Goal: Task Accomplishment & Management: Manage account settings

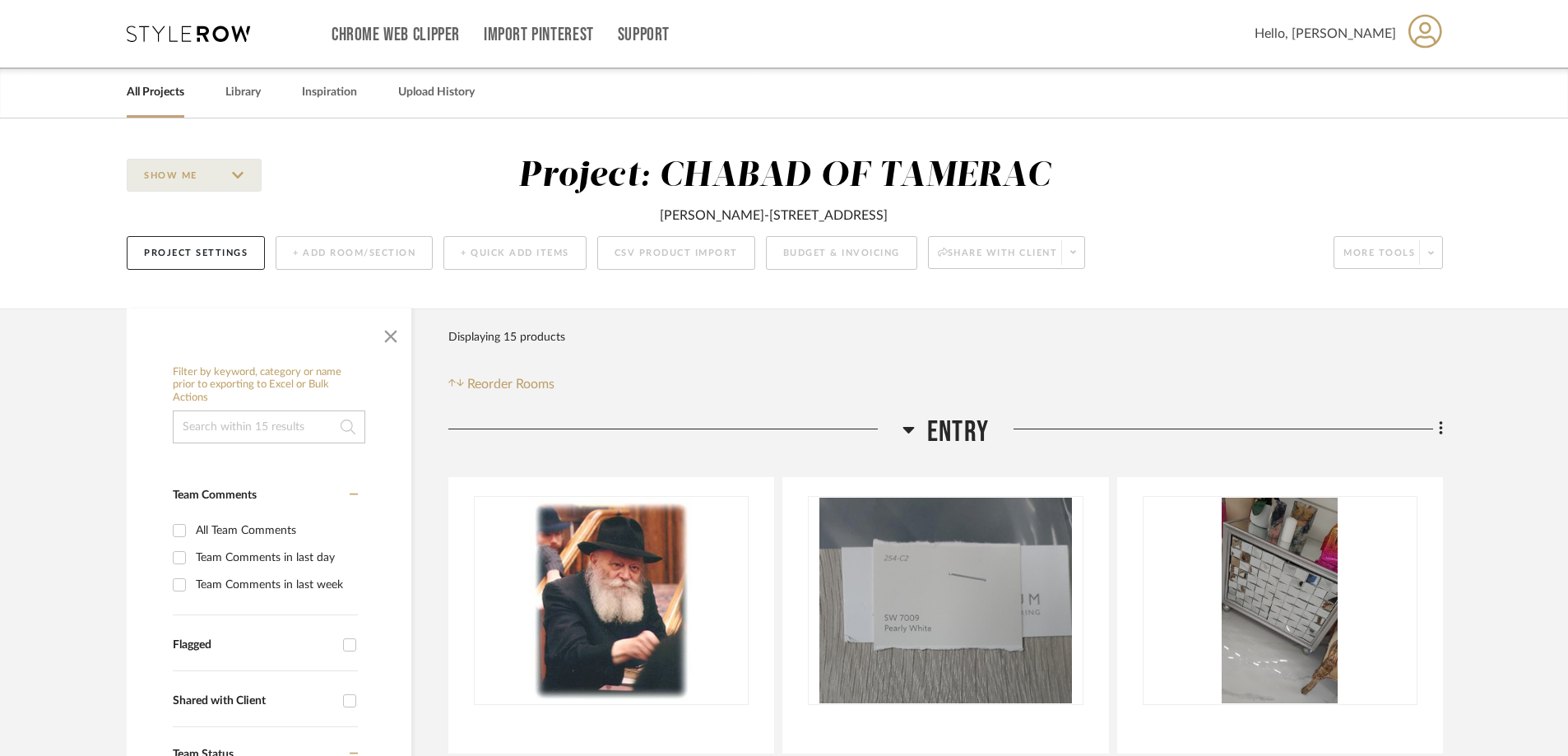
click at [162, 103] on link "All Projects" at bounding box center [155, 93] width 57 height 22
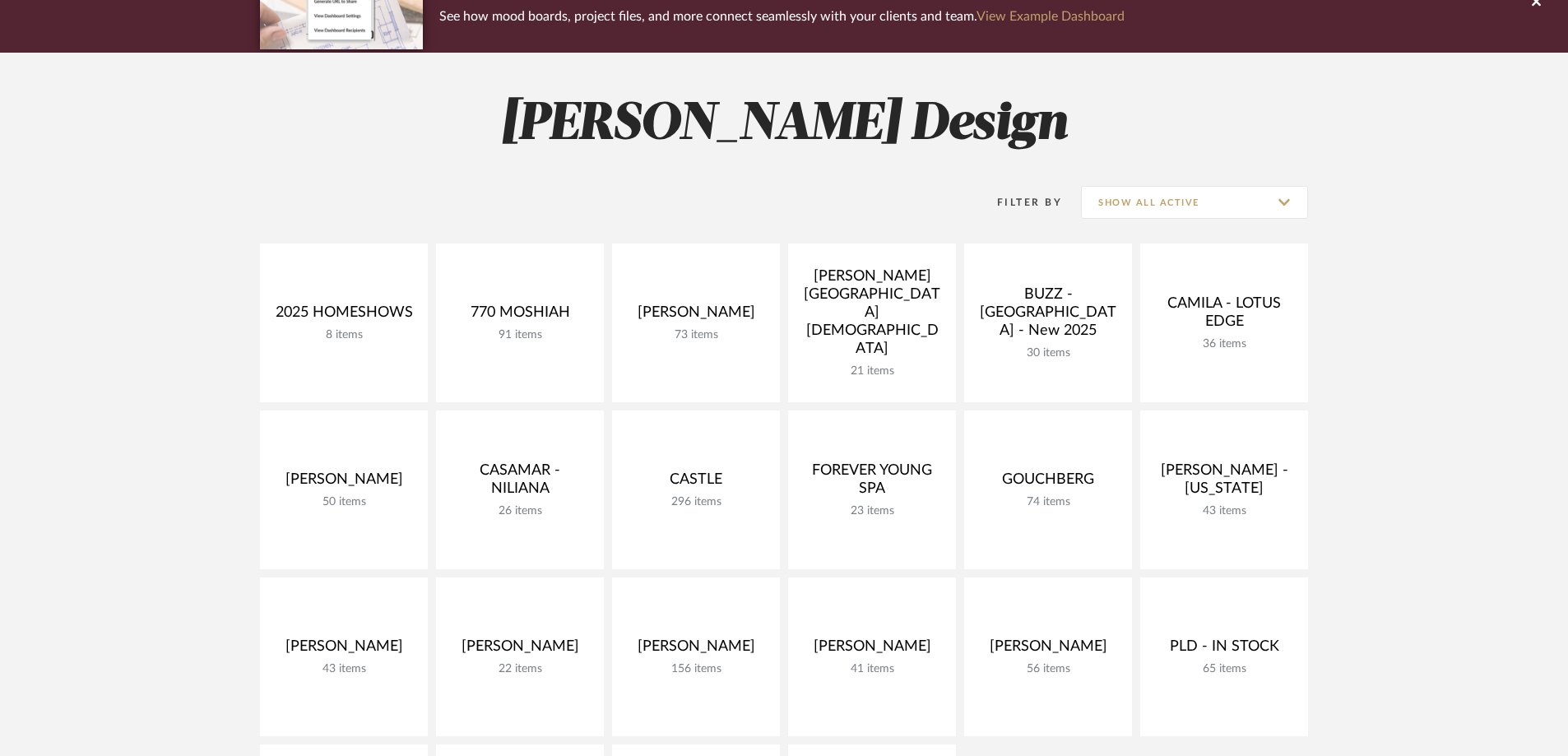
scroll to position [412, 0]
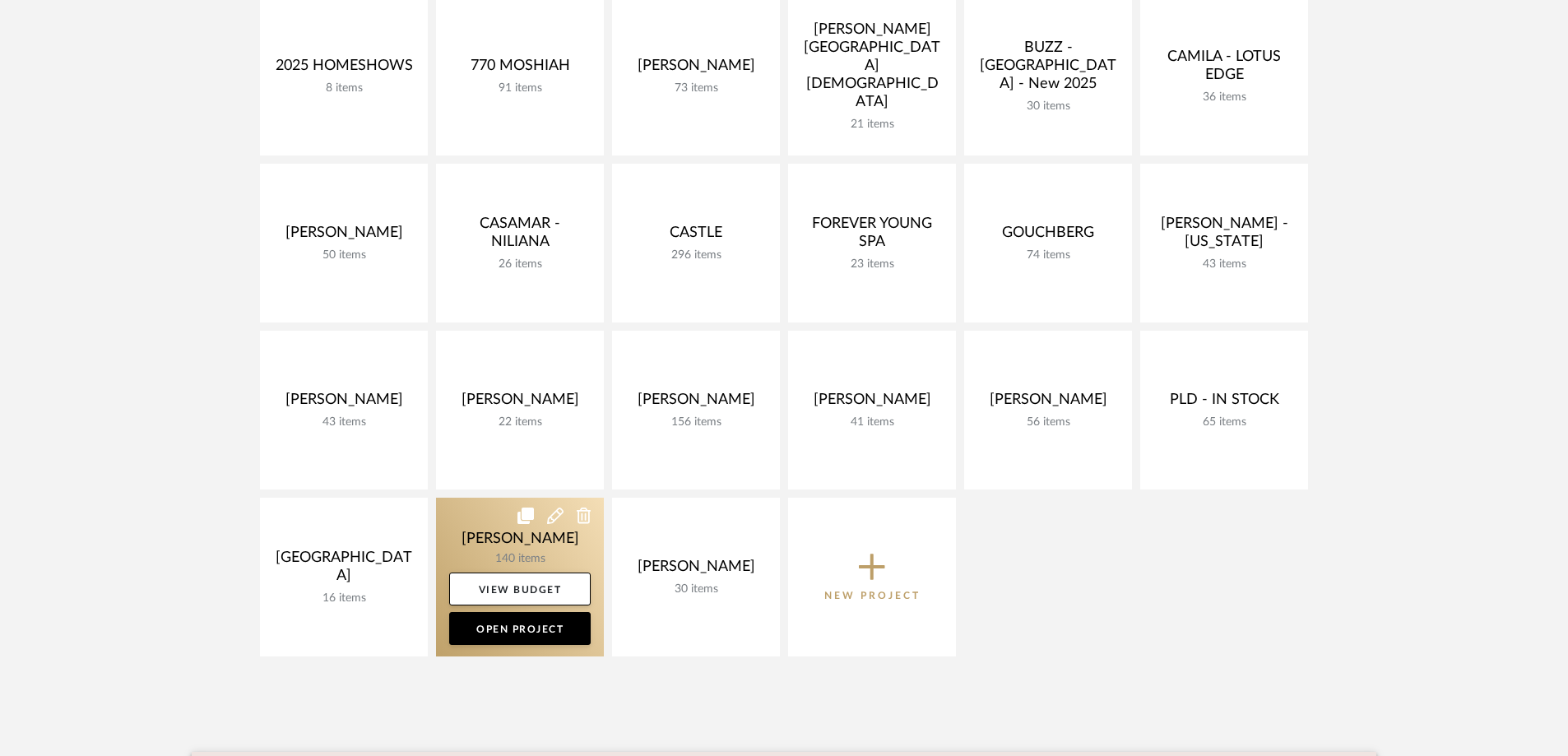
click at [533, 550] on link at bounding box center [519, 577] width 167 height 159
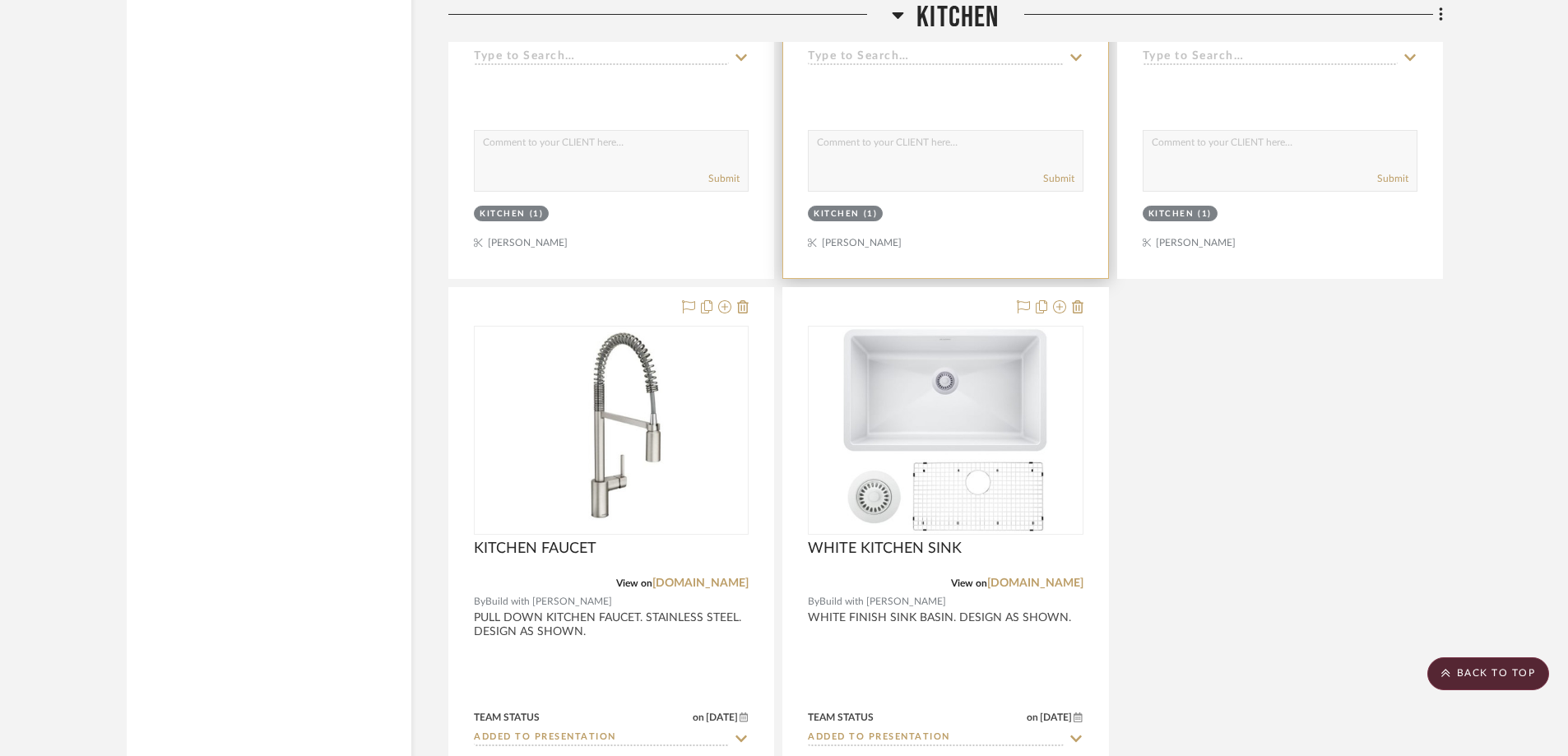
scroll to position [8227, 0]
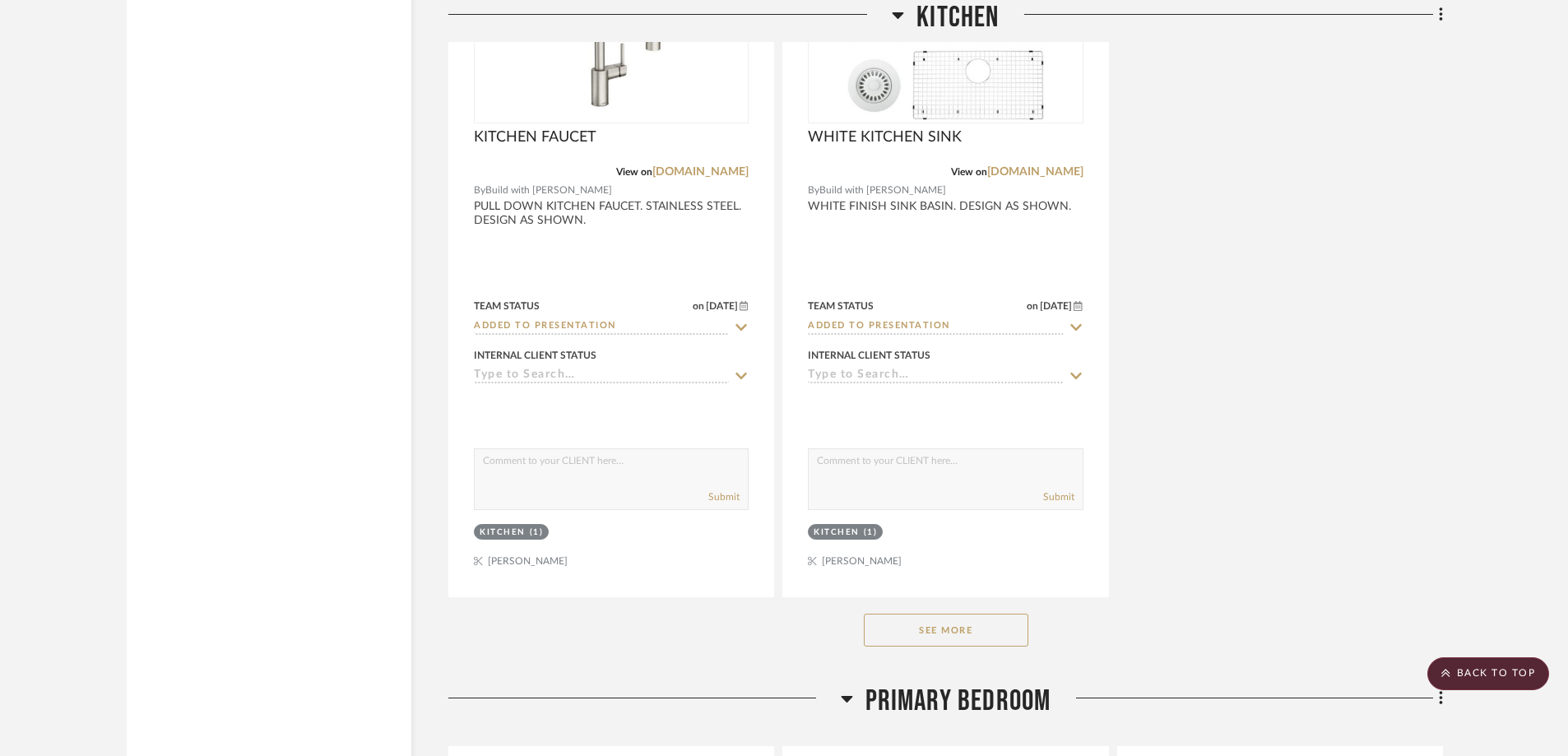
click at [971, 636] on button "See More" at bounding box center [945, 630] width 164 height 33
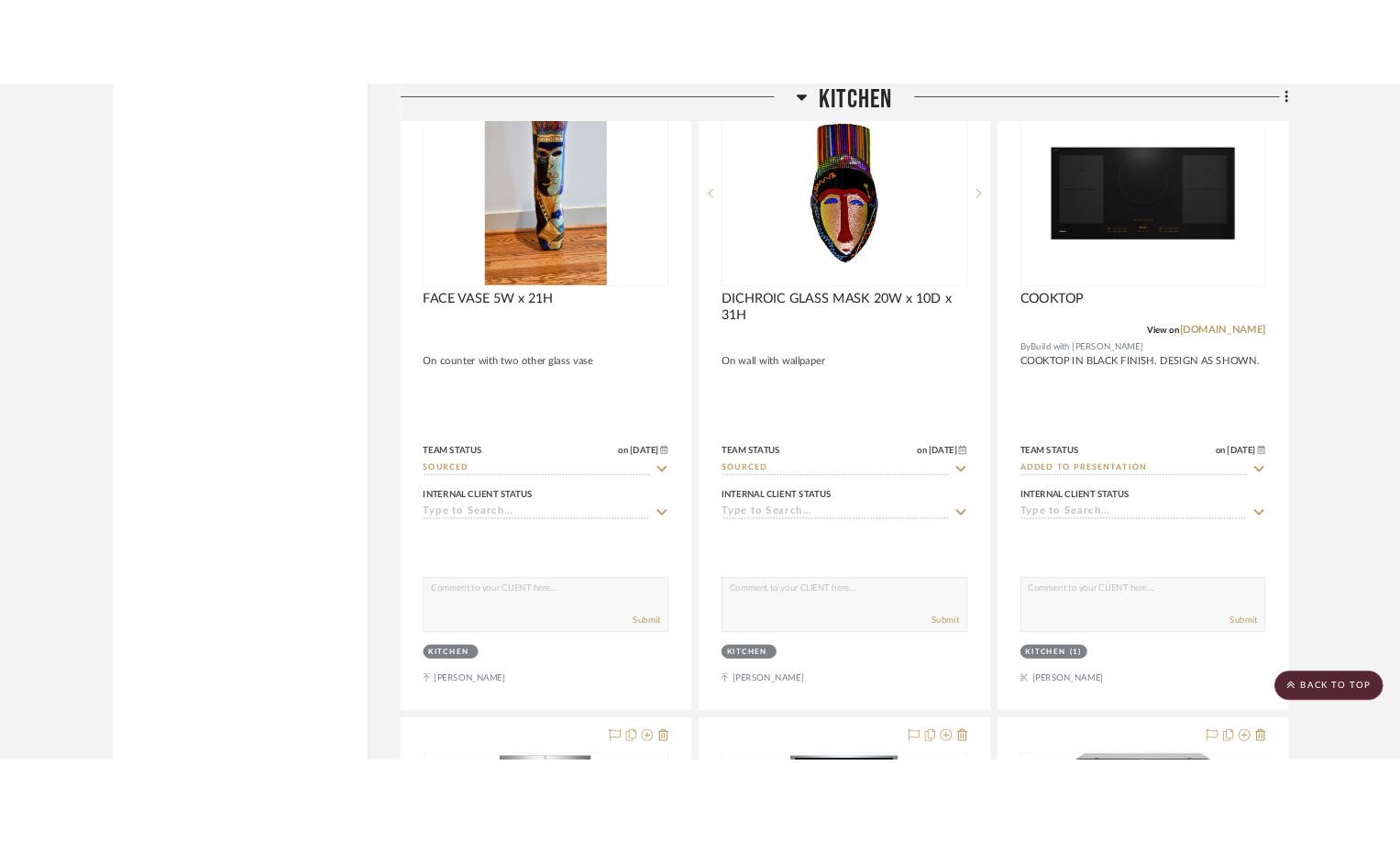
scroll to position [6972, 0]
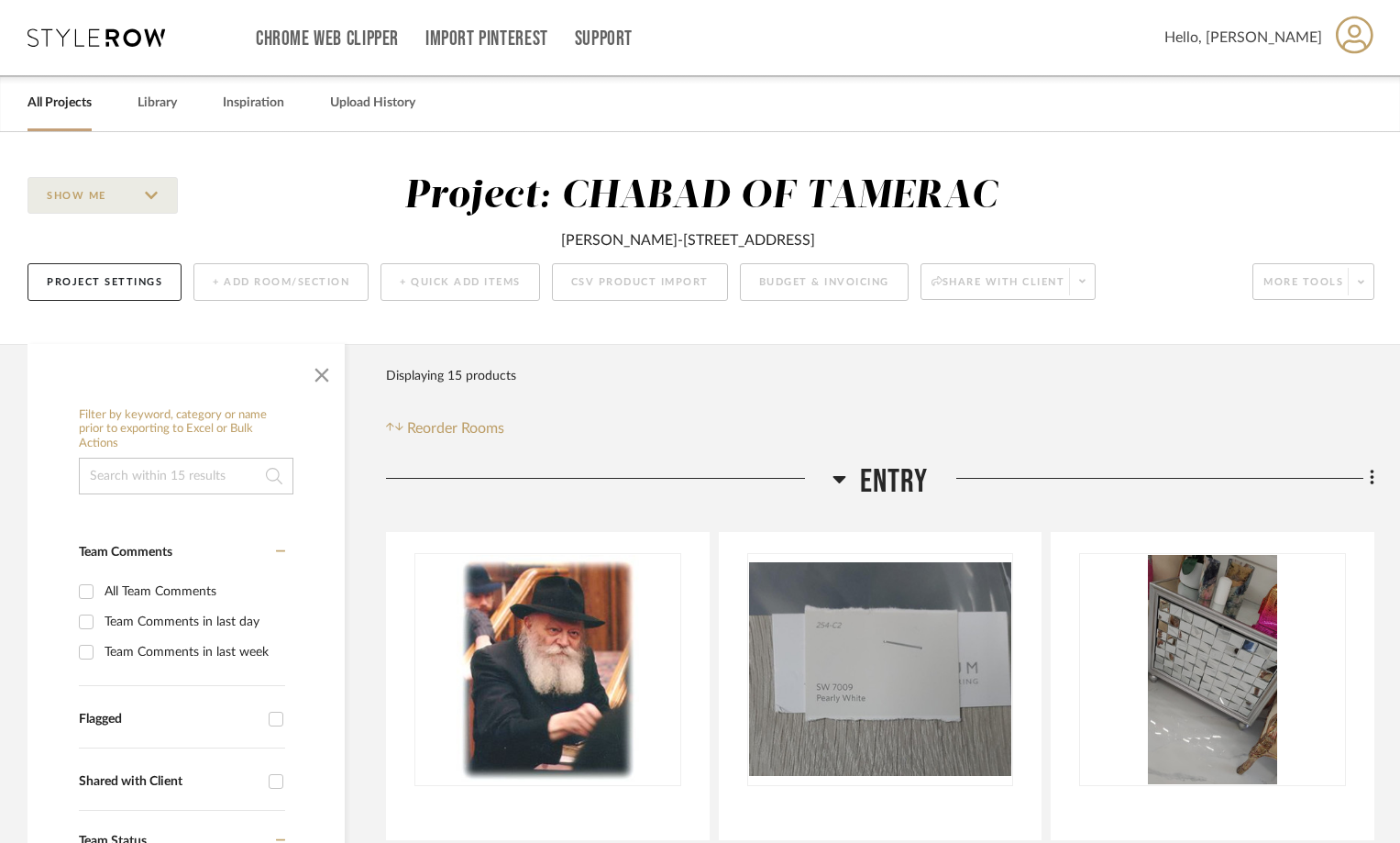
click at [62, 95] on link "All Projects" at bounding box center [59, 103] width 64 height 24
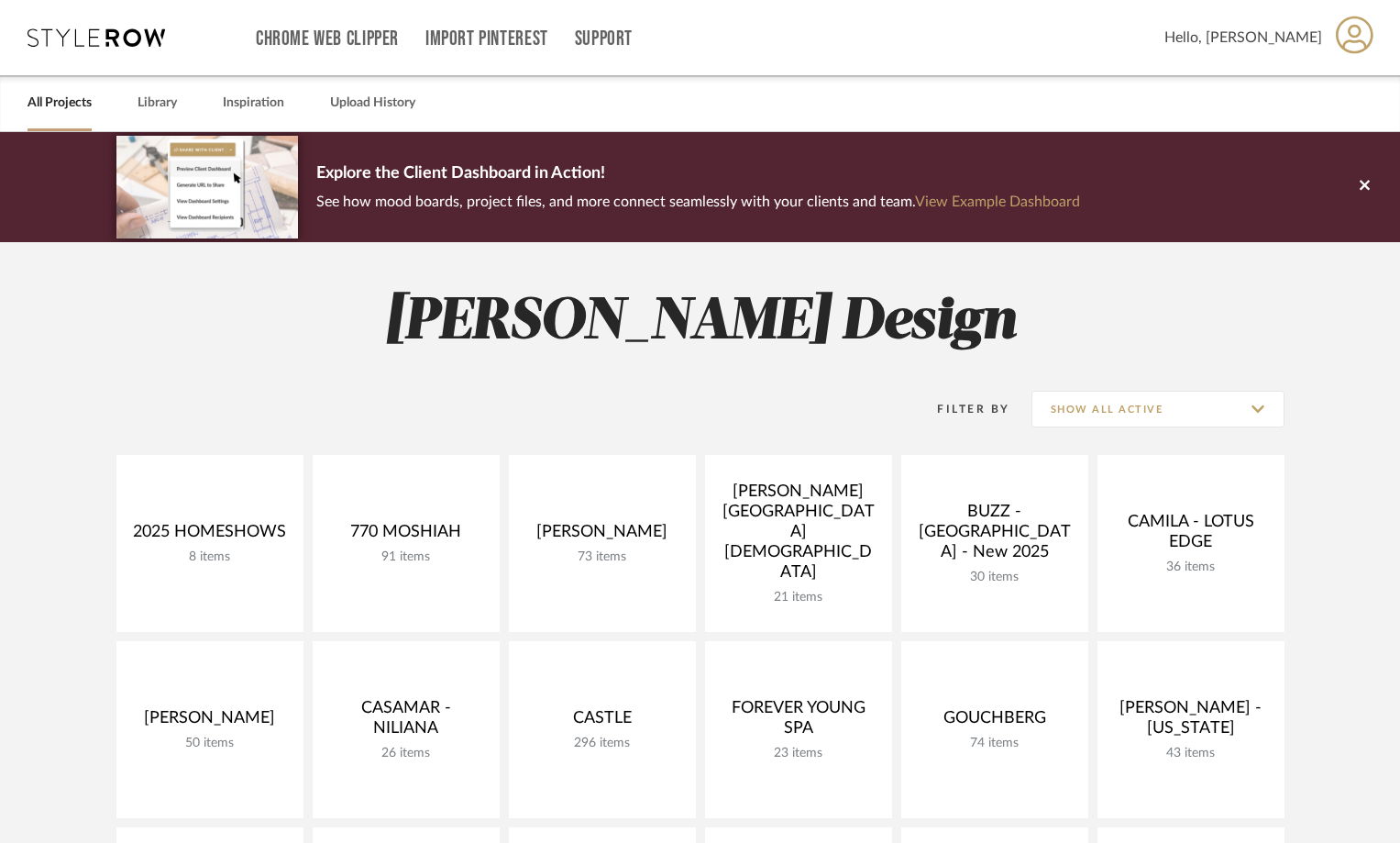
scroll to position [275, 0]
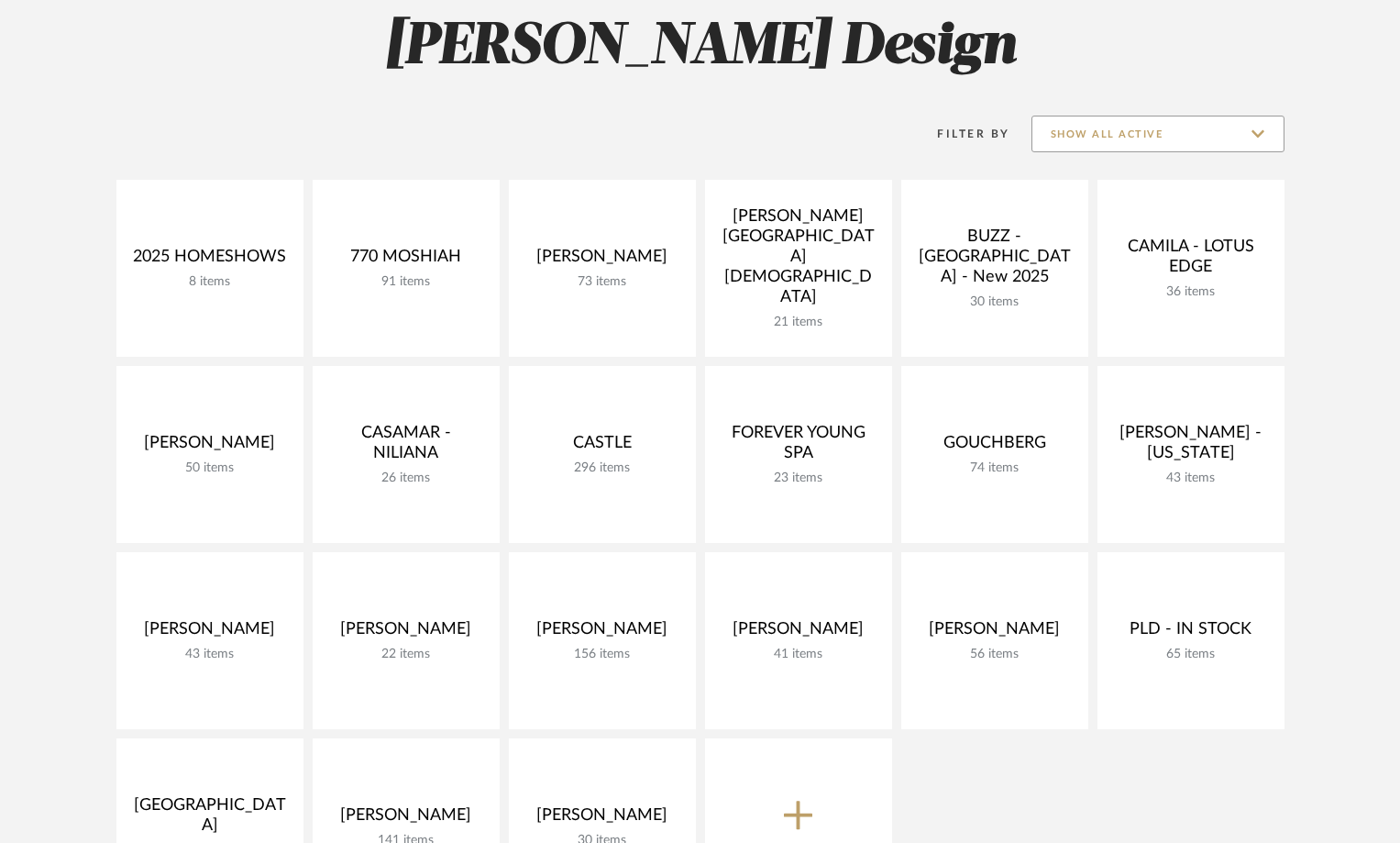
click at [1260, 129] on input "Show All Active" at bounding box center [1158, 133] width 253 height 37
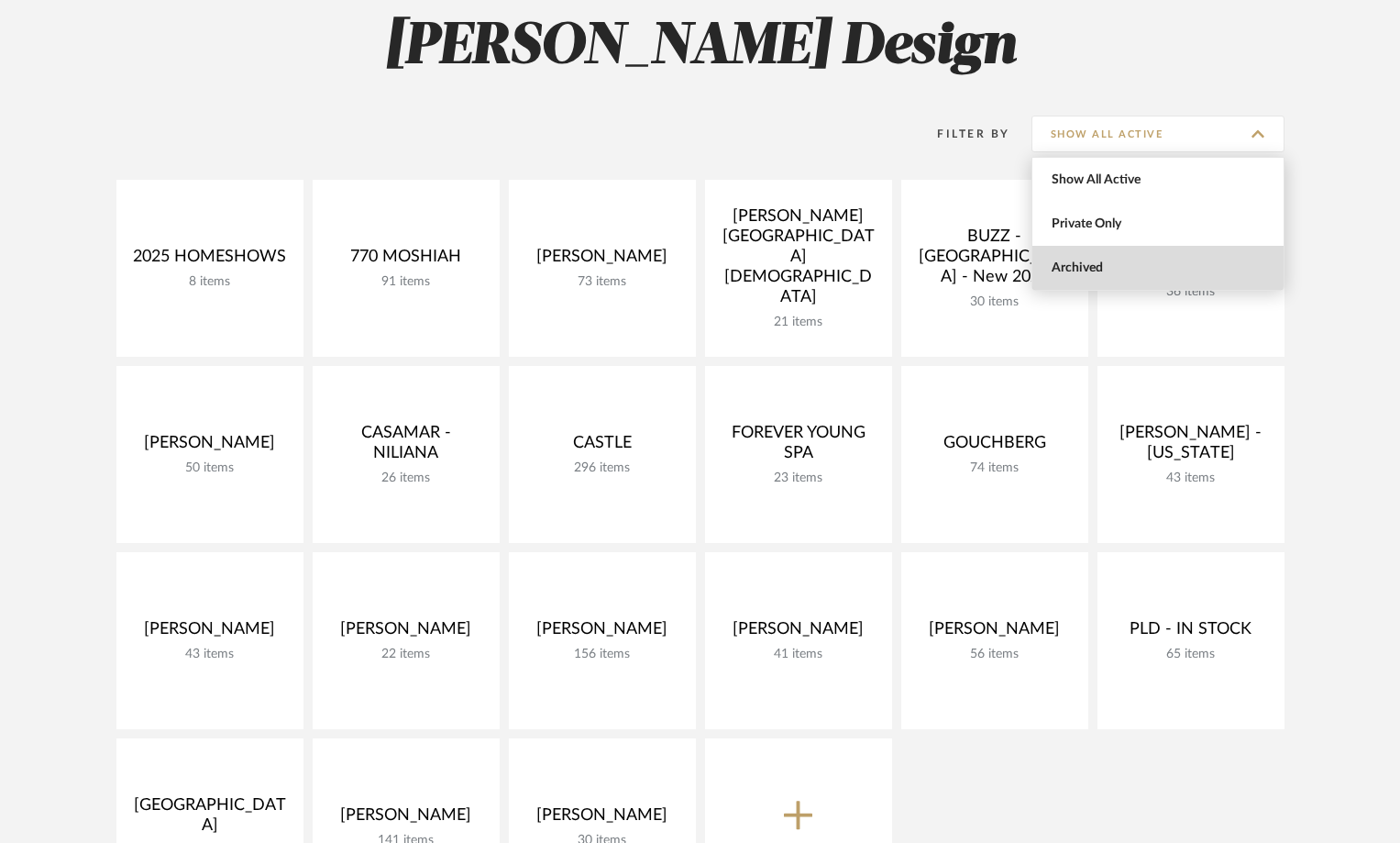
click at [1137, 264] on span "Archived" at bounding box center [1161, 268] width 218 height 16
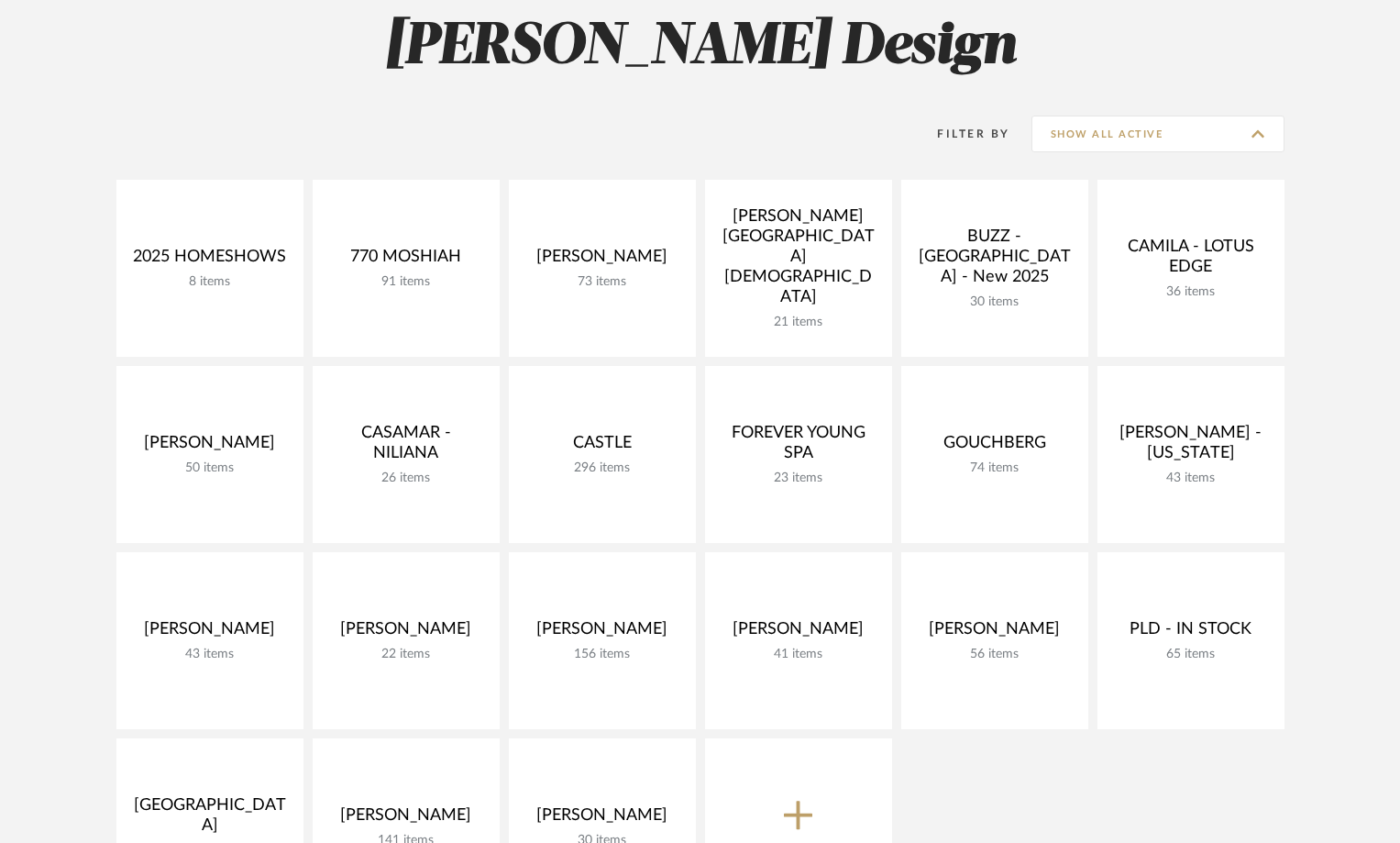
type input "Archived"
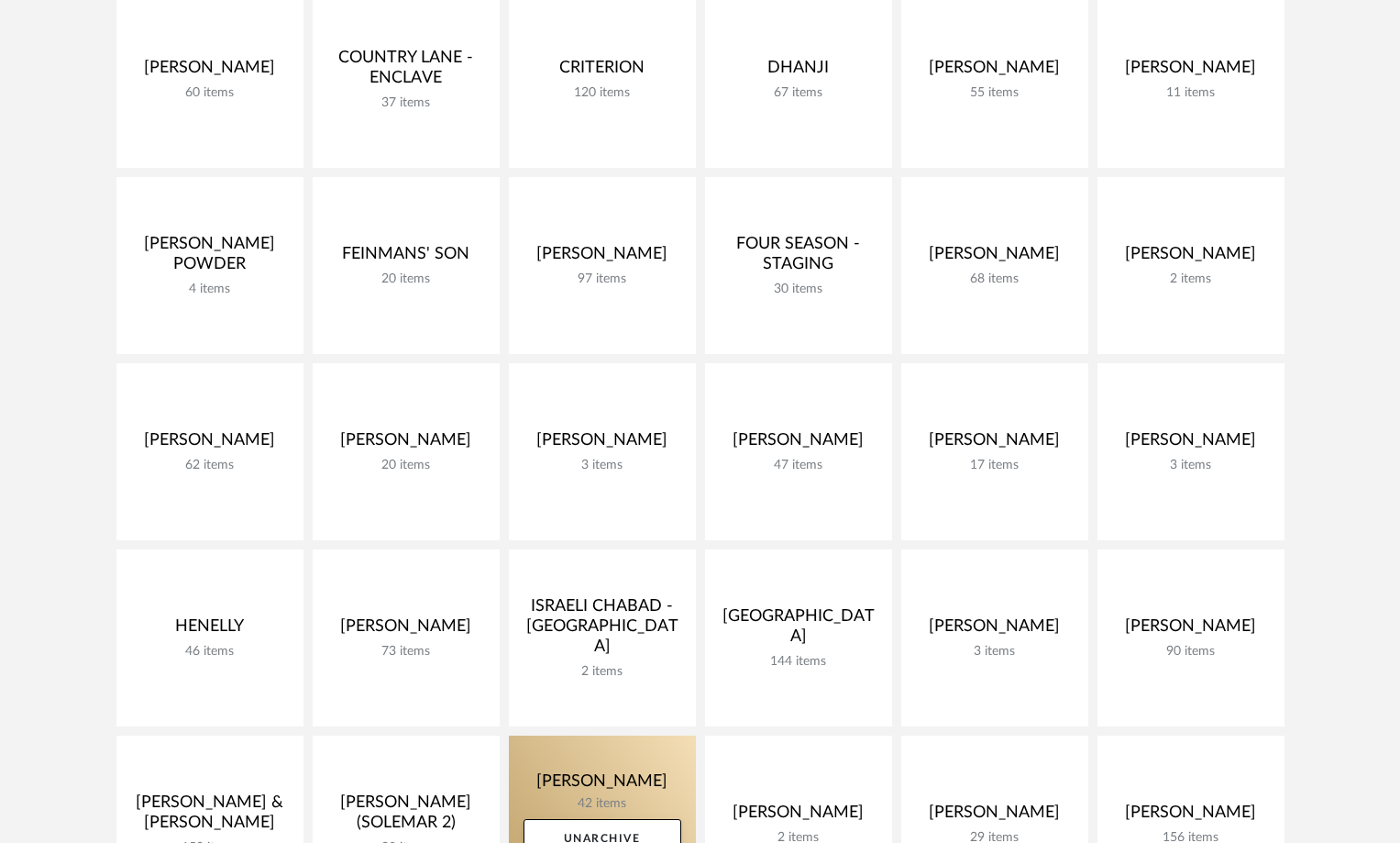
scroll to position [1376, 0]
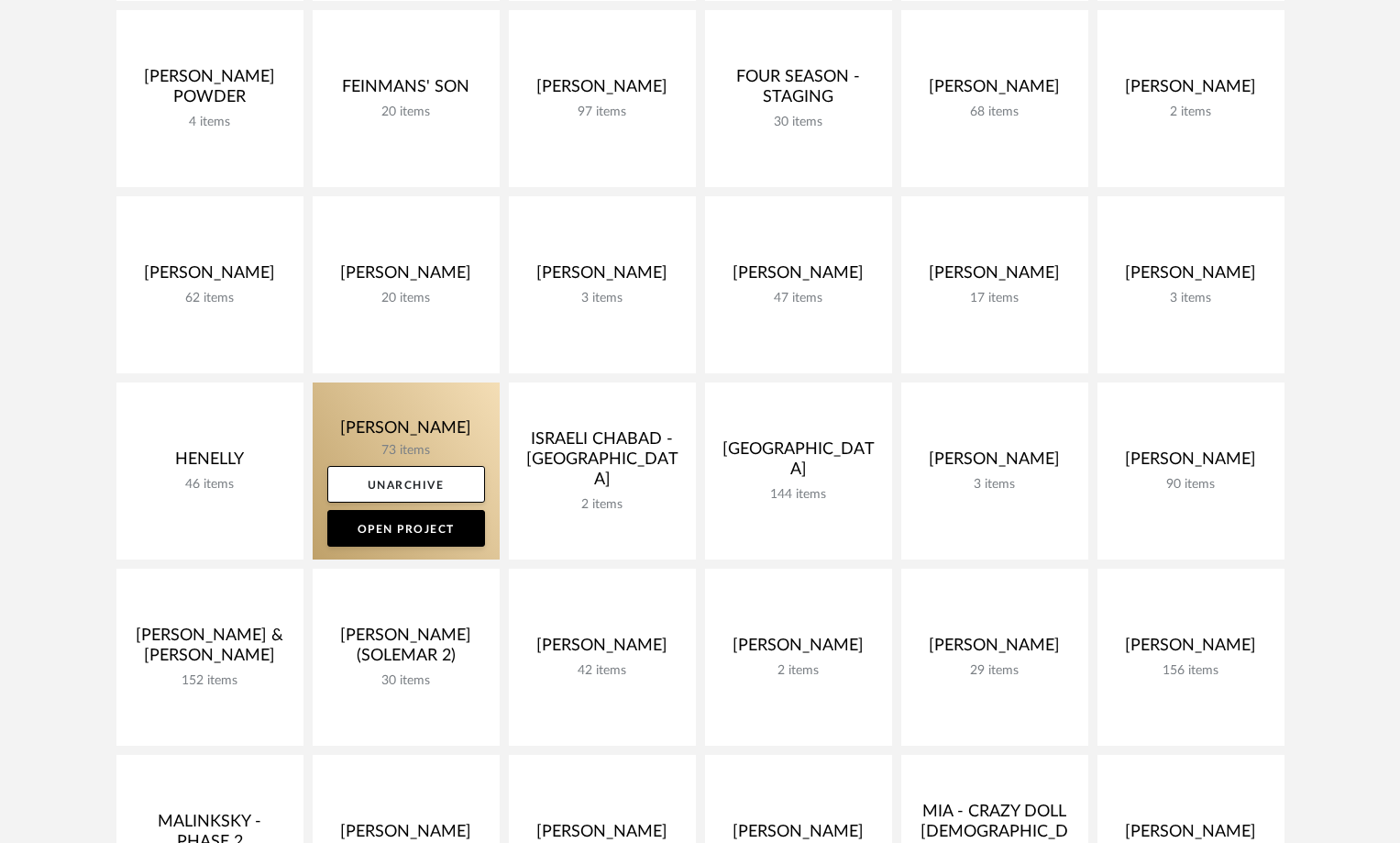
click at [397, 442] on link at bounding box center [405, 470] width 187 height 177
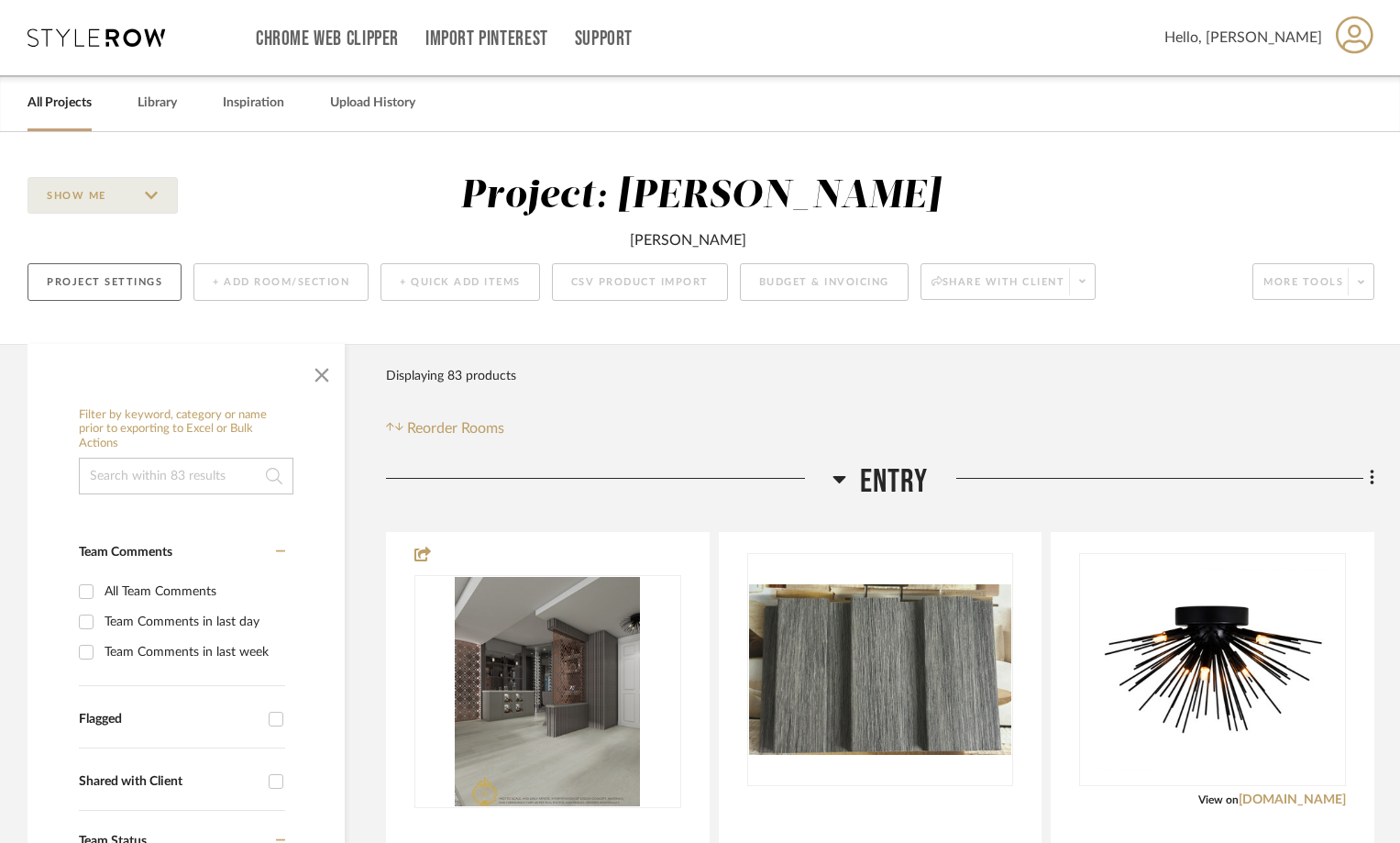
click at [124, 284] on button "Project Settings" at bounding box center [104, 282] width 154 height 38
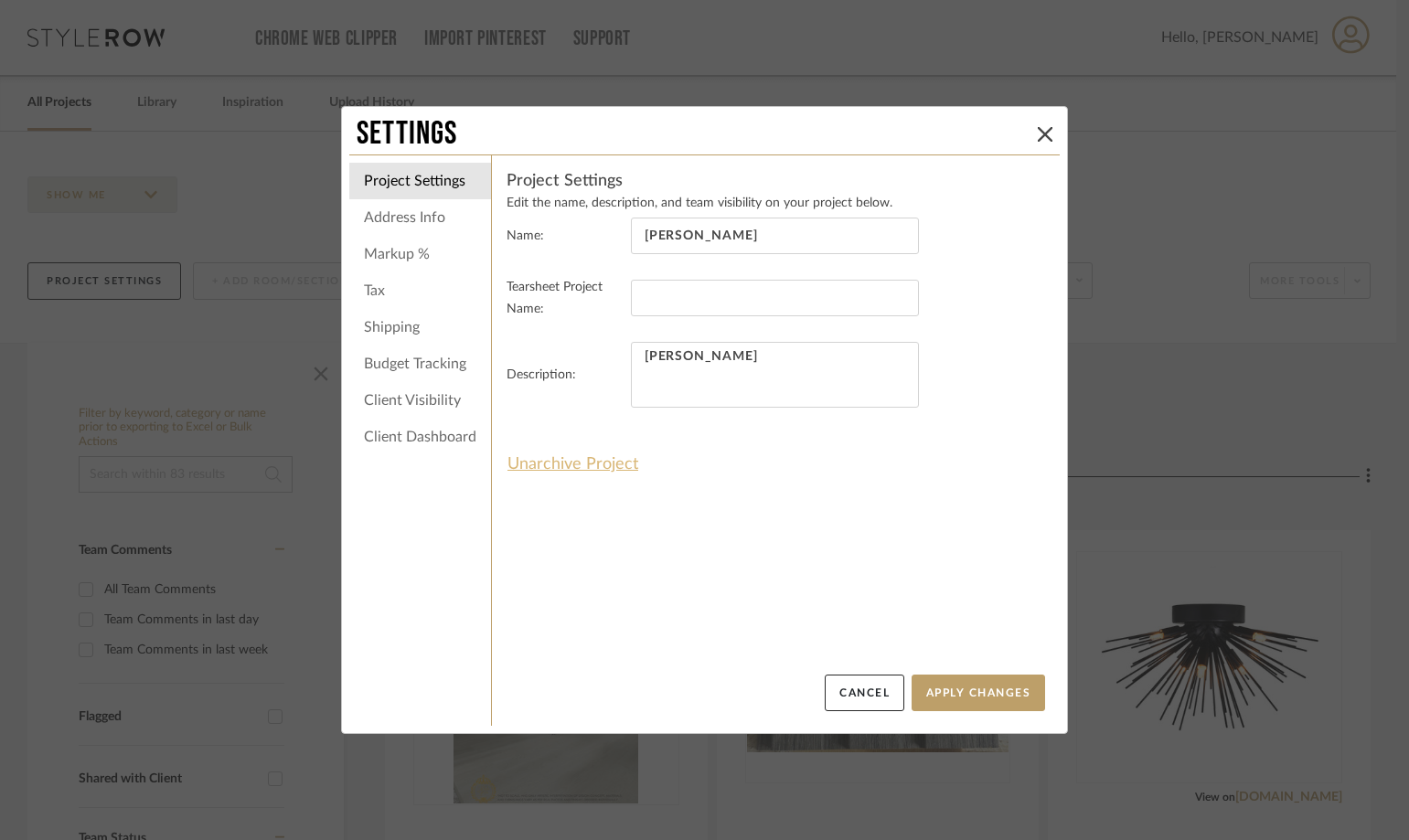
click at [591, 465] on button "Unarchive Project" at bounding box center [573, 464] width 133 height 31
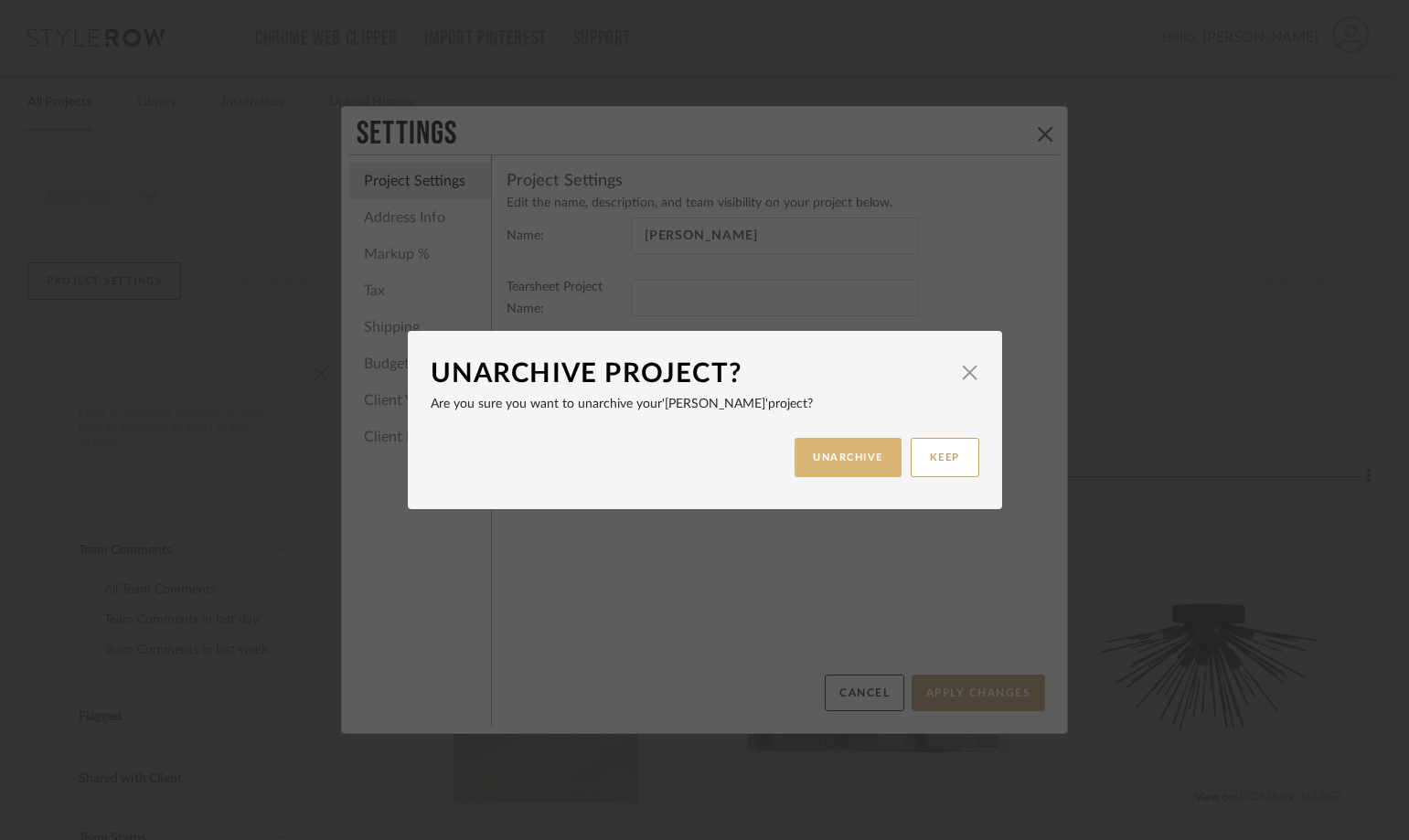
click at [848, 458] on button "UNARCHIVE" at bounding box center [848, 457] width 107 height 39
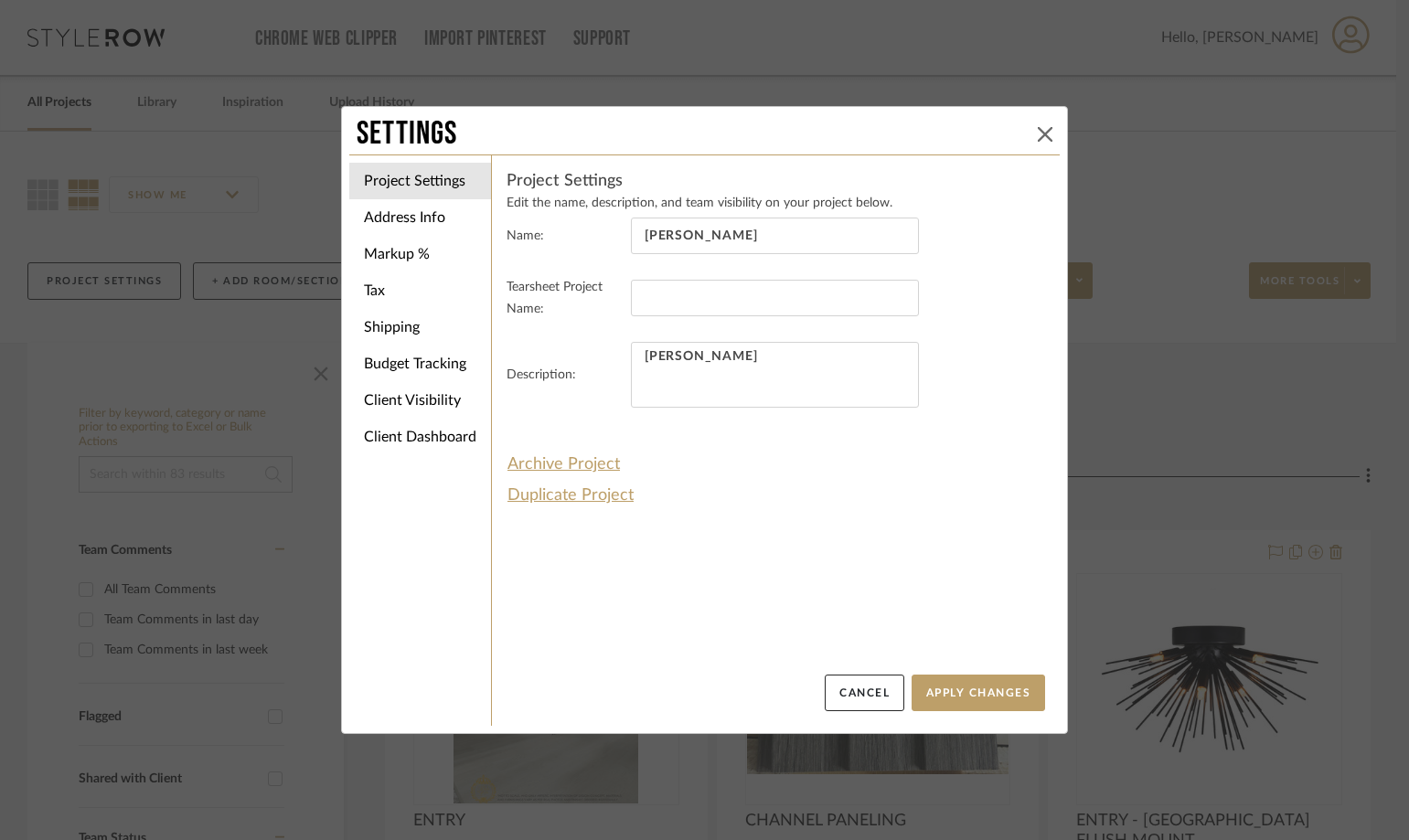
click at [1038, 130] on icon at bounding box center [1045, 135] width 15 height 15
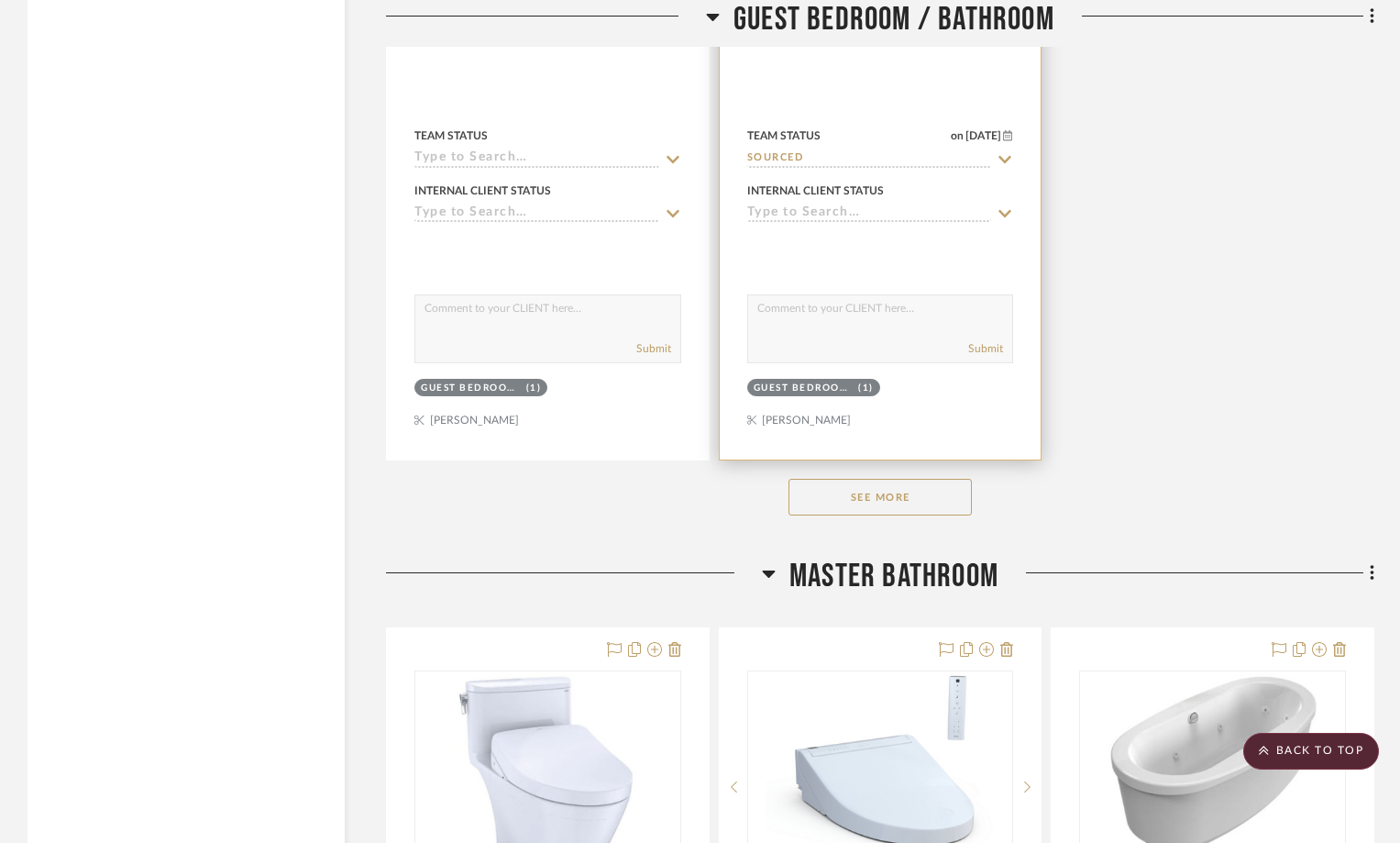
scroll to position [11375, 0]
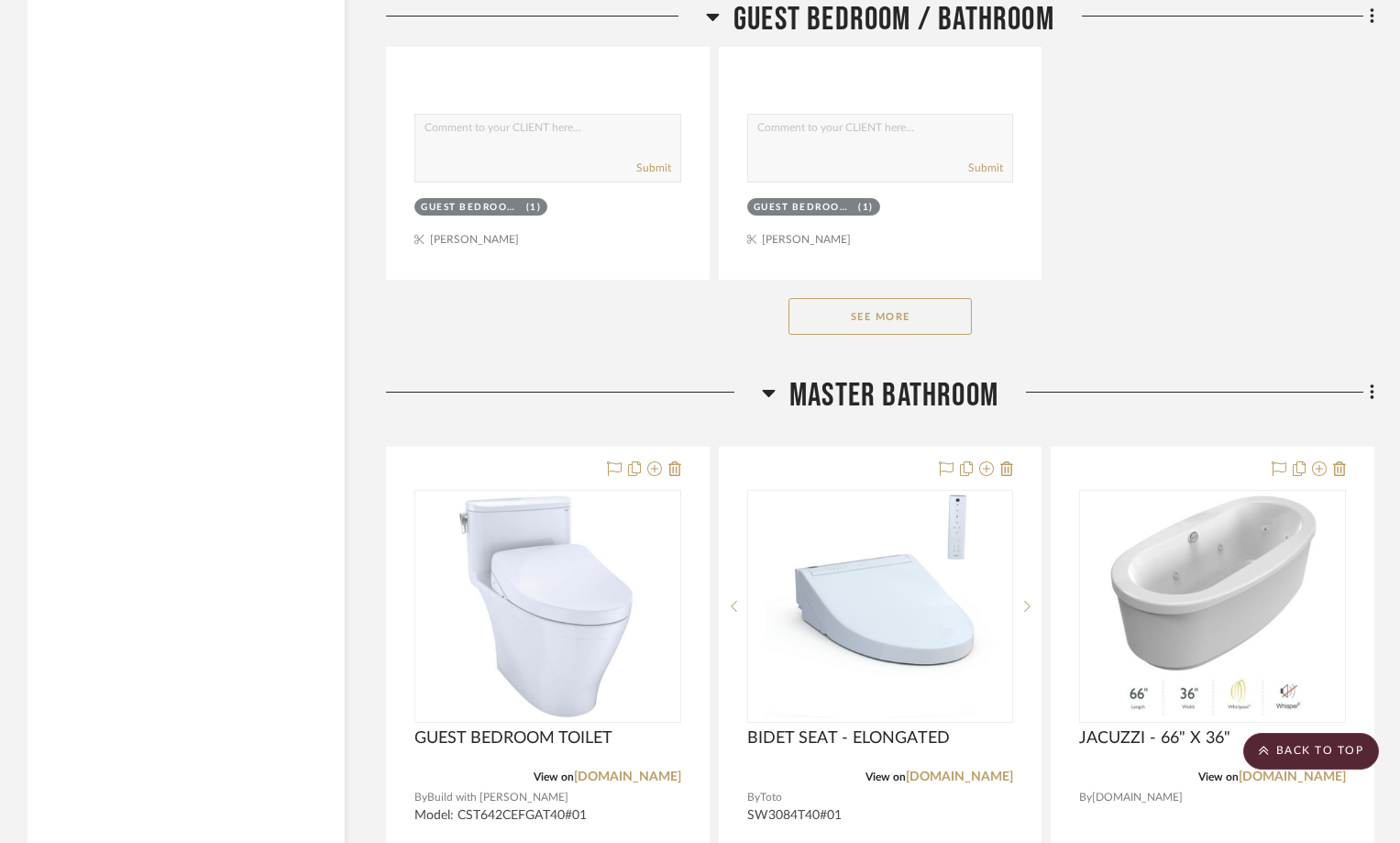
click at [854, 325] on button "See More" at bounding box center [879, 316] width 183 height 37
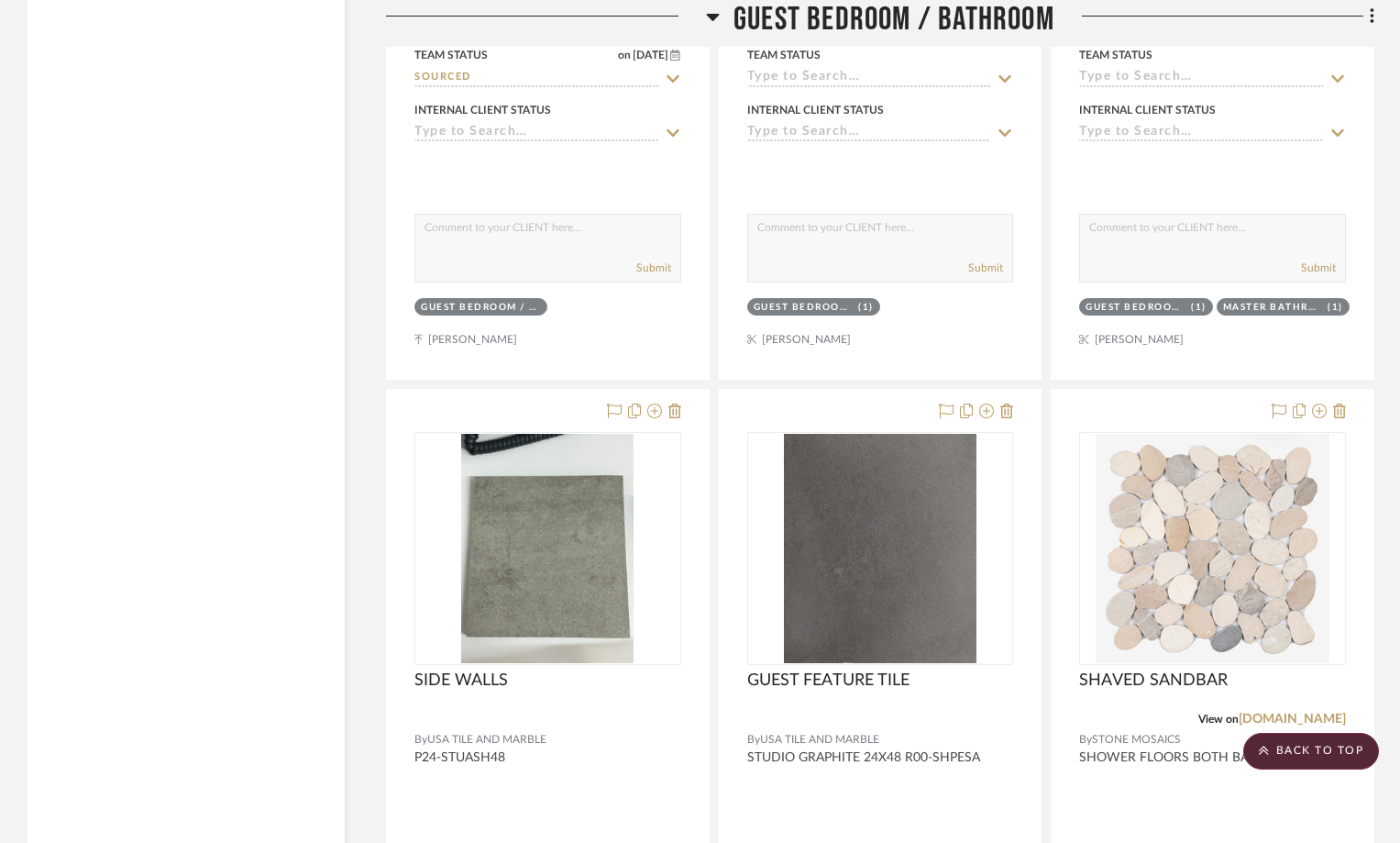
scroll to position [12292, 0]
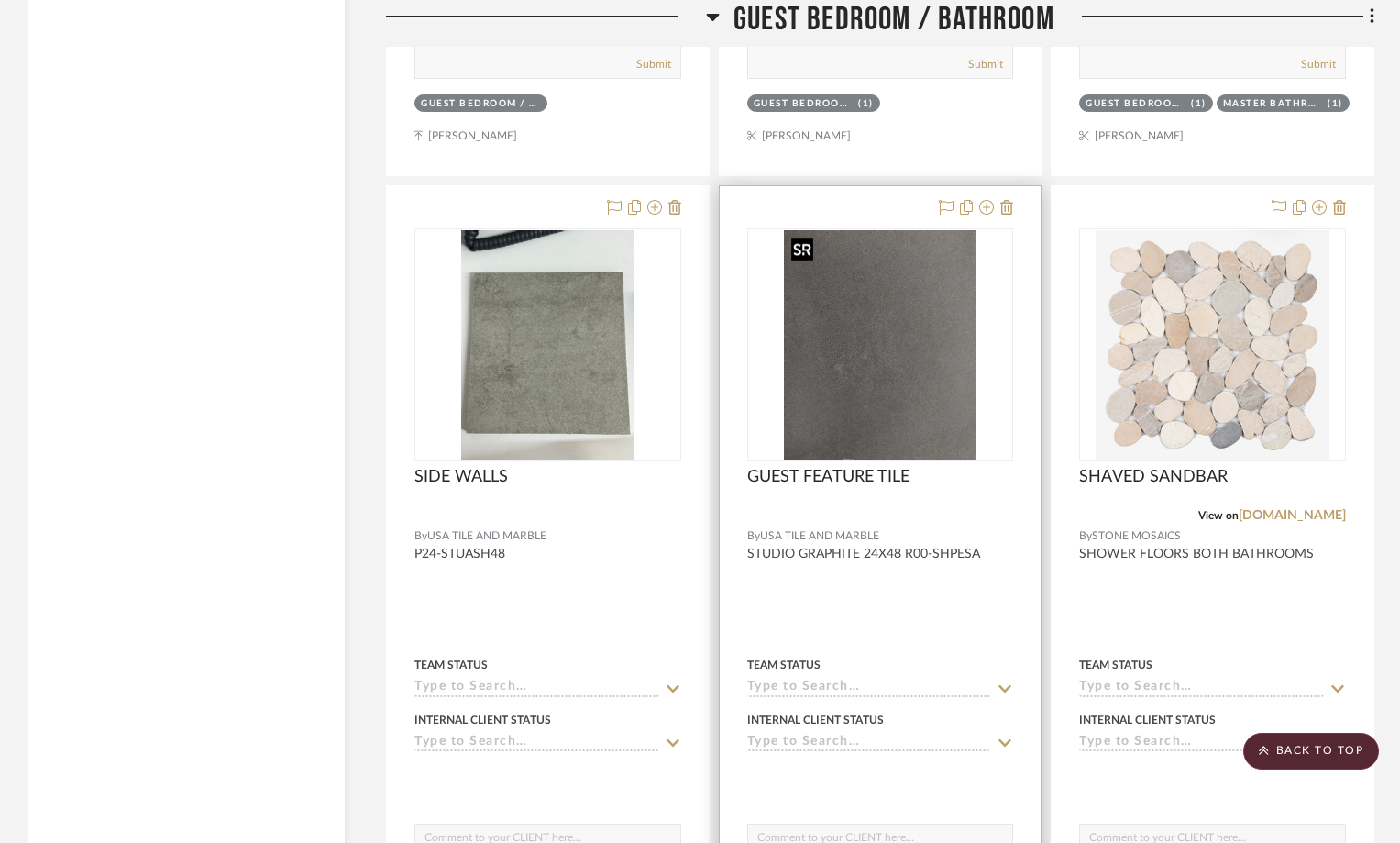
click at [904, 375] on img "0" at bounding box center [879, 345] width 191 height 229
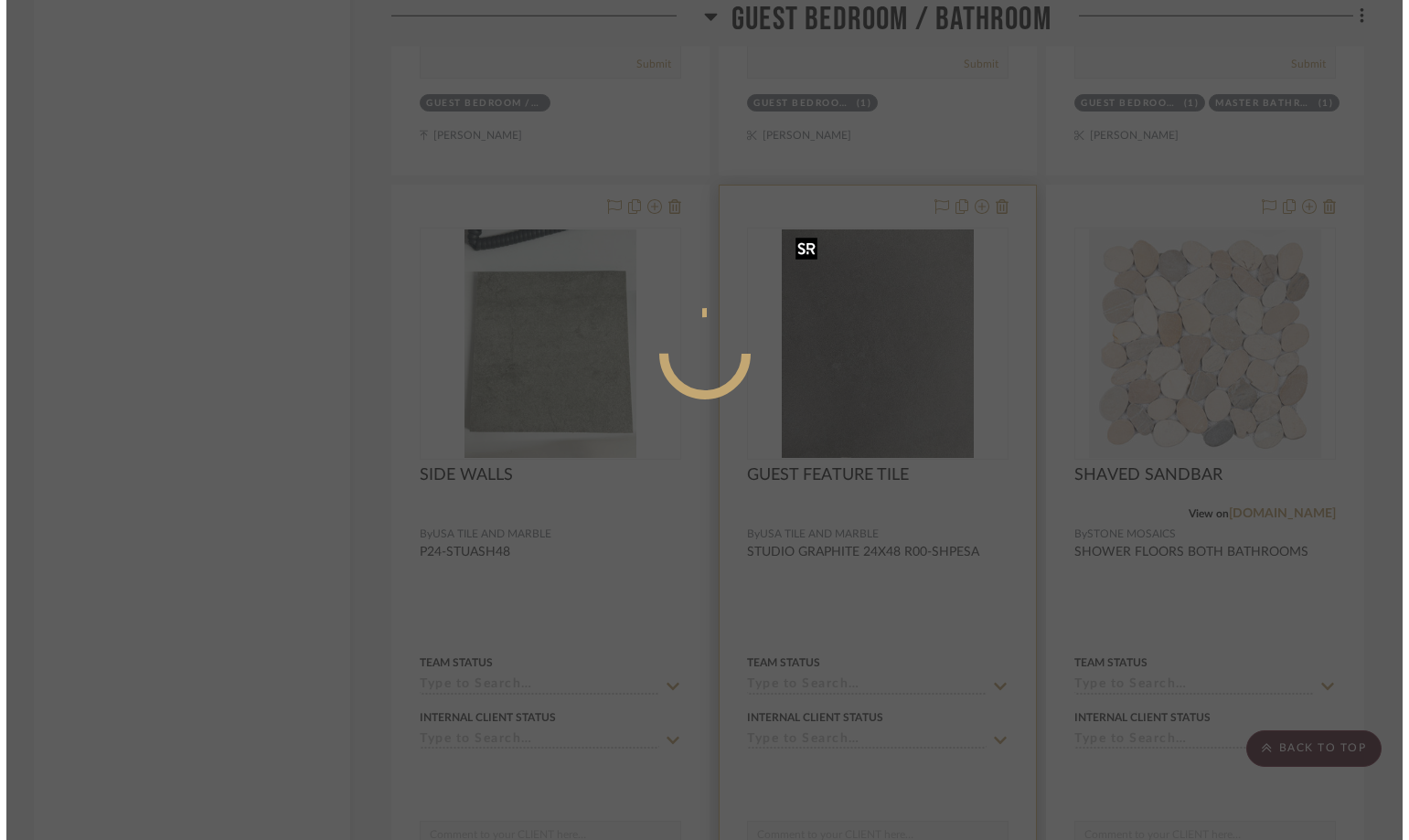
scroll to position [0, 0]
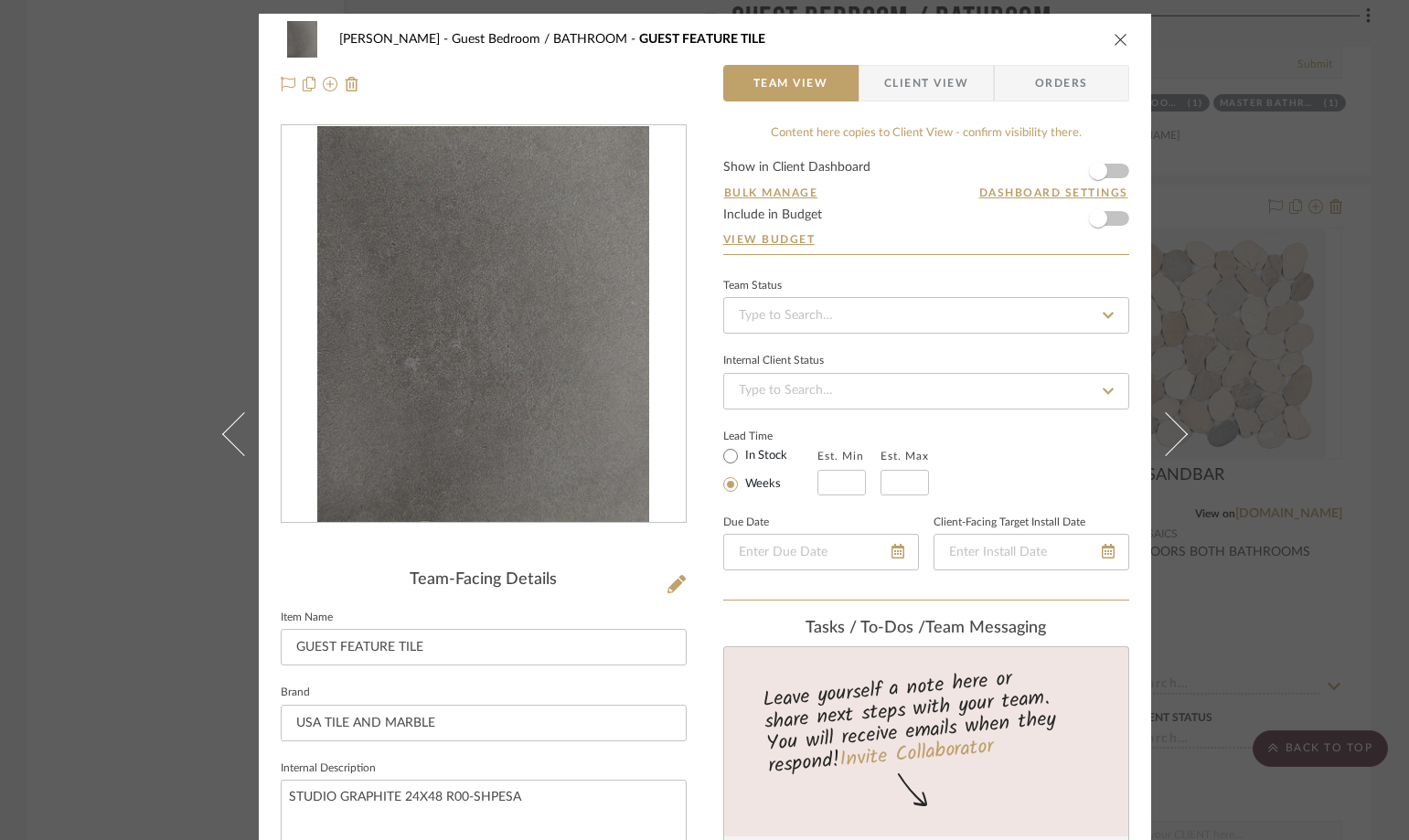
click at [911, 87] on span "Client View" at bounding box center [926, 82] width 84 height 36
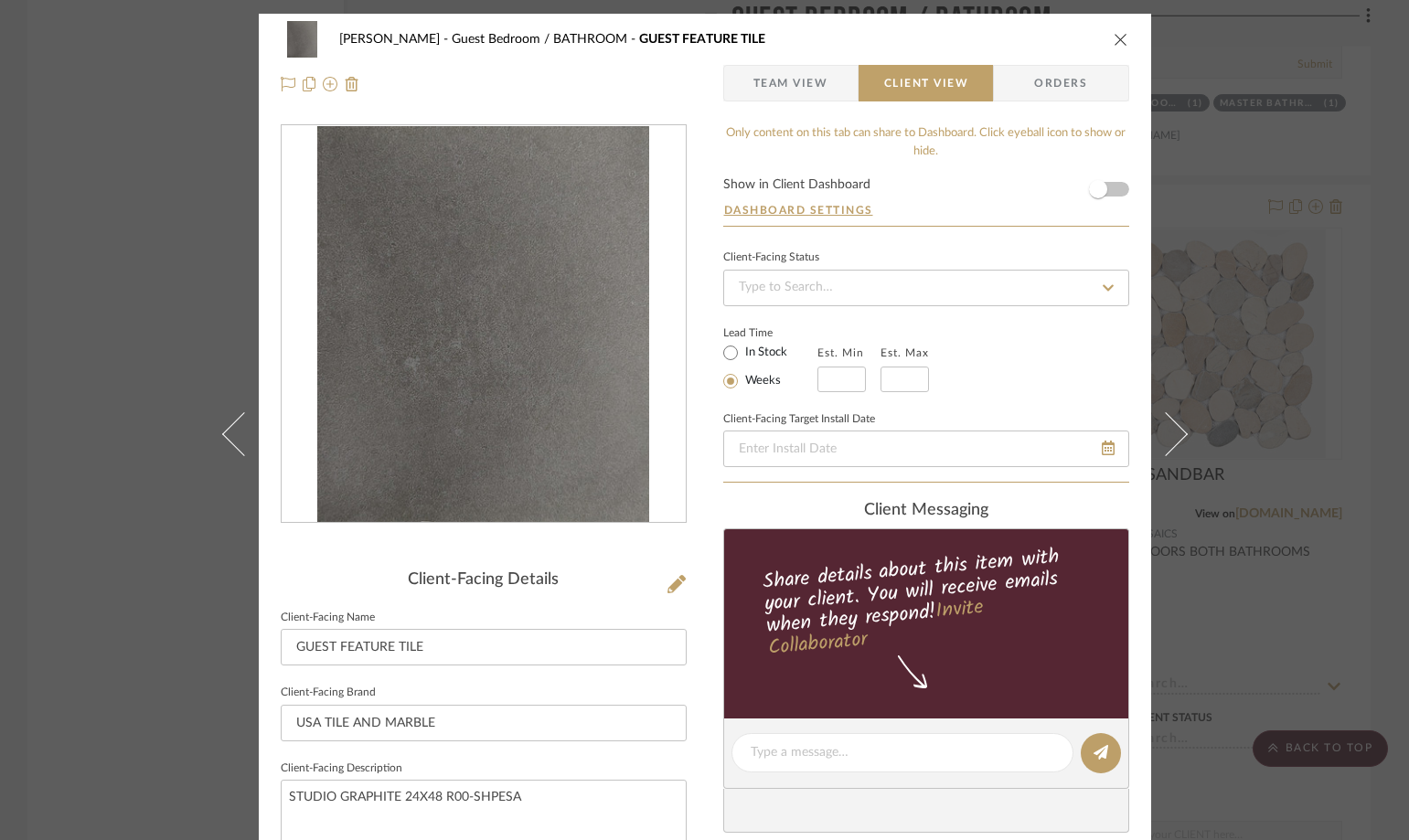
click at [462, 403] on img "0" at bounding box center [484, 325] width 333 height 397
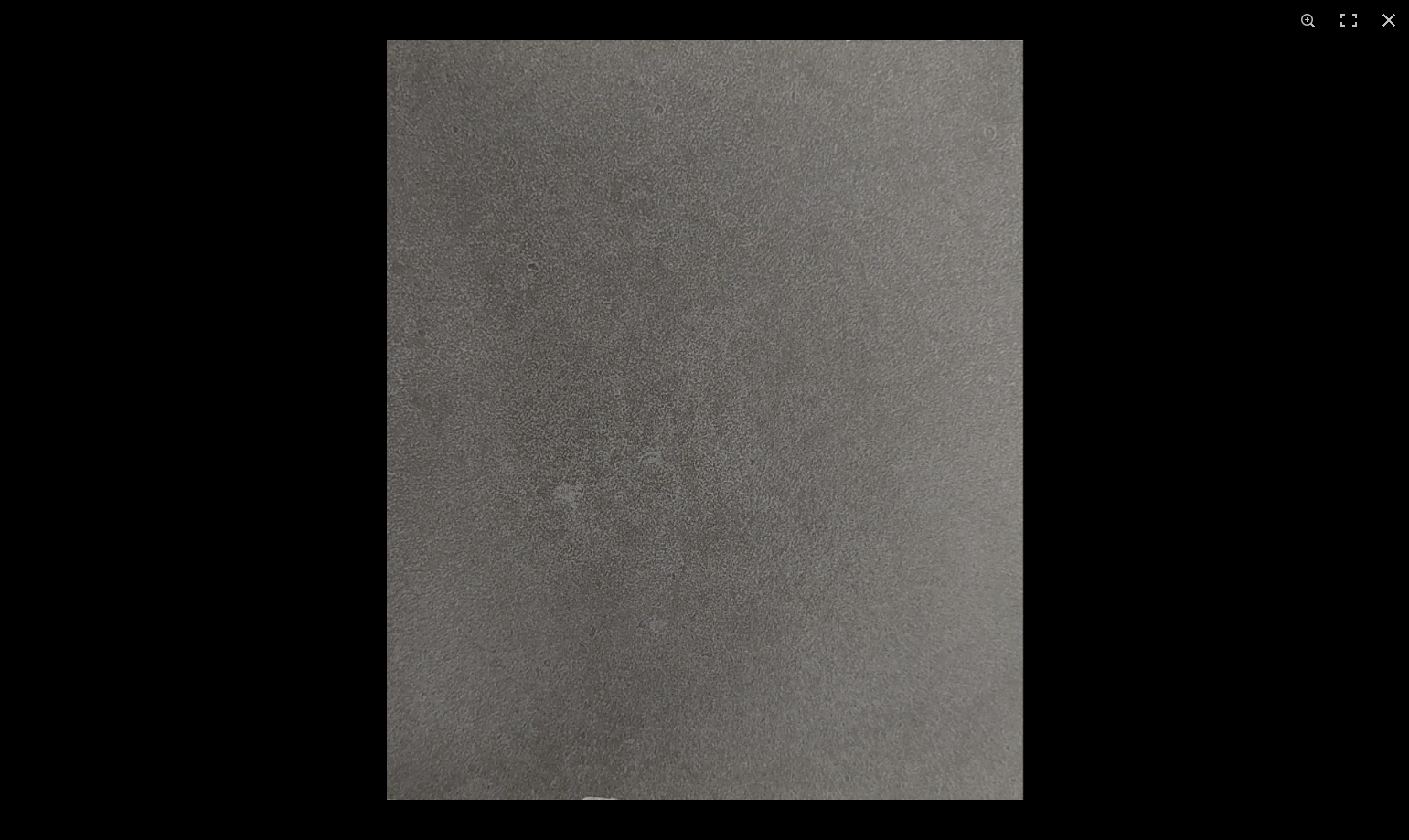
click at [1387, 20] on button at bounding box center [1388, 20] width 40 height 40
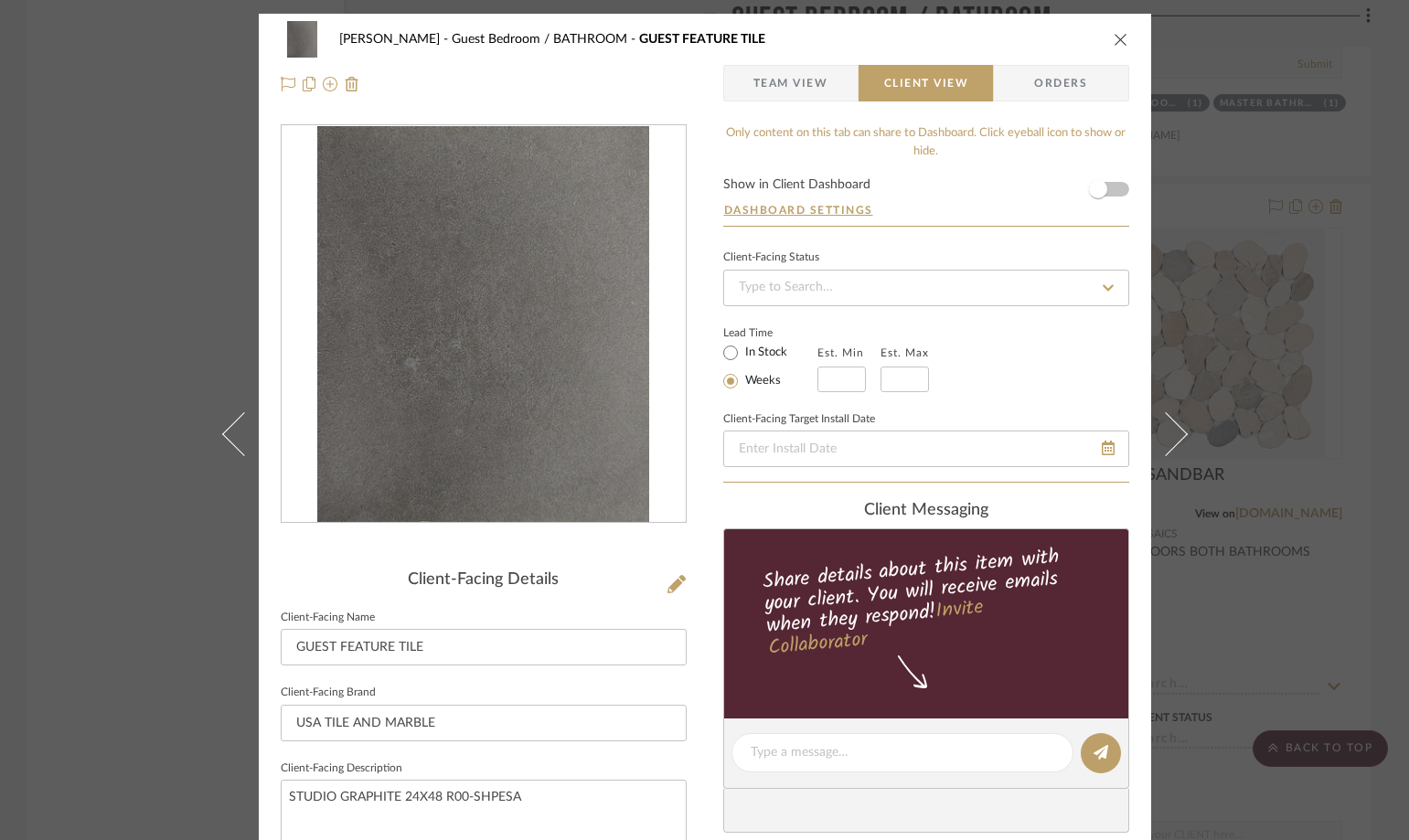
click at [1115, 46] on icon "close" at bounding box center [1121, 39] width 15 height 15
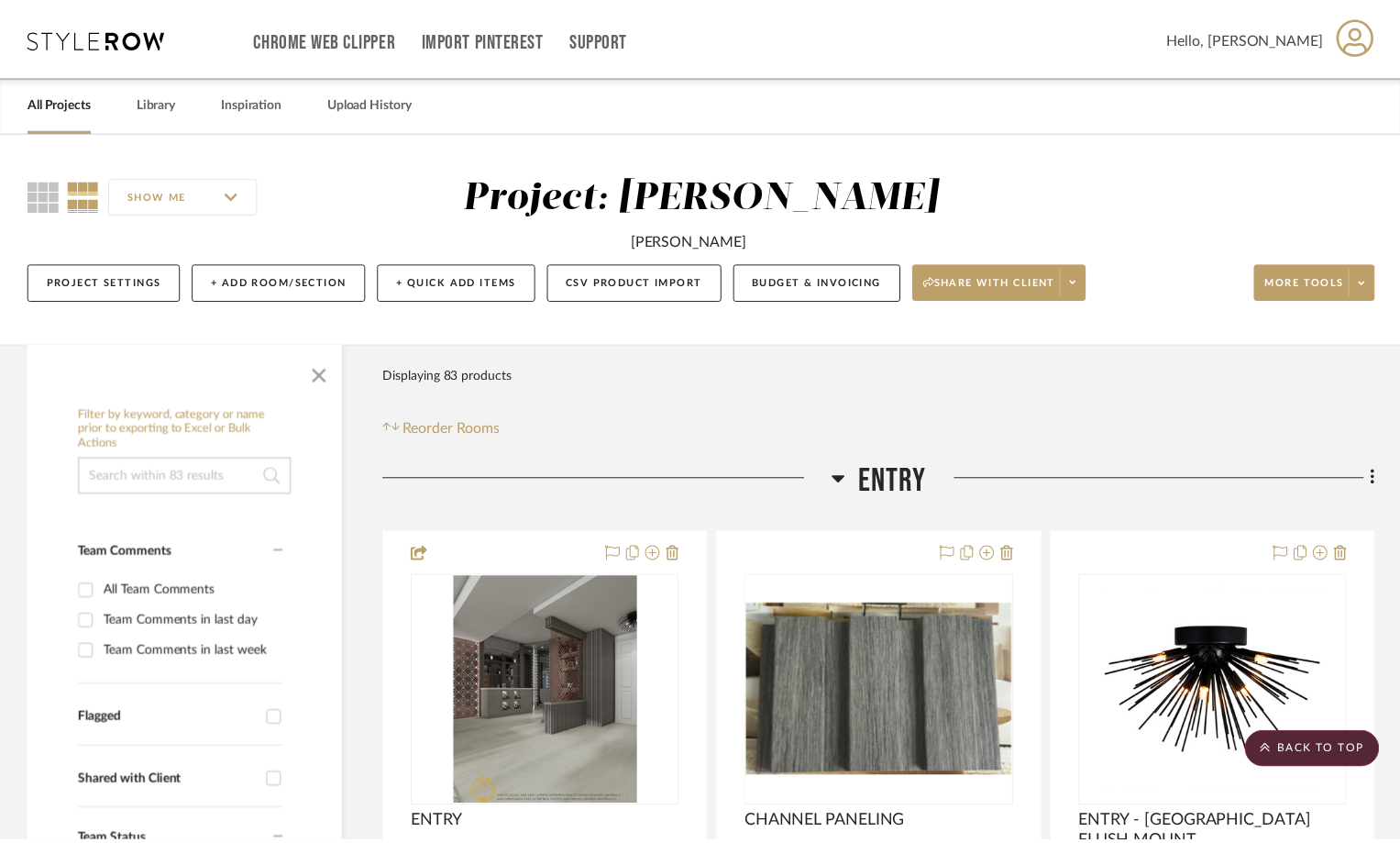
scroll to position [12292, 0]
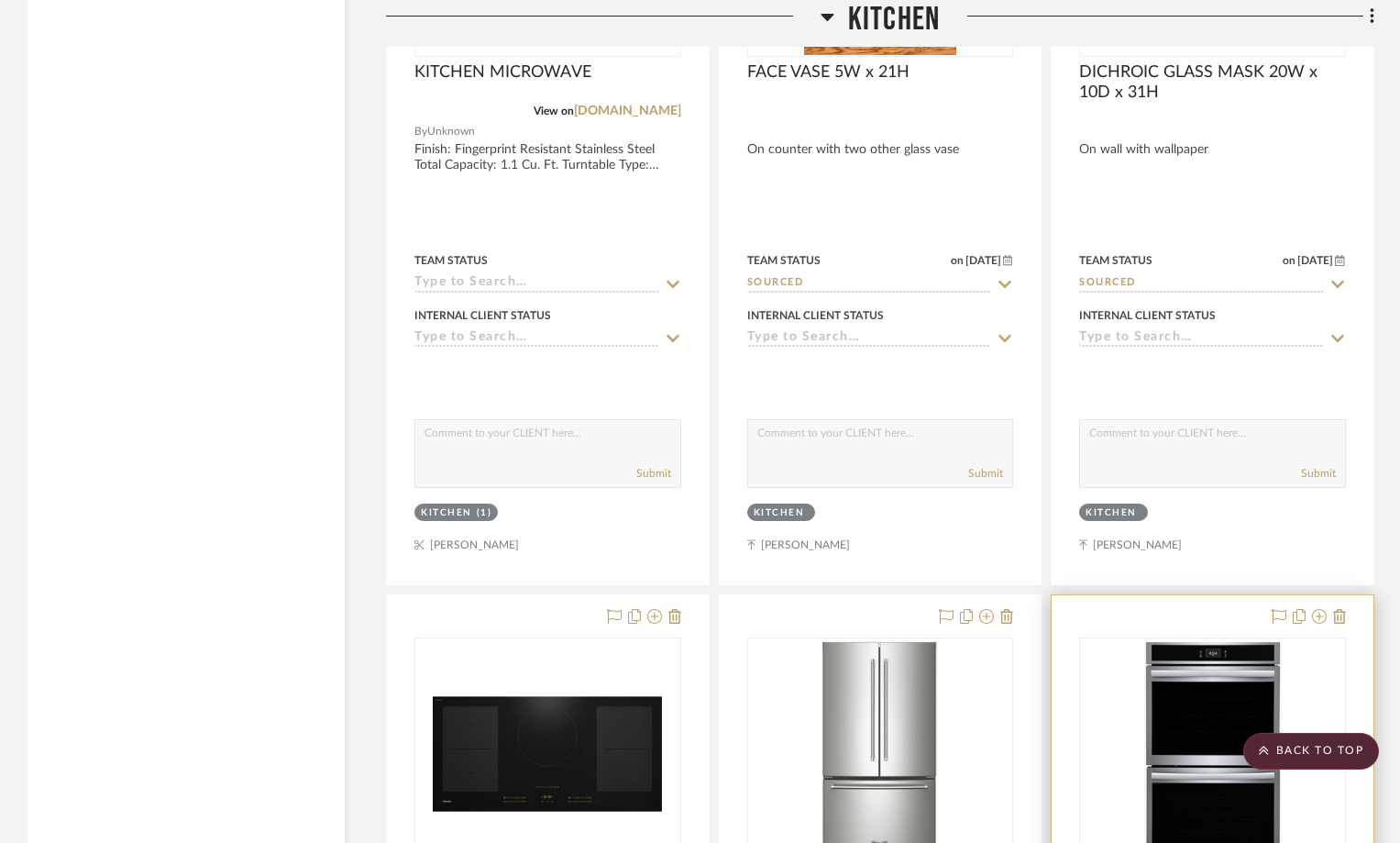
scroll to position [7338, 0]
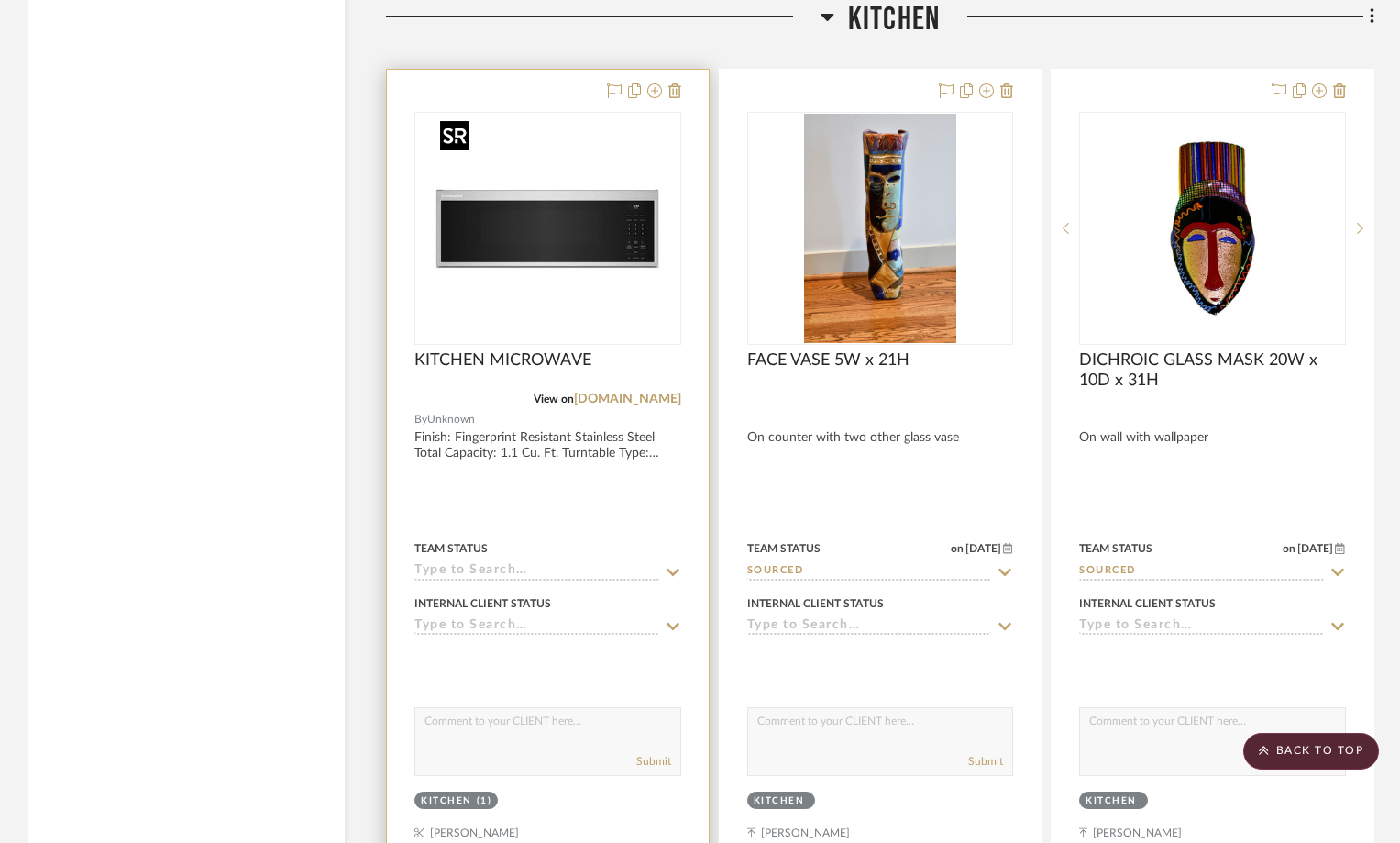
click at [0, 0] on img at bounding box center [0, 0] width 0 height 0
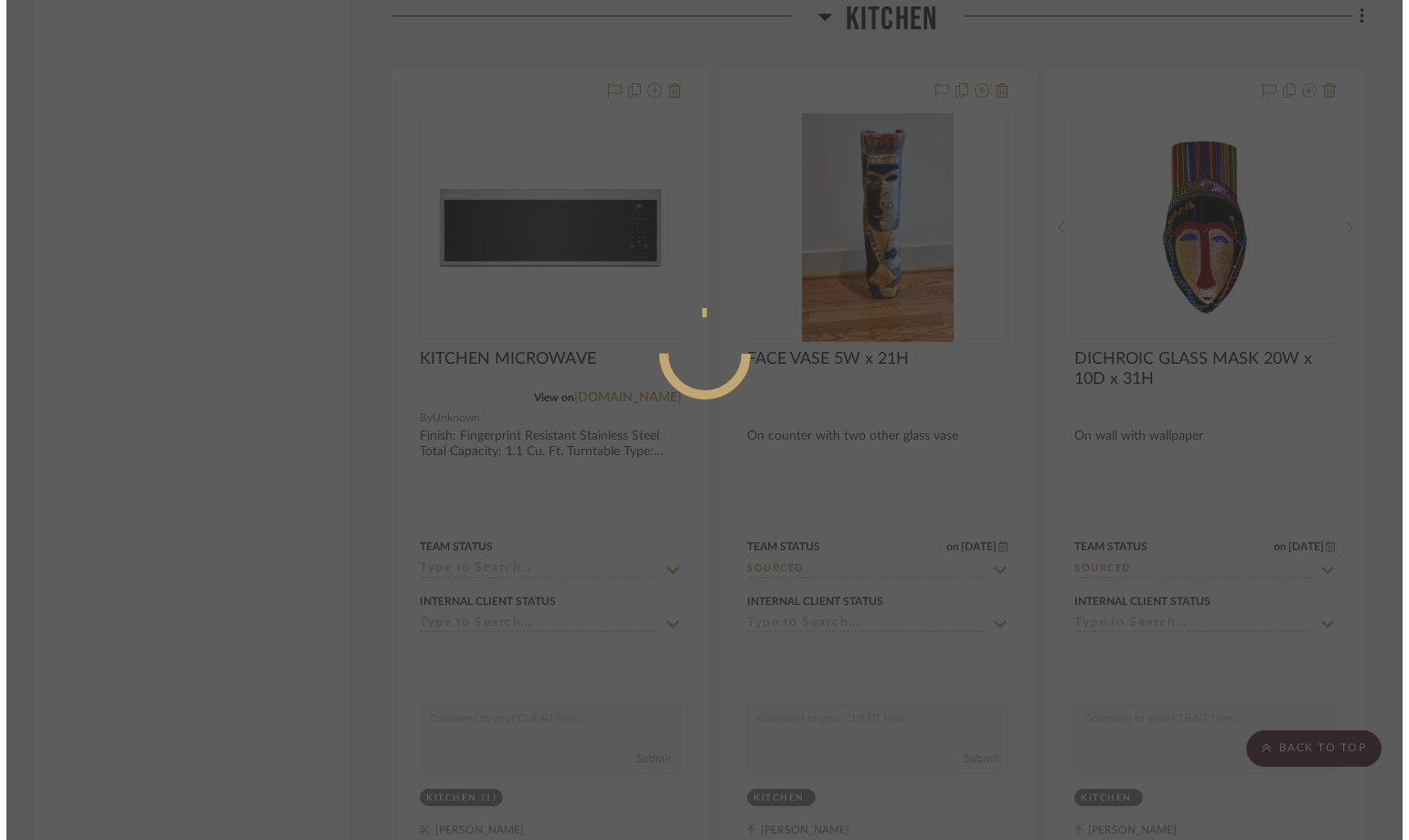
scroll to position [0, 0]
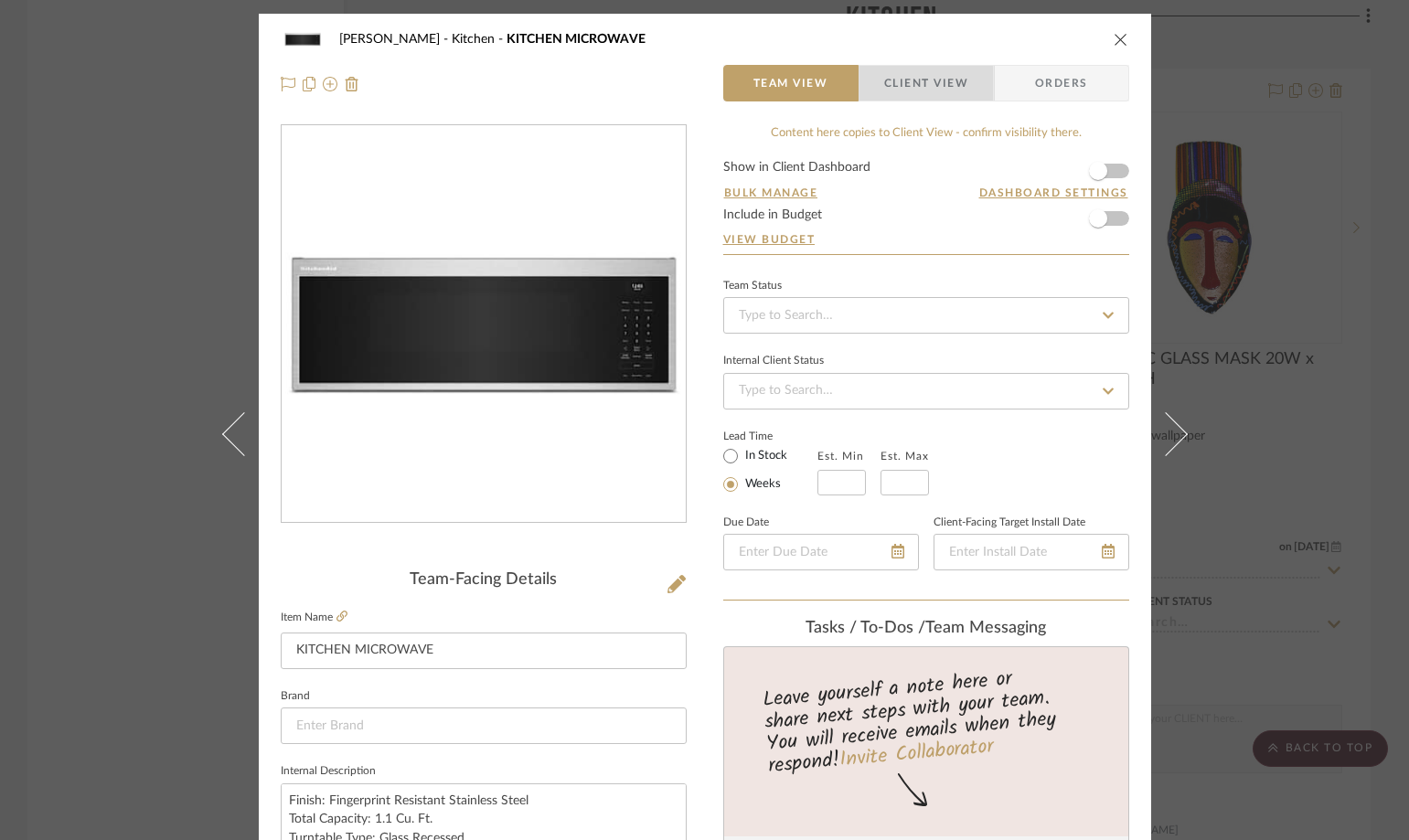
click at [937, 82] on span "Client View" at bounding box center [926, 82] width 84 height 36
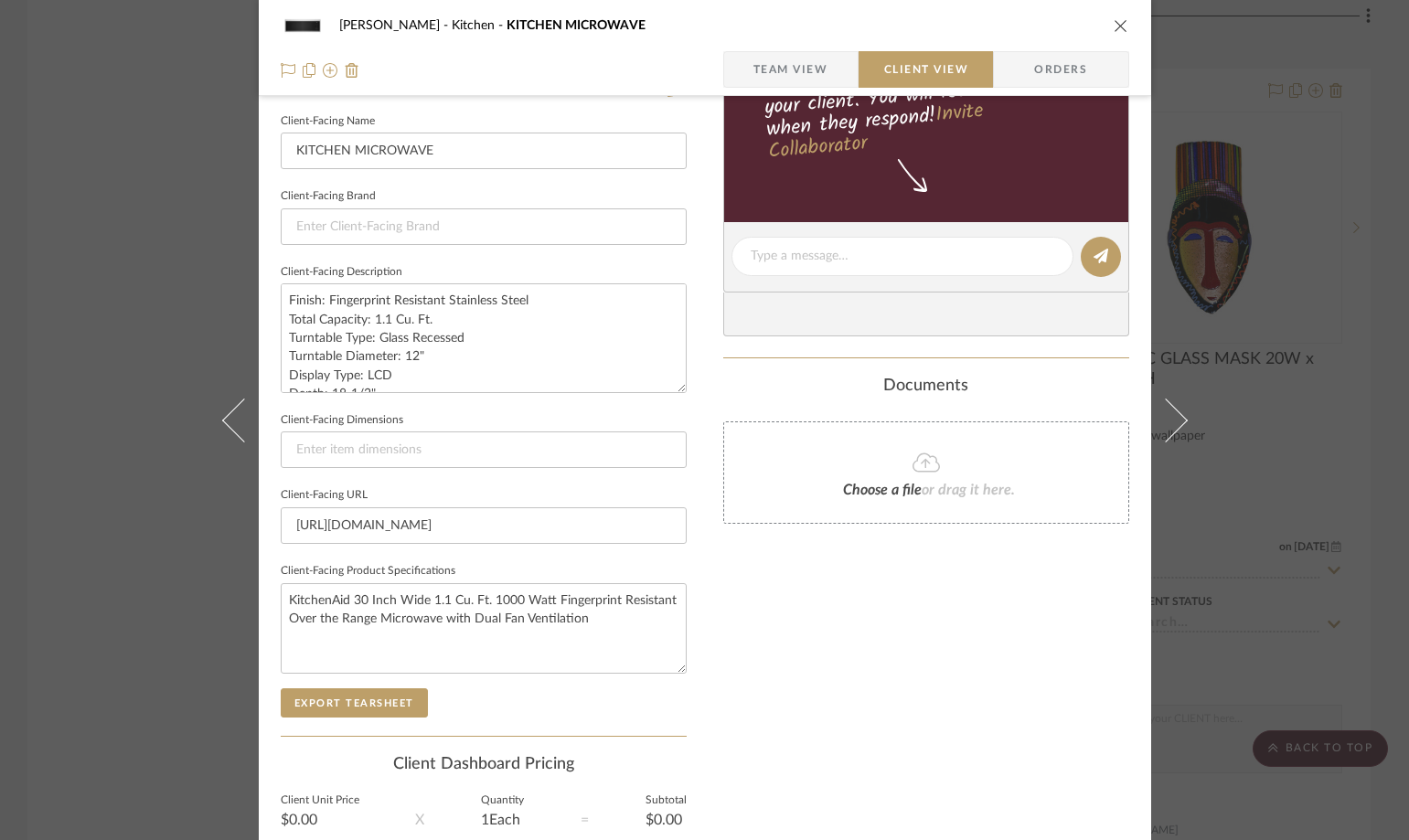
scroll to position [665, 0]
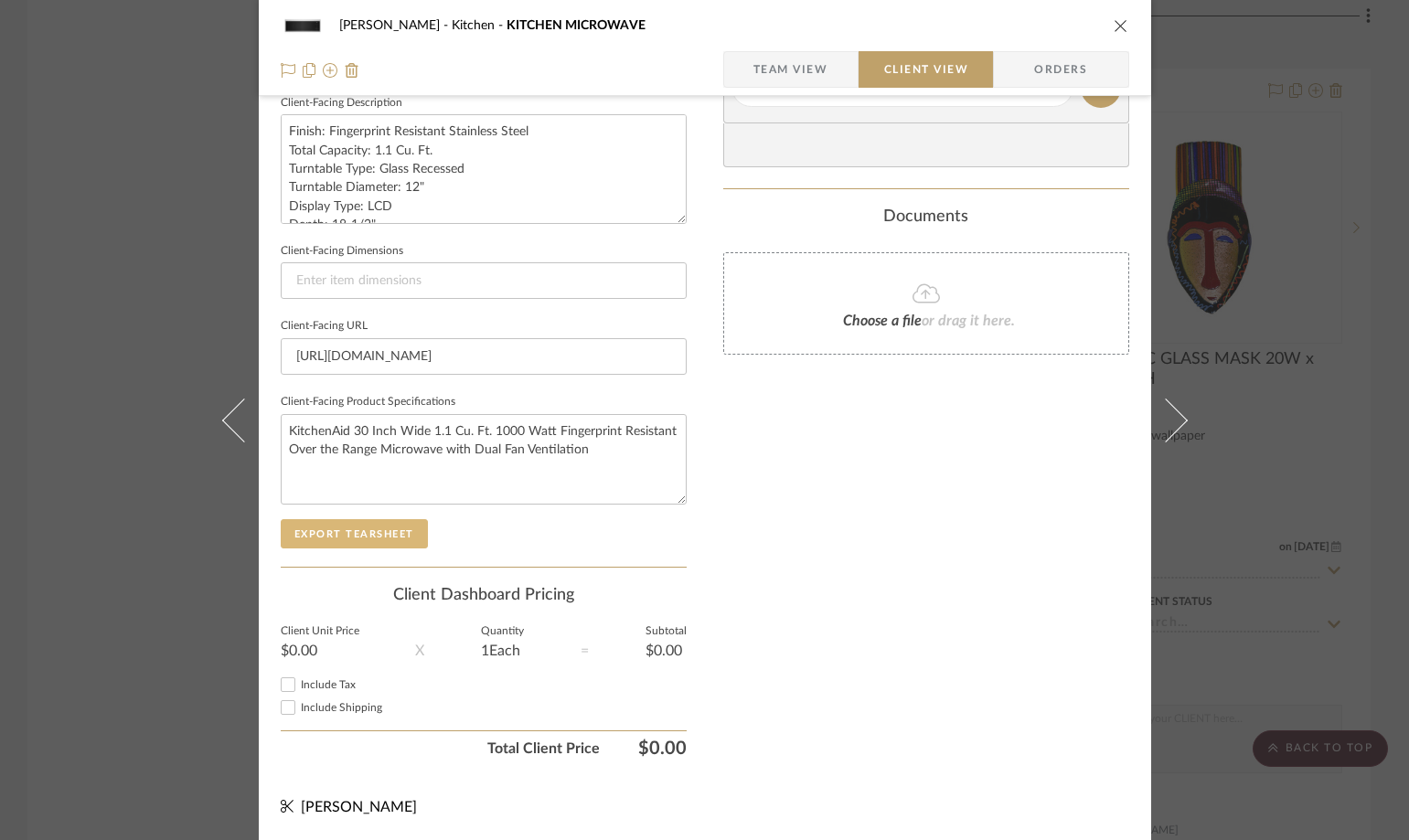
click at [381, 536] on button "Export Tearsheet" at bounding box center [354, 533] width 147 height 29
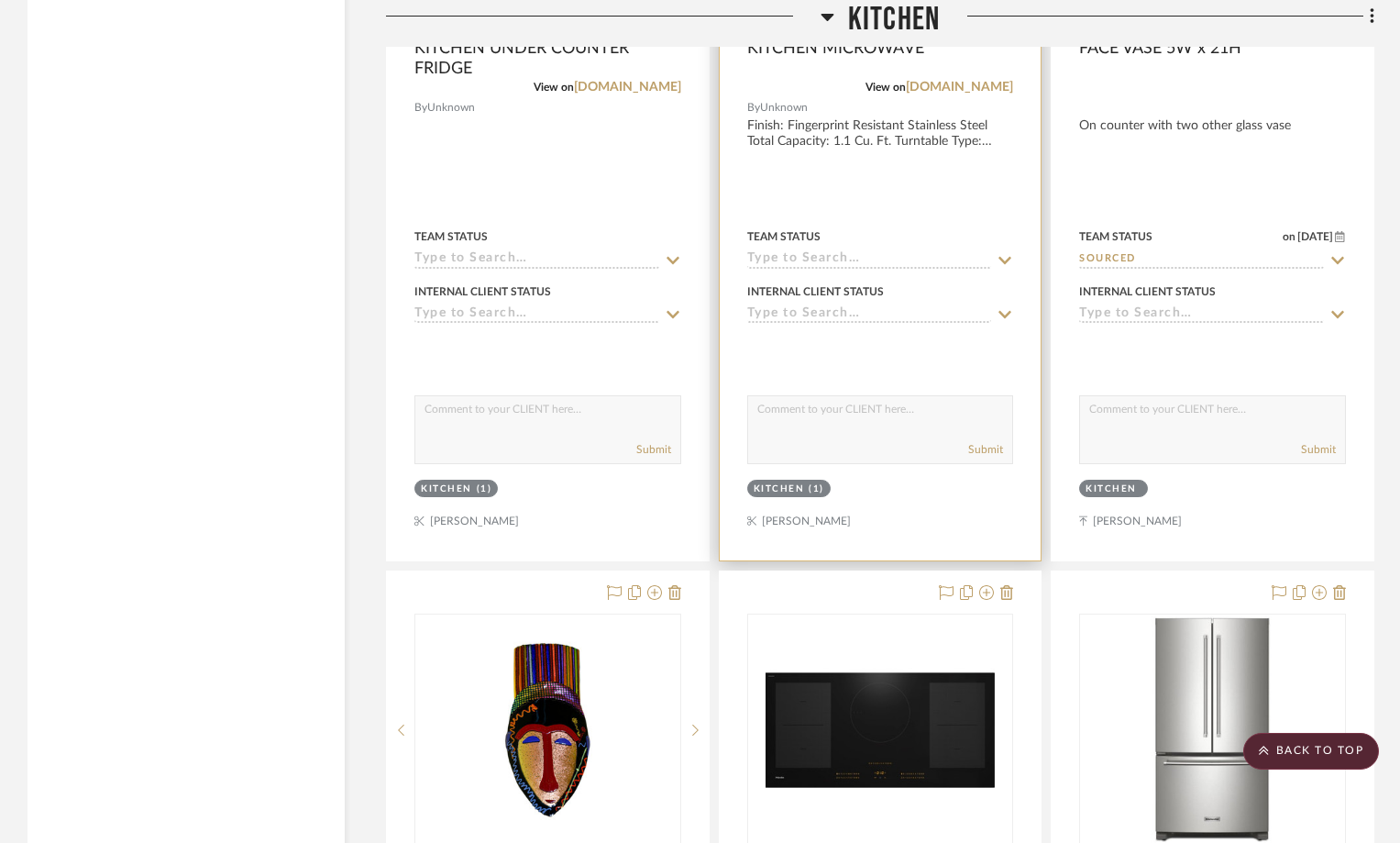
scroll to position [7430, 0]
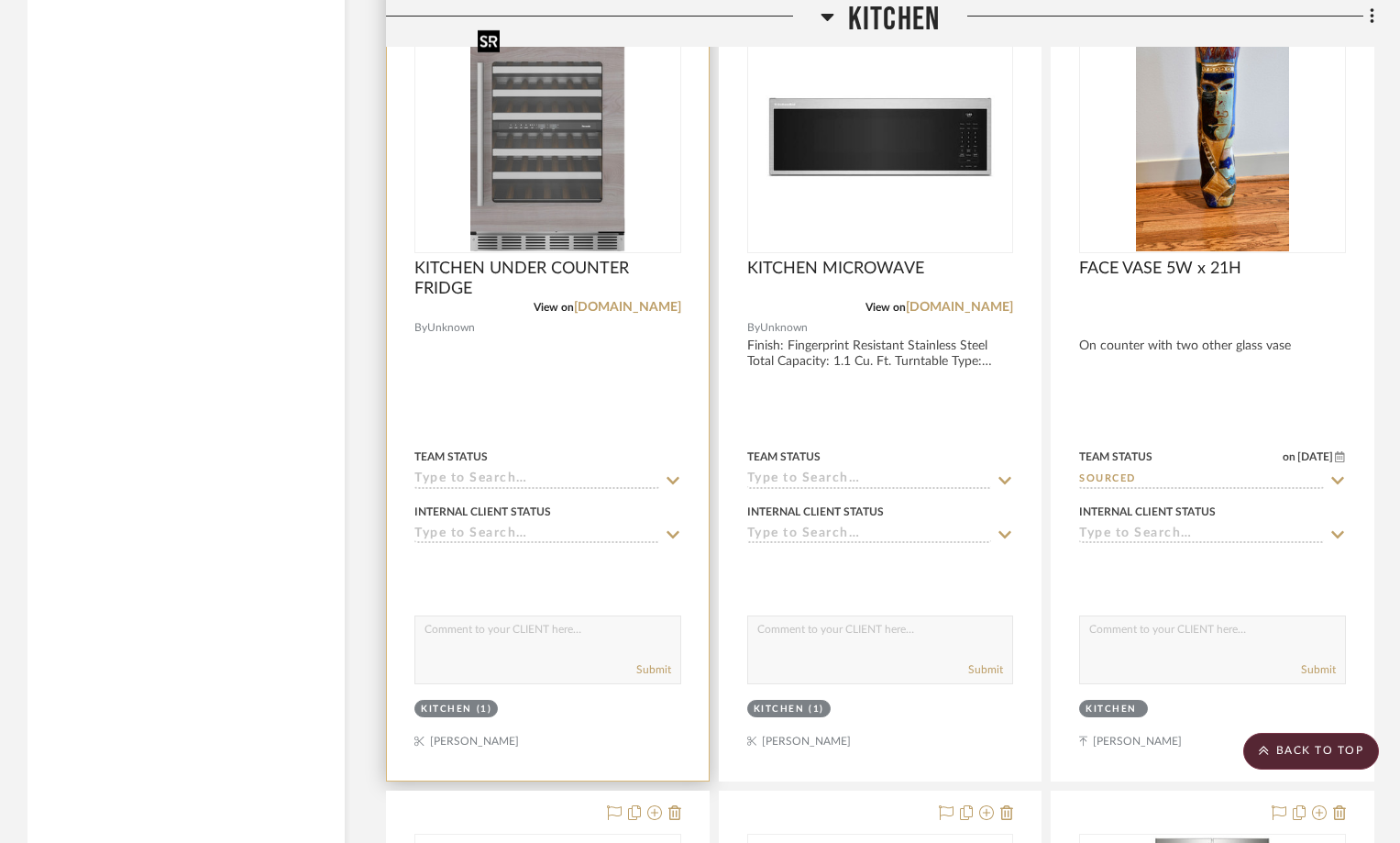
click at [0, 0] on img at bounding box center [0, 0] width 0 height 0
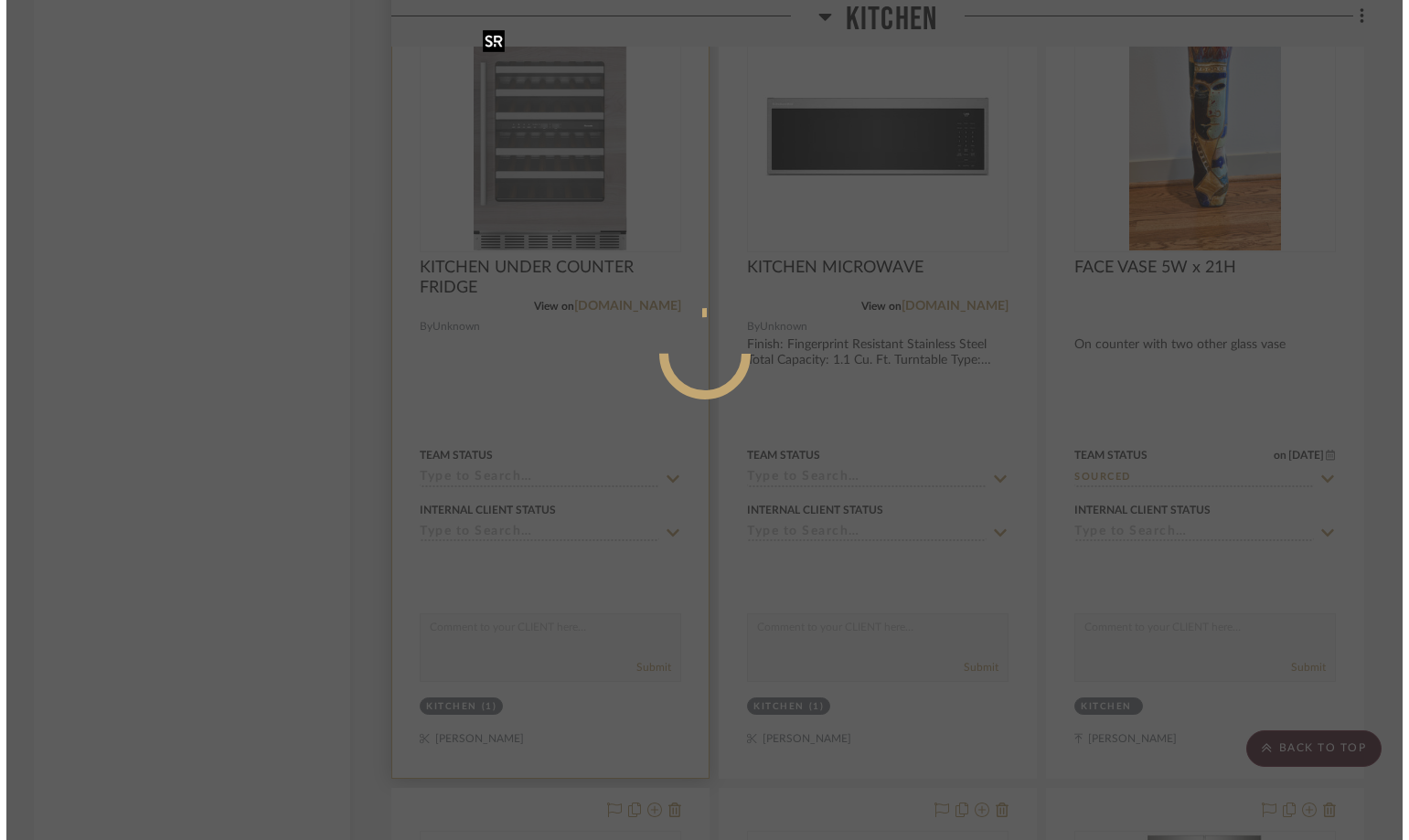
scroll to position [0, 0]
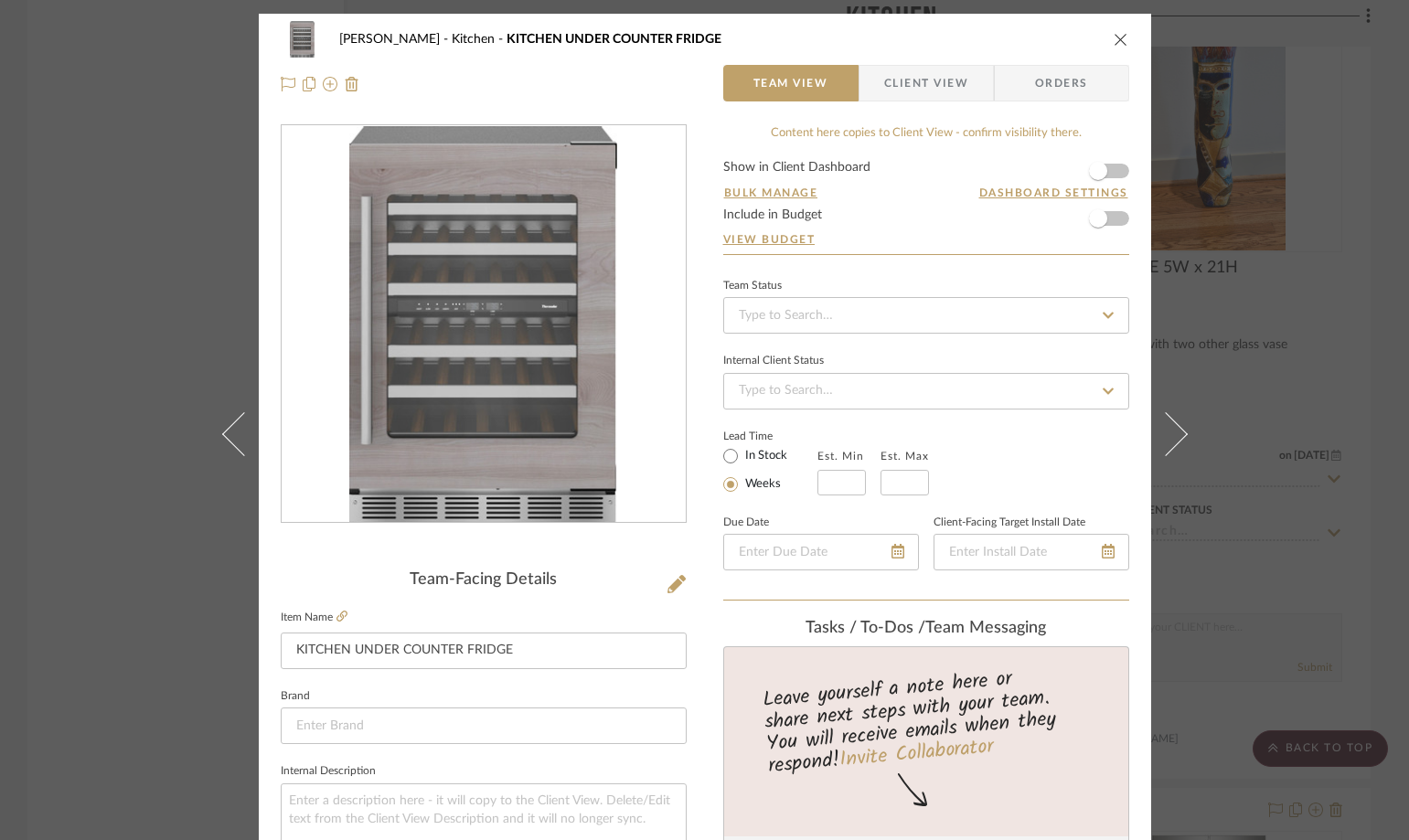
drag, startPoint x: 927, startPoint y: 98, endPoint x: 883, endPoint y: 118, distance: 48.3
click at [927, 97] on span "Client View" at bounding box center [926, 82] width 84 height 36
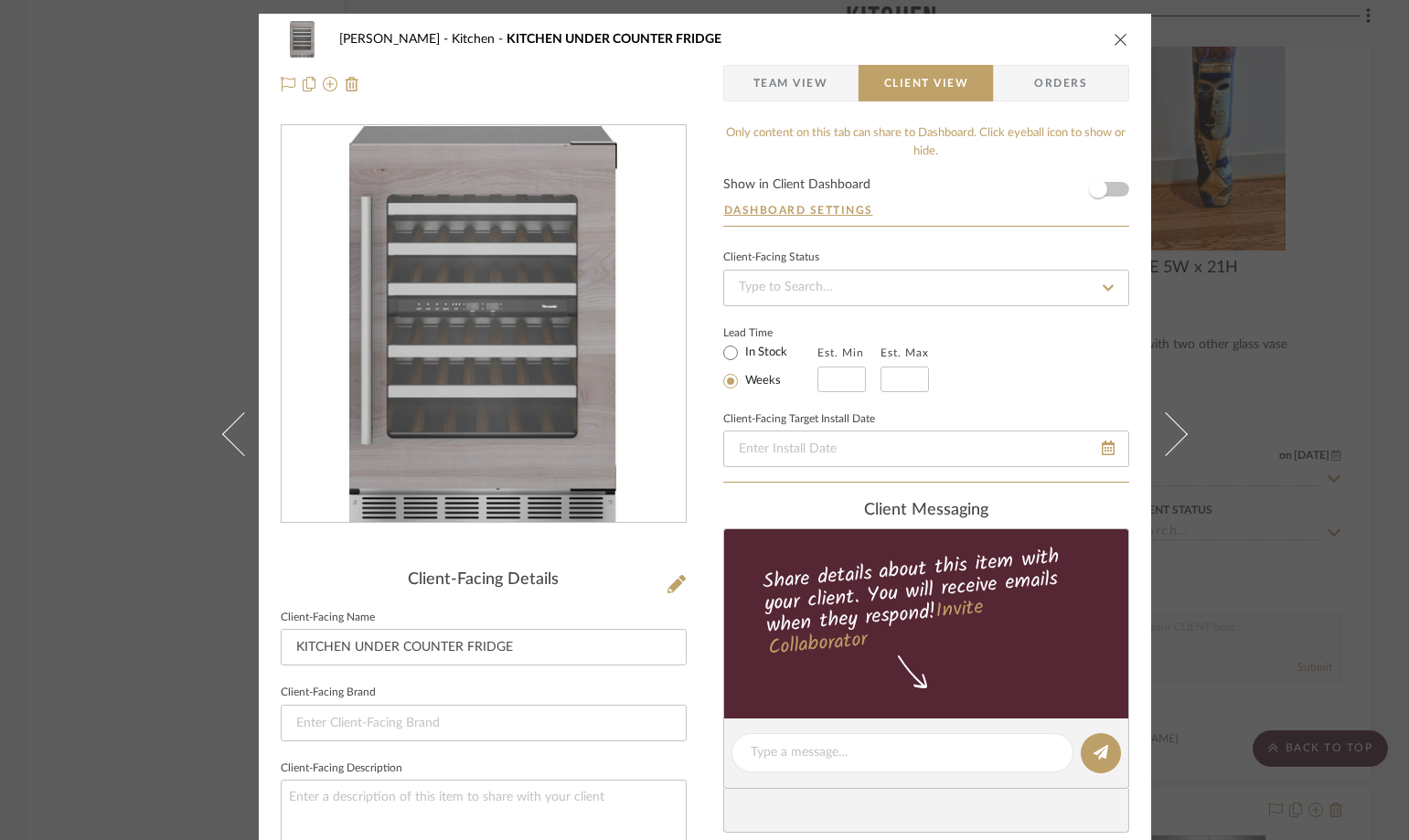
scroll to position [457, 0]
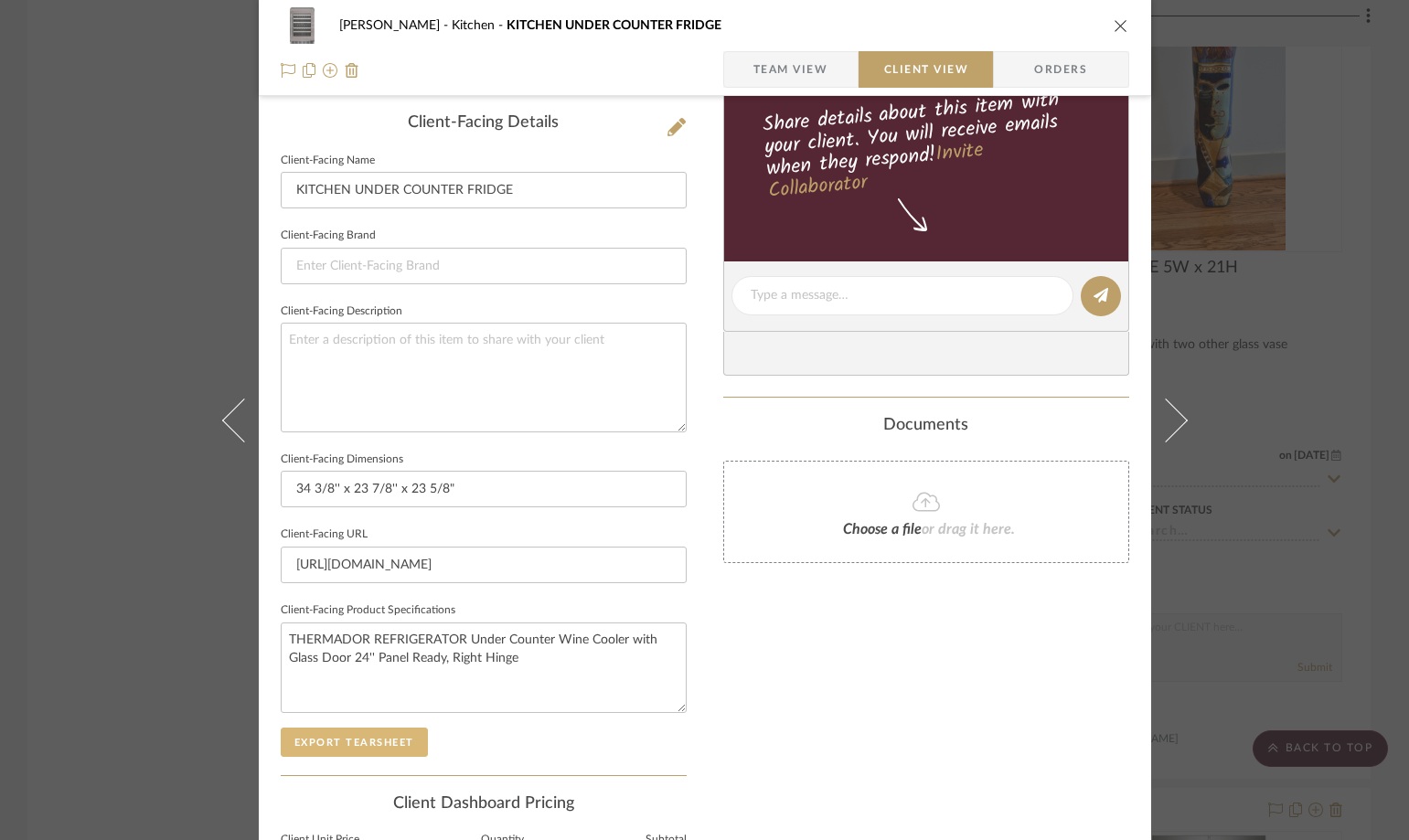
click at [369, 738] on button "Export Tearsheet" at bounding box center [354, 742] width 147 height 29
click at [1114, 30] on icon "close" at bounding box center [1121, 26] width 15 height 15
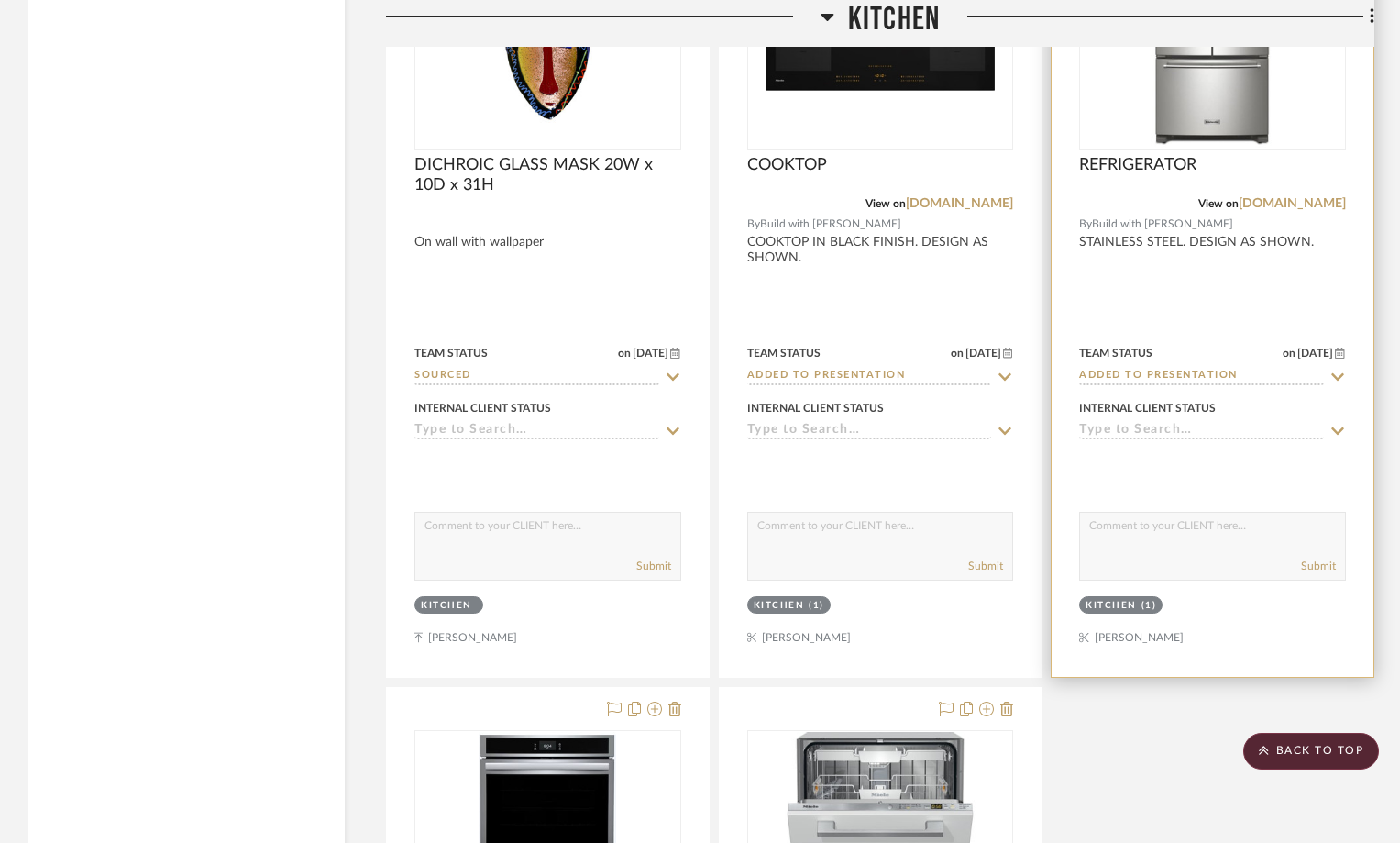
scroll to position [8898, 0]
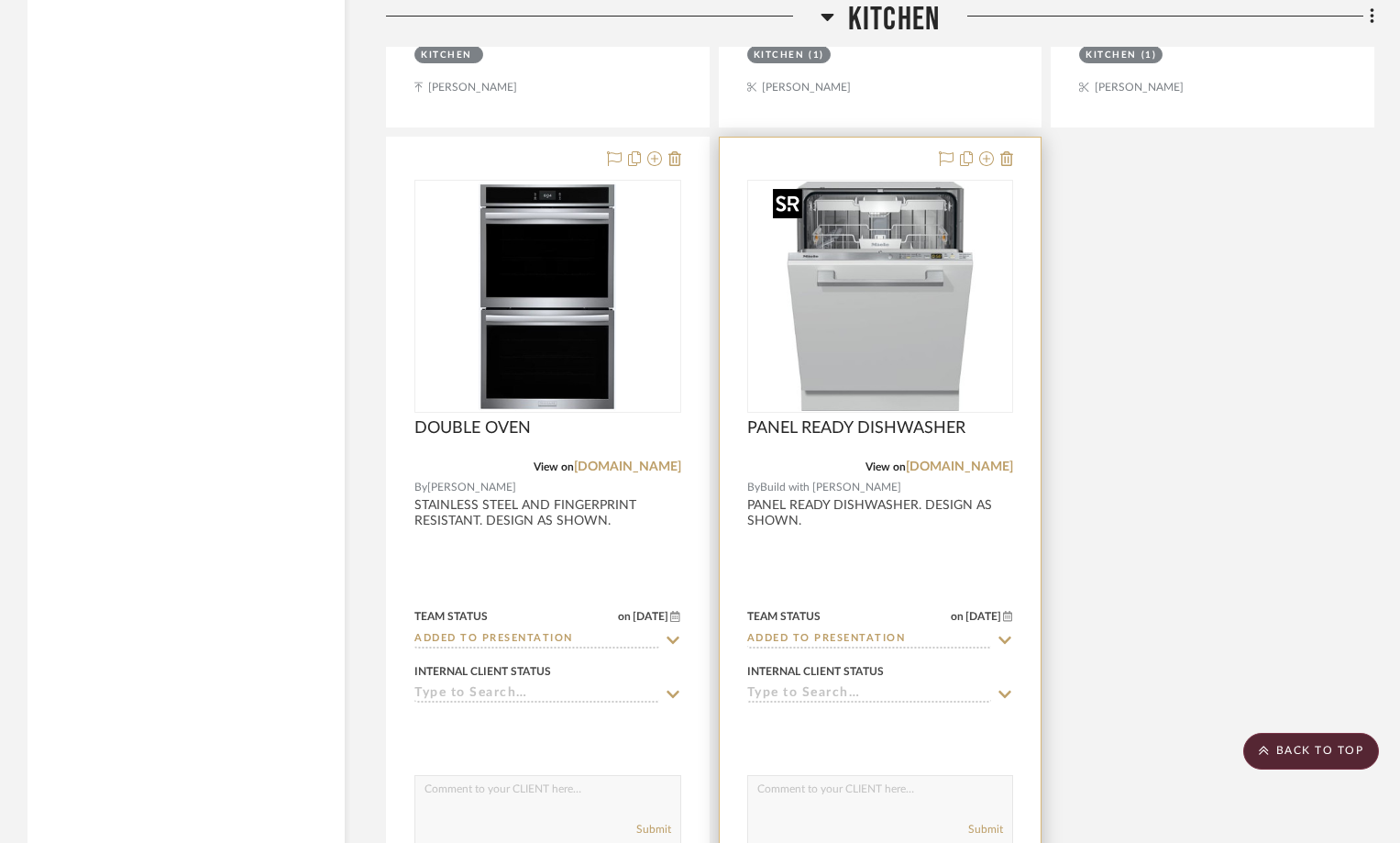
click at [950, 332] on img "0" at bounding box center [880, 296] width 229 height 229
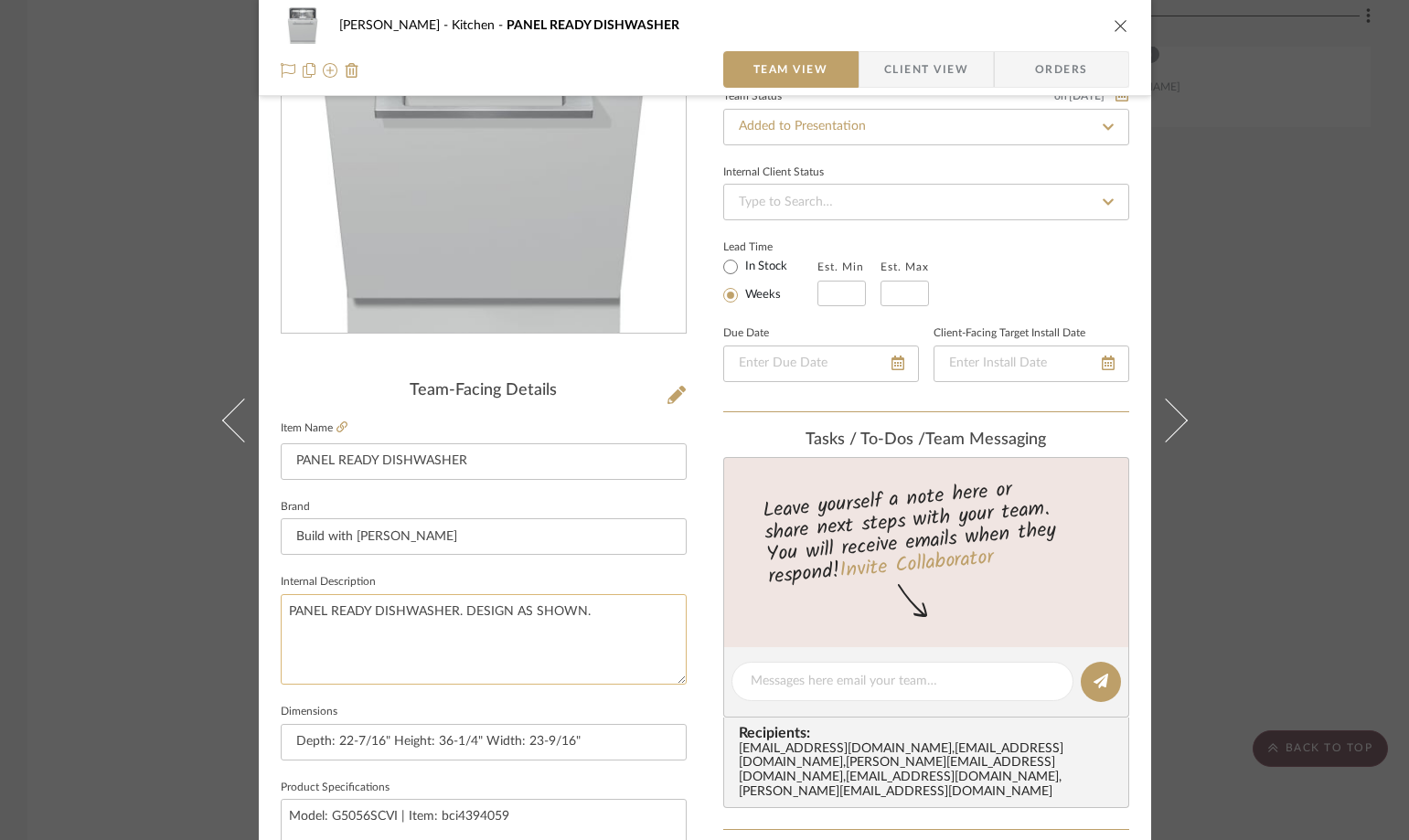
scroll to position [92, 0]
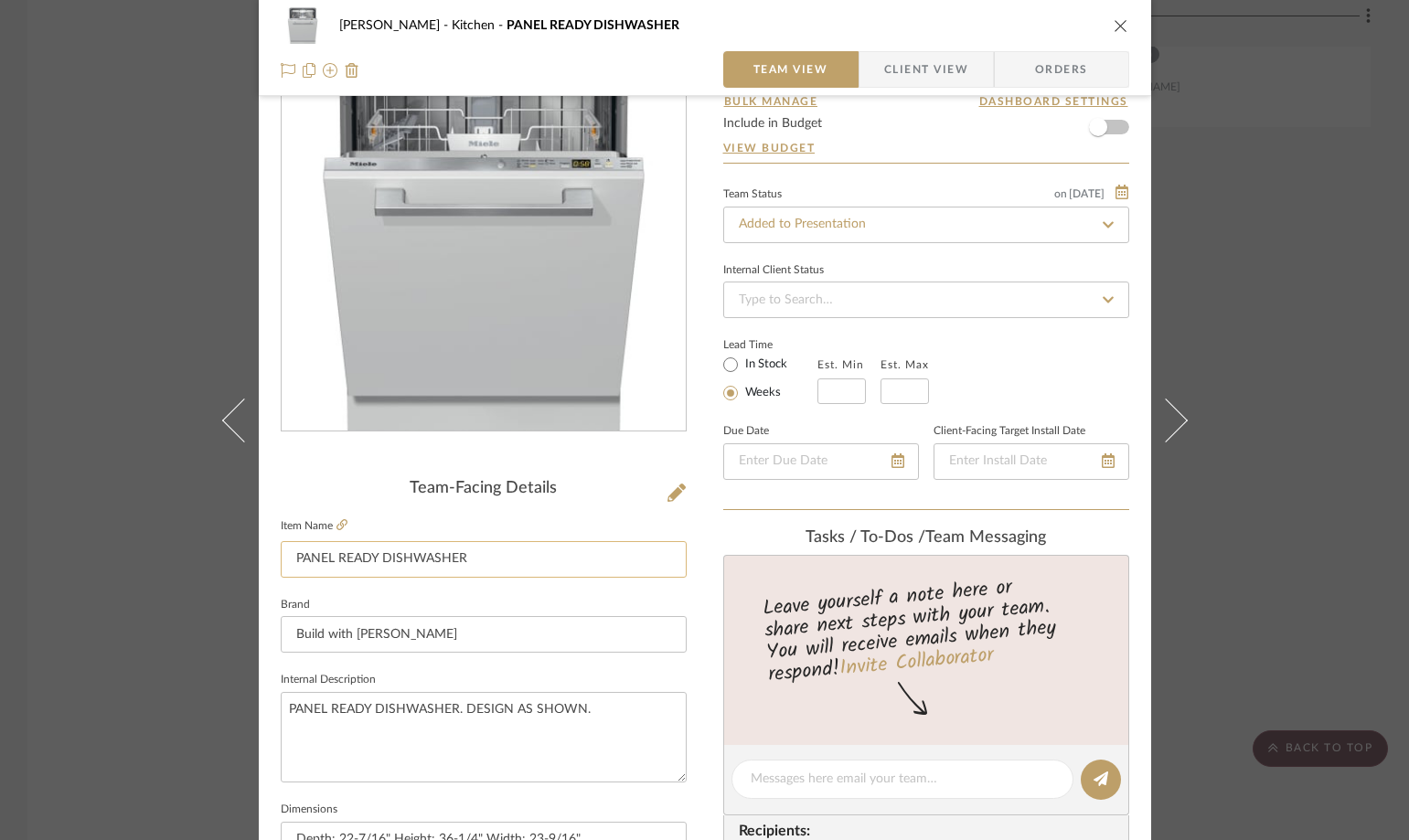
click at [292, 558] on input "PANEL READY DISHWASHER" at bounding box center [484, 558] width 406 height 36
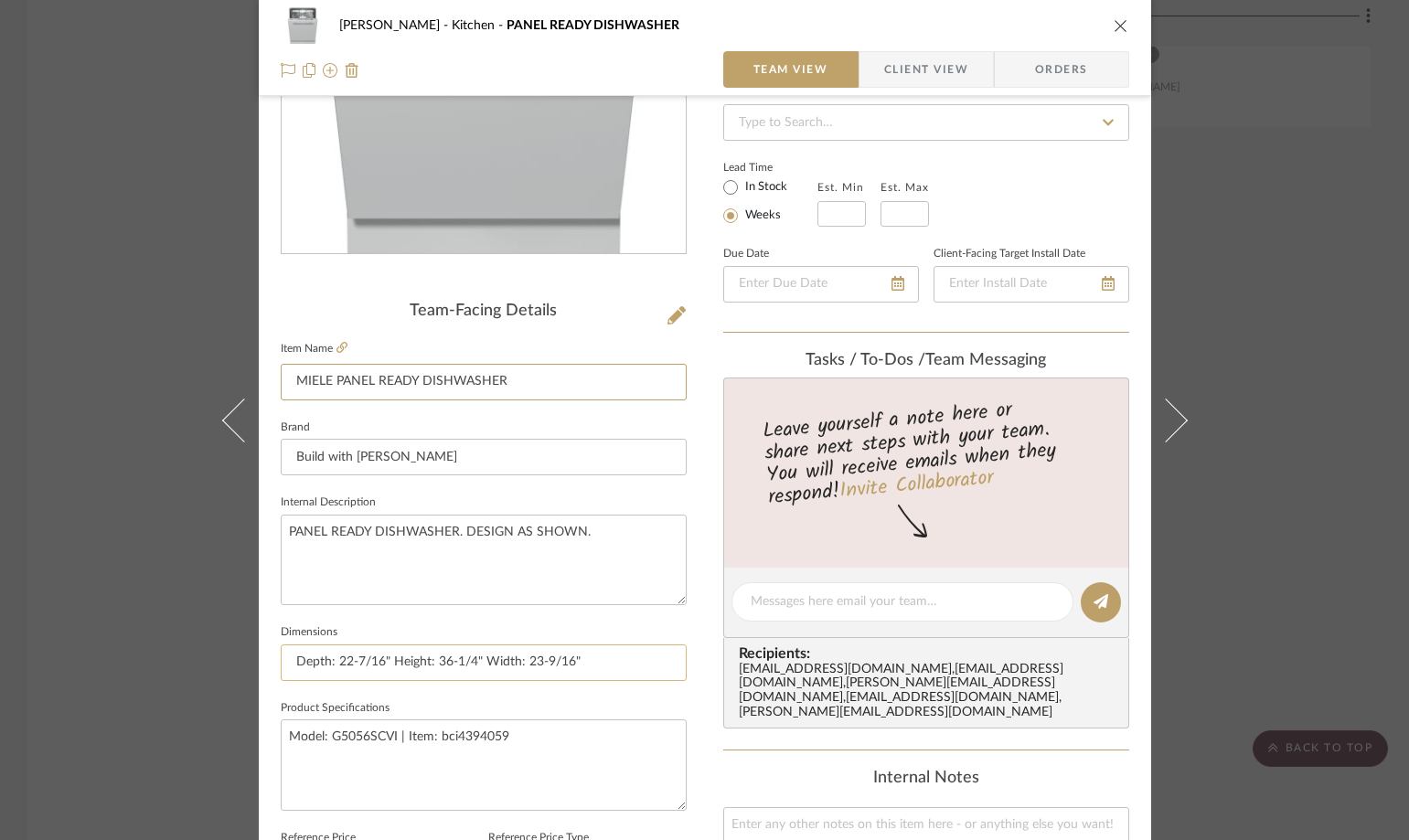
scroll to position [274, 0]
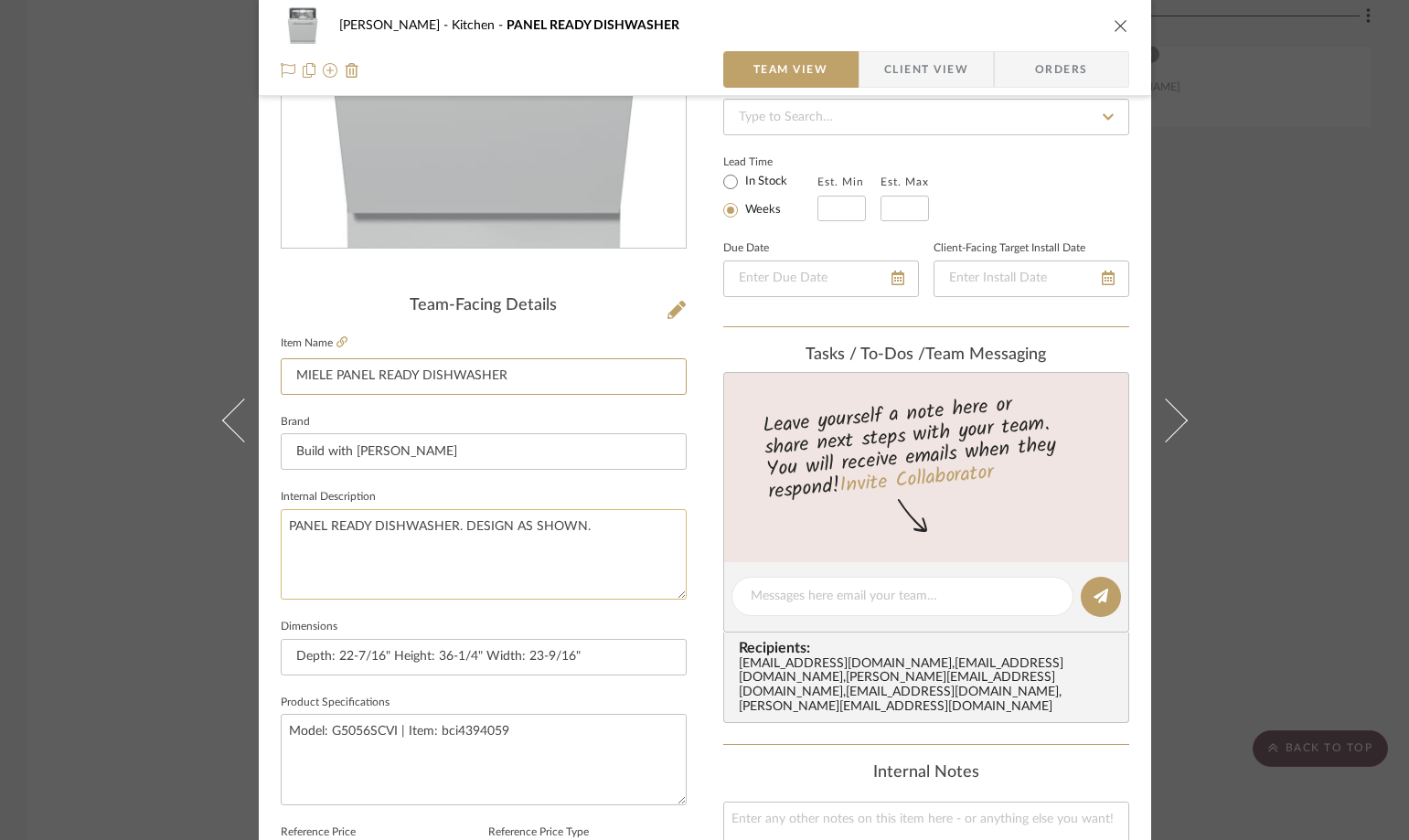
type input "MIELE PANEL READY DISHWASHER"
click at [614, 543] on textarea "PANEL READY DISHWASHER. DESIGN AS SHOWN." at bounding box center [484, 554] width 406 height 91
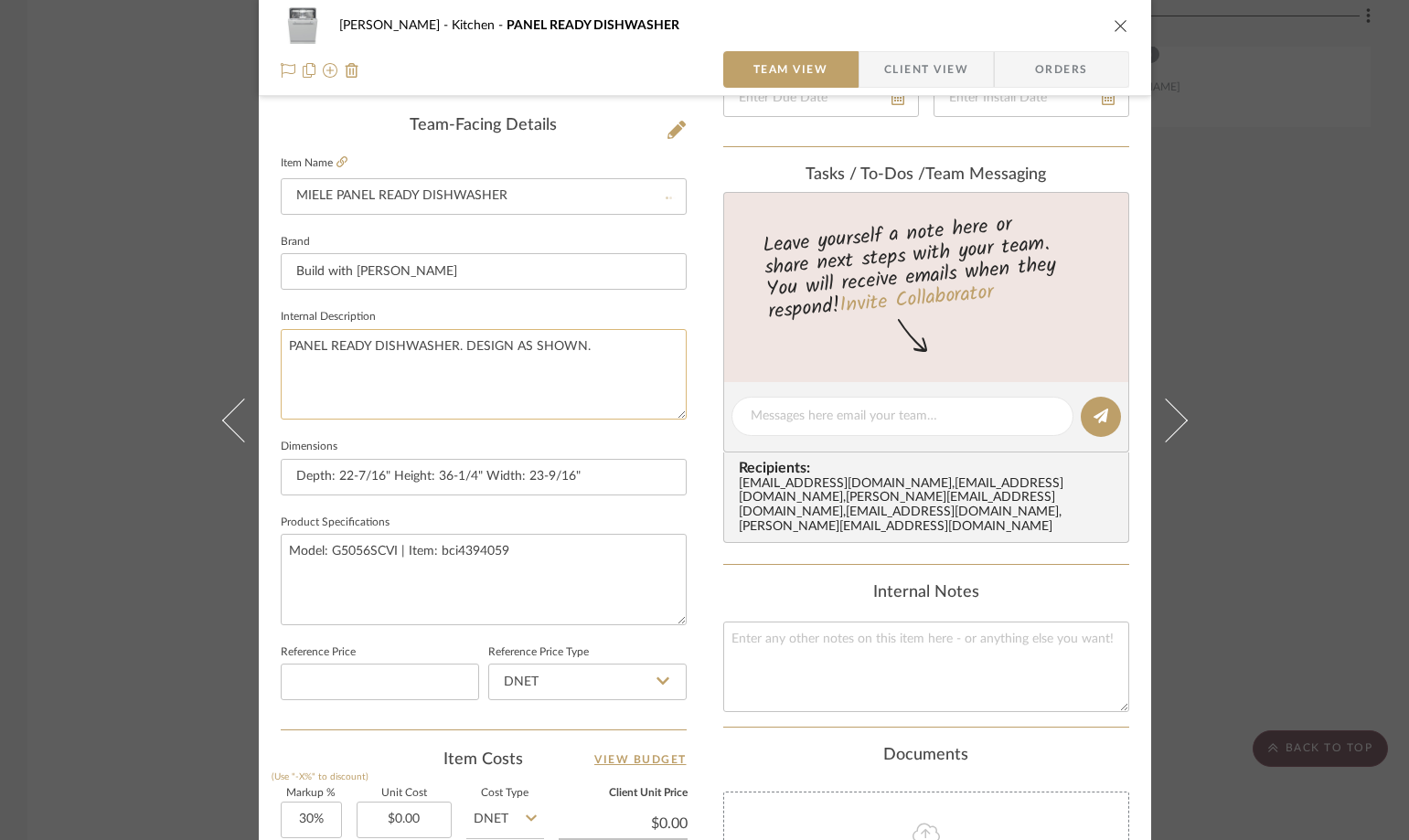
scroll to position [457, 0]
click at [896, 72] on span "Client View" at bounding box center [926, 69] width 84 height 36
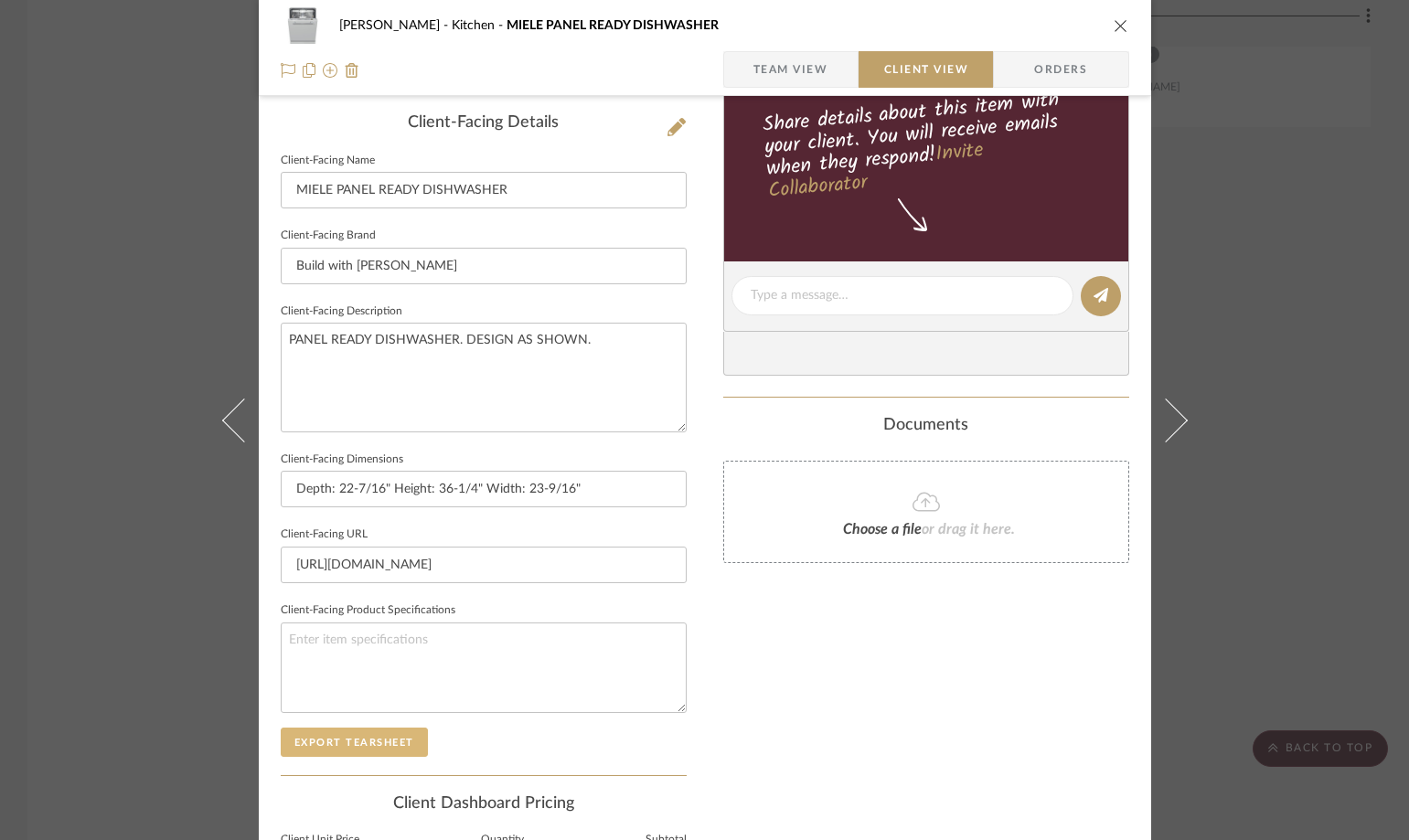
click at [341, 747] on button "Export Tearsheet" at bounding box center [354, 742] width 147 height 29
click at [1113, 31] on icon "close" at bounding box center [1121, 26] width 15 height 15
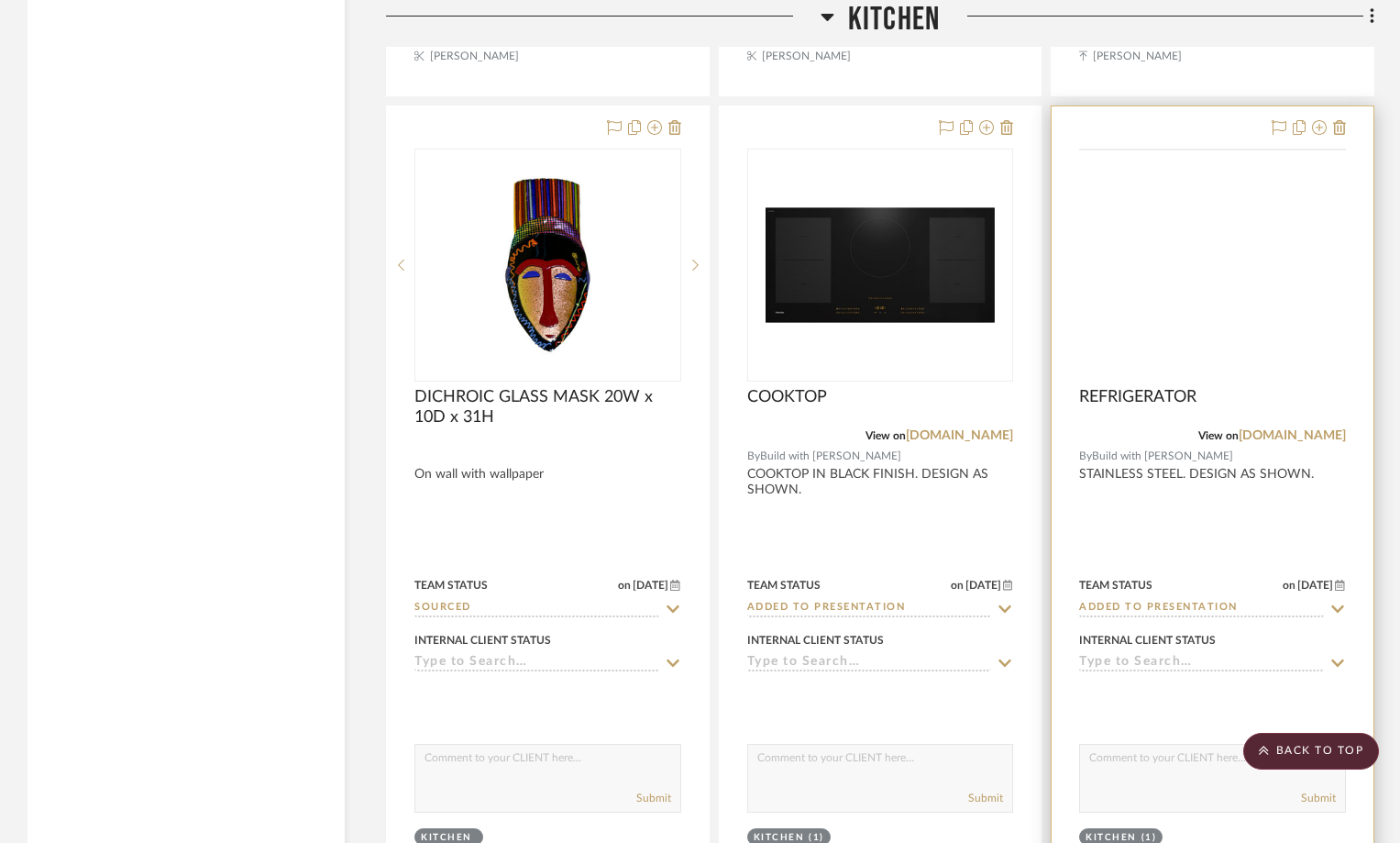
scroll to position [7981, 0]
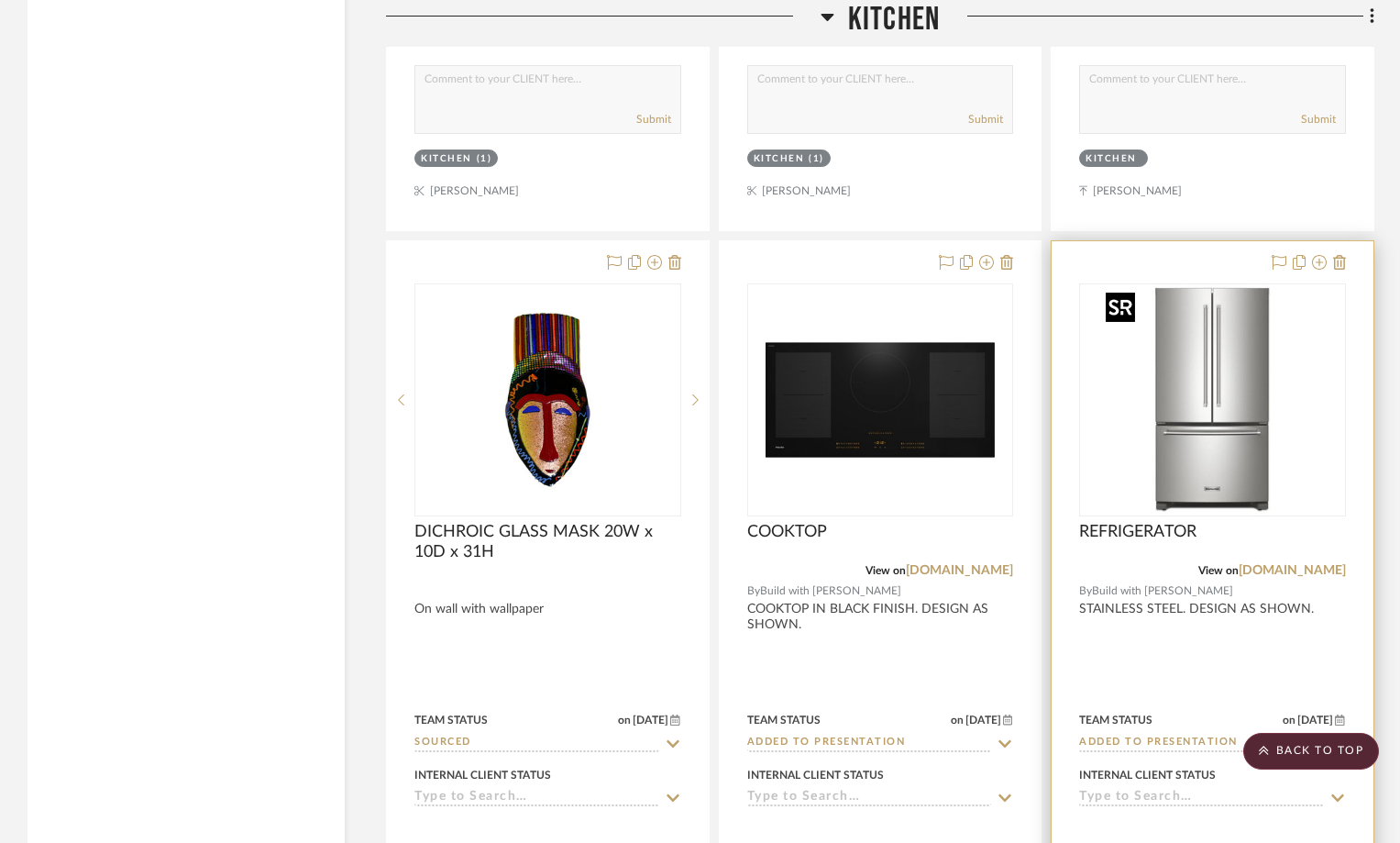
click at [1189, 366] on div at bounding box center [1212, 400] width 266 height 233
click at [1306, 570] on link "[DOMAIN_NAME]" at bounding box center [1292, 571] width 107 height 13
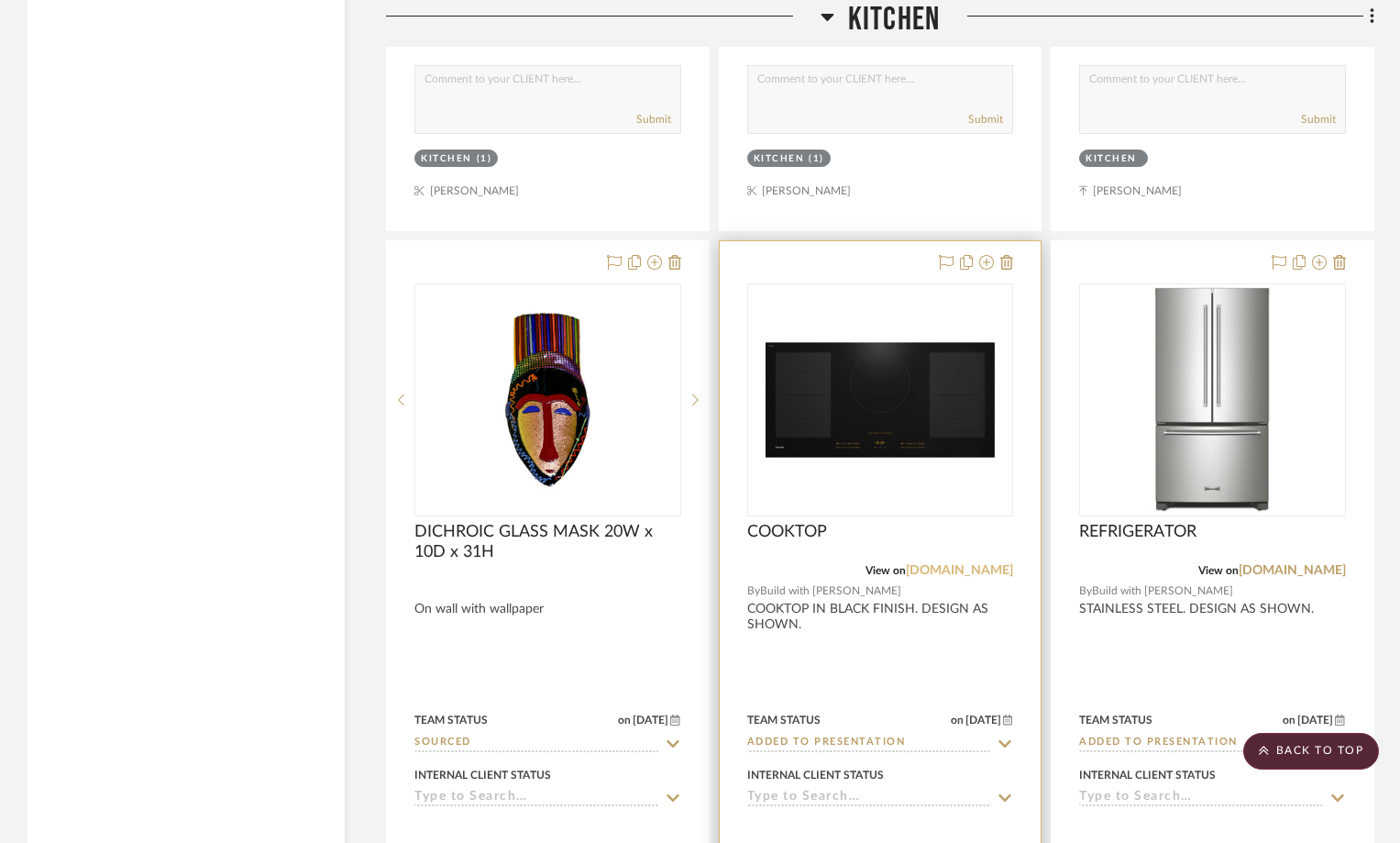
click at [966, 569] on link "[DOMAIN_NAME]" at bounding box center [959, 571] width 107 height 13
click at [1012, 261] on icon at bounding box center [1007, 263] width 13 height 15
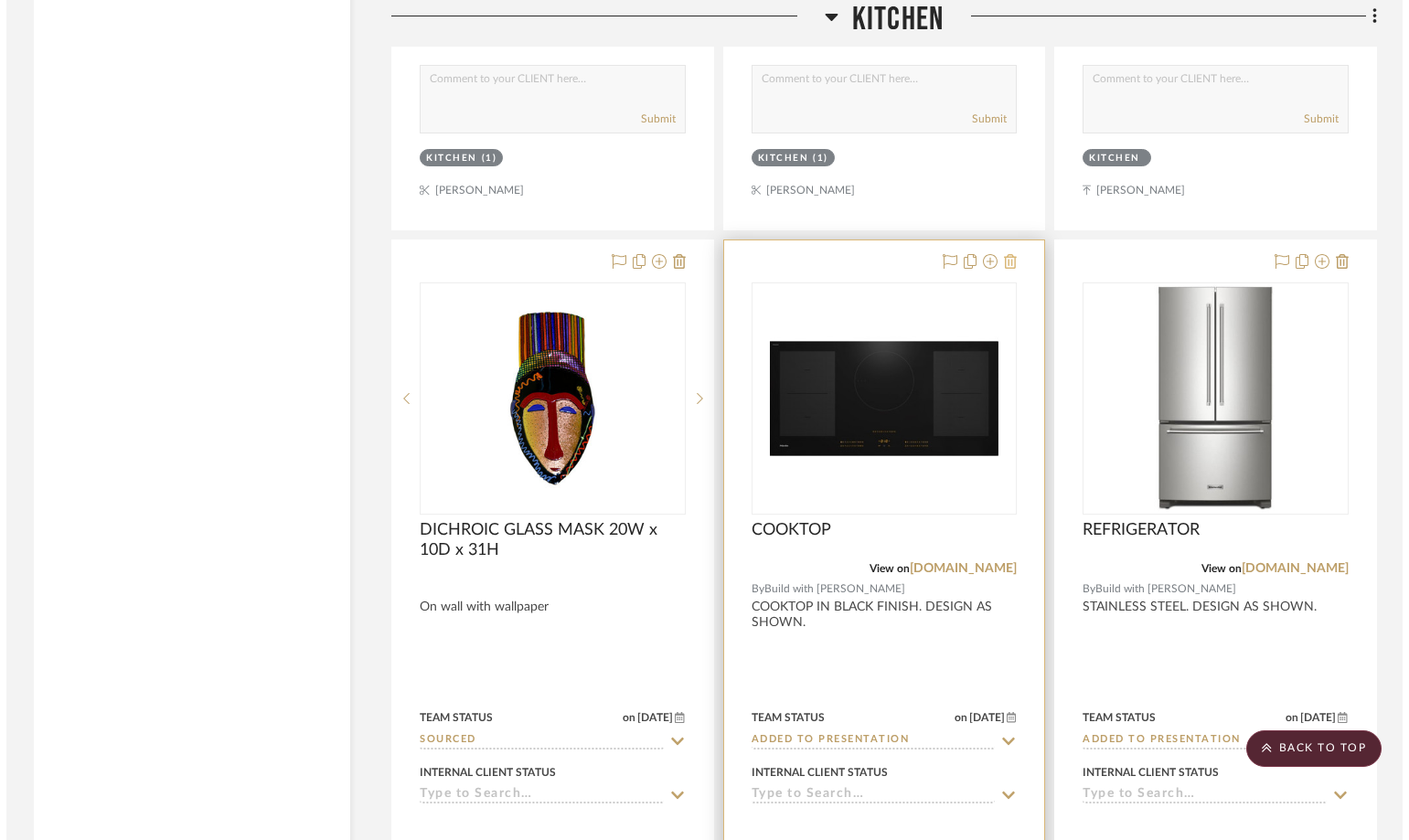
scroll to position [0, 0]
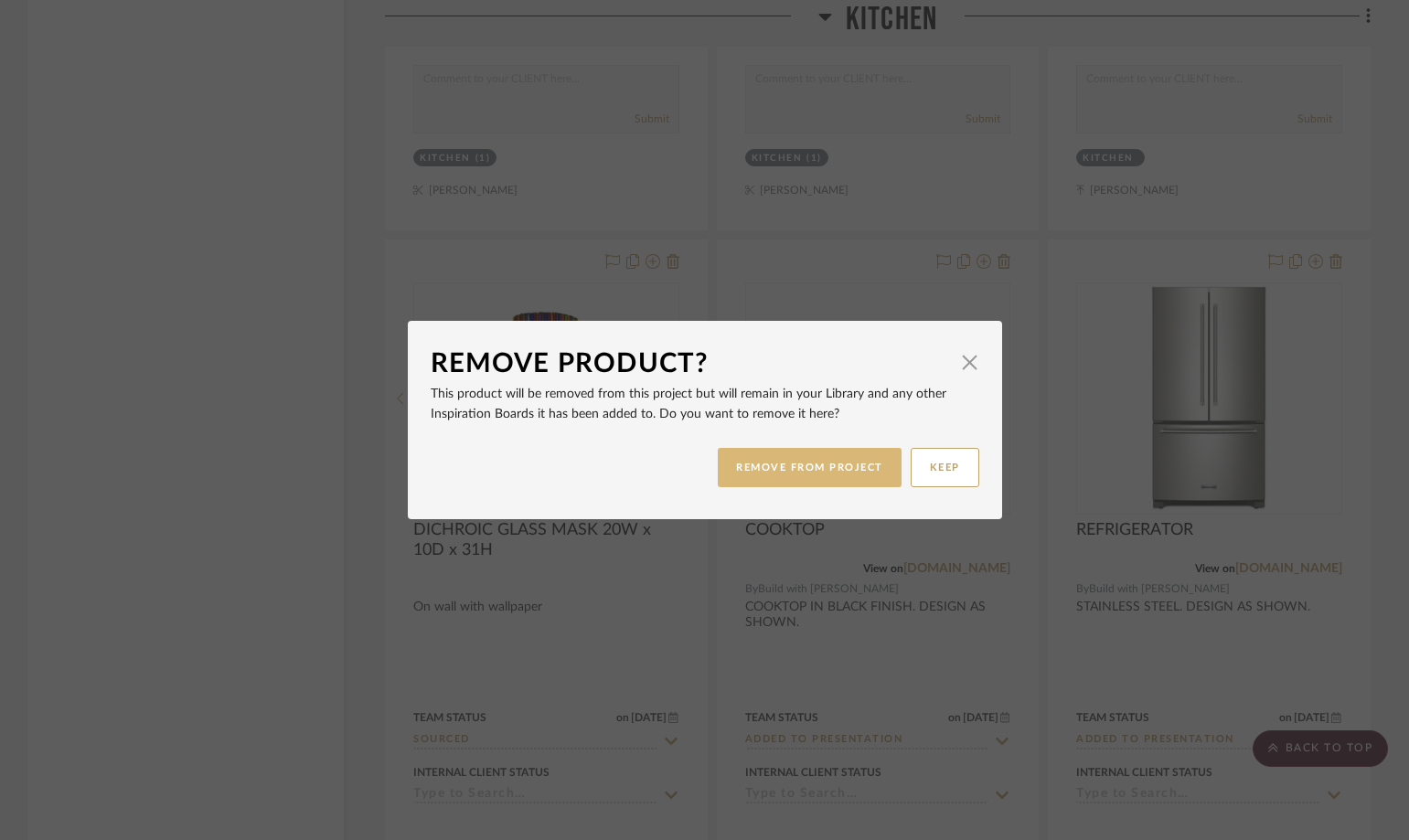
click at [820, 471] on button "REMOVE FROM PROJECT" at bounding box center [809, 468] width 183 height 39
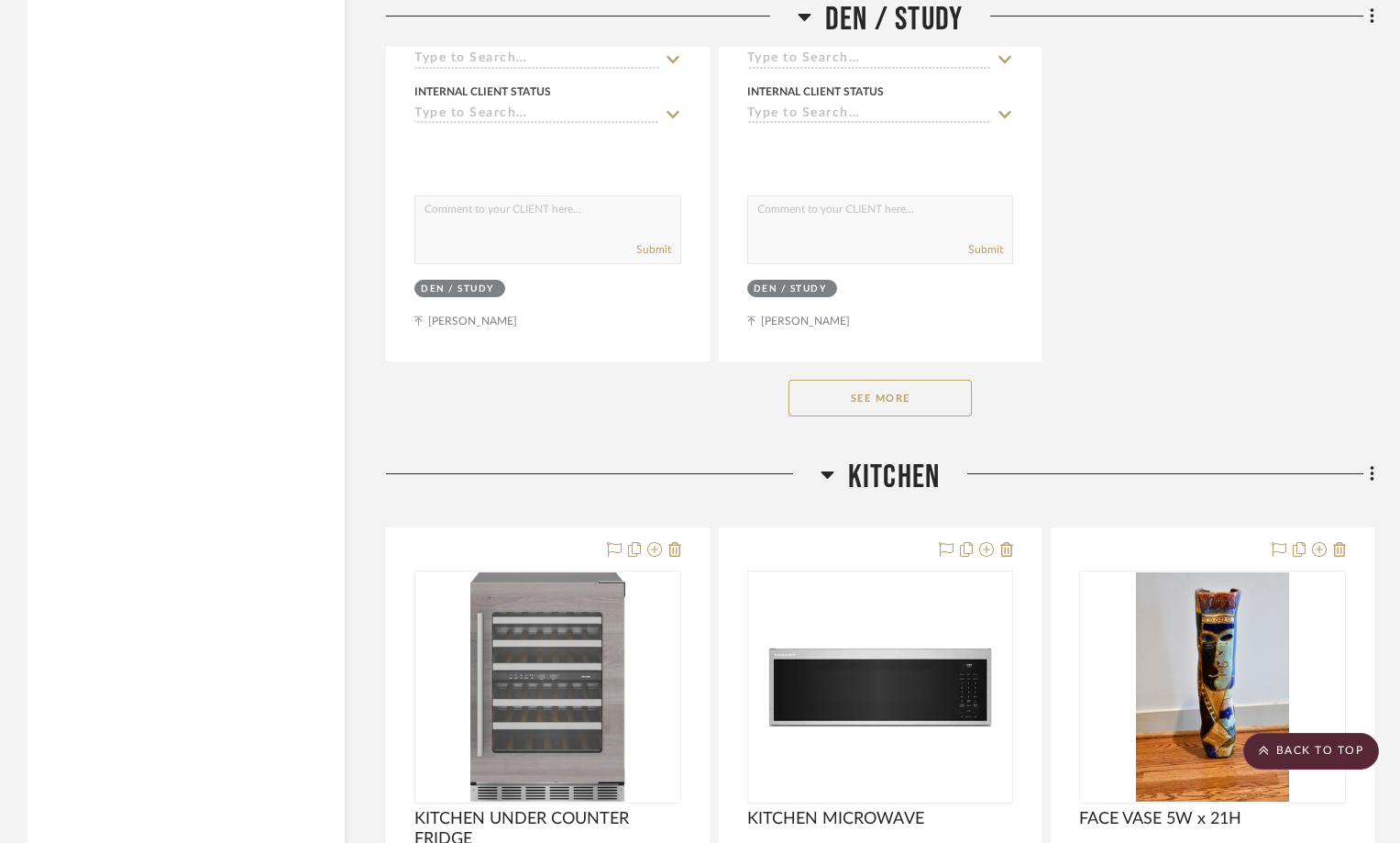
scroll to position [7338, 0]
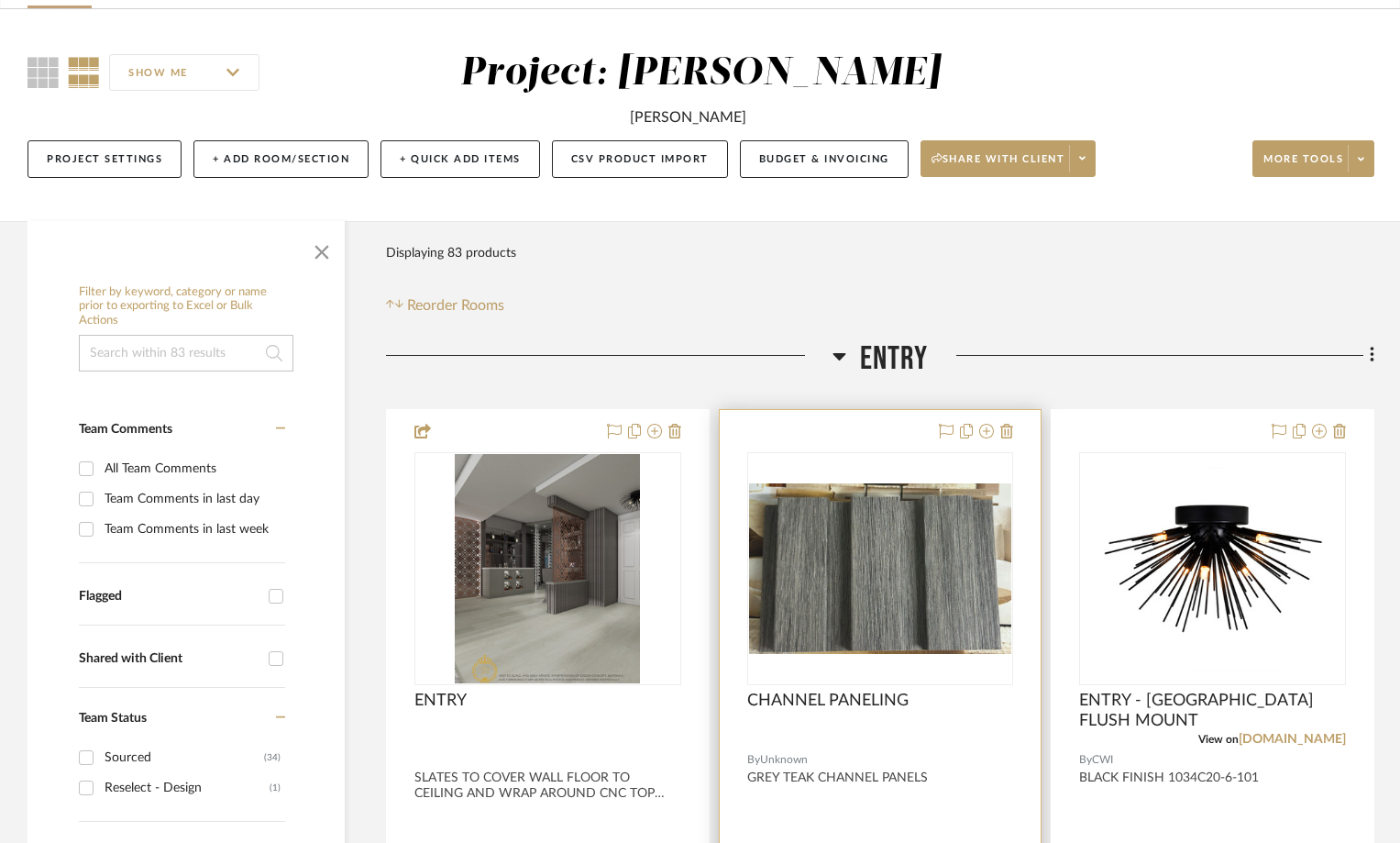
scroll to position [459, 0]
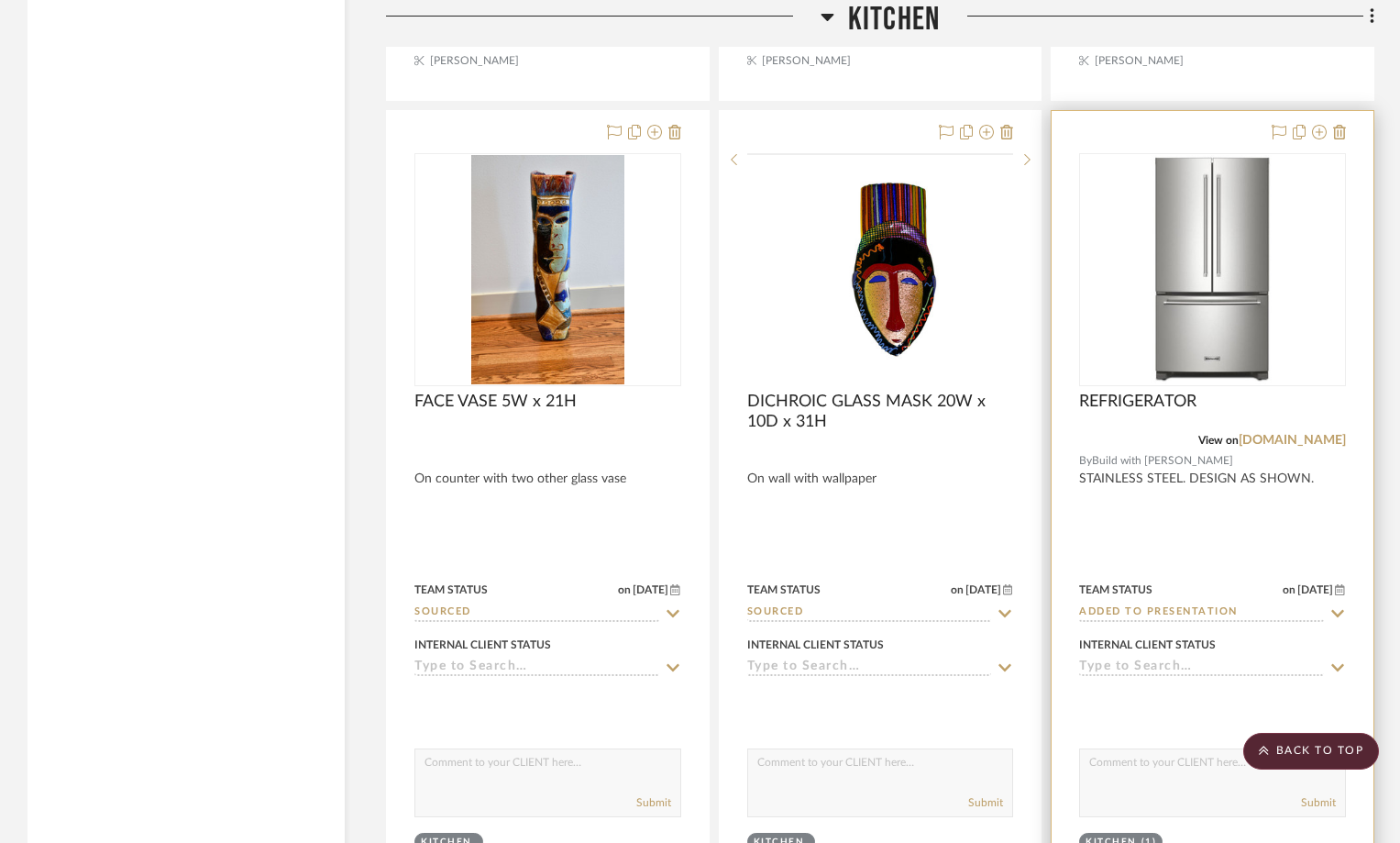
scroll to position [8164, 0]
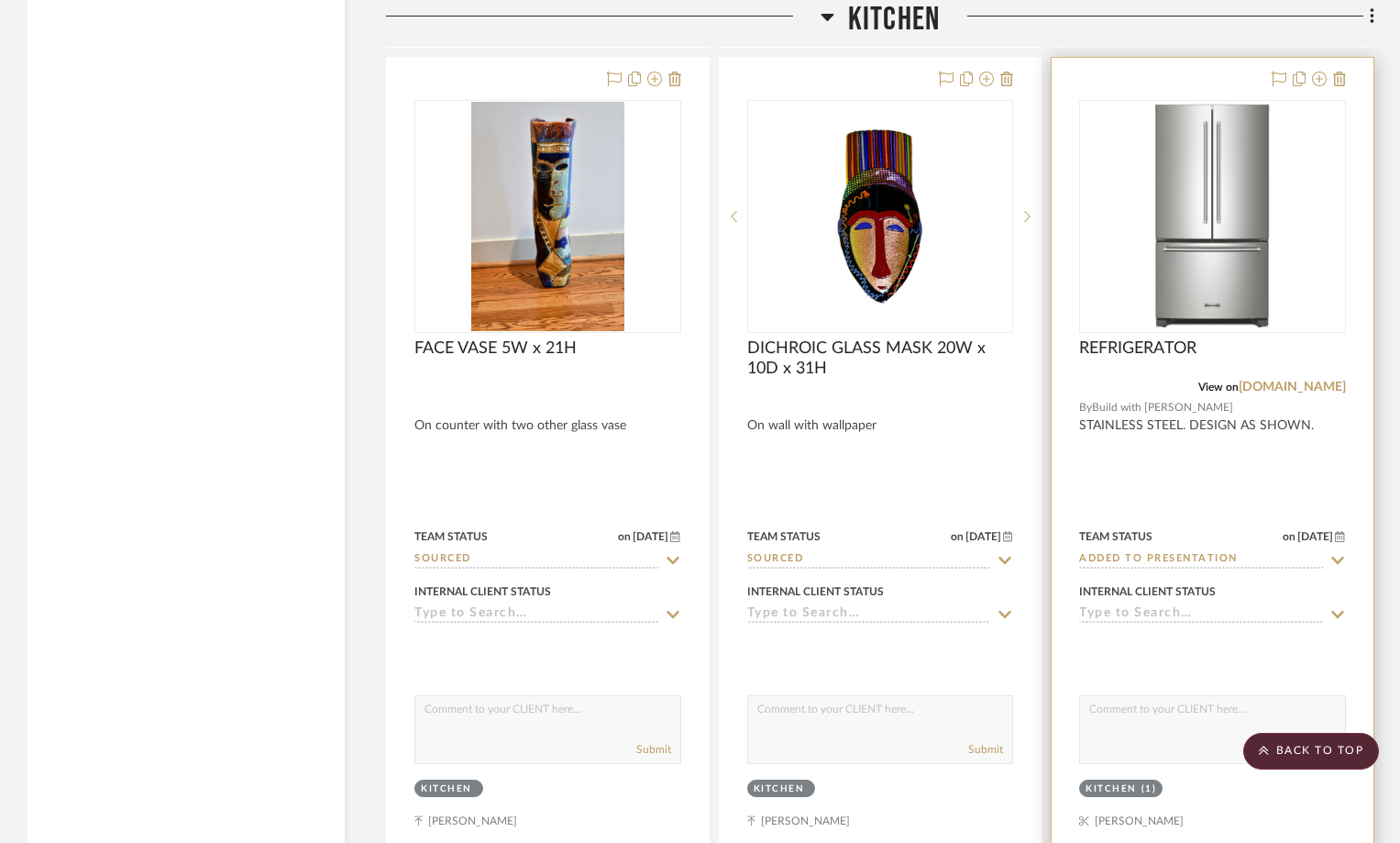
click at [1274, 556] on input "Added to Presentation" at bounding box center [1201, 559] width 245 height 18
click at [1336, 562] on icon at bounding box center [1338, 559] width 9 height 9
type input "[DATE]"
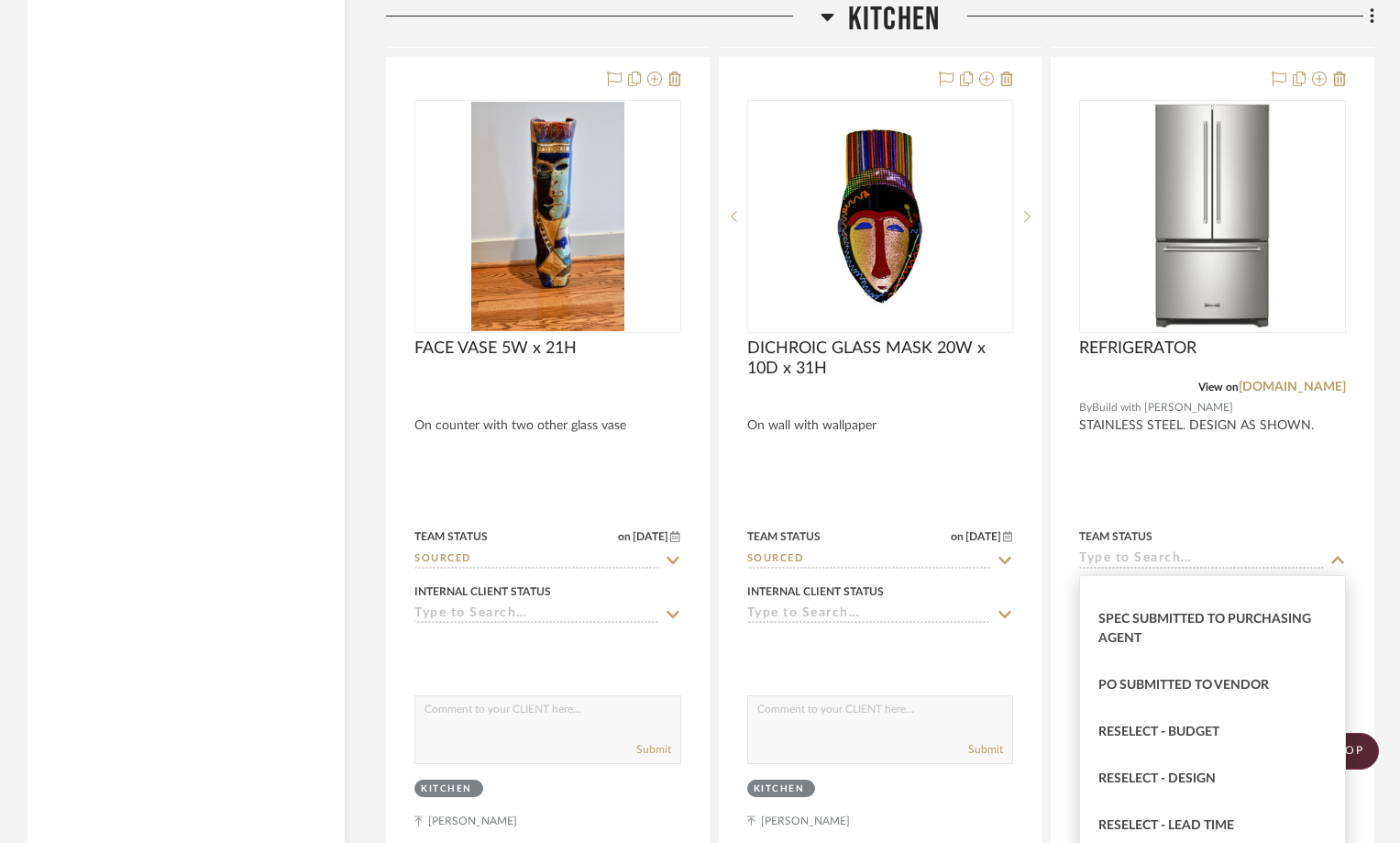
scroll to position [1651, 0]
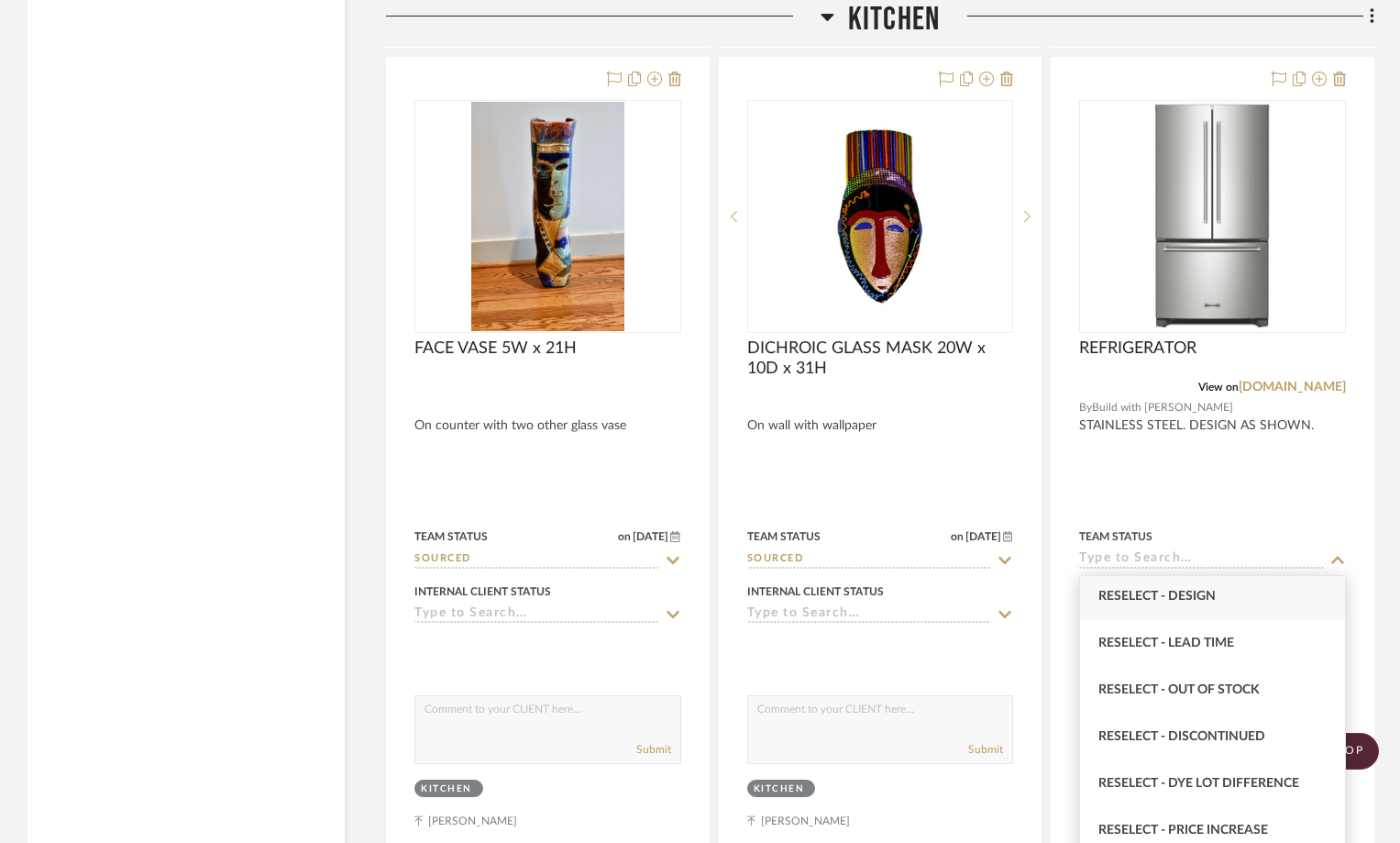
click at [1168, 603] on div "Reselect - Design" at bounding box center [1212, 597] width 265 height 47
type input "Reselect - Design"
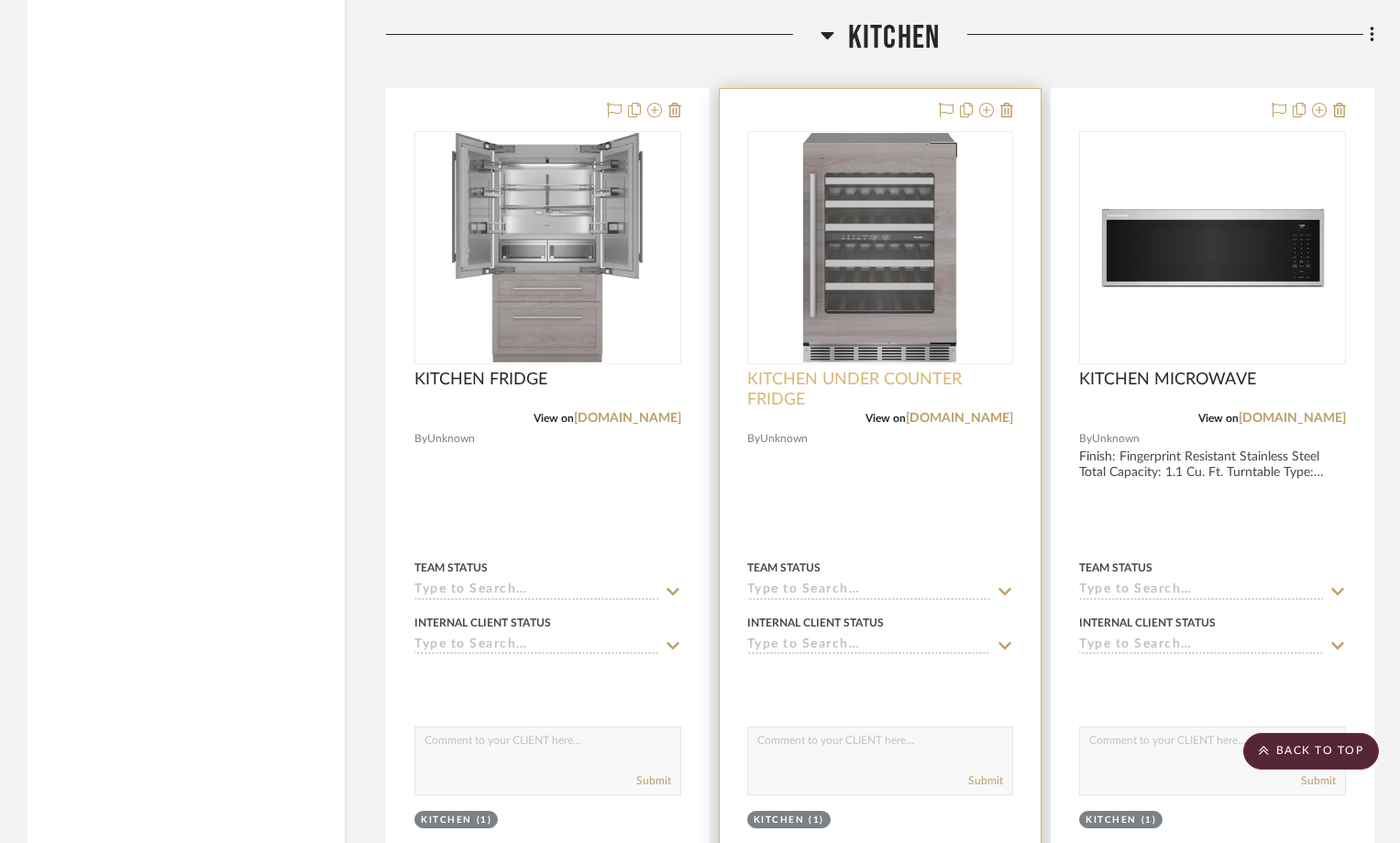
scroll to position [7247, 0]
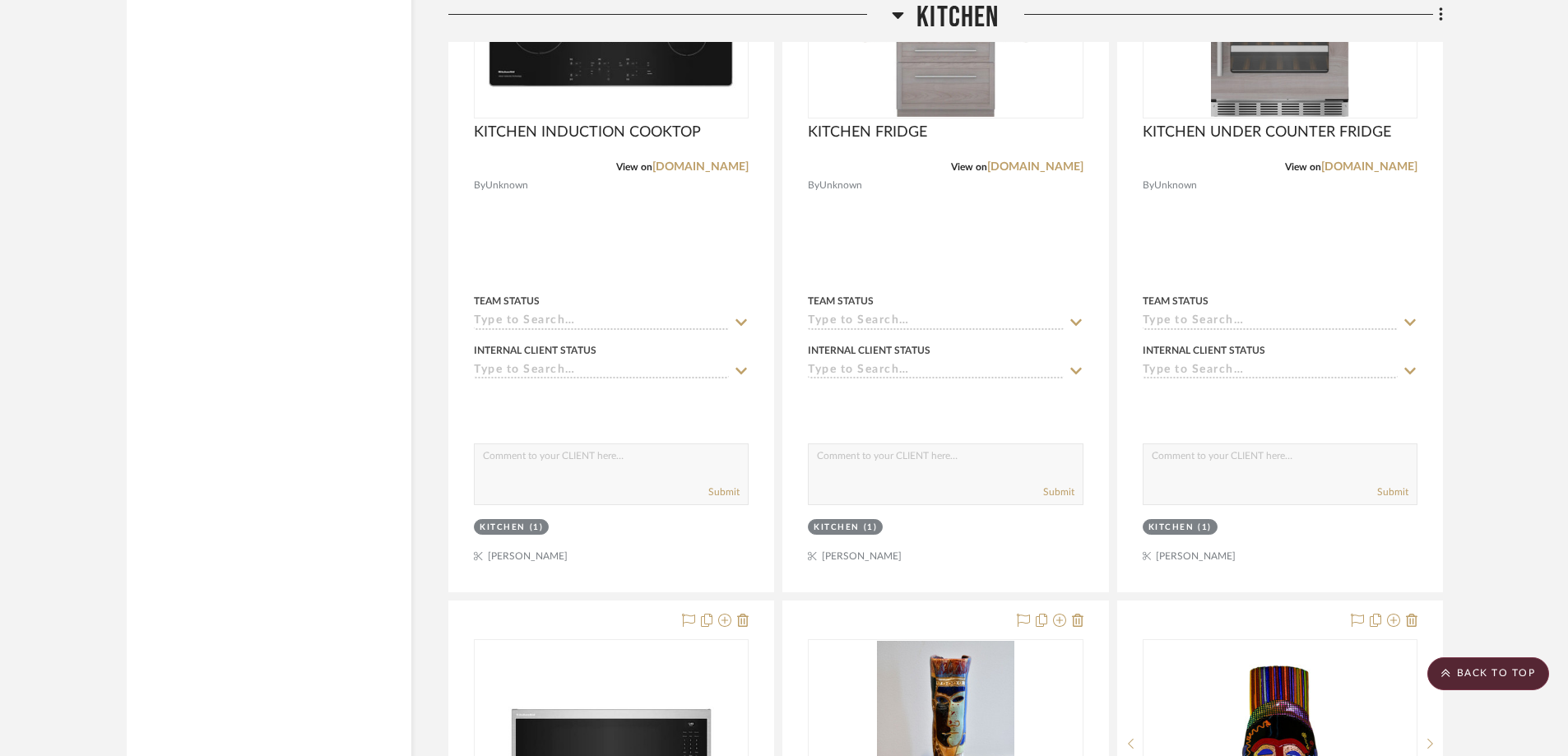
scroll to position [6581, 0]
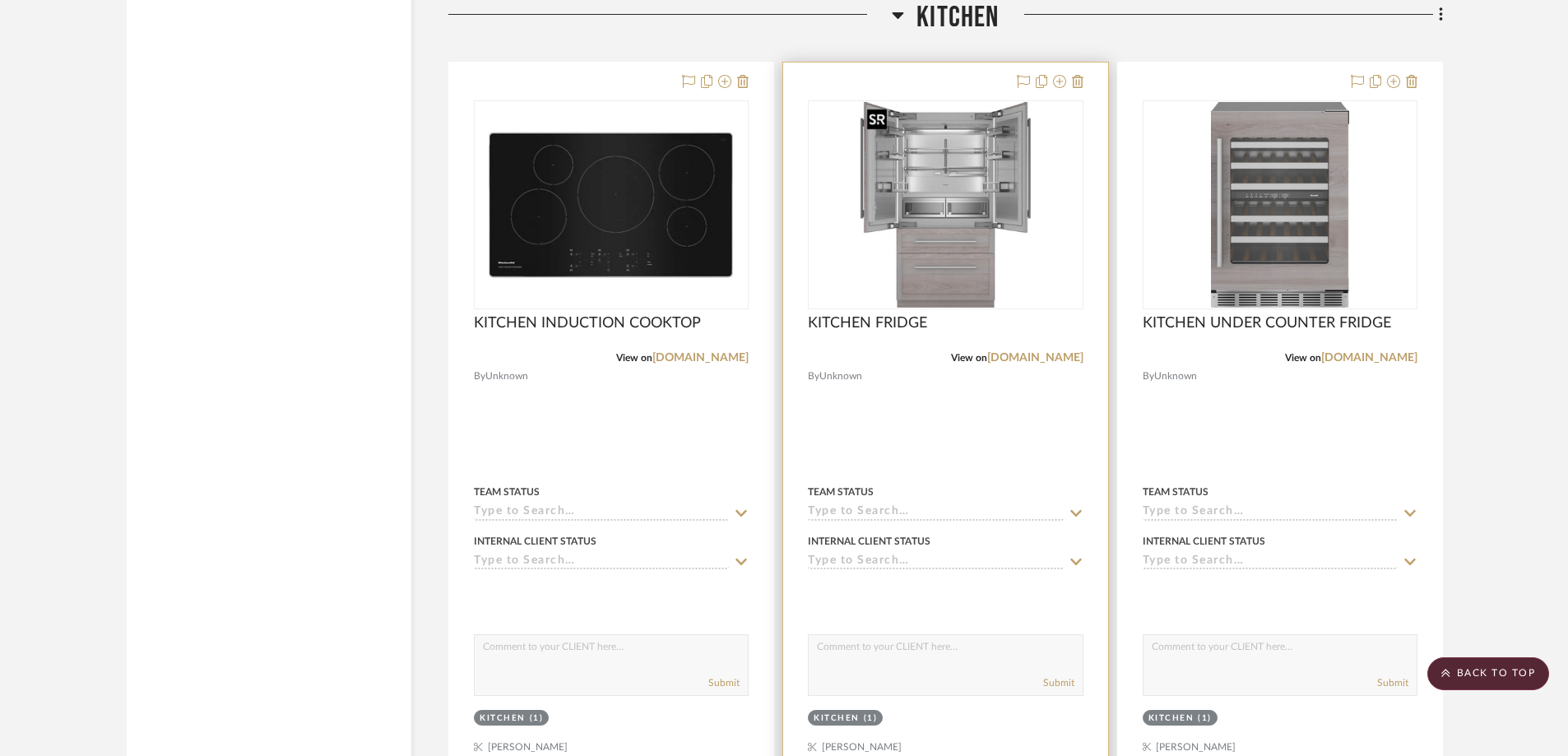
click at [0, 0] on img at bounding box center [0, 0] width 0 height 0
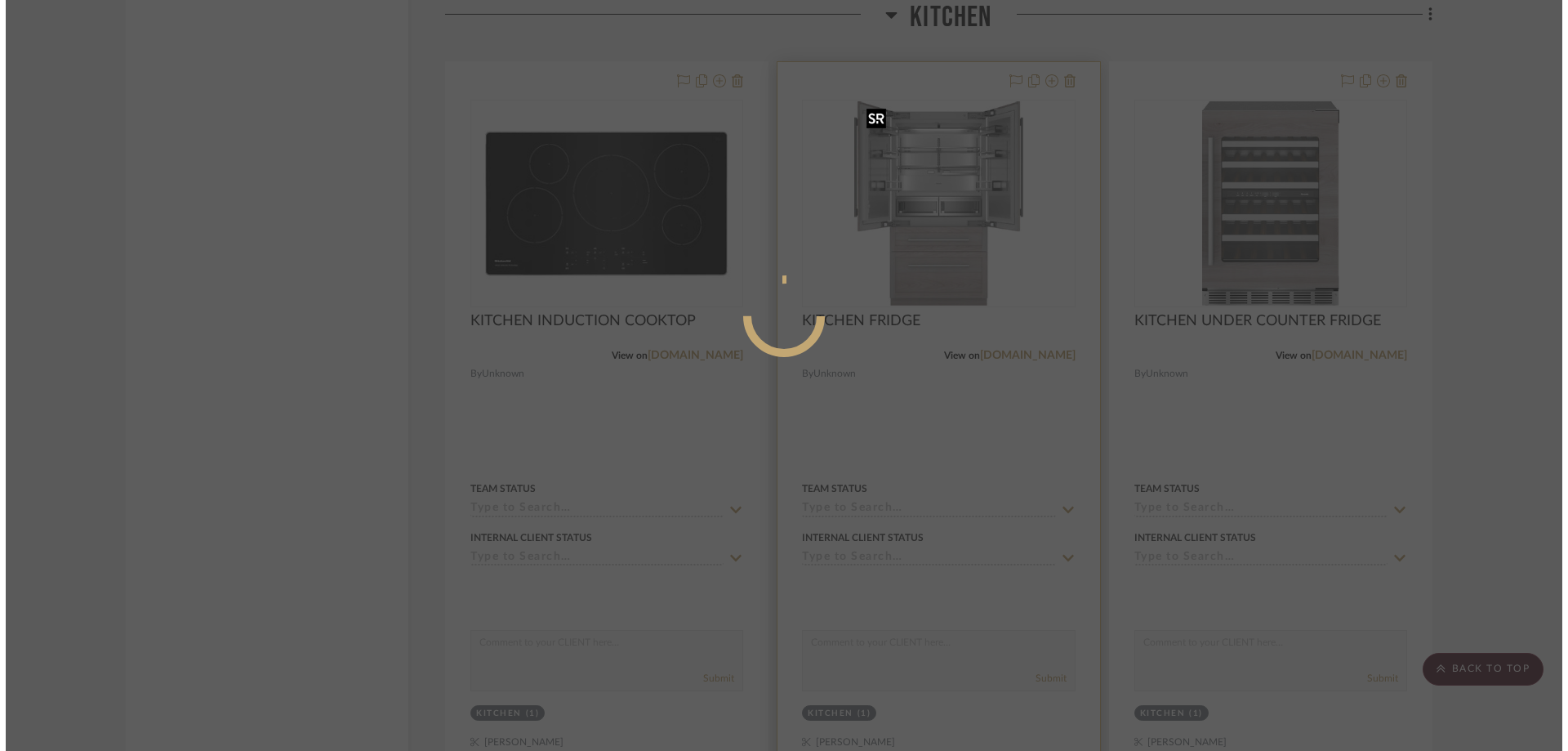
scroll to position [0, 0]
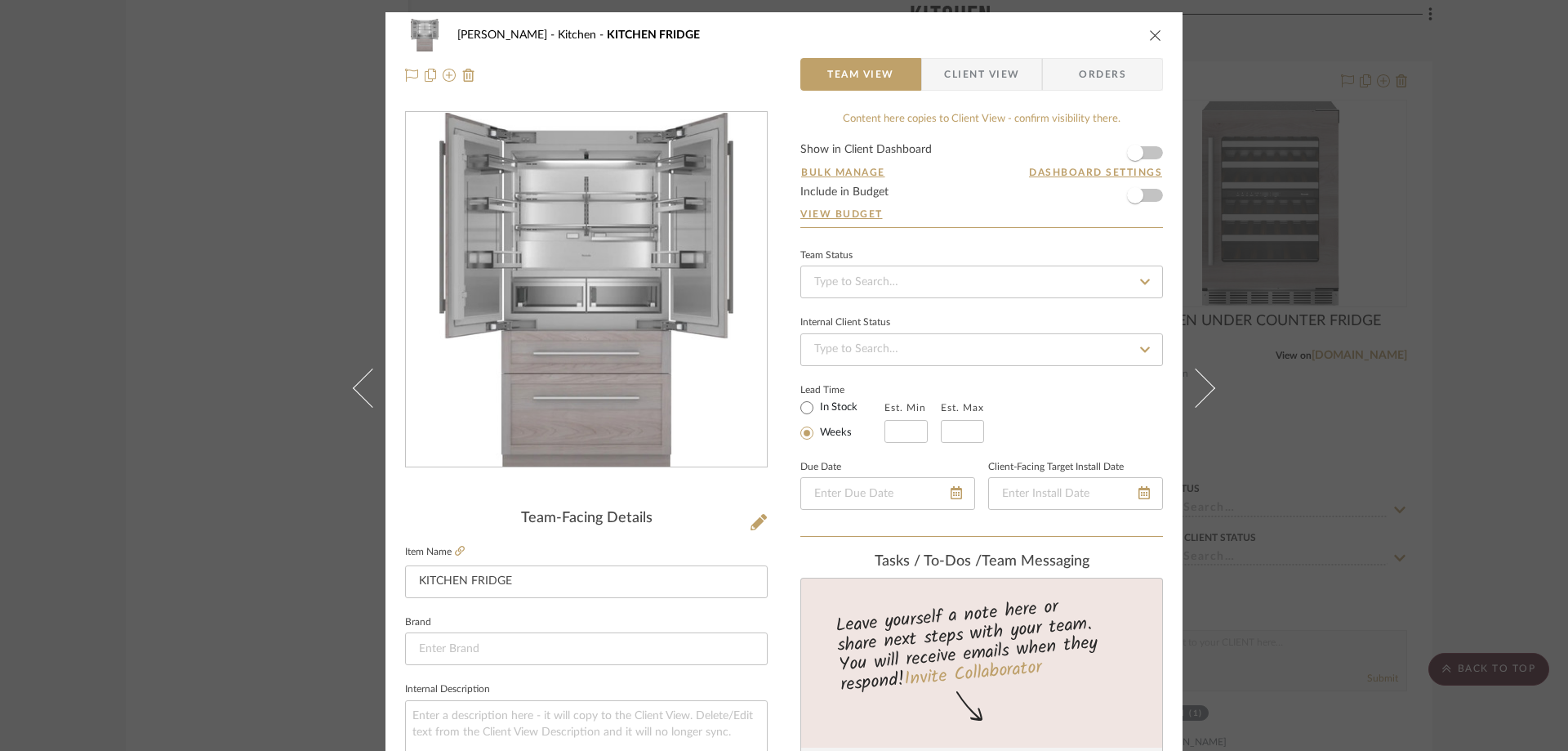
click at [955, 79] on span "Client View" at bounding box center [982, 74] width 75 height 33
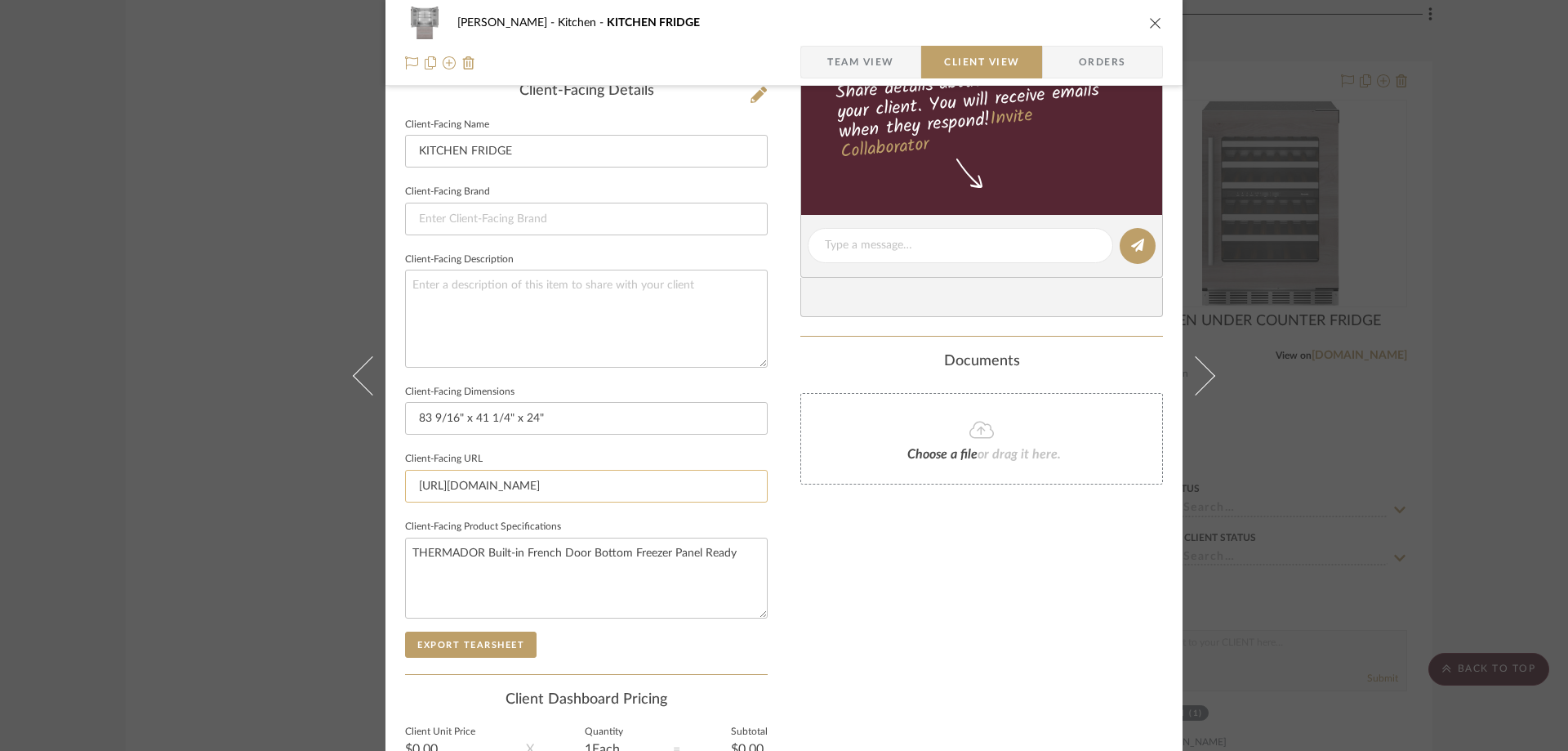
scroll to position [572, 0]
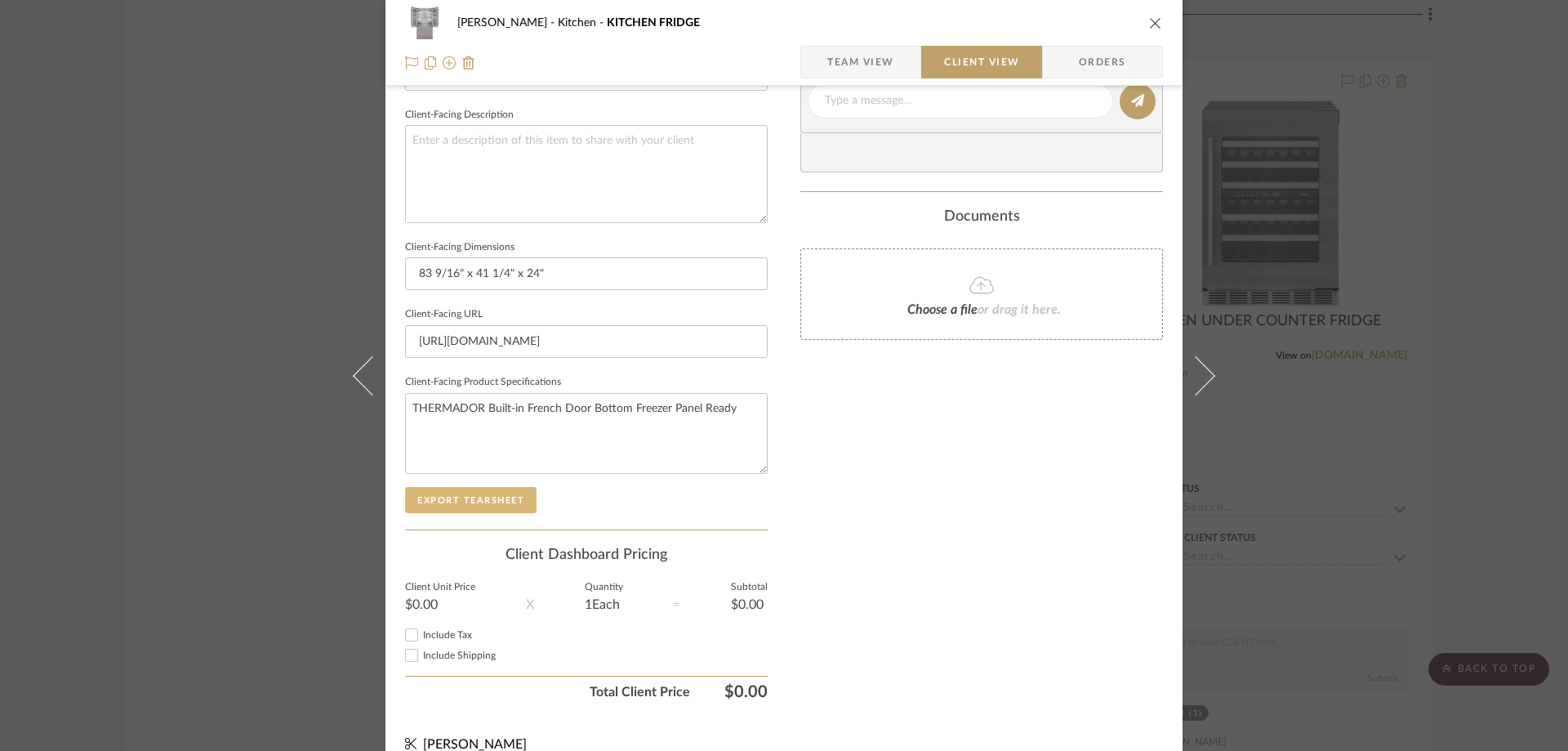
click at [496, 500] on button "Export Tearsheet" at bounding box center [471, 499] width 131 height 26
click at [1149, 23] on icon "close" at bounding box center [1156, 23] width 13 height 13
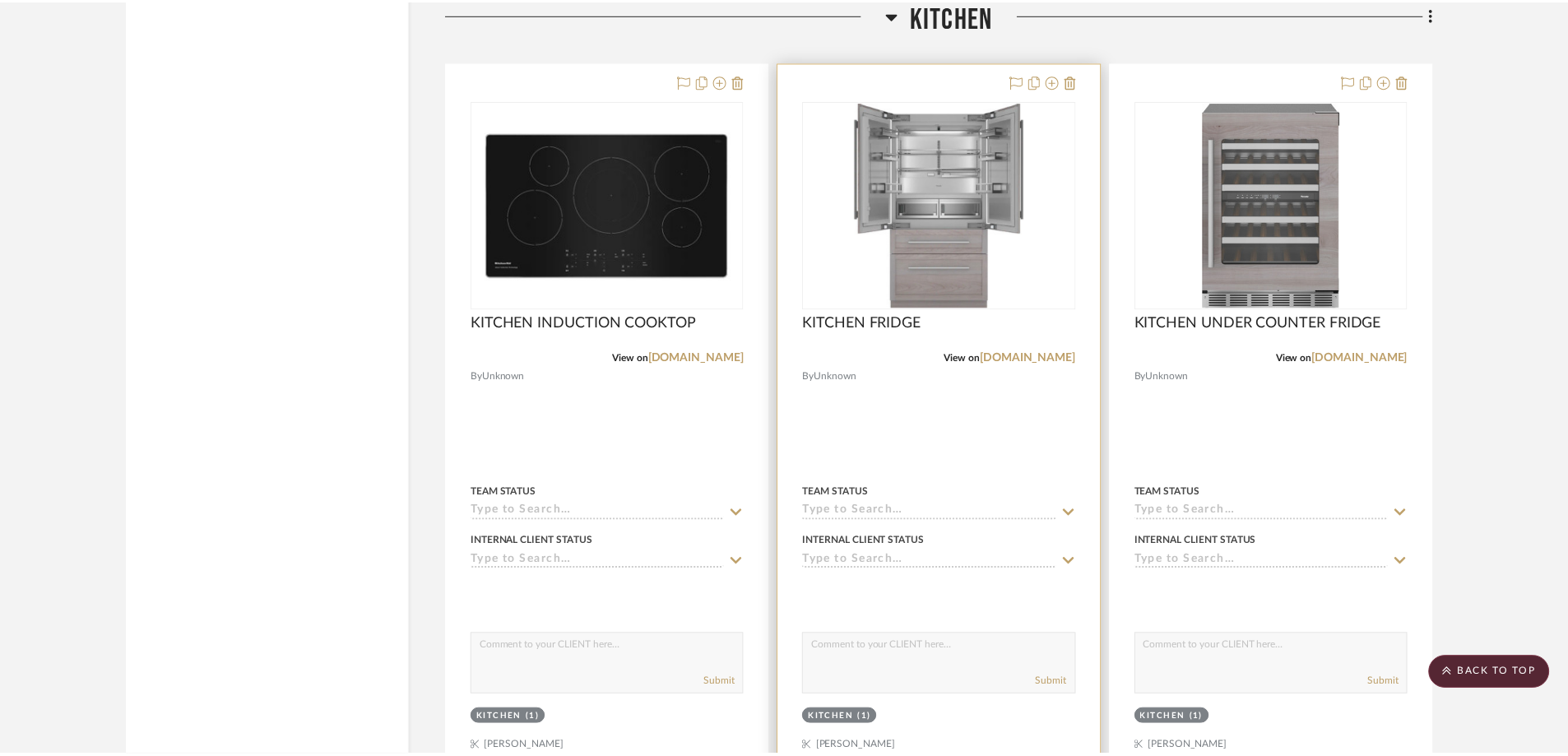
scroll to position [6581, 0]
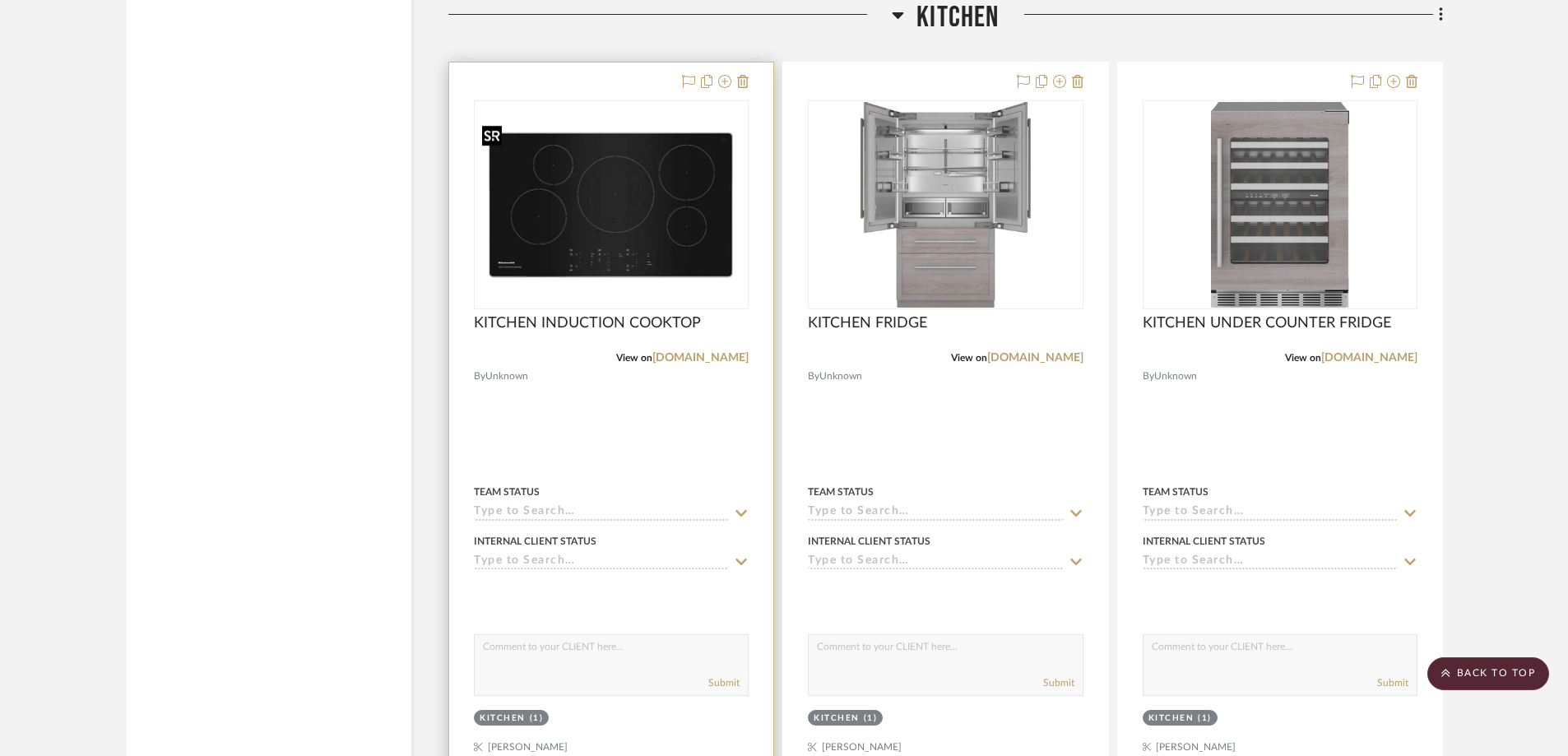
click at [612, 262] on img "0" at bounding box center [611, 205] width 272 height 173
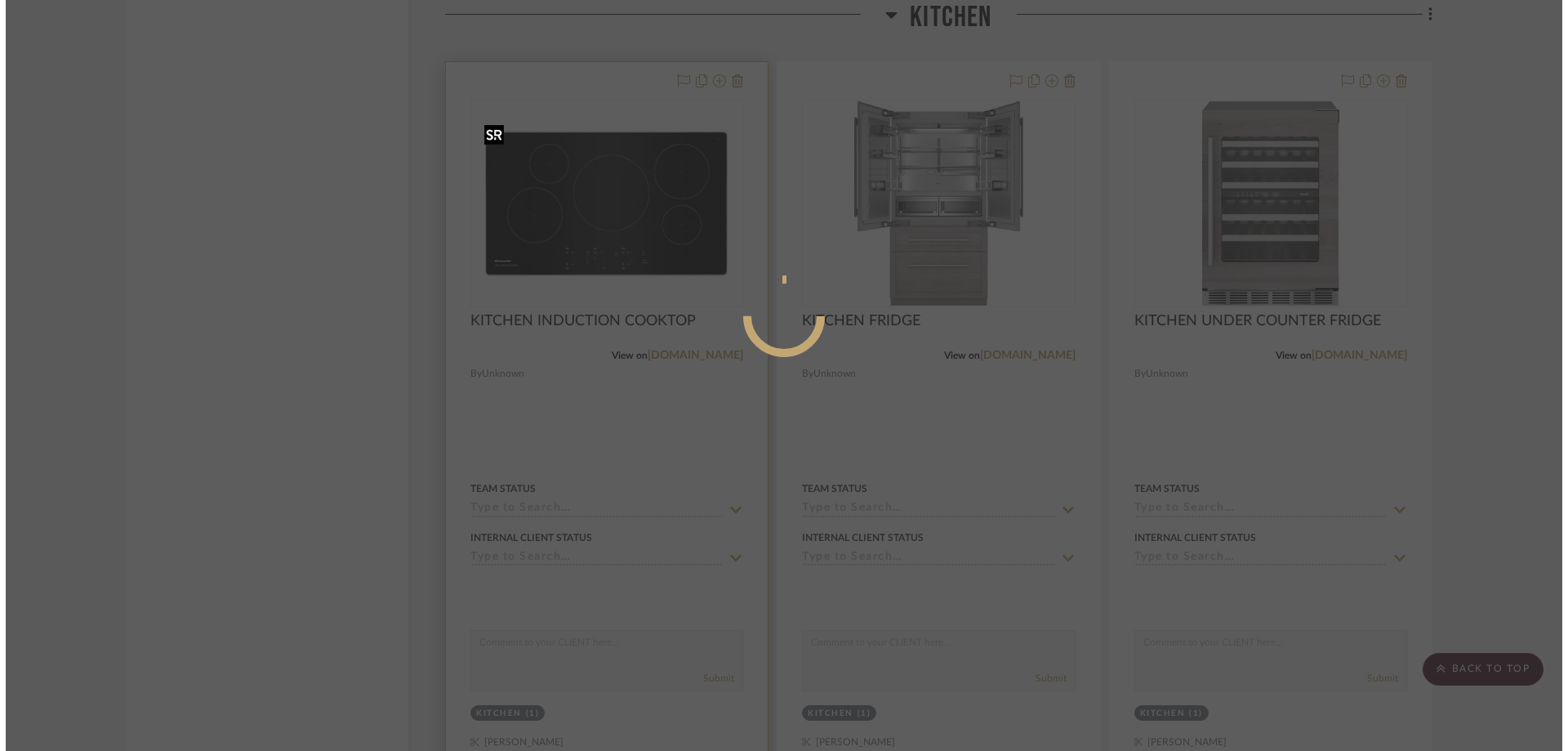
scroll to position [0, 0]
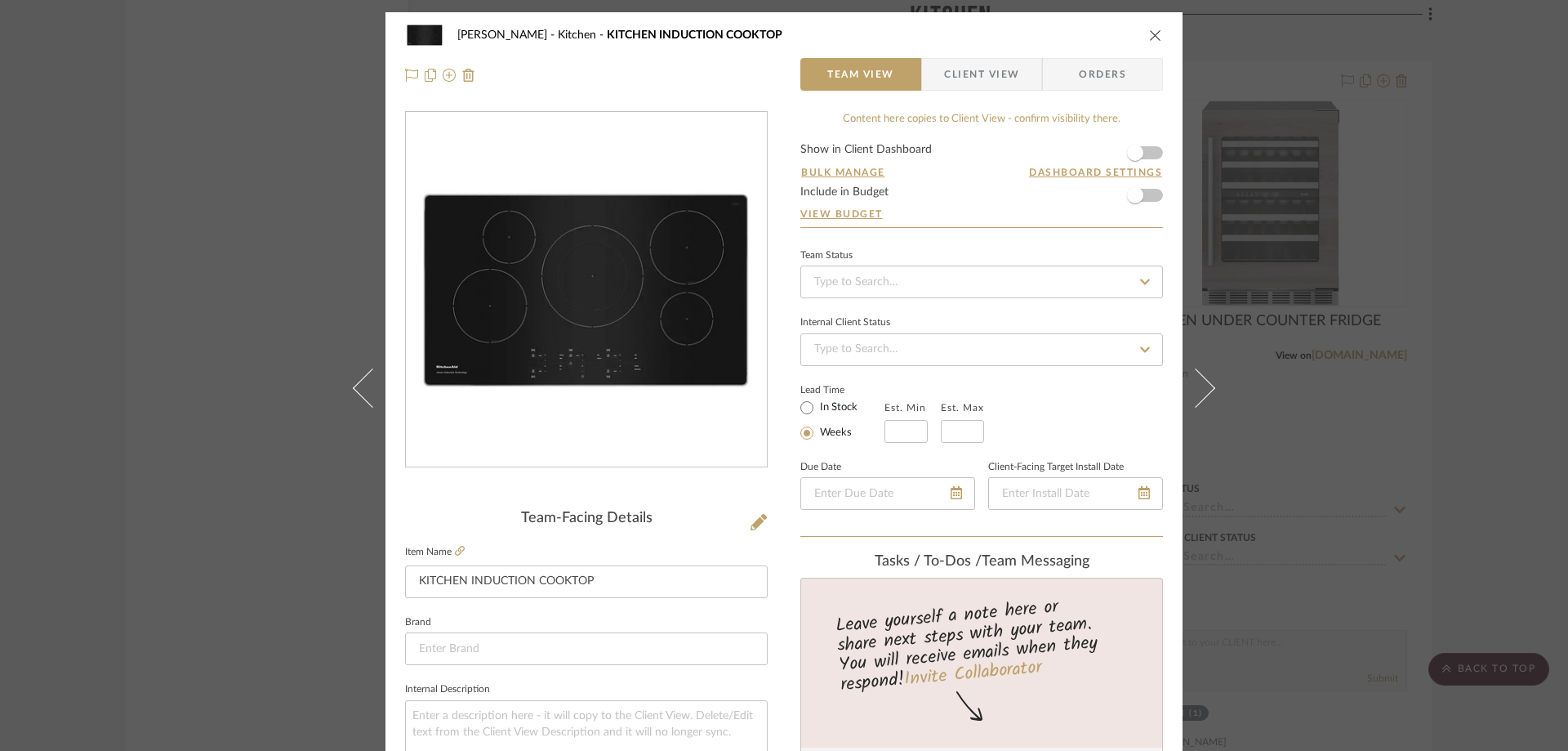
click at [973, 58] on span "Client View" at bounding box center [982, 74] width 75 height 33
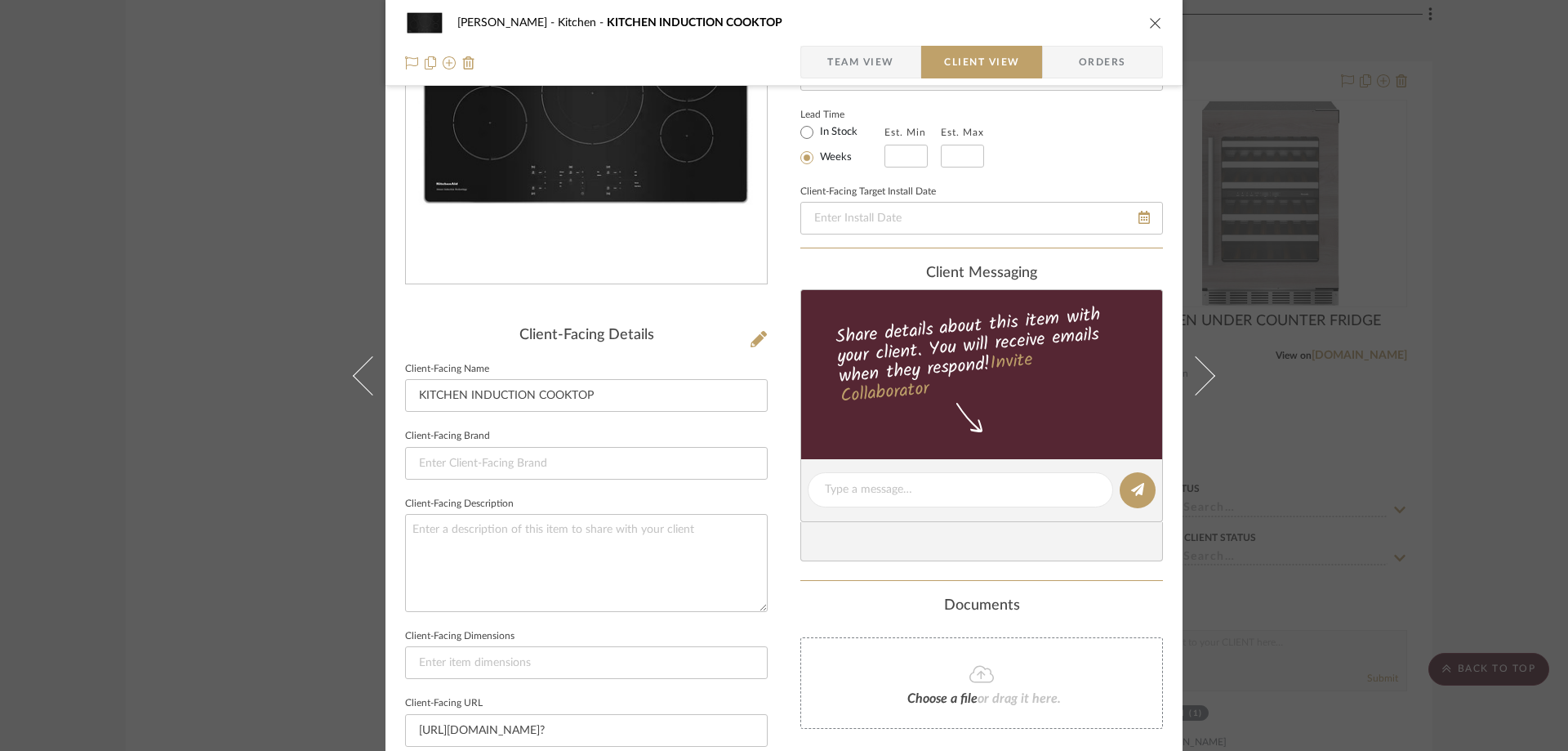
scroll to position [327, 0]
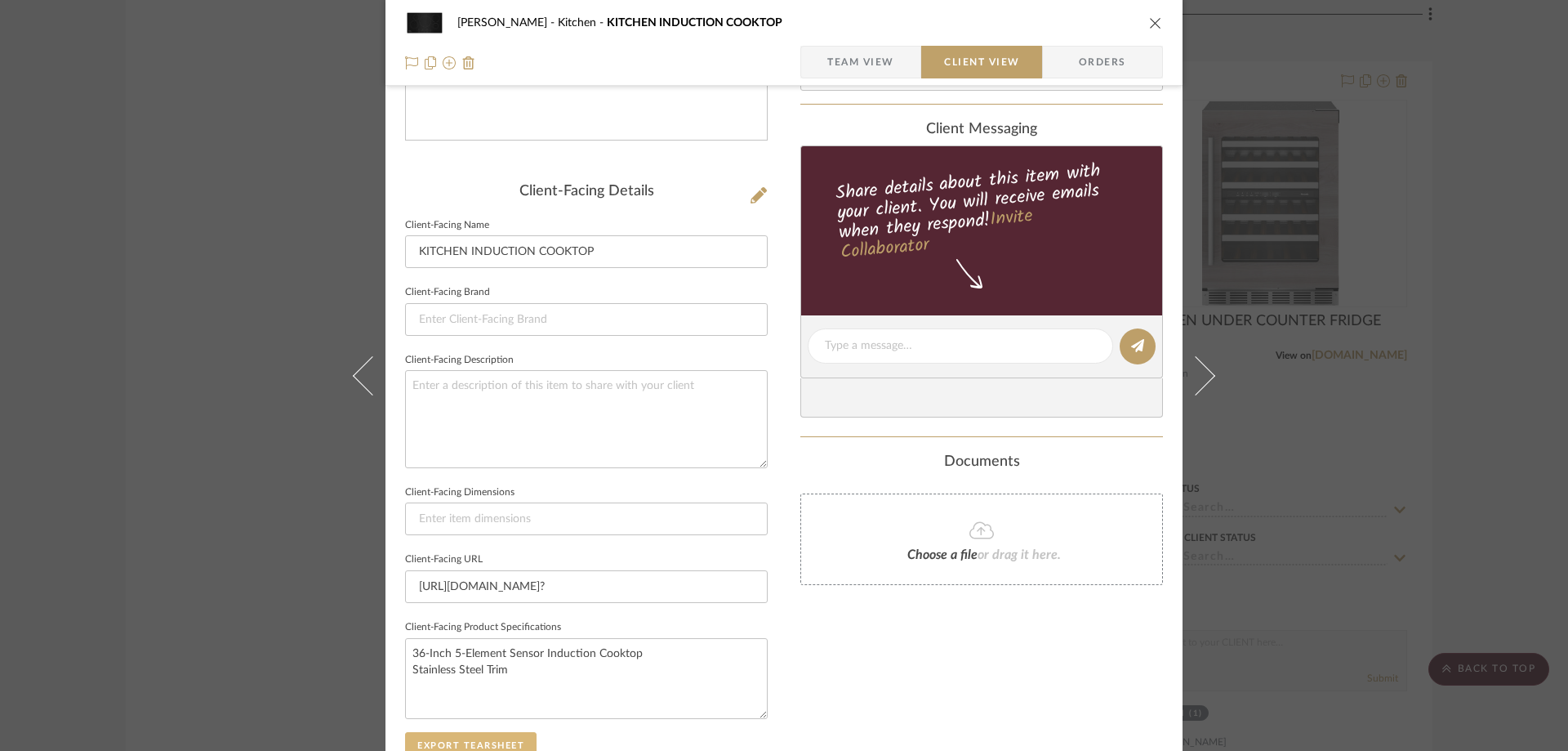
click at [476, 737] on button "Export Tearsheet" at bounding box center [471, 745] width 131 height 26
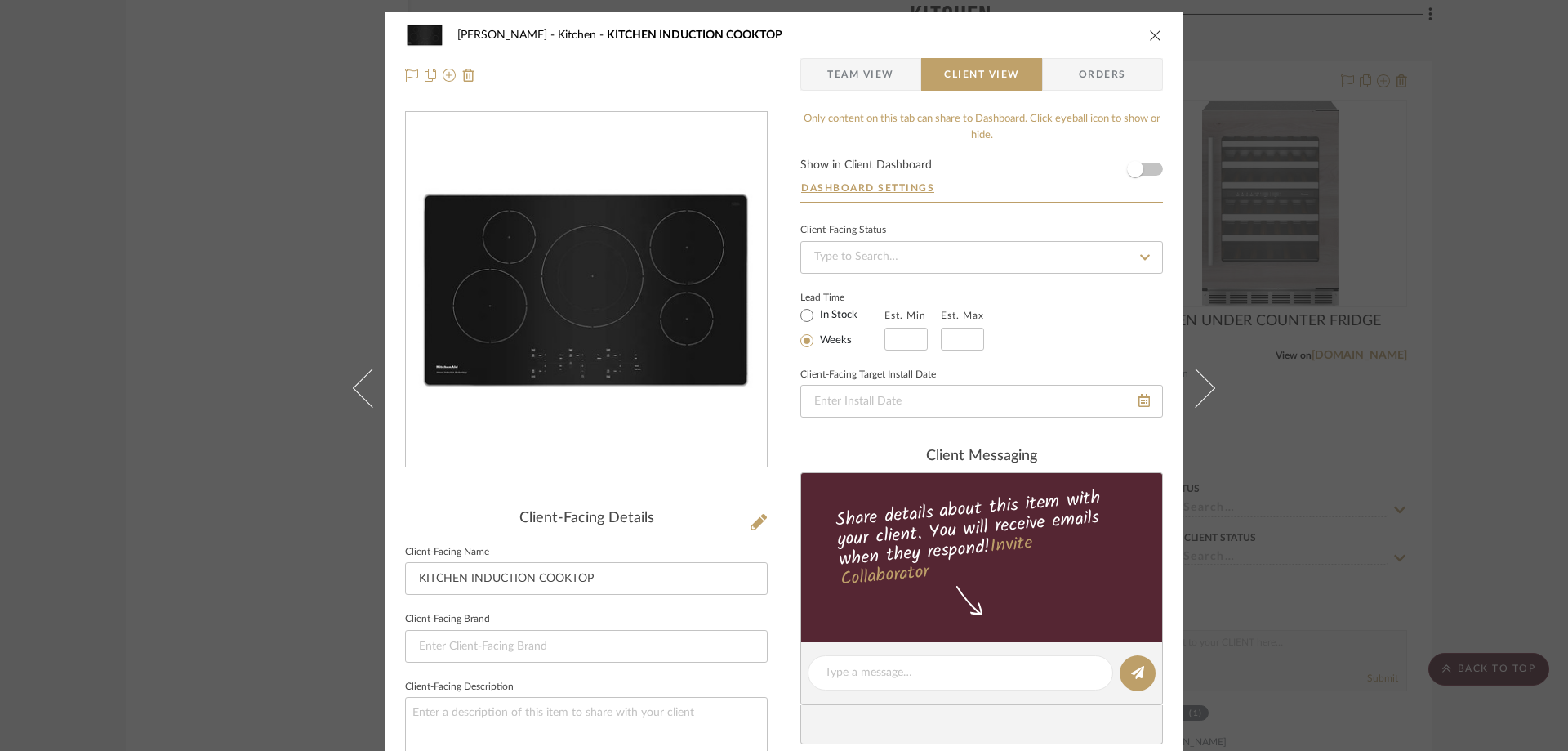
click at [1149, 29] on icon "close" at bounding box center [1156, 35] width 13 height 13
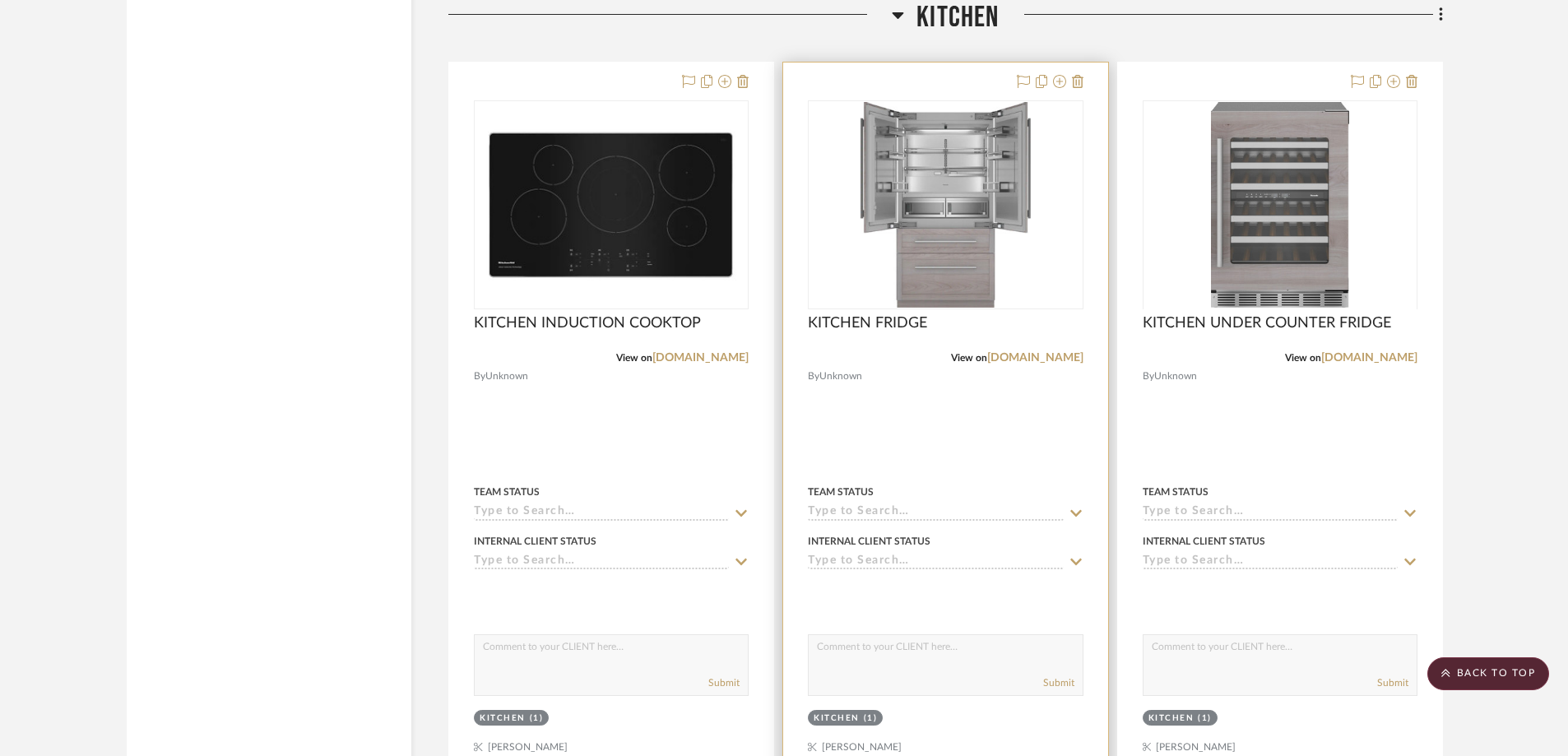
scroll to position [7075, 0]
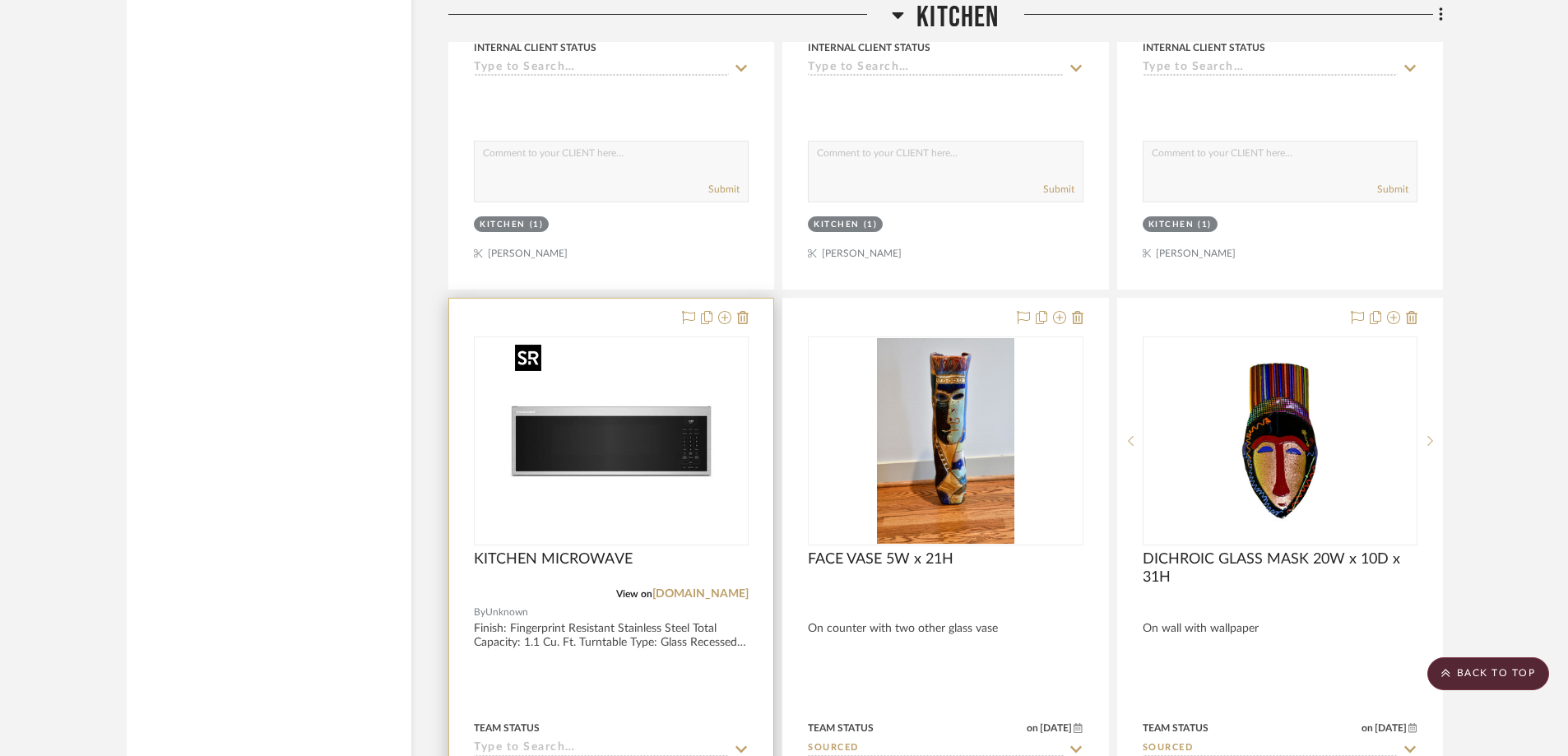
click at [0, 0] on img at bounding box center [0, 0] width 0 height 0
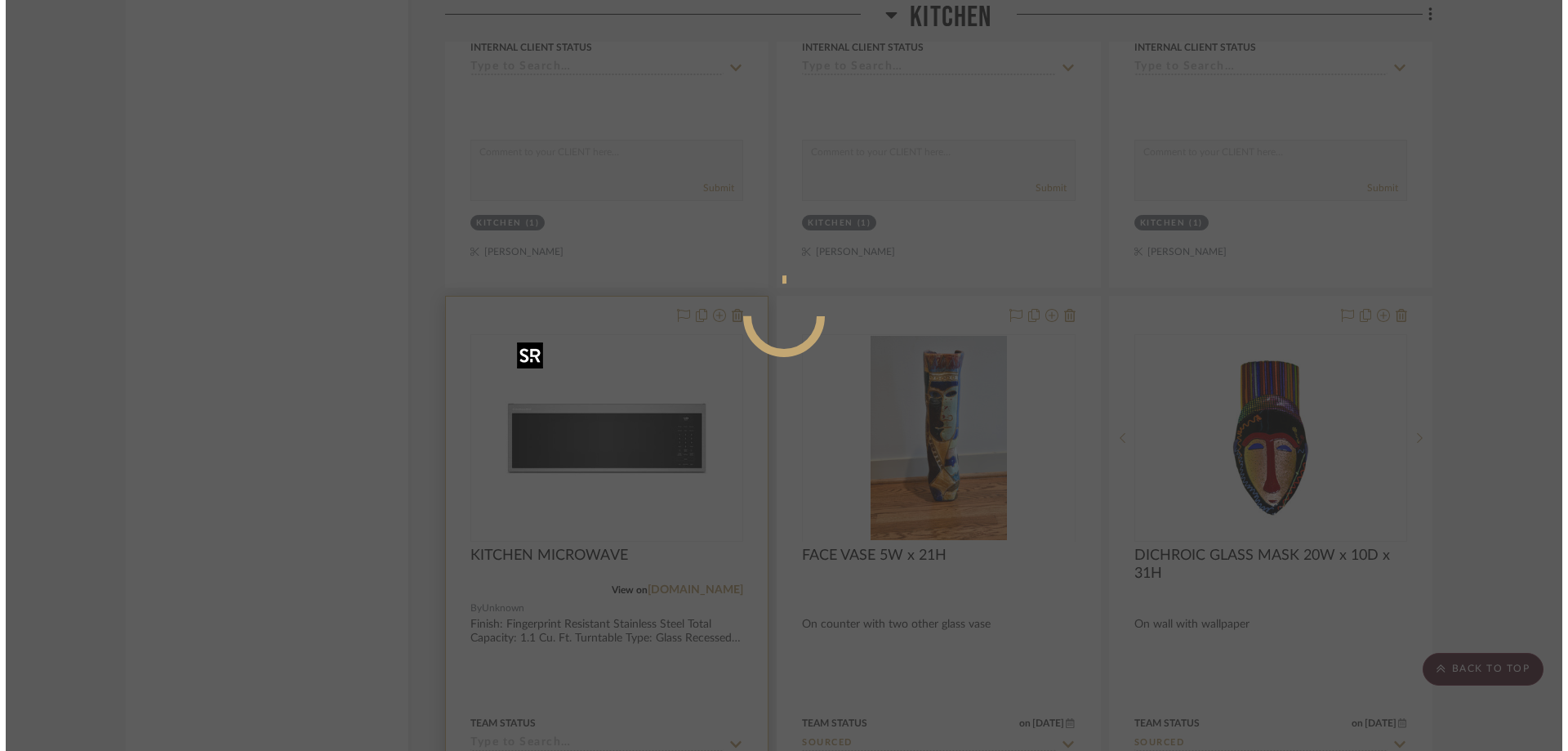
scroll to position [0, 0]
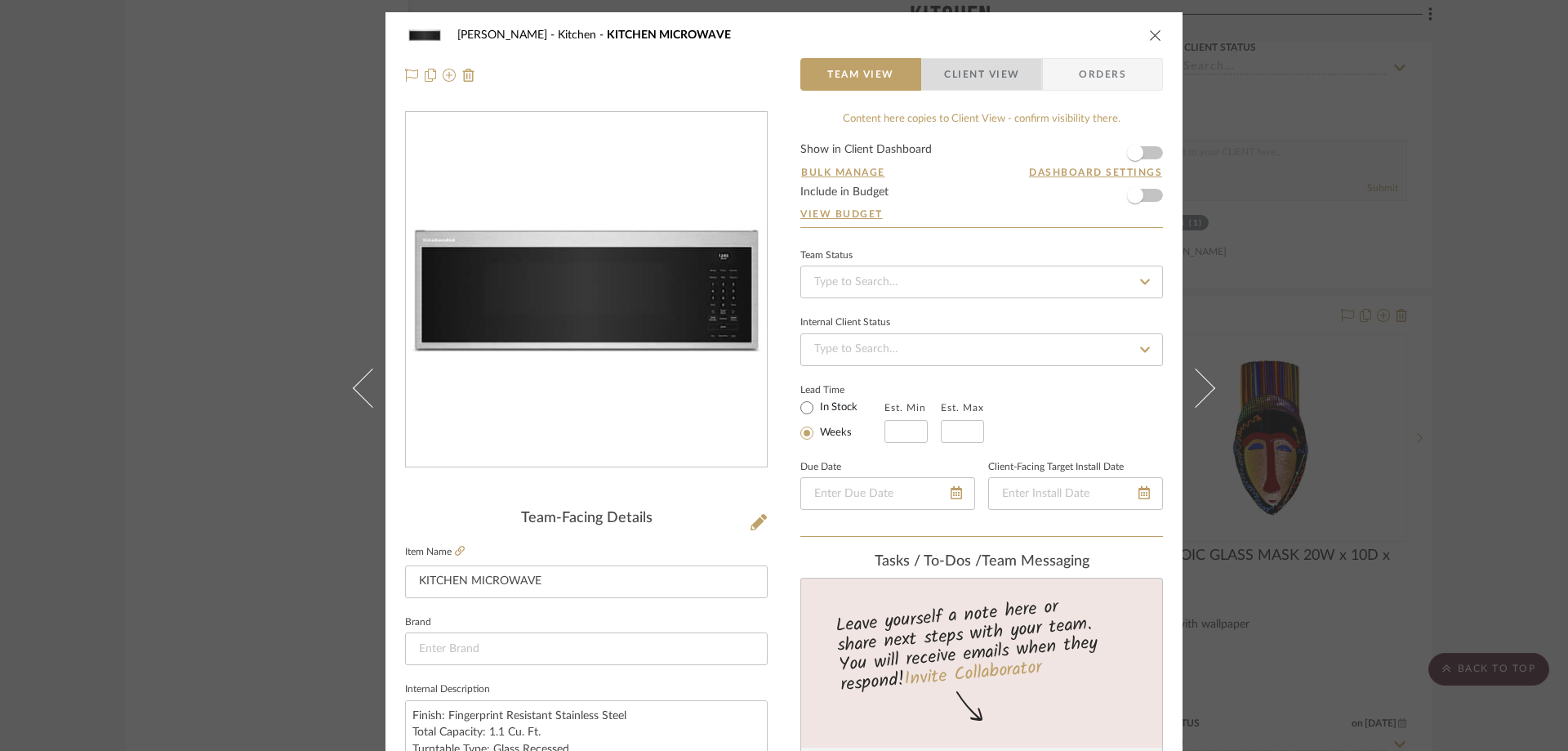
click at [977, 73] on span "Client View" at bounding box center [982, 74] width 75 height 33
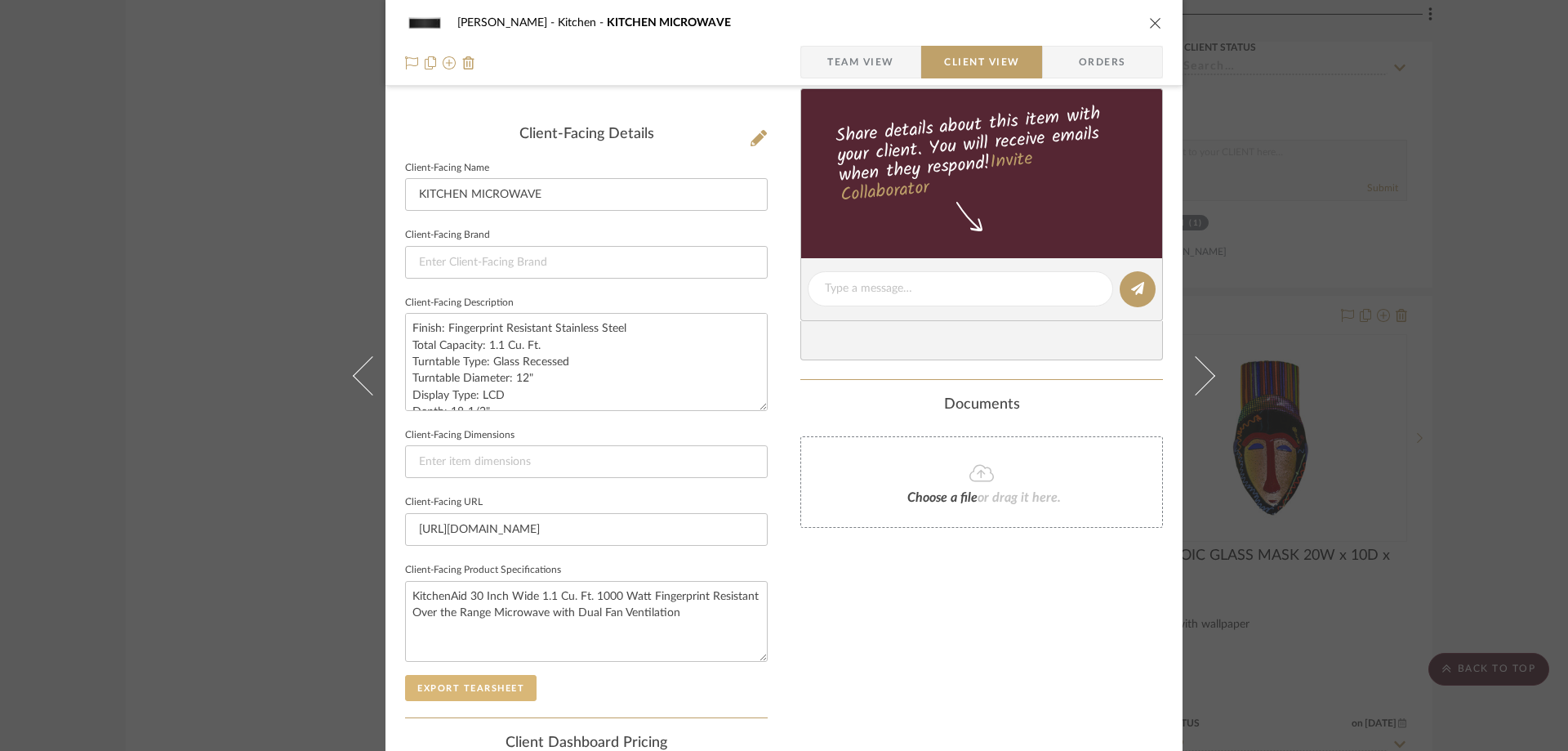
scroll to position [409, 0]
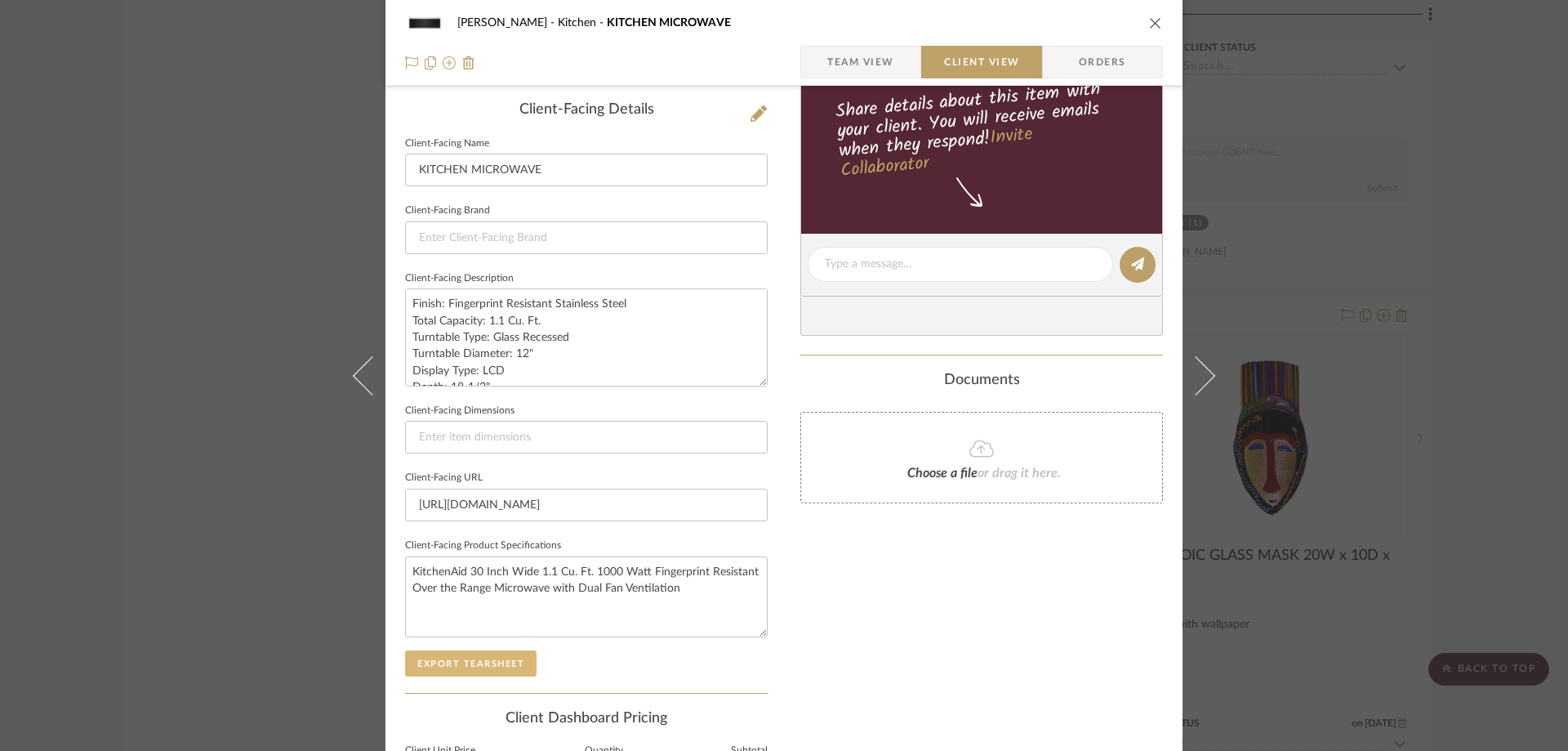
click at [487, 660] on button "Export Tearsheet" at bounding box center [471, 663] width 131 height 26
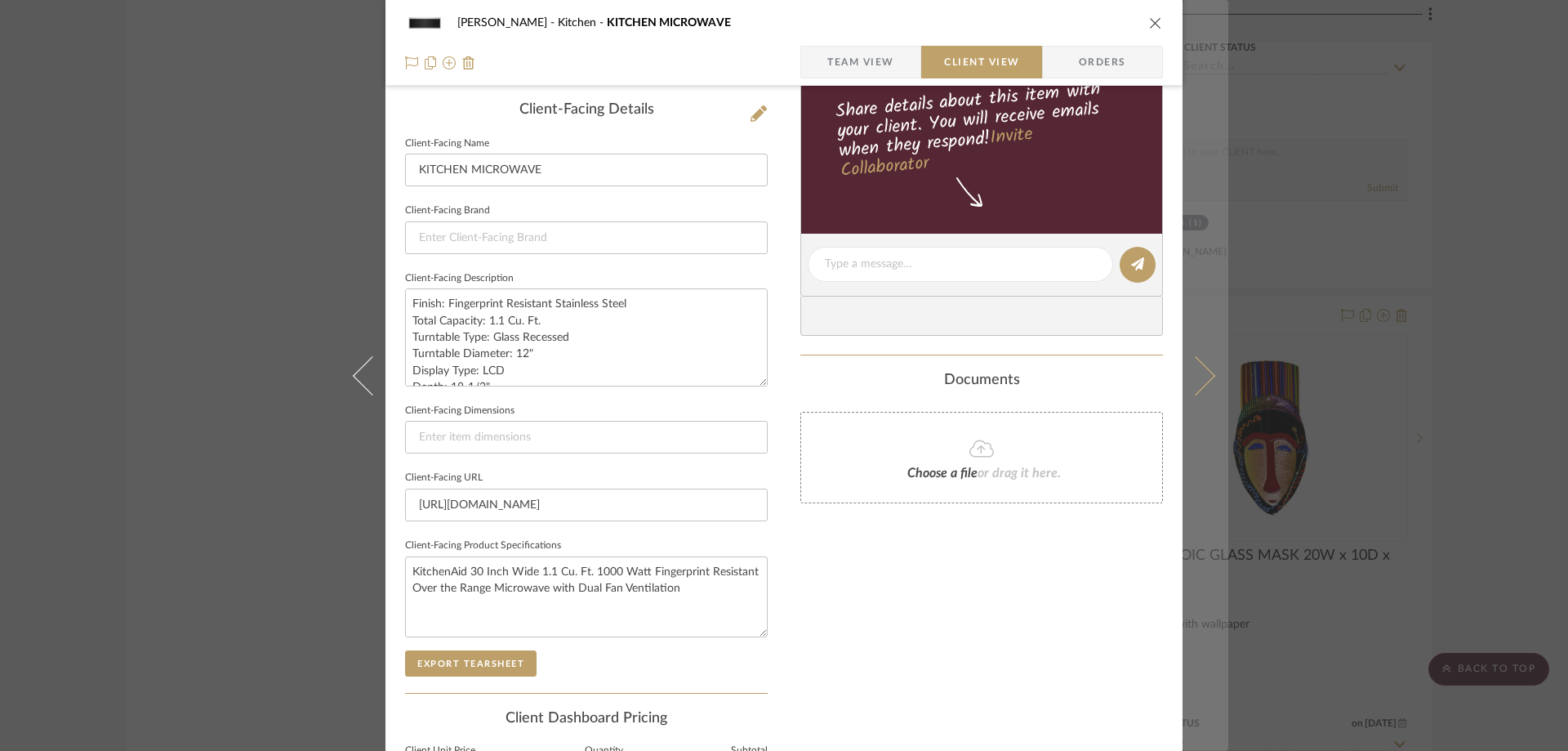
click at [1194, 369] on icon at bounding box center [1195, 375] width 39 height 39
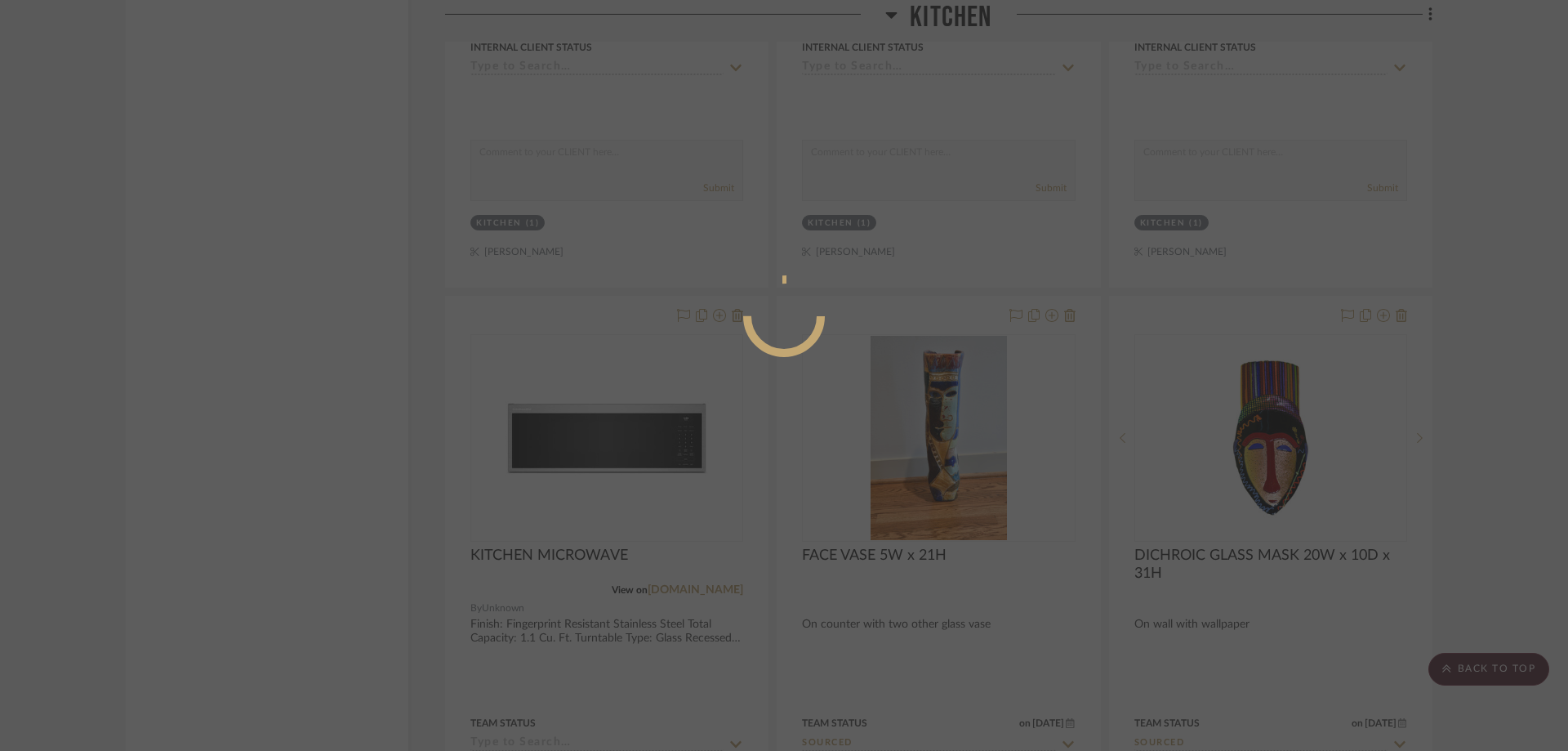
scroll to position [0, 0]
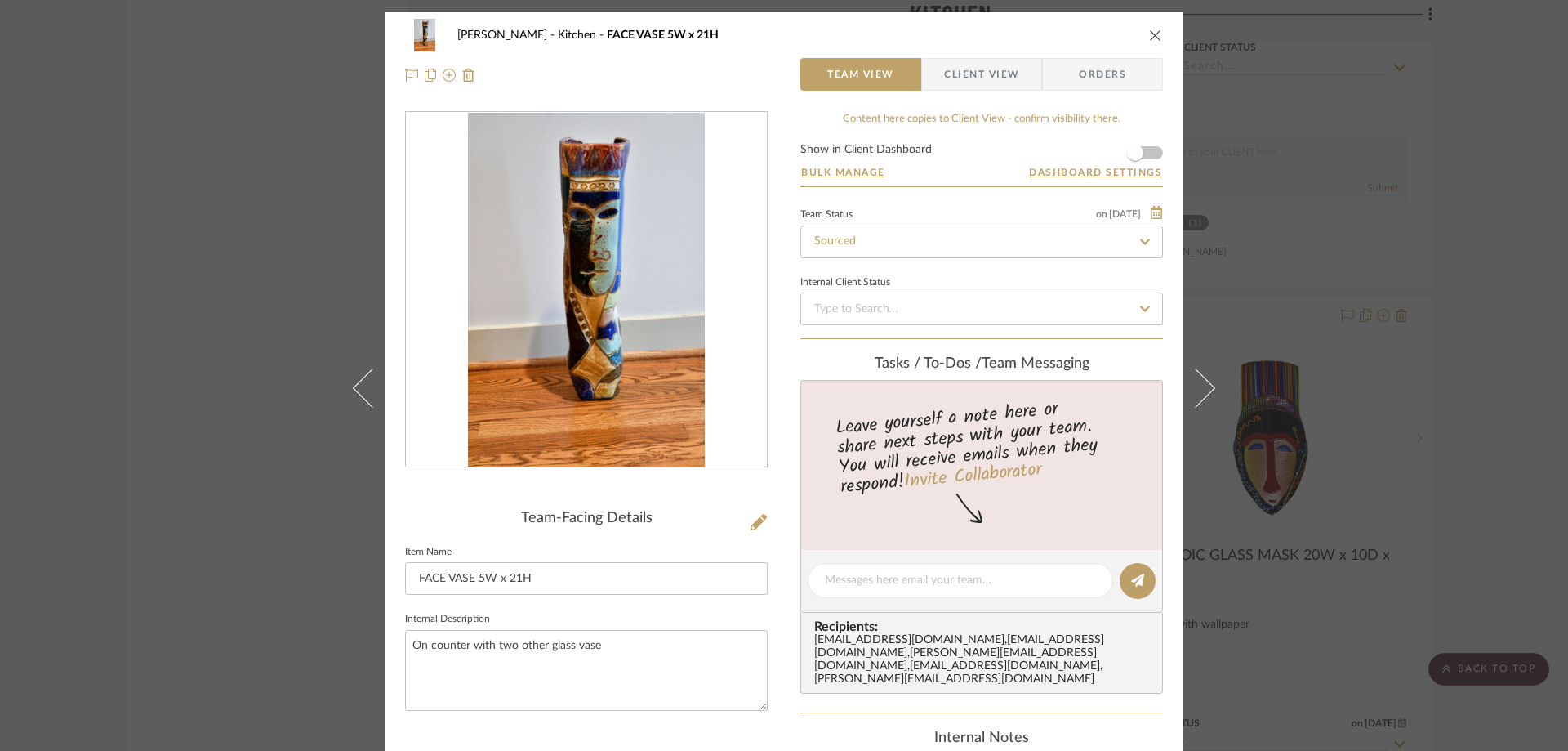
click at [1149, 38] on icon "close" at bounding box center [1156, 35] width 13 height 13
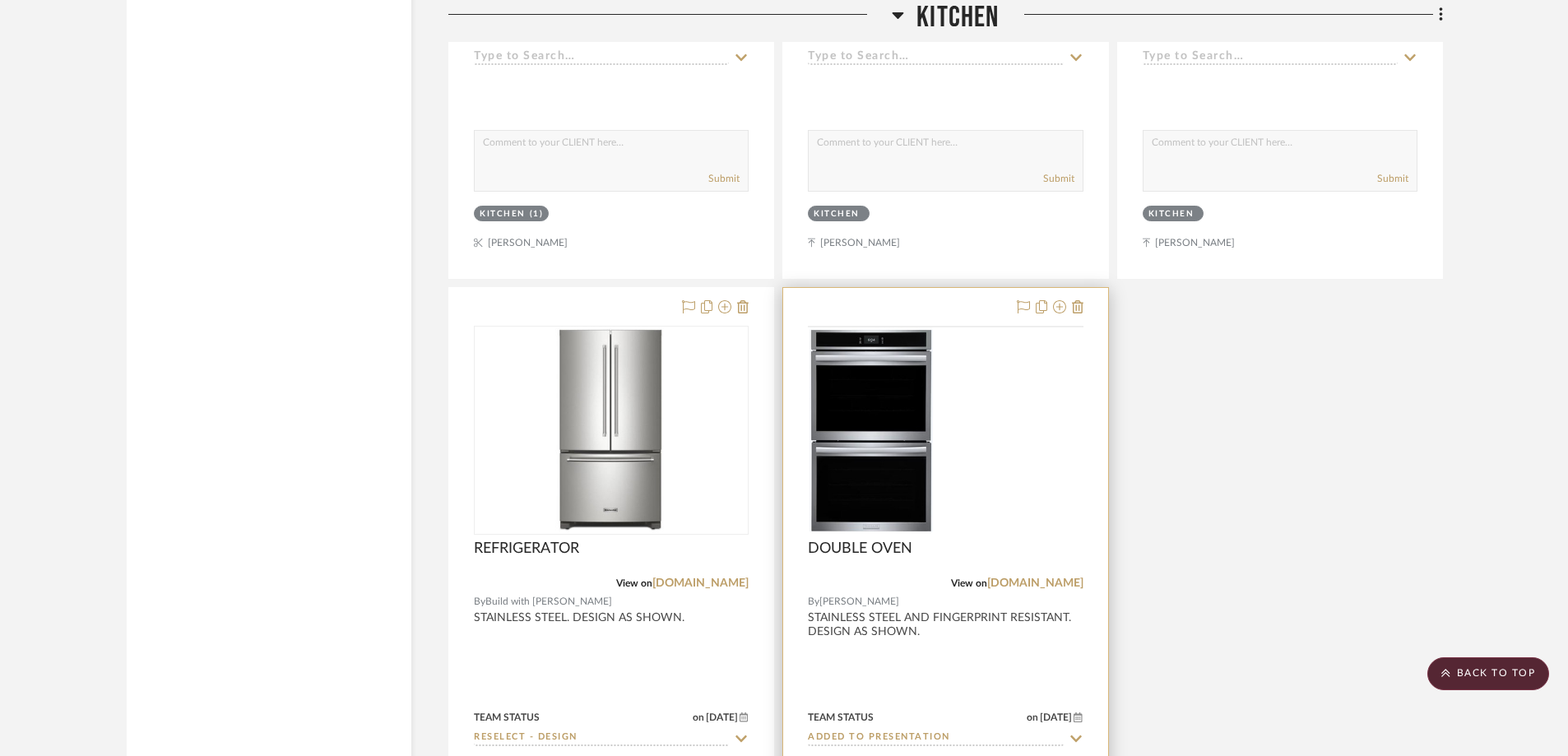
scroll to position [8144, 0]
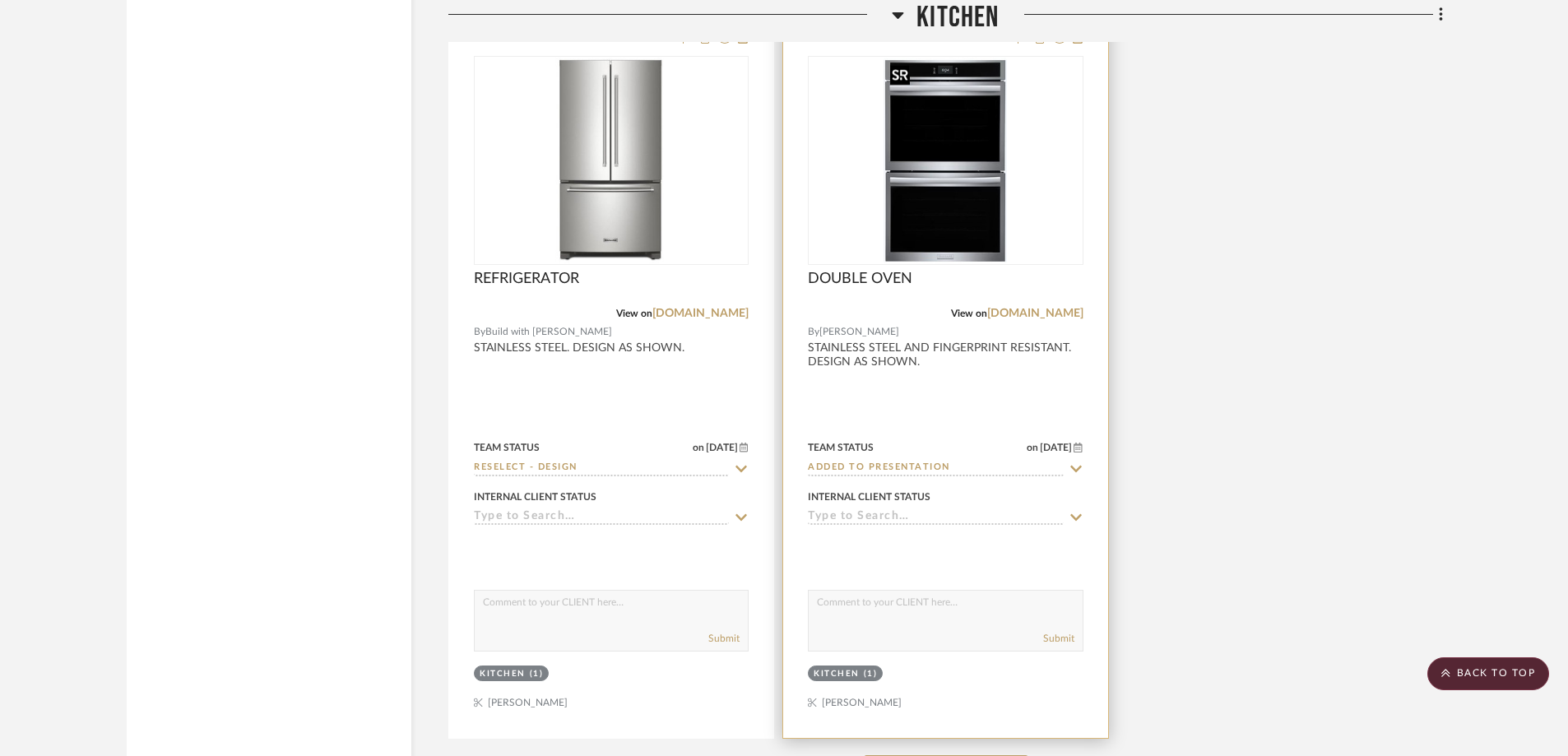
scroll to position [8227, 0]
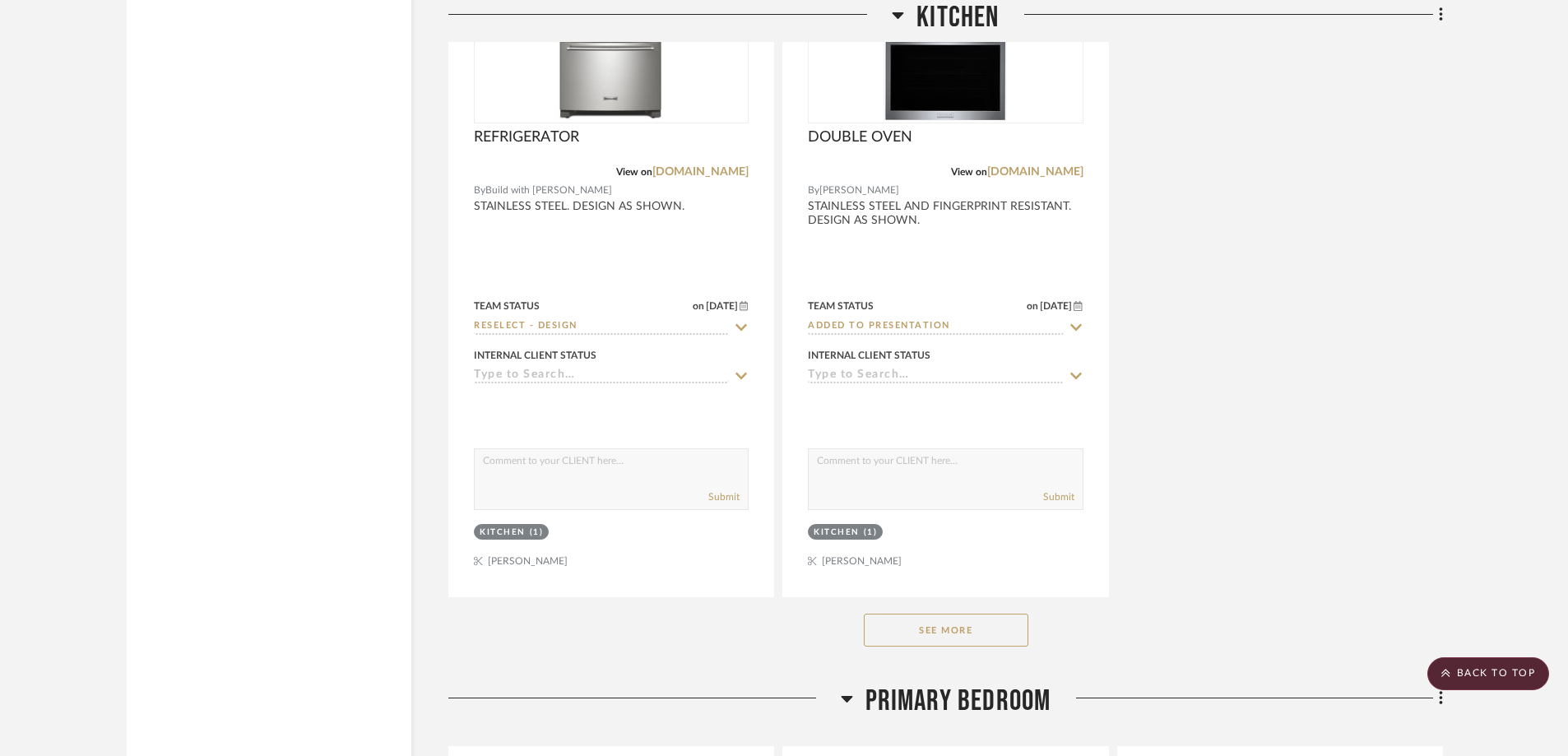
click at [960, 620] on button "See More" at bounding box center [945, 630] width 164 height 33
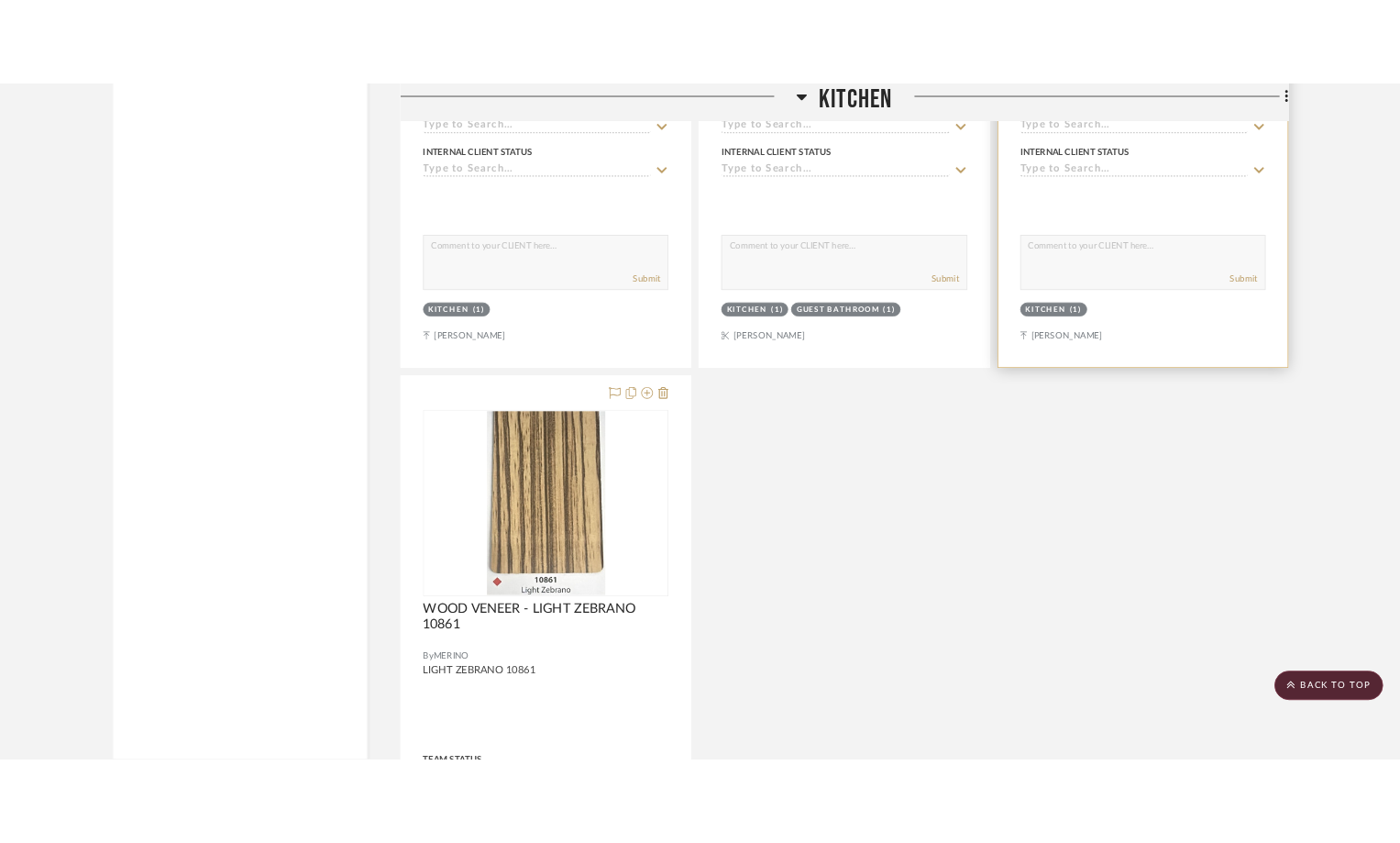
scroll to position [12476, 0]
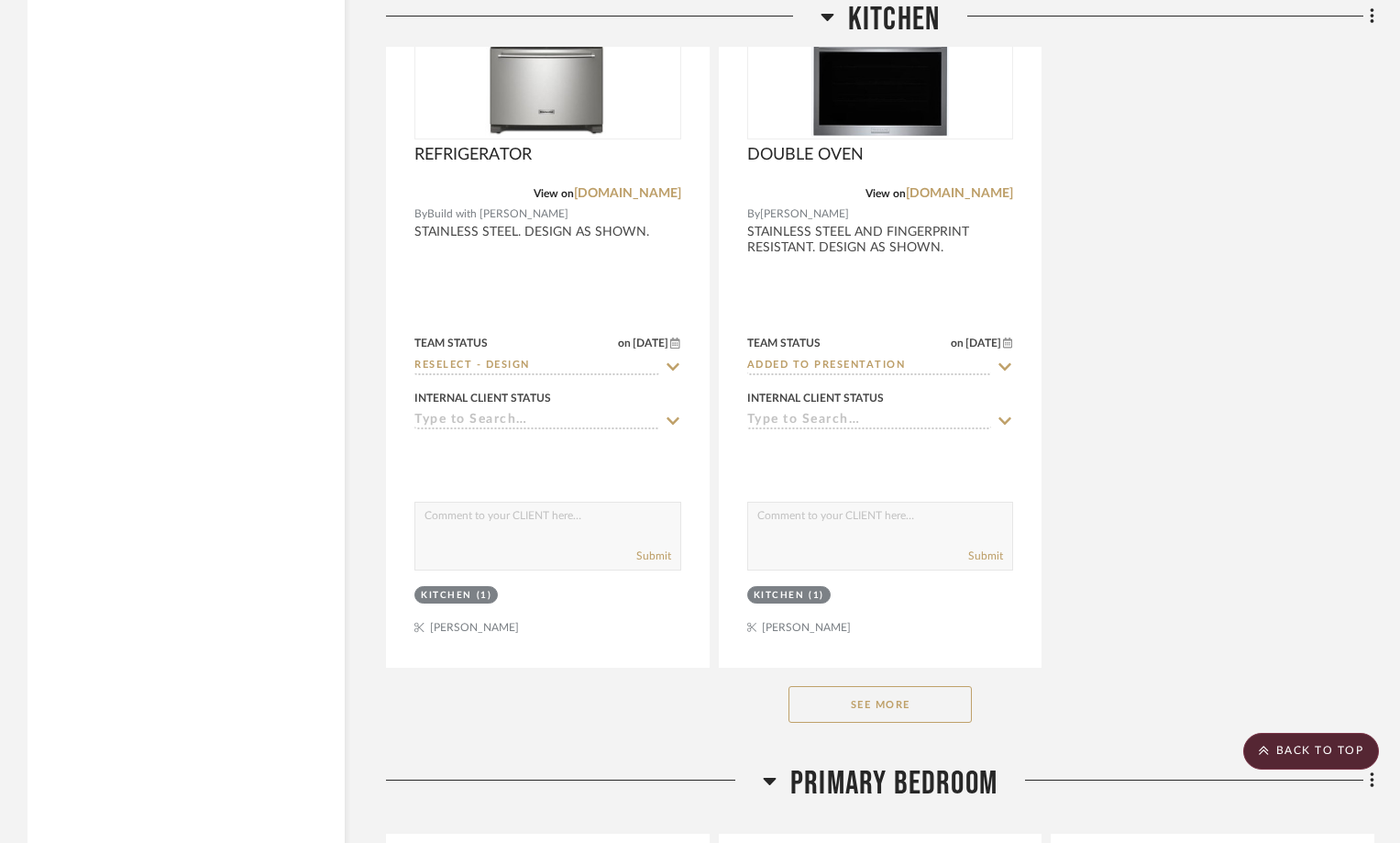
scroll to position [9173, 0]
click at [880, 700] on button "See More" at bounding box center [879, 702] width 183 height 37
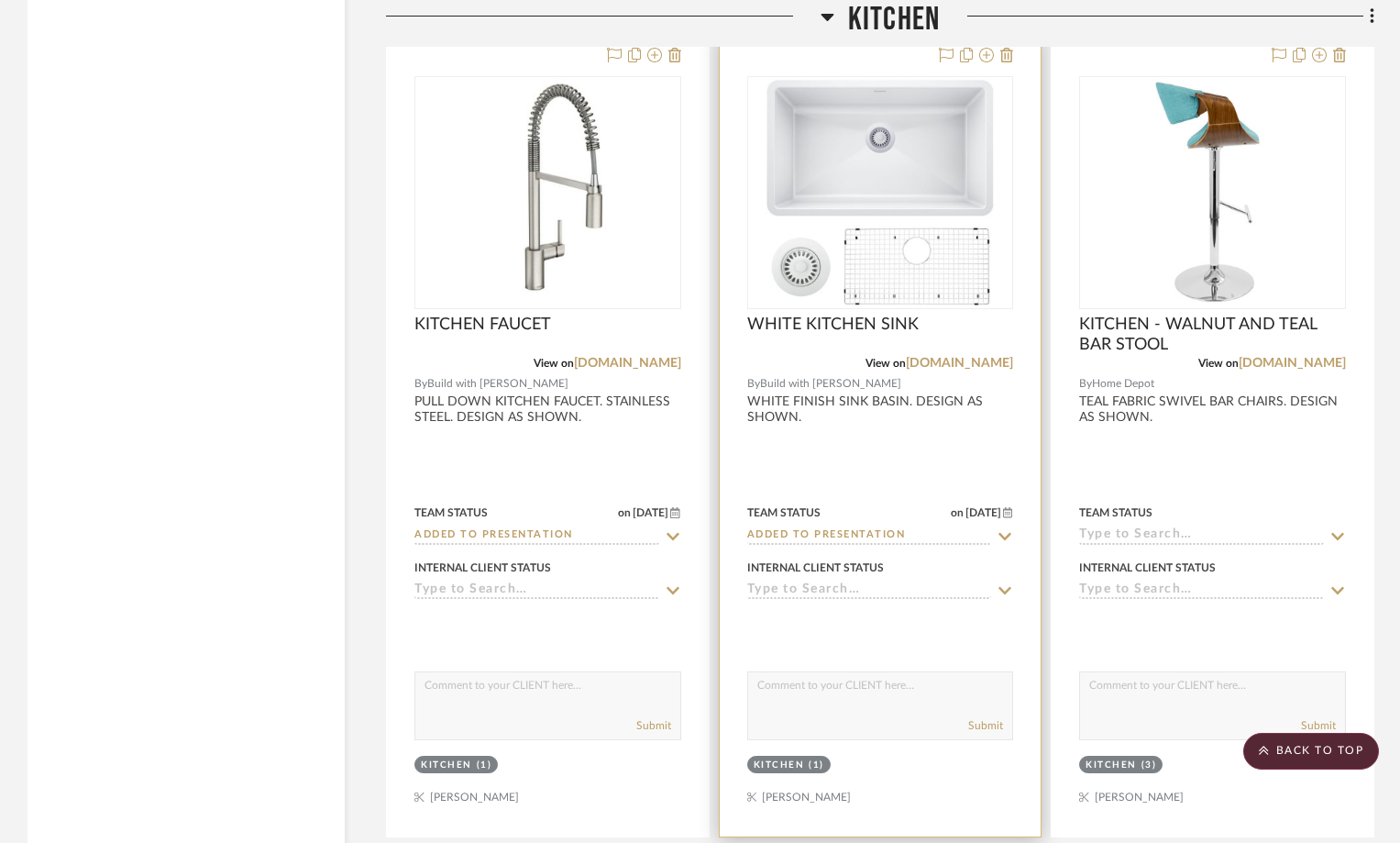
scroll to position [10641, 0]
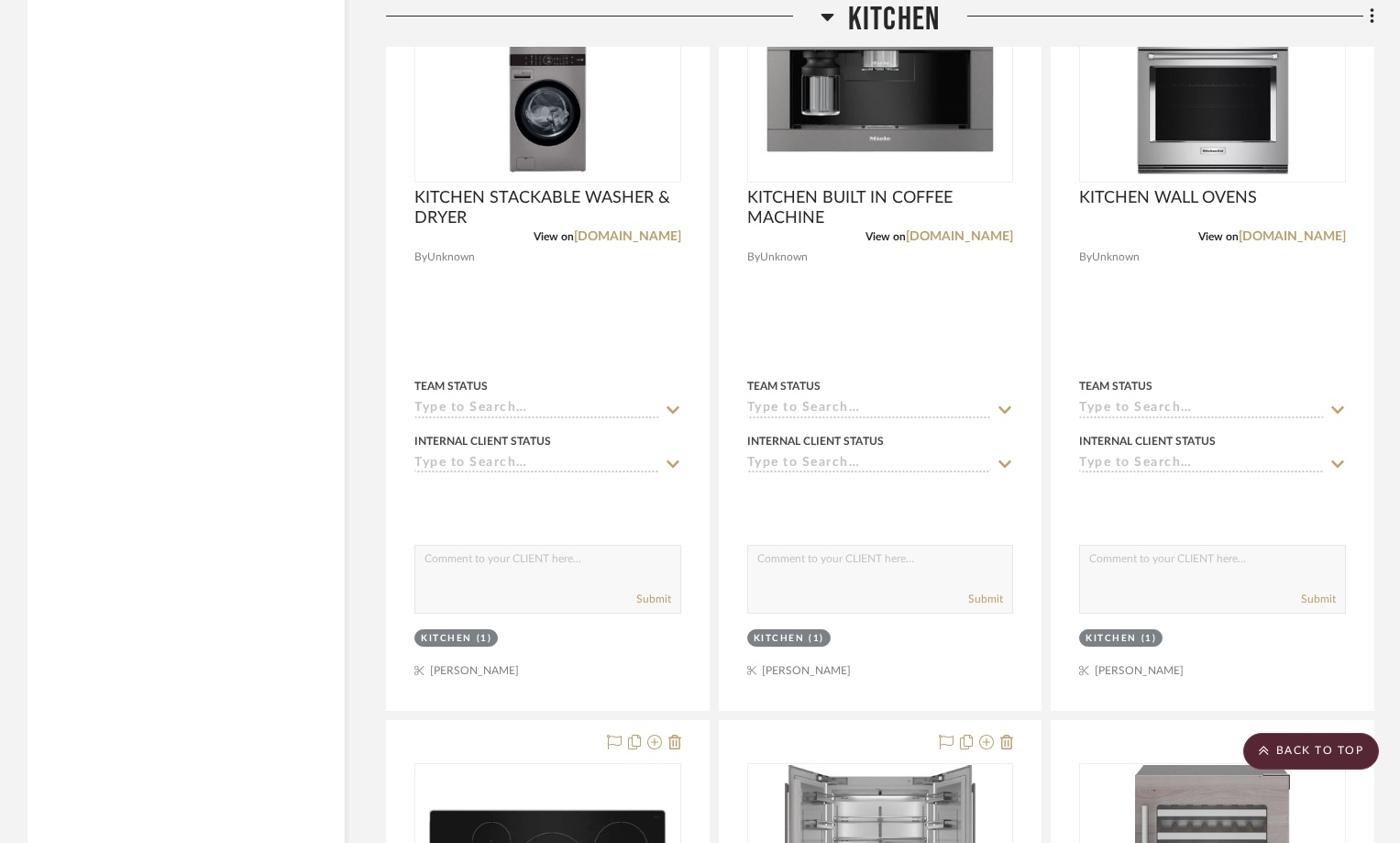
scroll to position [7247, 0]
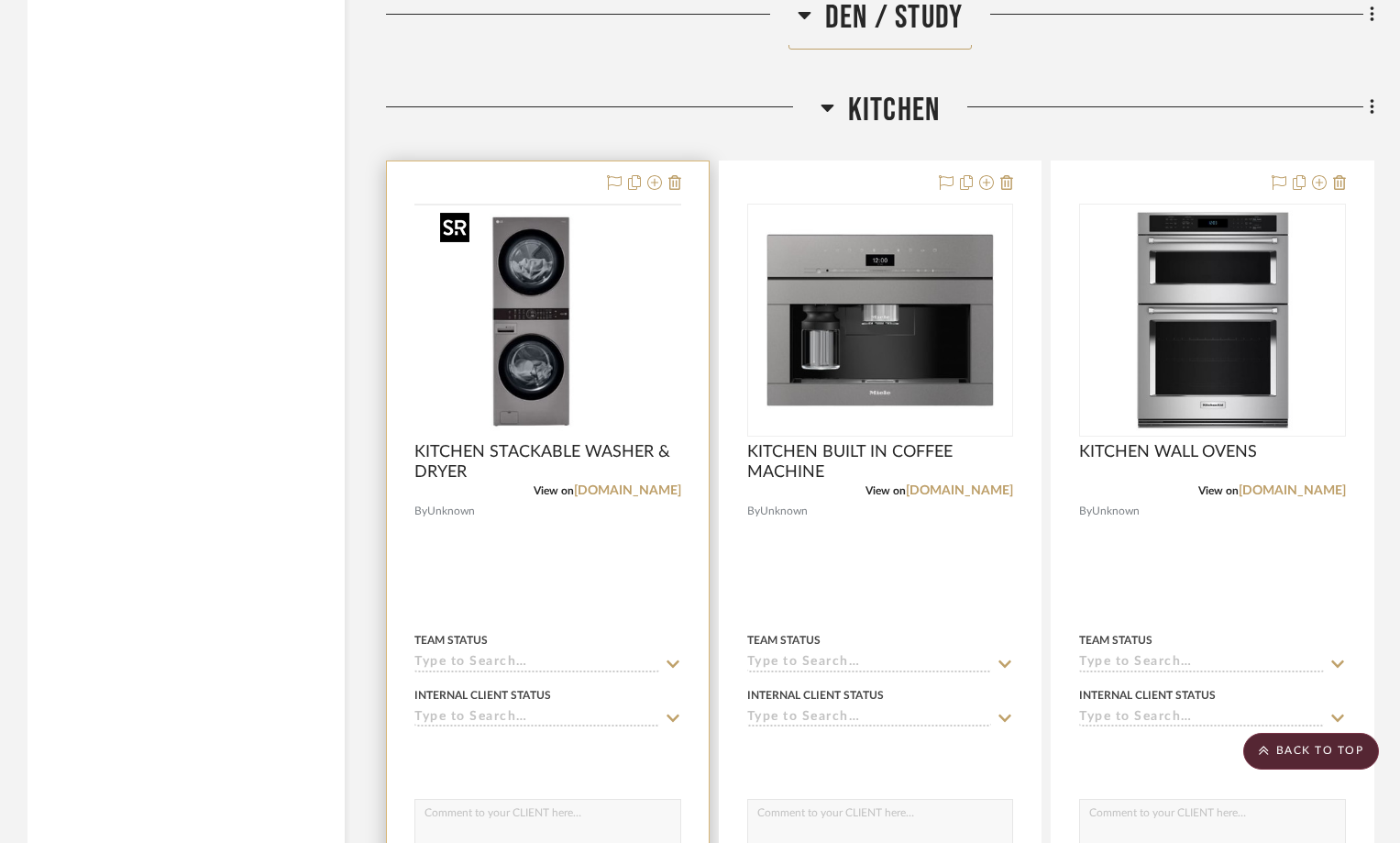
click at [0, 0] on img at bounding box center [0, 0] width 0 height 0
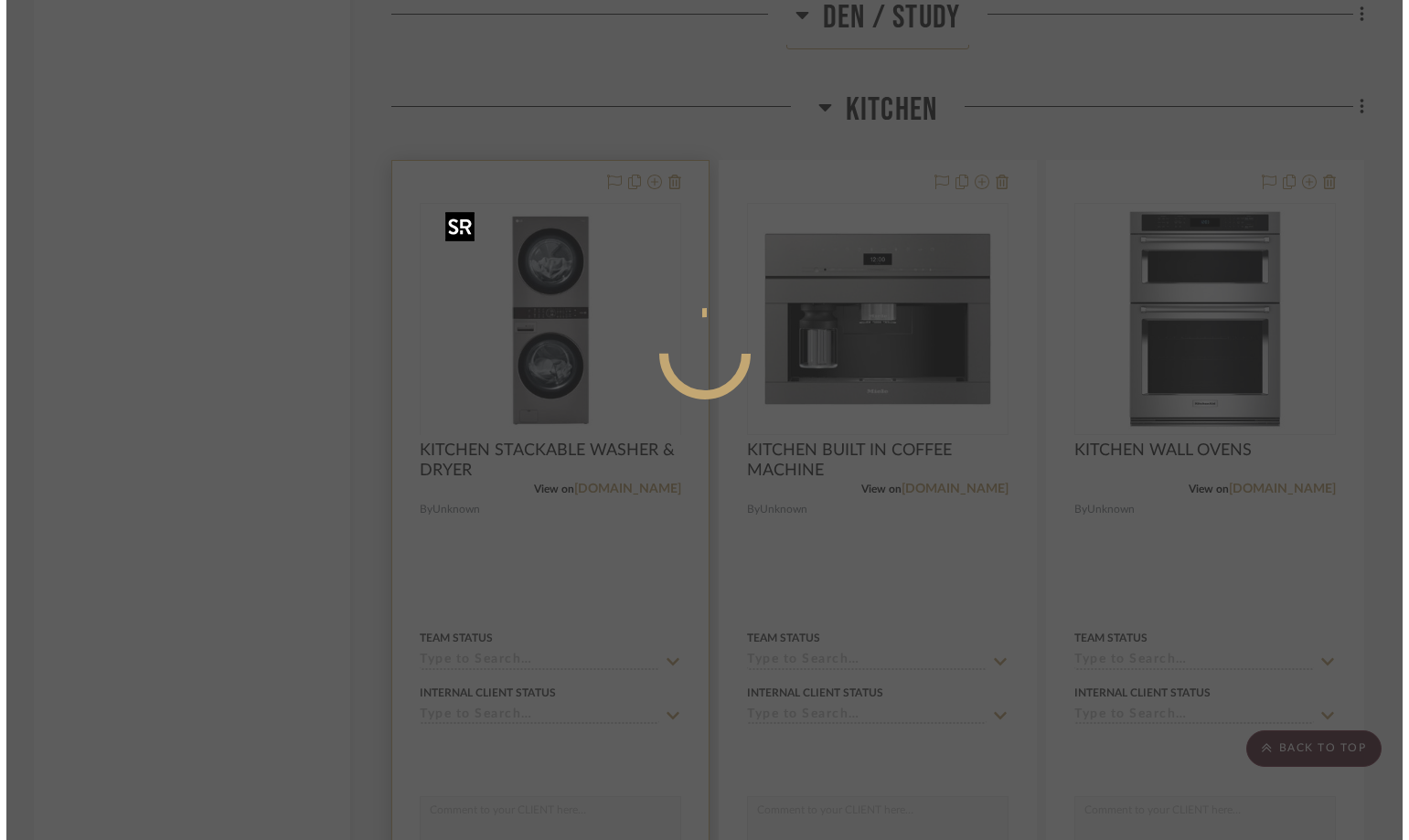
scroll to position [0, 0]
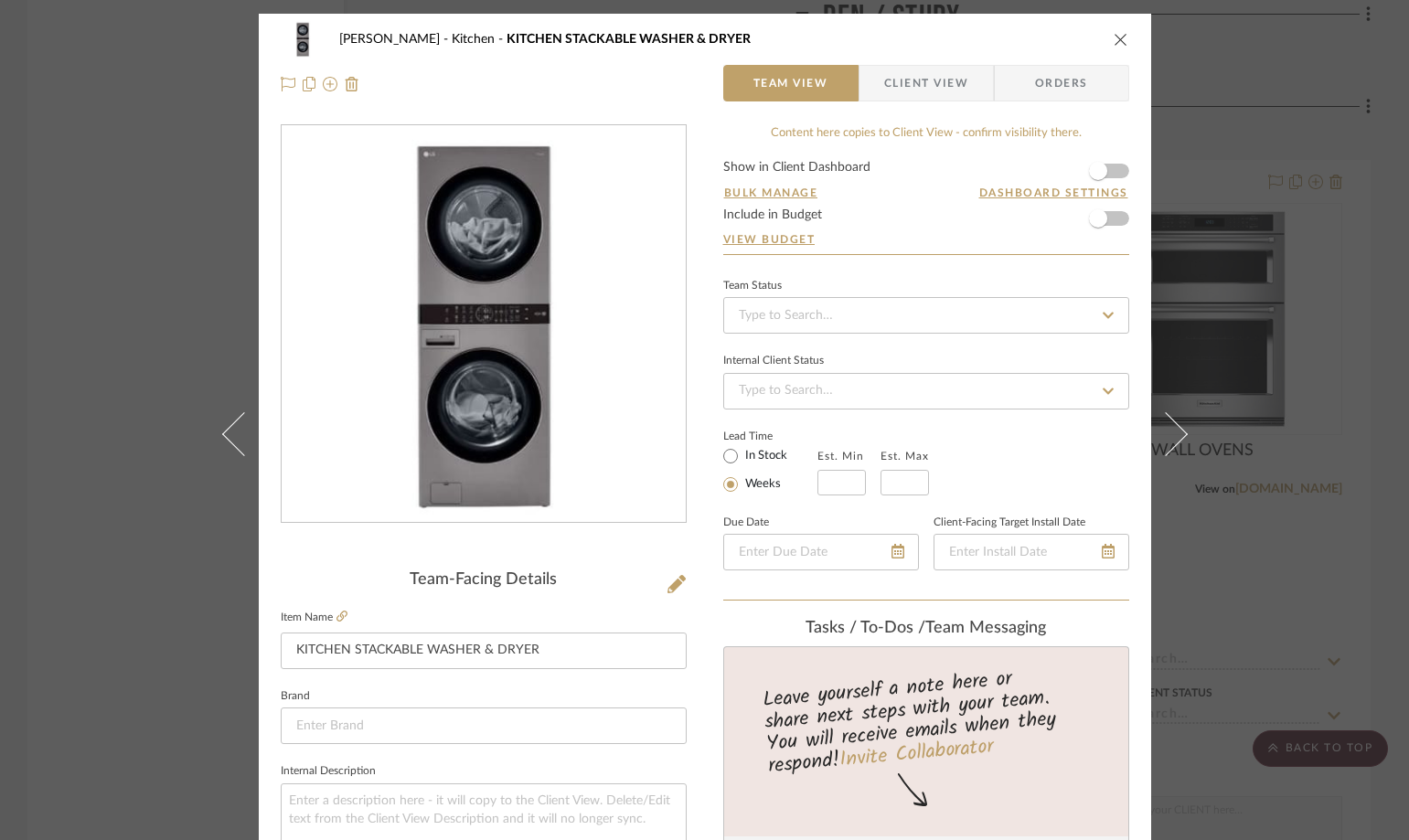
click at [957, 86] on span "Client View" at bounding box center [926, 82] width 84 height 36
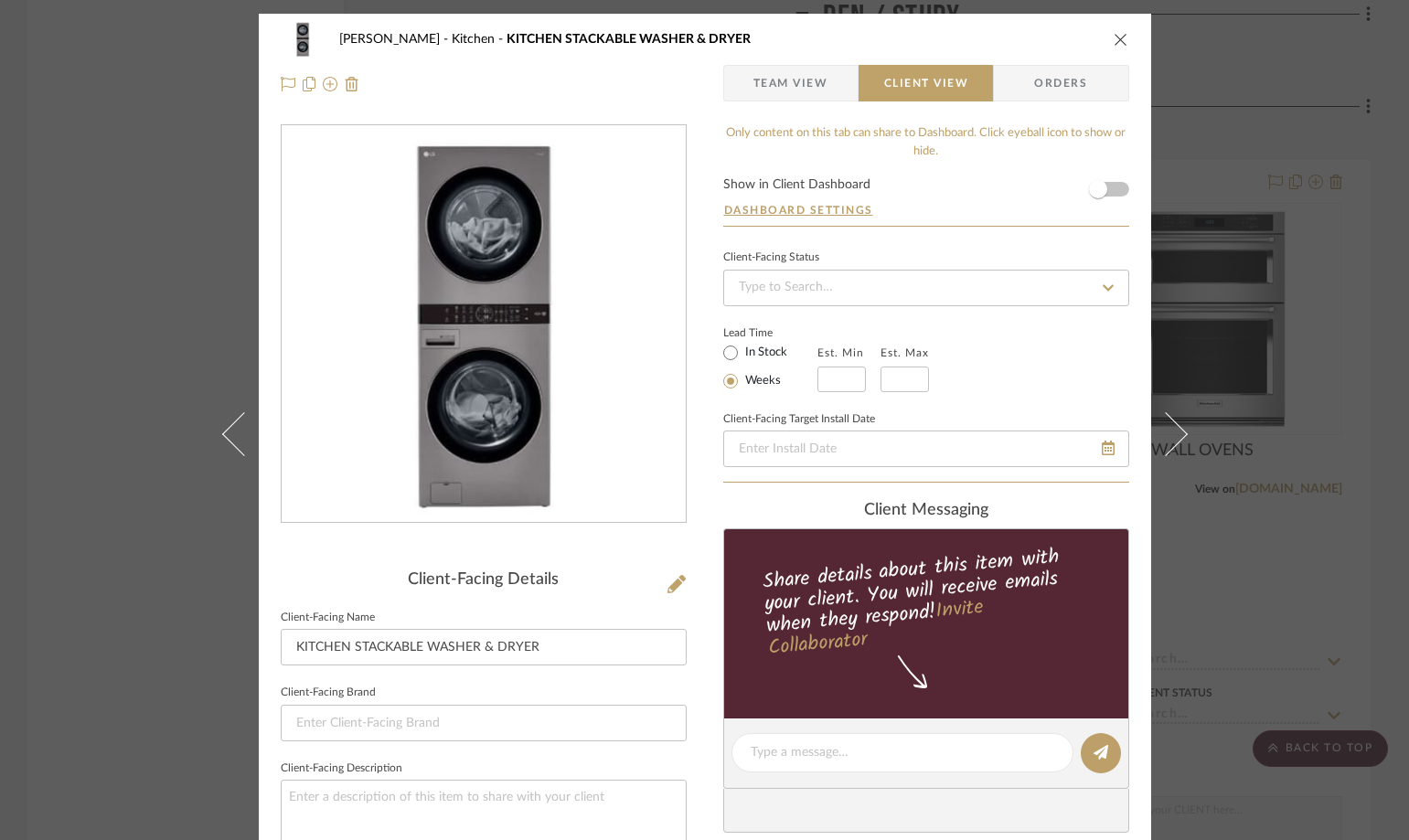
scroll to position [457, 0]
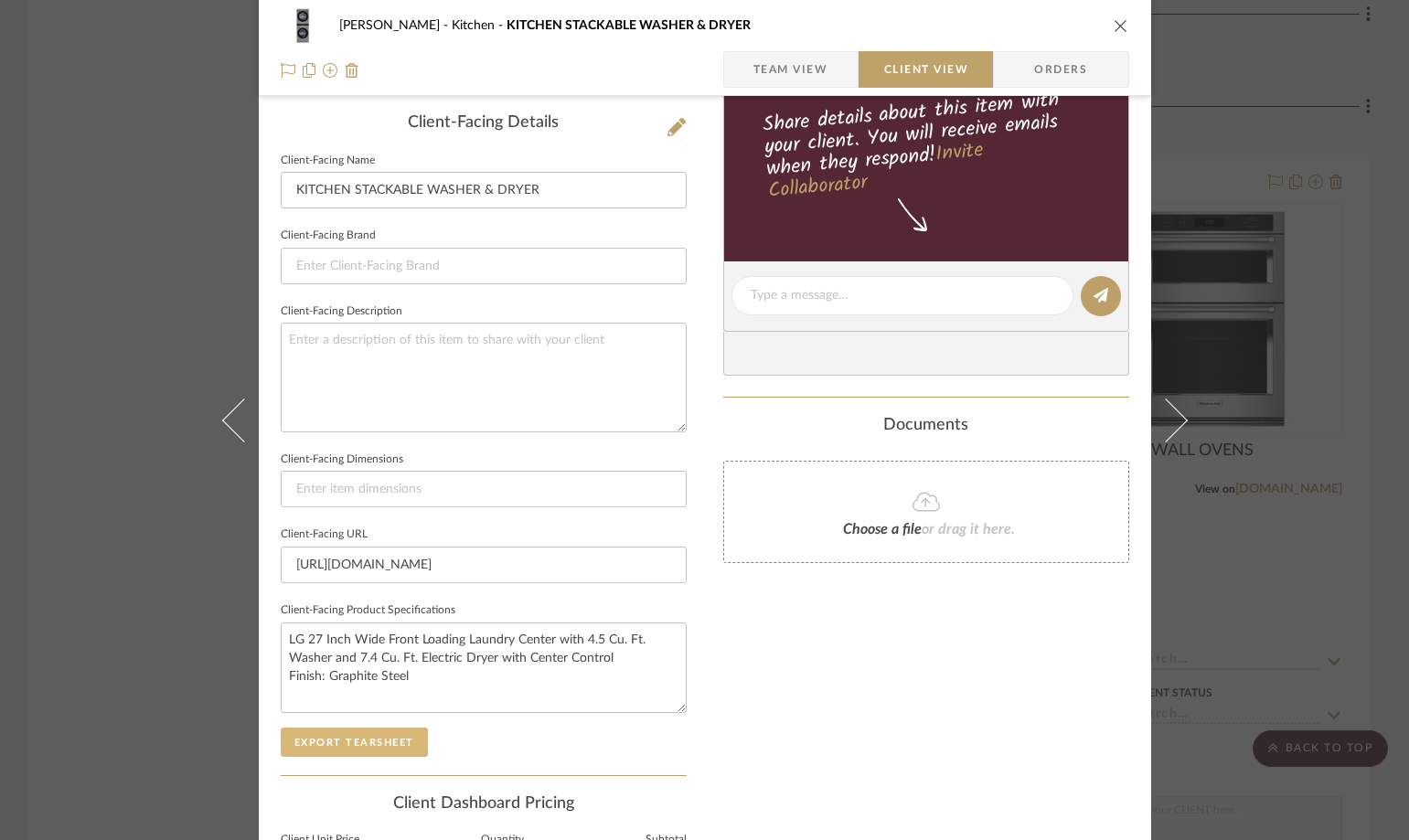
click at [341, 735] on button "Export Tearsheet" at bounding box center [354, 742] width 147 height 29
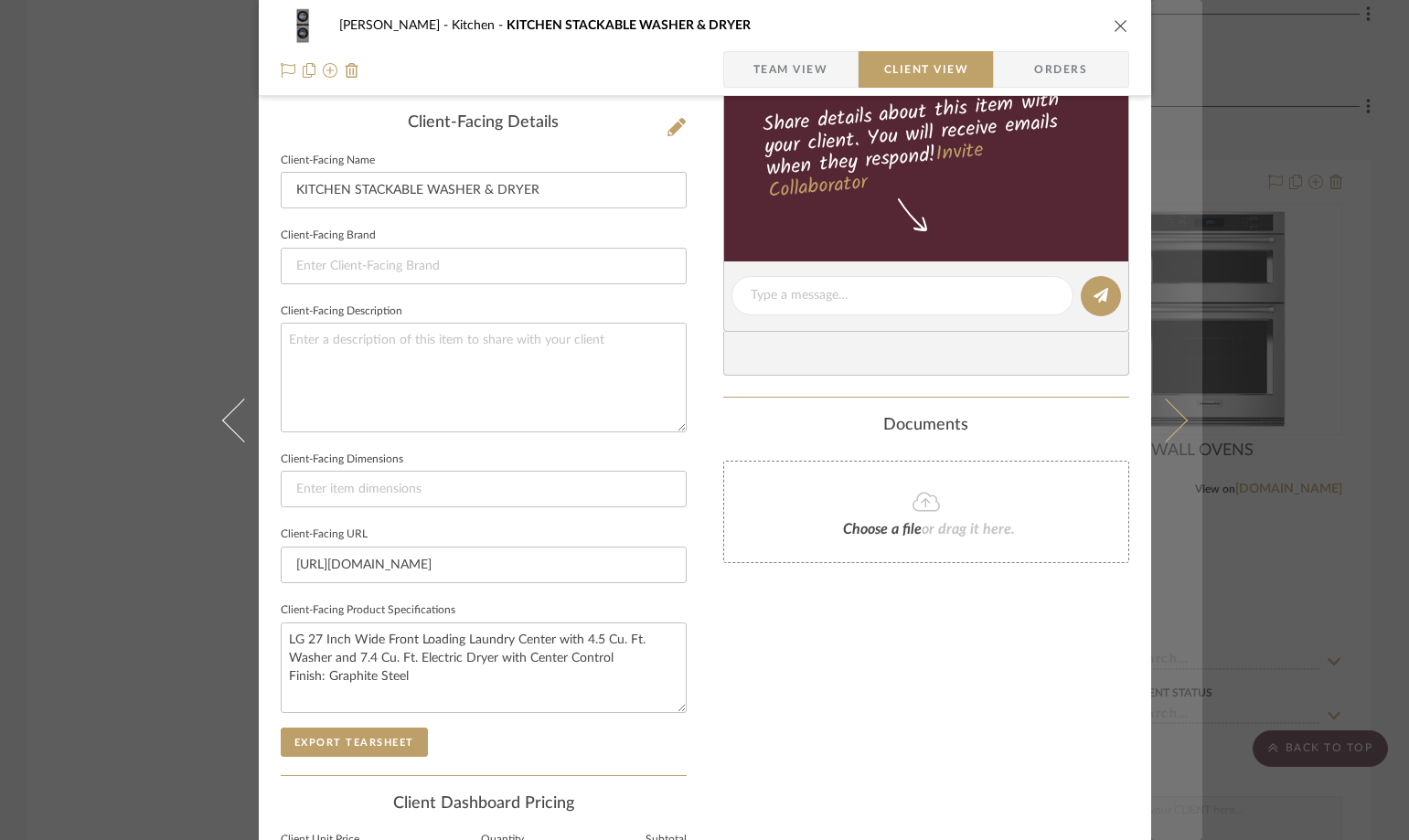
click at [1163, 426] on icon at bounding box center [1164, 419] width 44 height 44
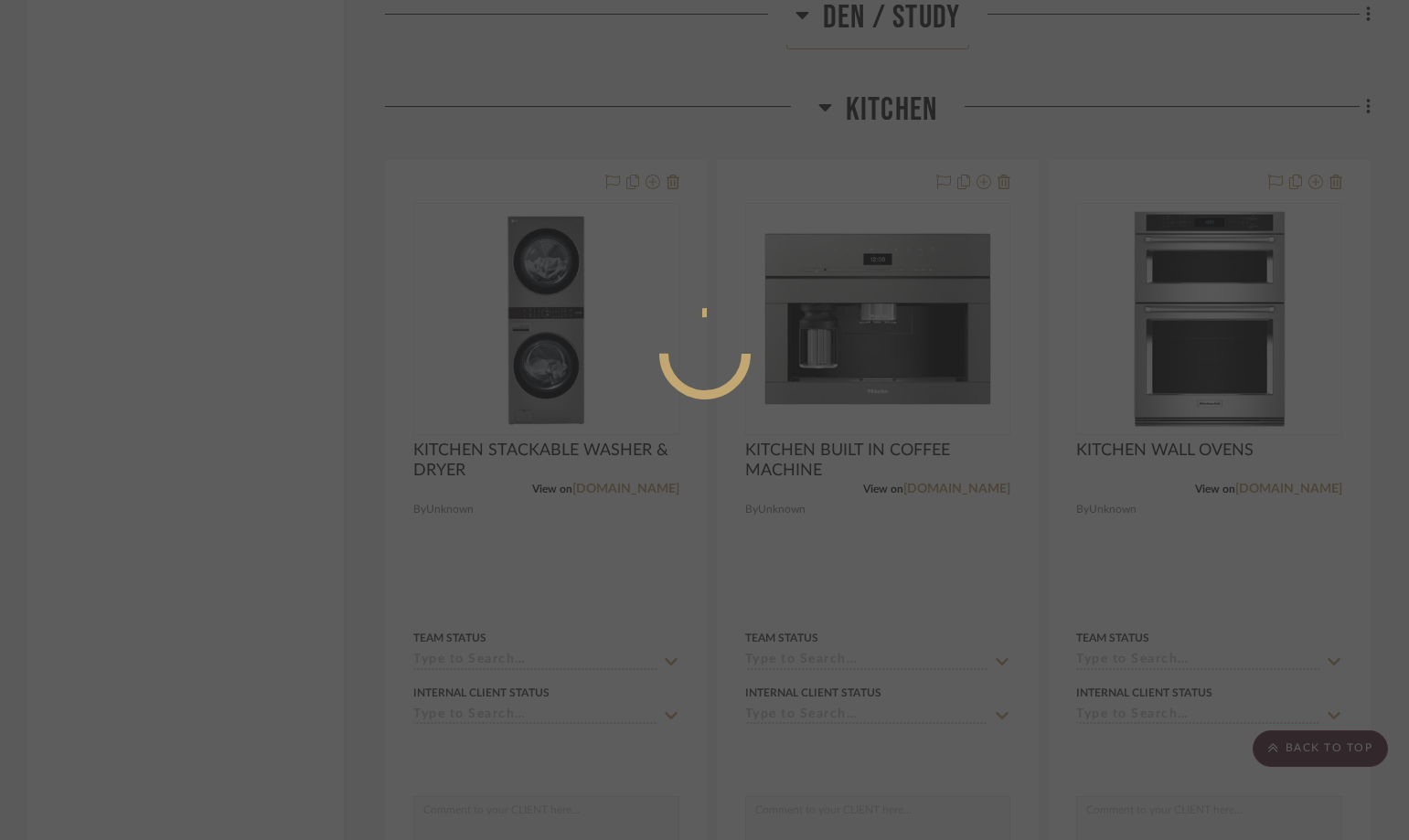
scroll to position [0, 0]
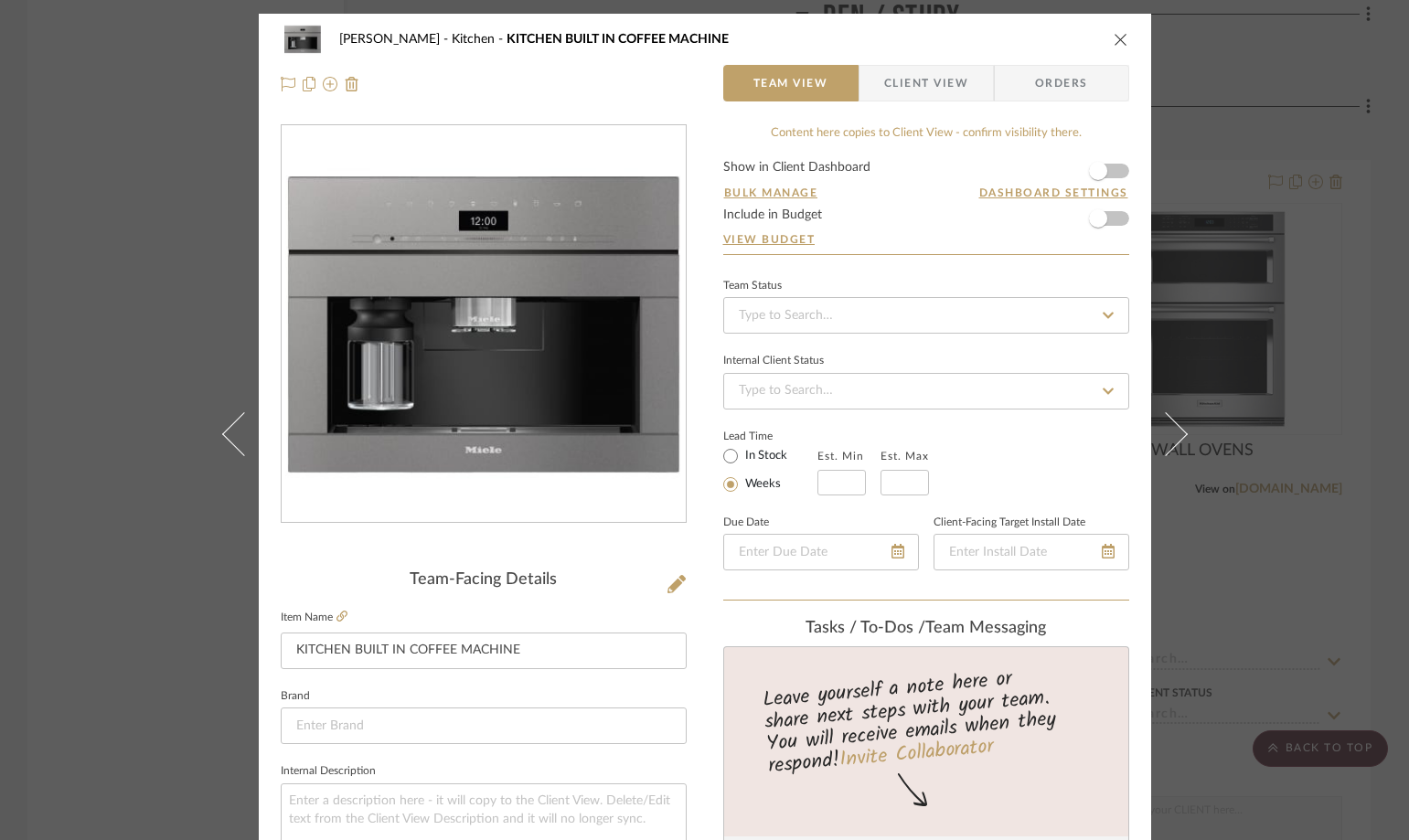
click at [918, 89] on span "Client View" at bounding box center [926, 82] width 84 height 36
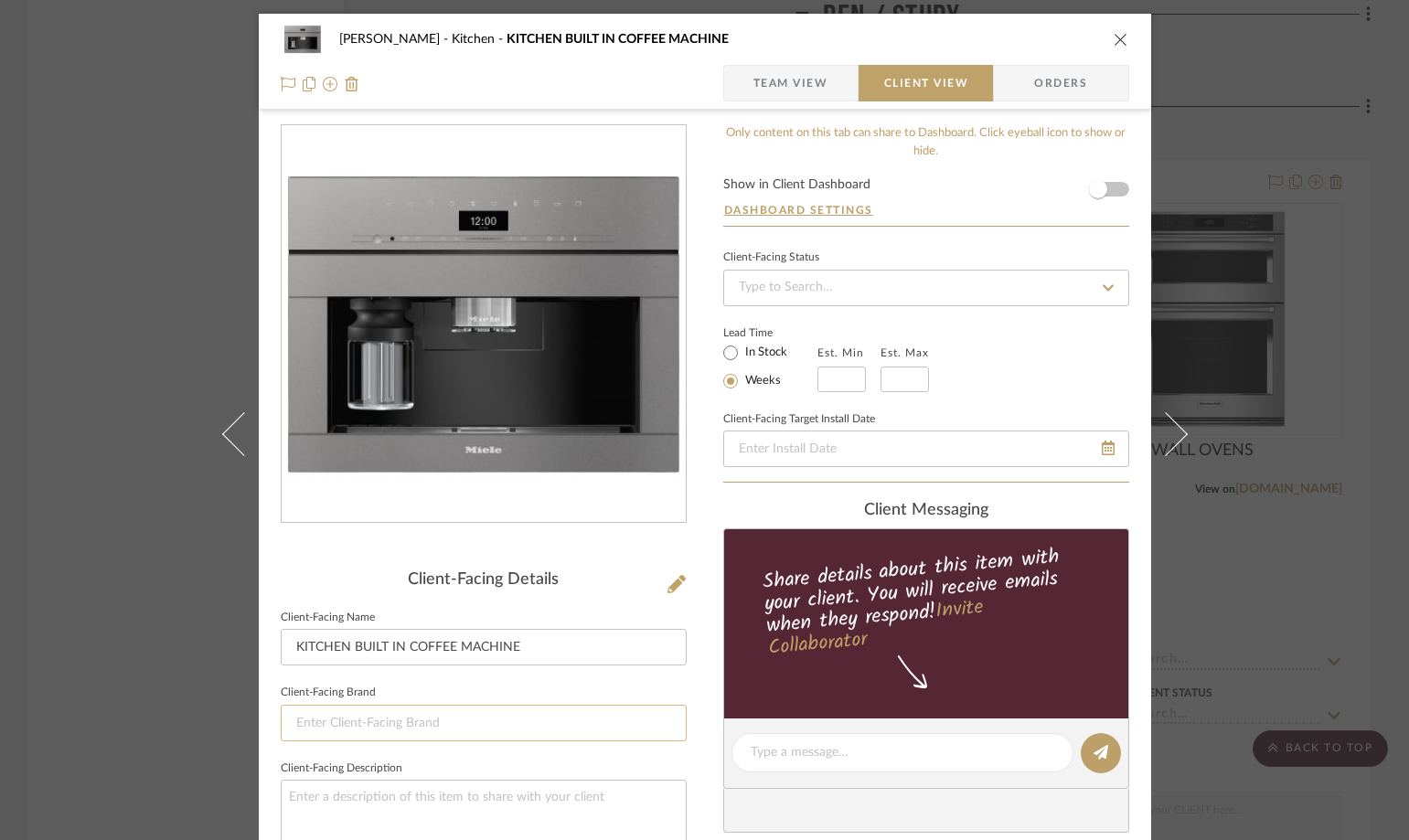
scroll to position [457, 0]
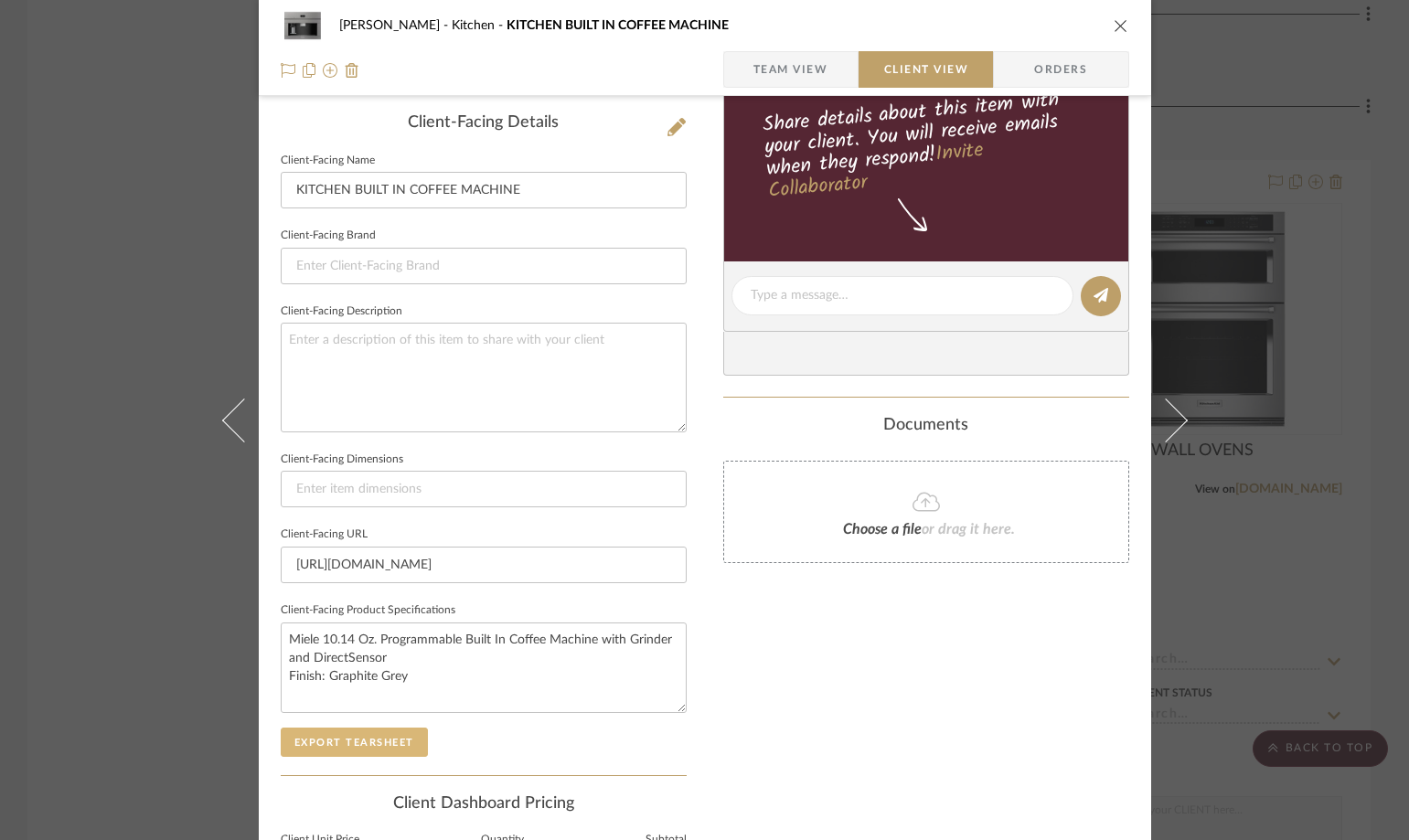
click at [370, 740] on button "Export Tearsheet" at bounding box center [354, 742] width 147 height 29
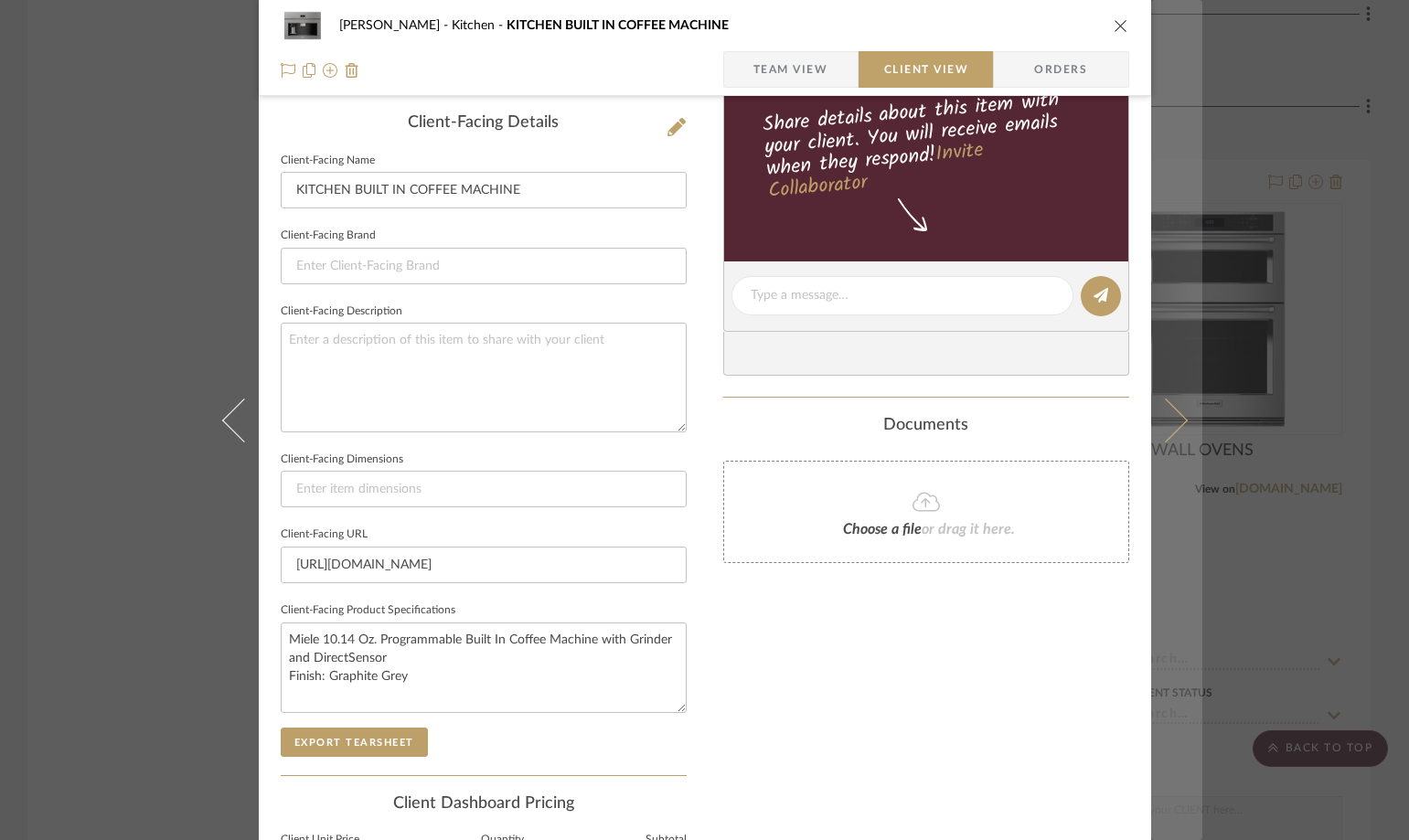
click at [1161, 431] on icon at bounding box center [1164, 419] width 44 height 44
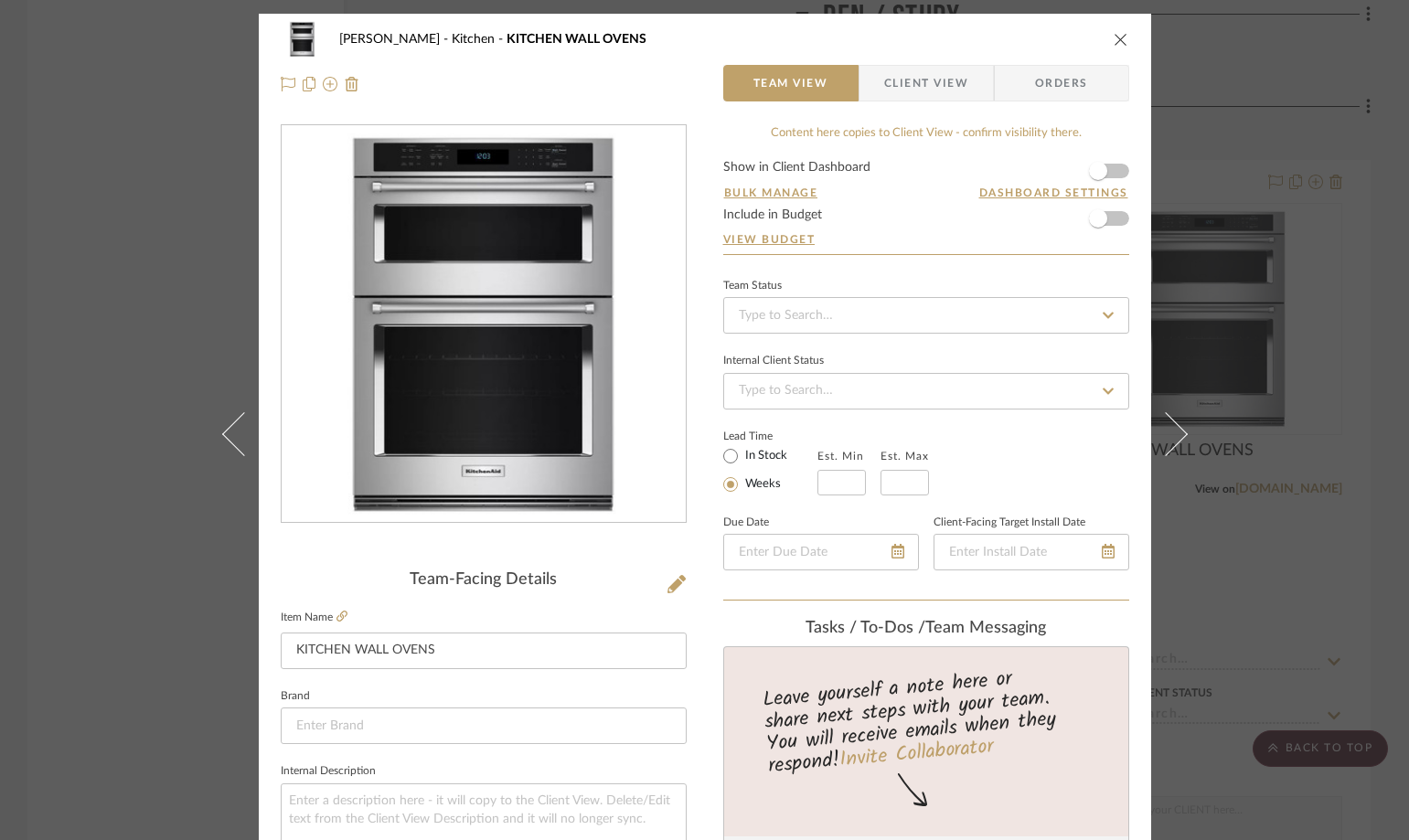
click at [890, 94] on span "Client View" at bounding box center [926, 82] width 84 height 36
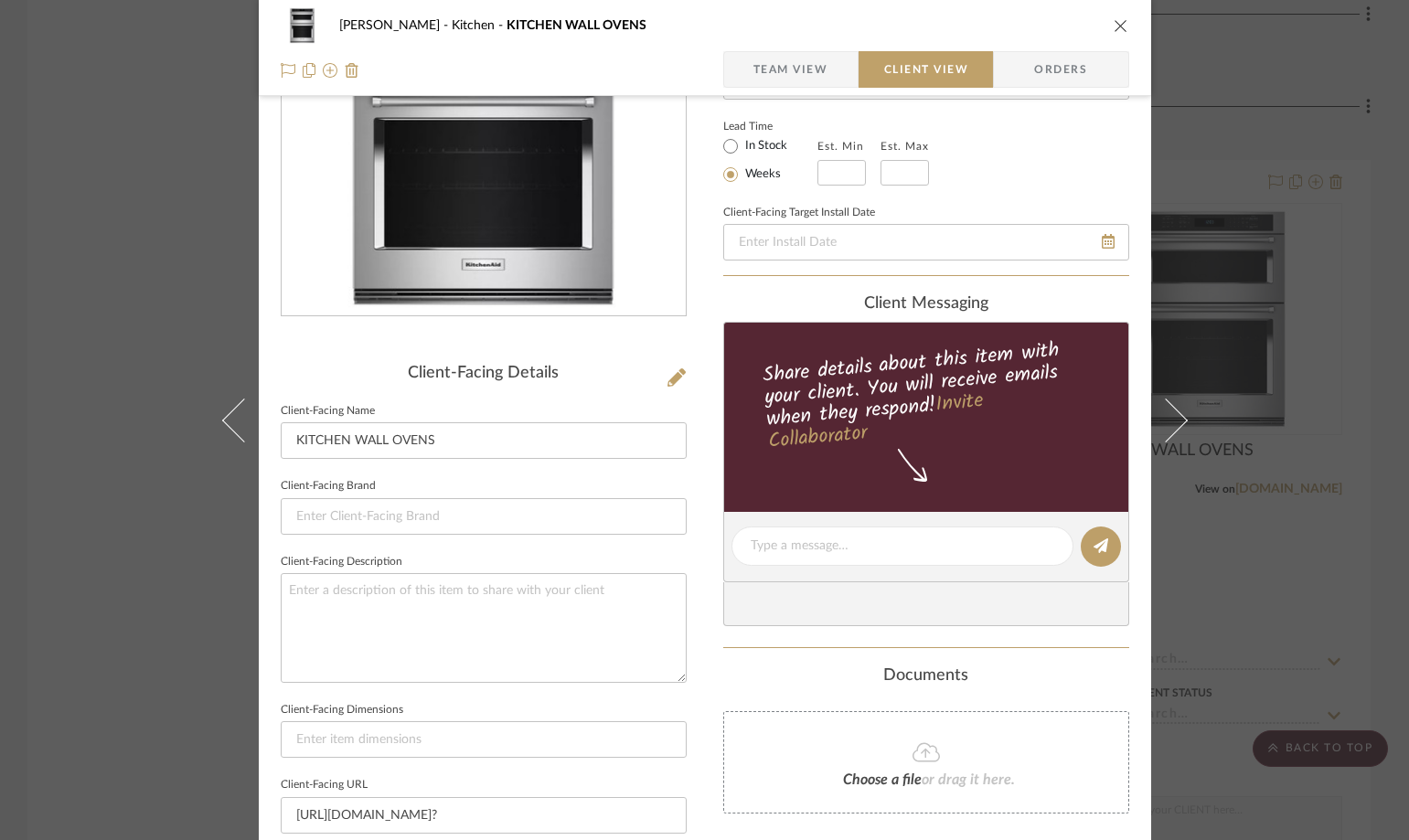
scroll to position [457, 0]
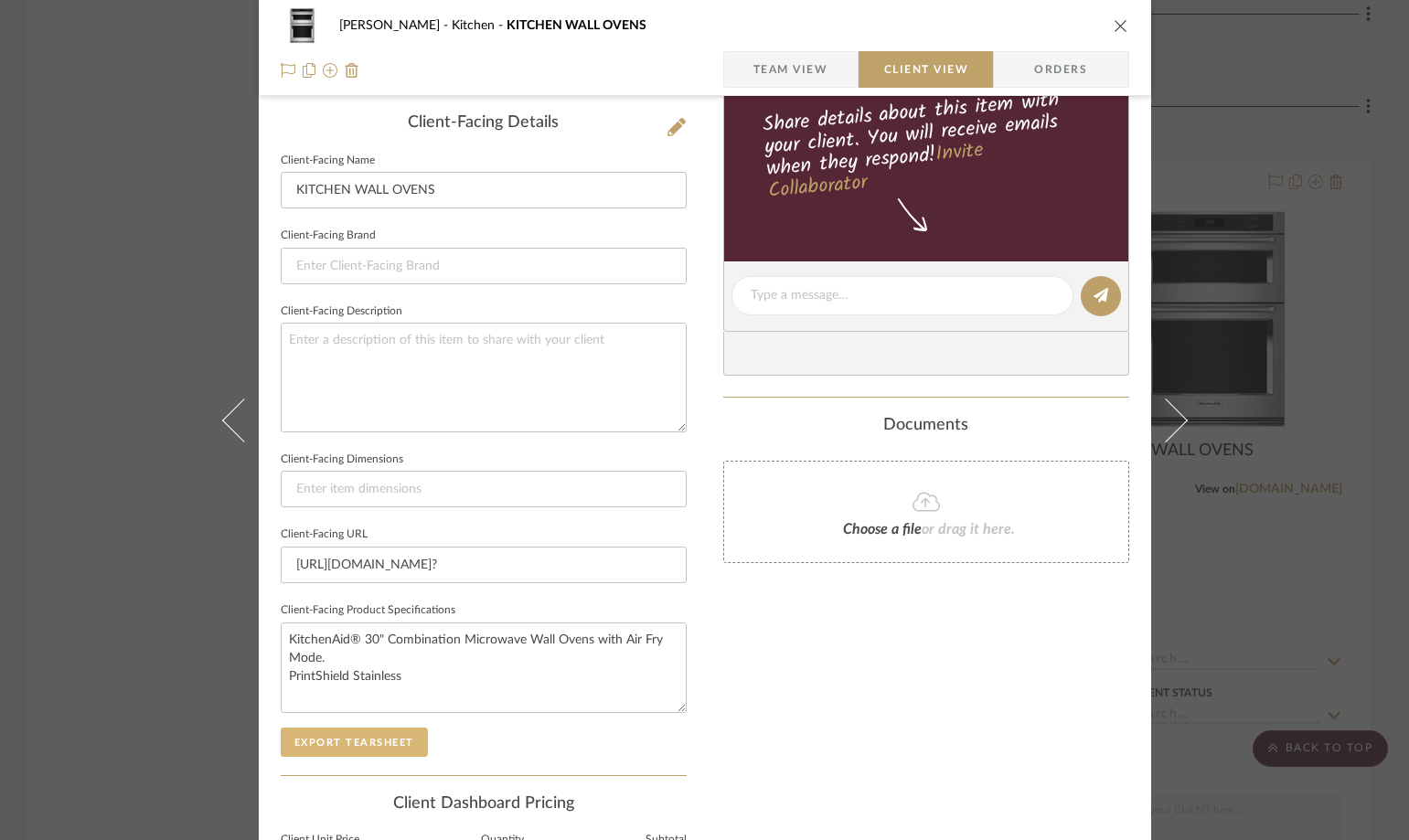
click at [352, 728] on button "Export Tearsheet" at bounding box center [354, 742] width 147 height 29
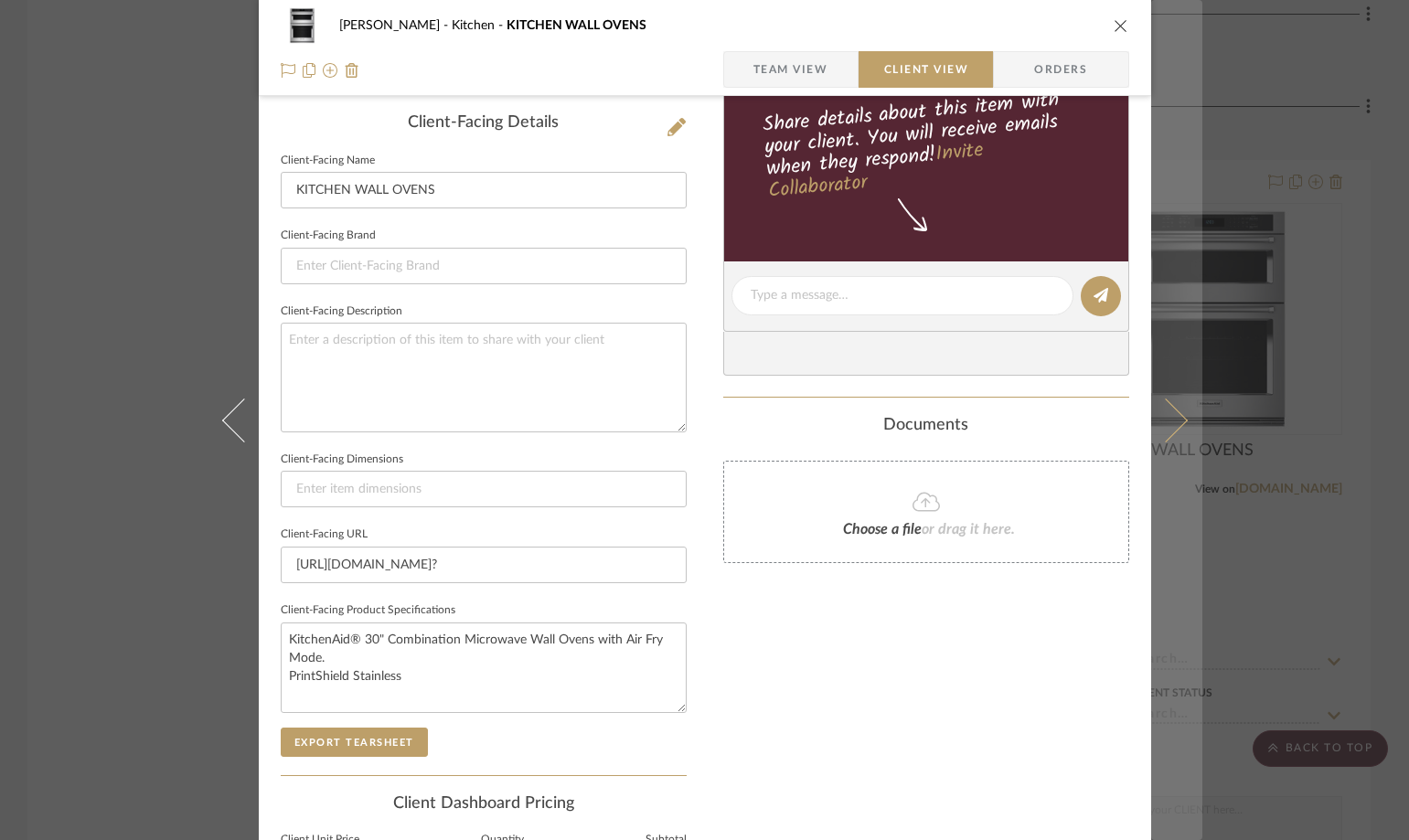
click at [1159, 428] on icon at bounding box center [1164, 419] width 44 height 44
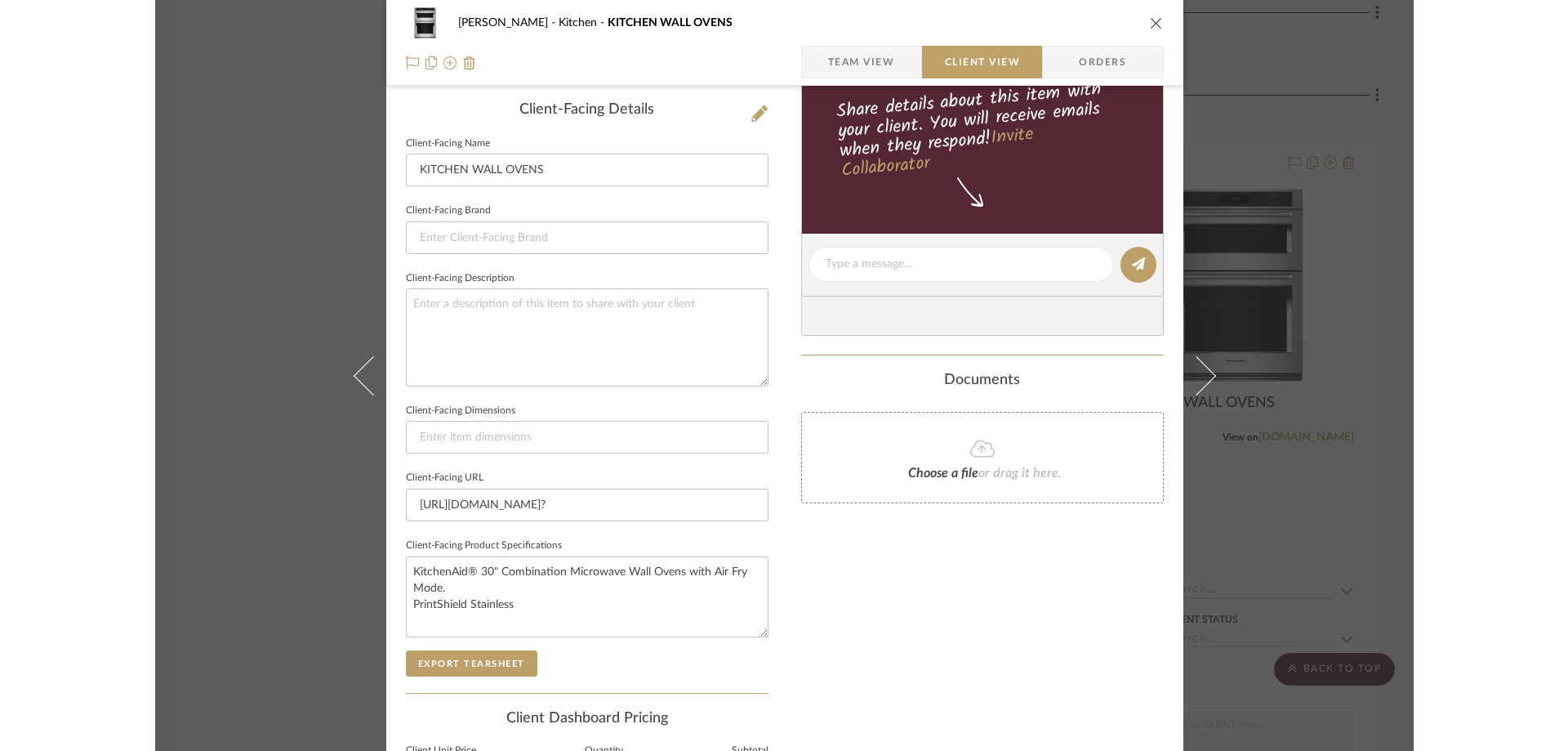
scroll to position [0, 0]
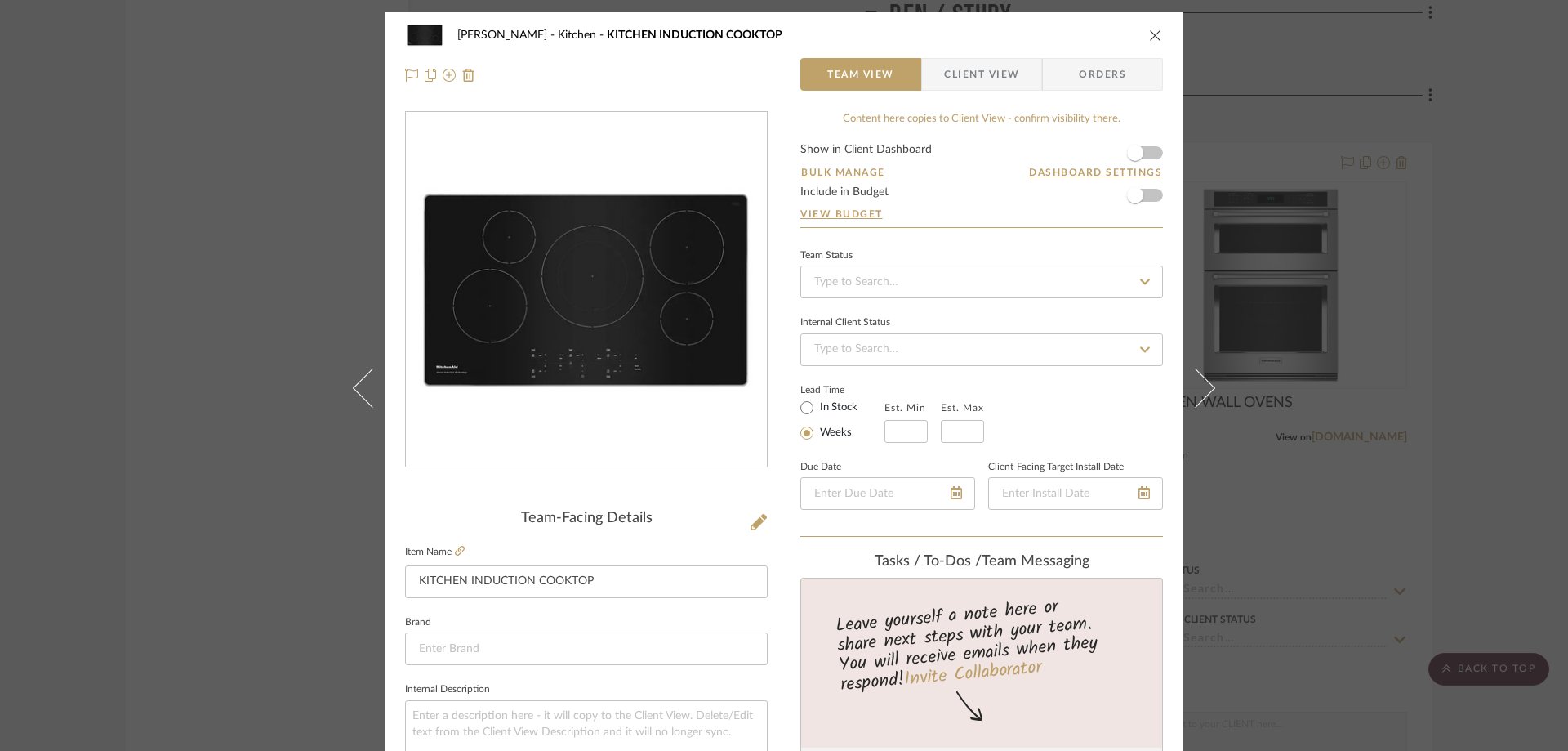
click at [1153, 36] on icon "close" at bounding box center [1156, 35] width 13 height 13
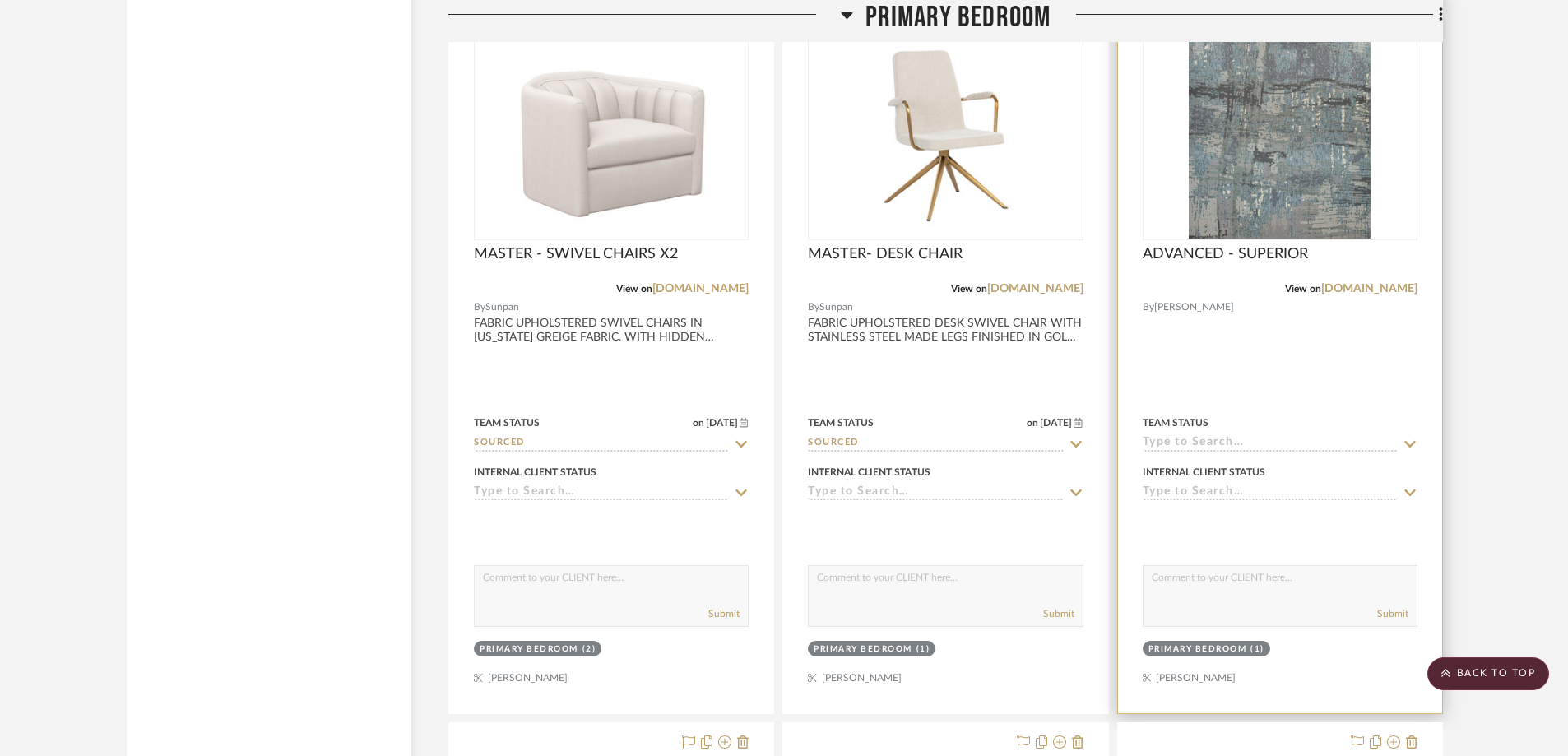
scroll to position [8803, 0]
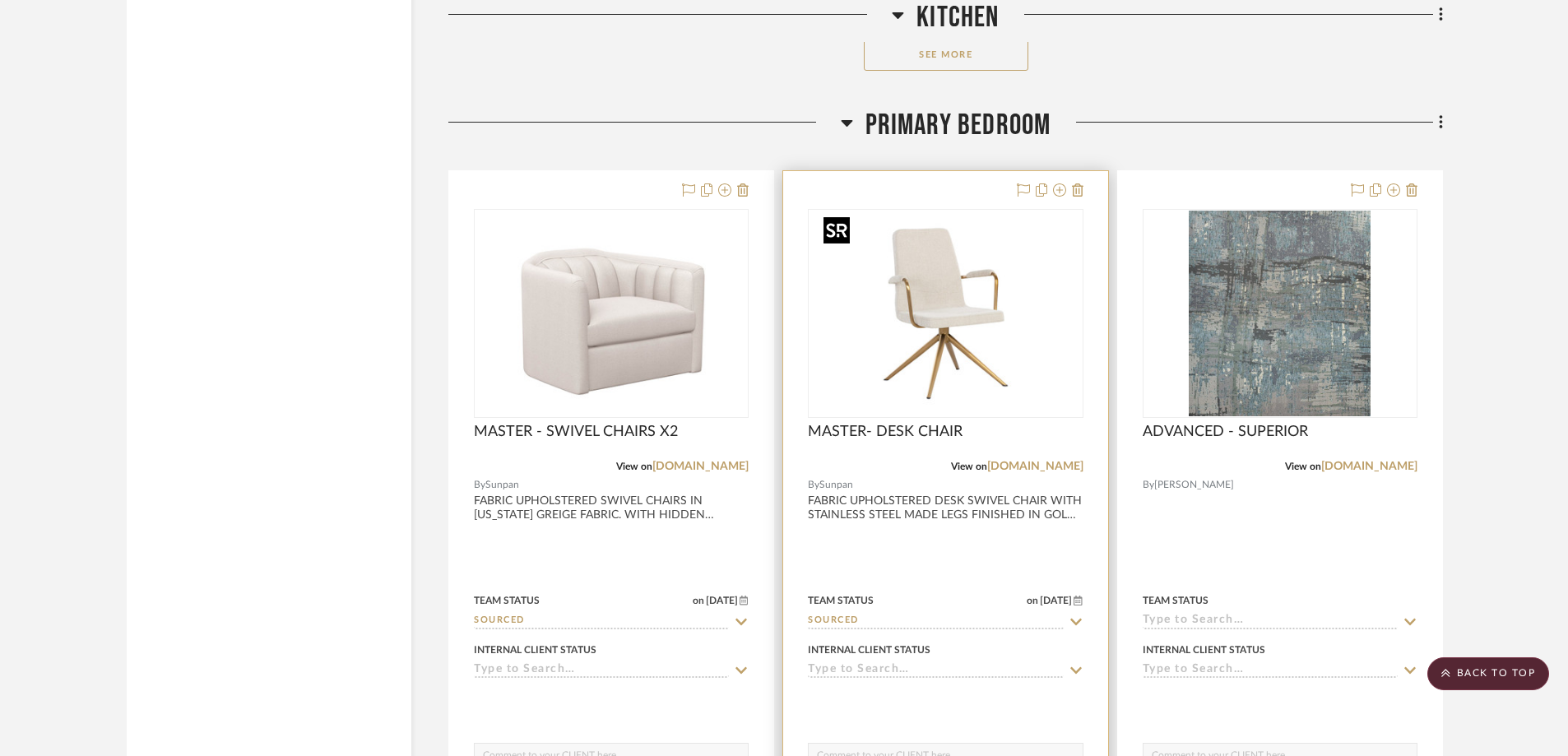
click at [965, 267] on img "0" at bounding box center [945, 313] width 258 height 205
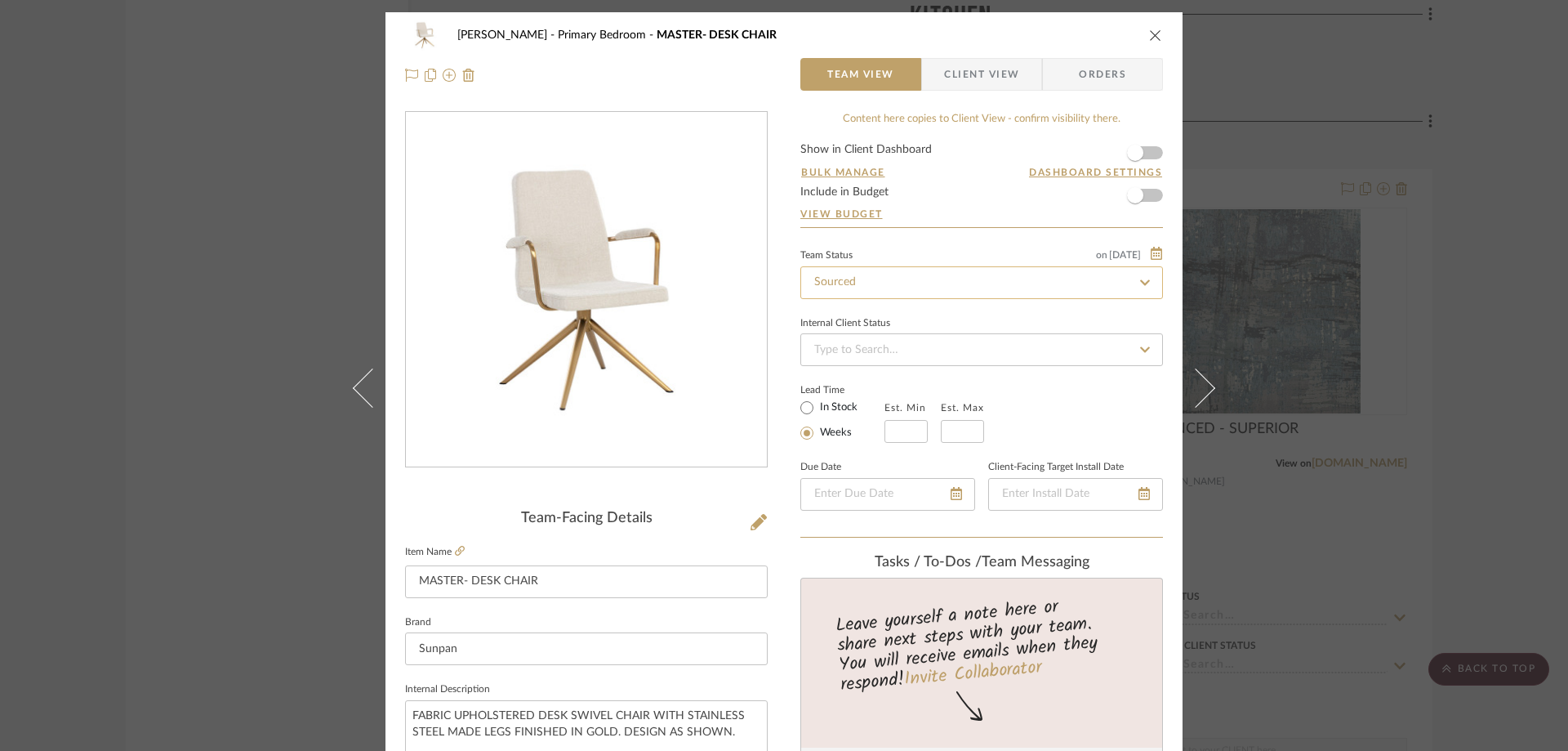
click at [1046, 283] on input "Sourced" at bounding box center [982, 283] width 363 height 33
click at [1138, 278] on icon at bounding box center [1145, 283] width 15 height 12
type input "[DATE]"
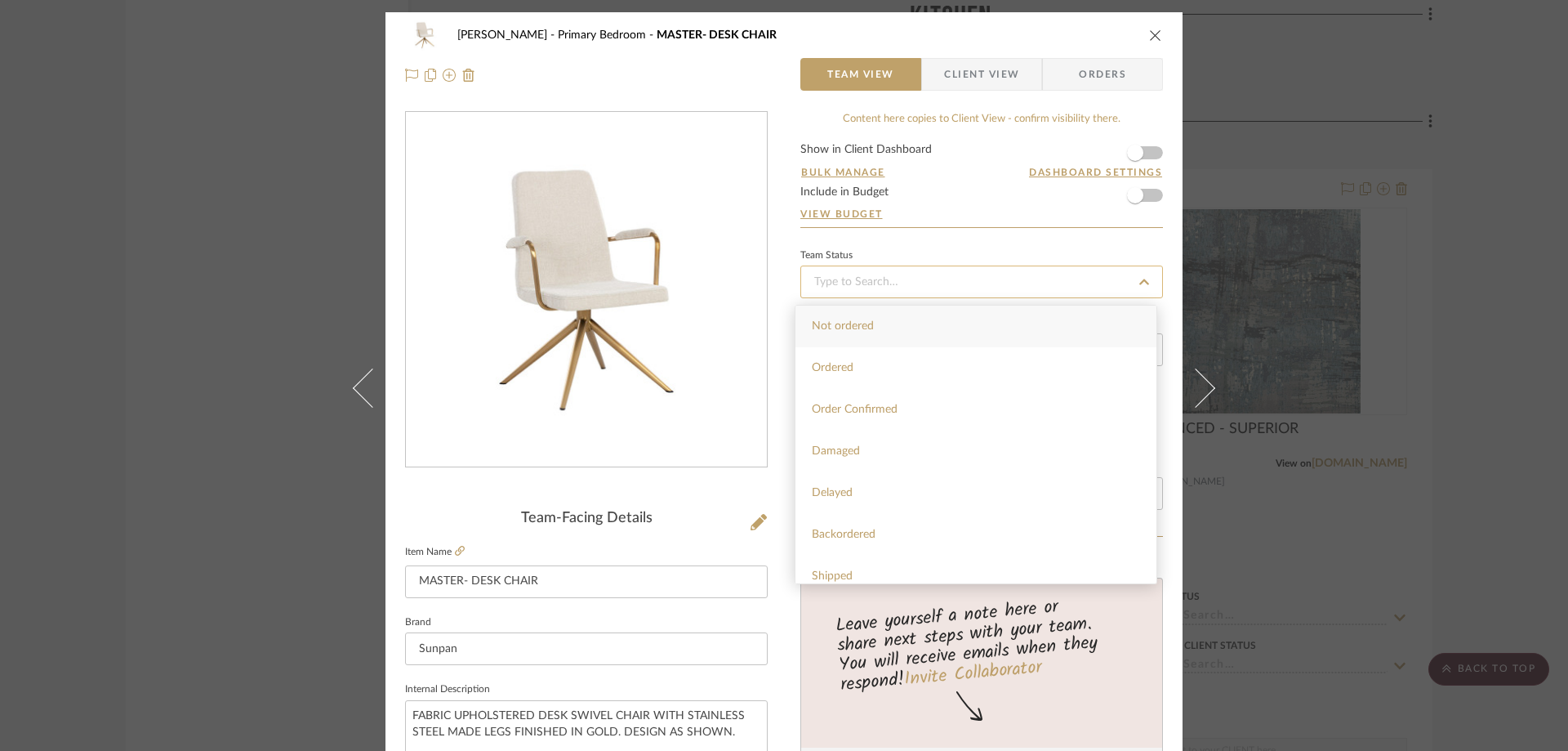
type input "[DATE]"
type input "rese"
click at [901, 421] on div "Reselect - Design" at bounding box center [976, 410] width 361 height 42
type input "[DATE]"
type input "Reselect - Design"
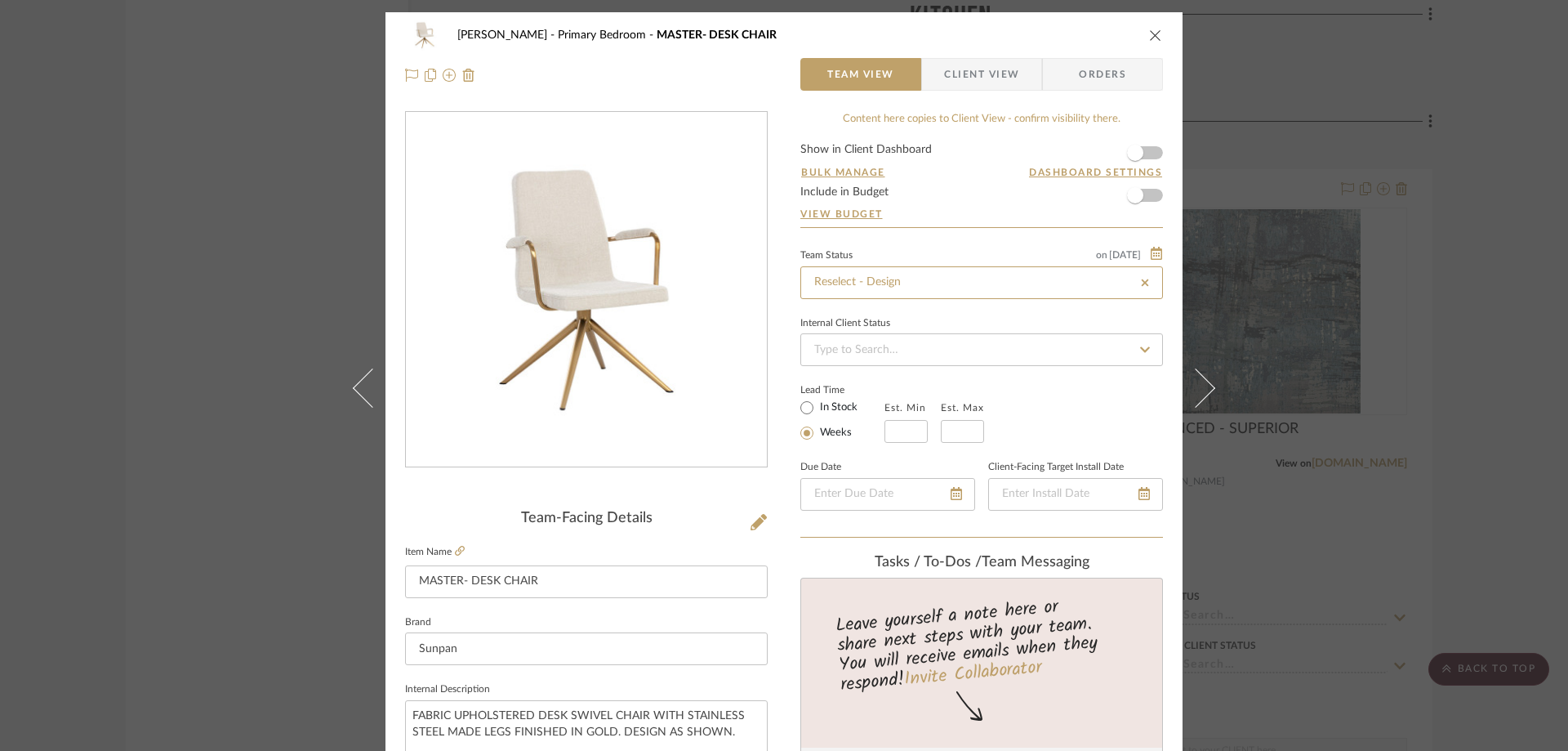
type input "Reselect - Design"
click at [1151, 35] on icon "close" at bounding box center [1156, 35] width 13 height 13
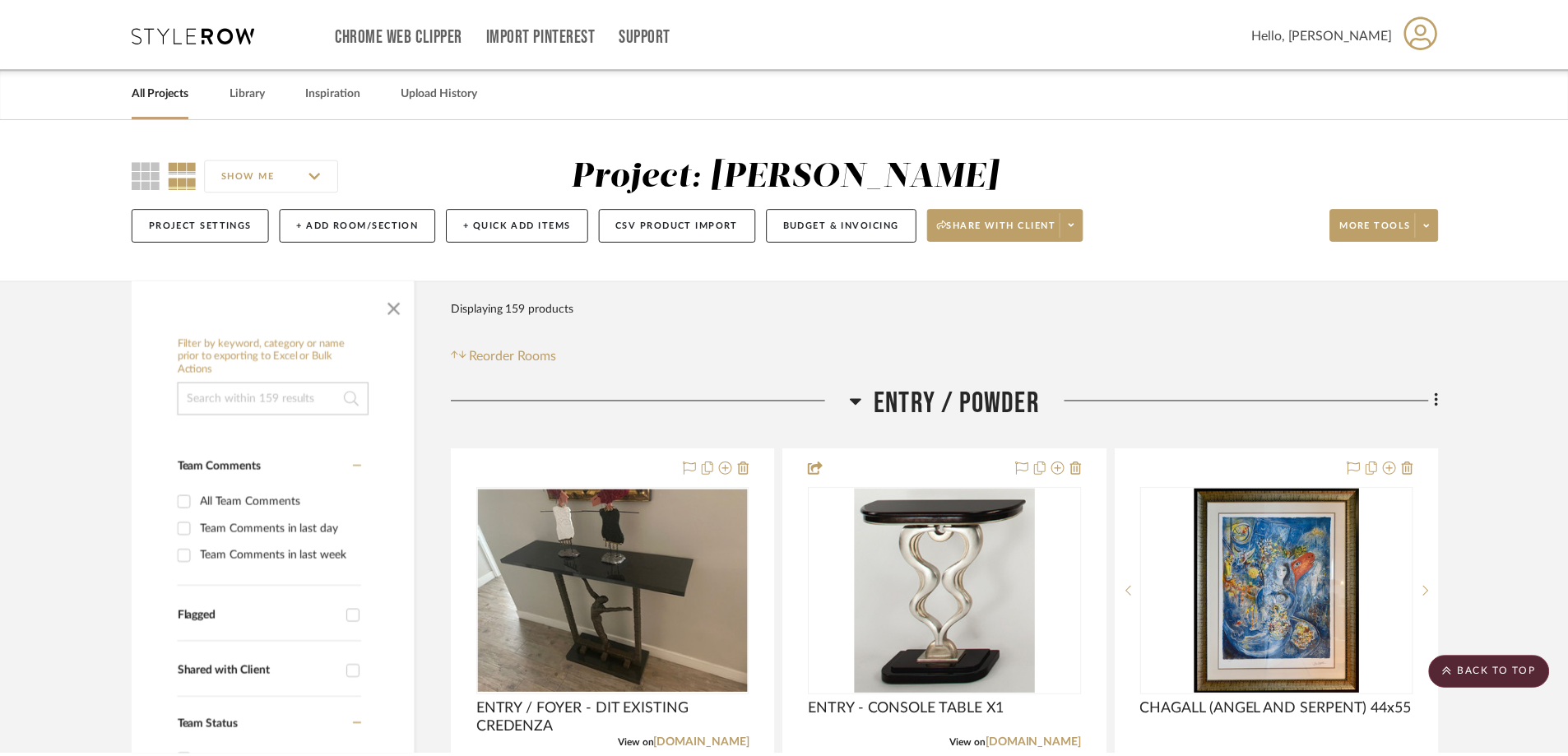
scroll to position [8803, 0]
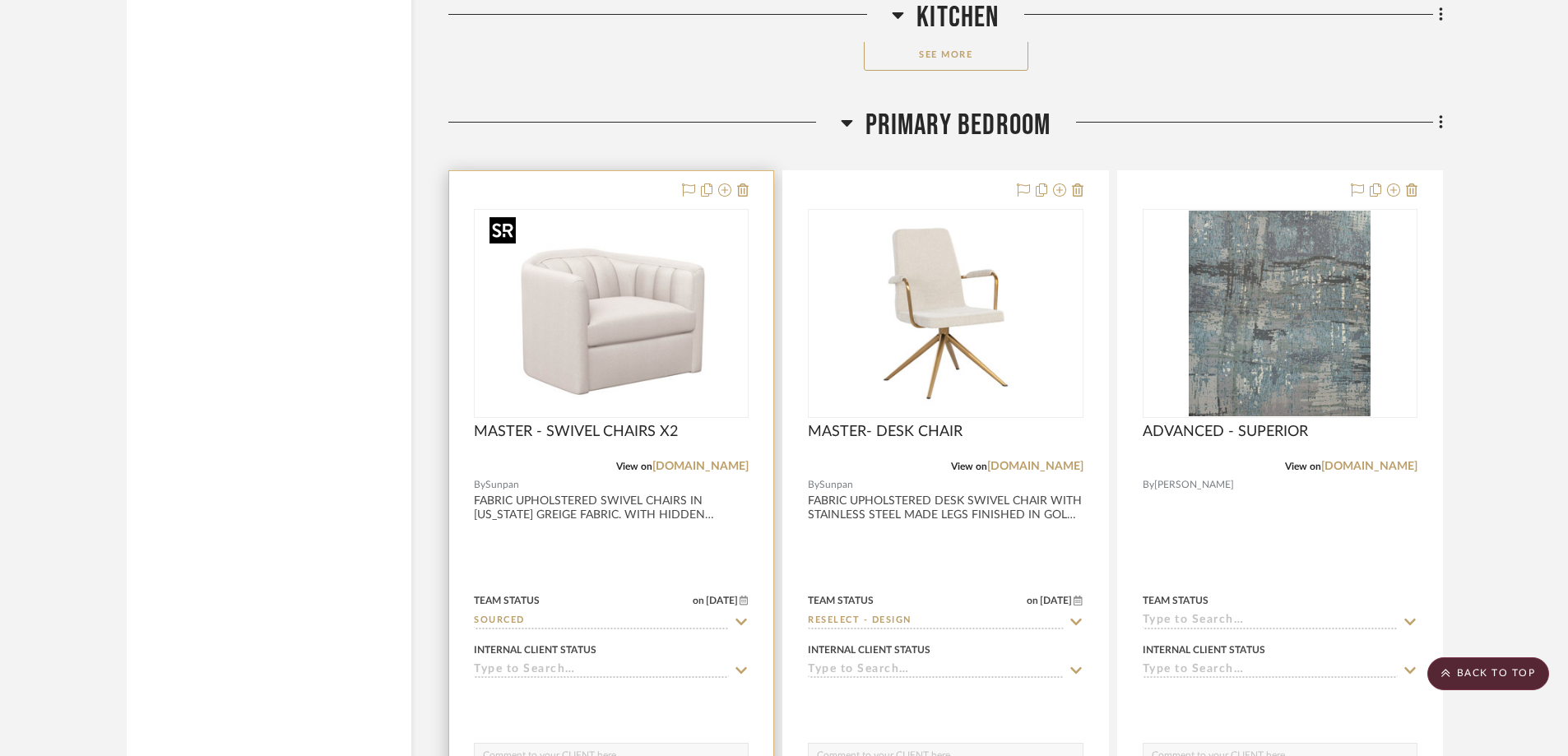
click at [641, 323] on img "0" at bounding box center [612, 313] width 258 height 205
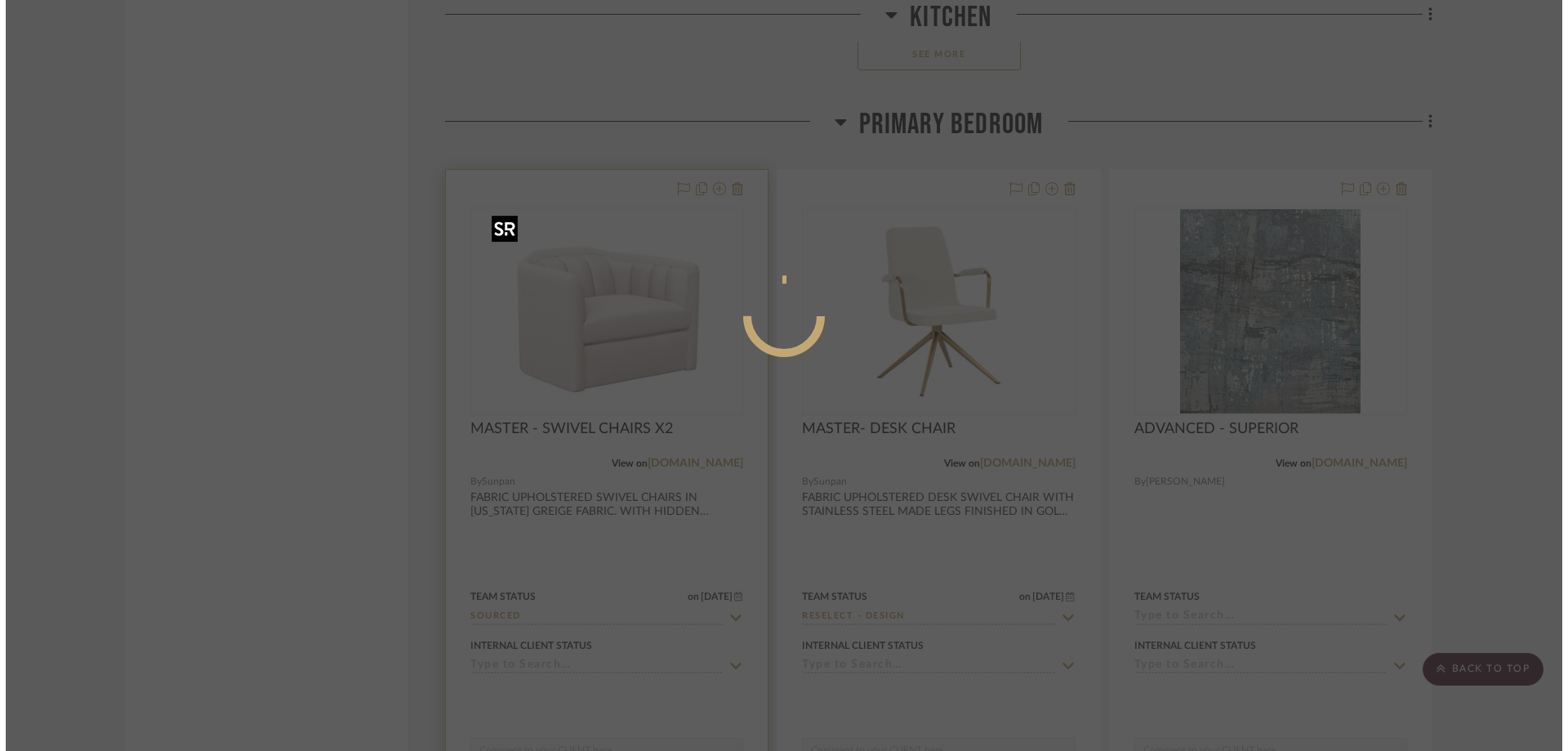
scroll to position [0, 0]
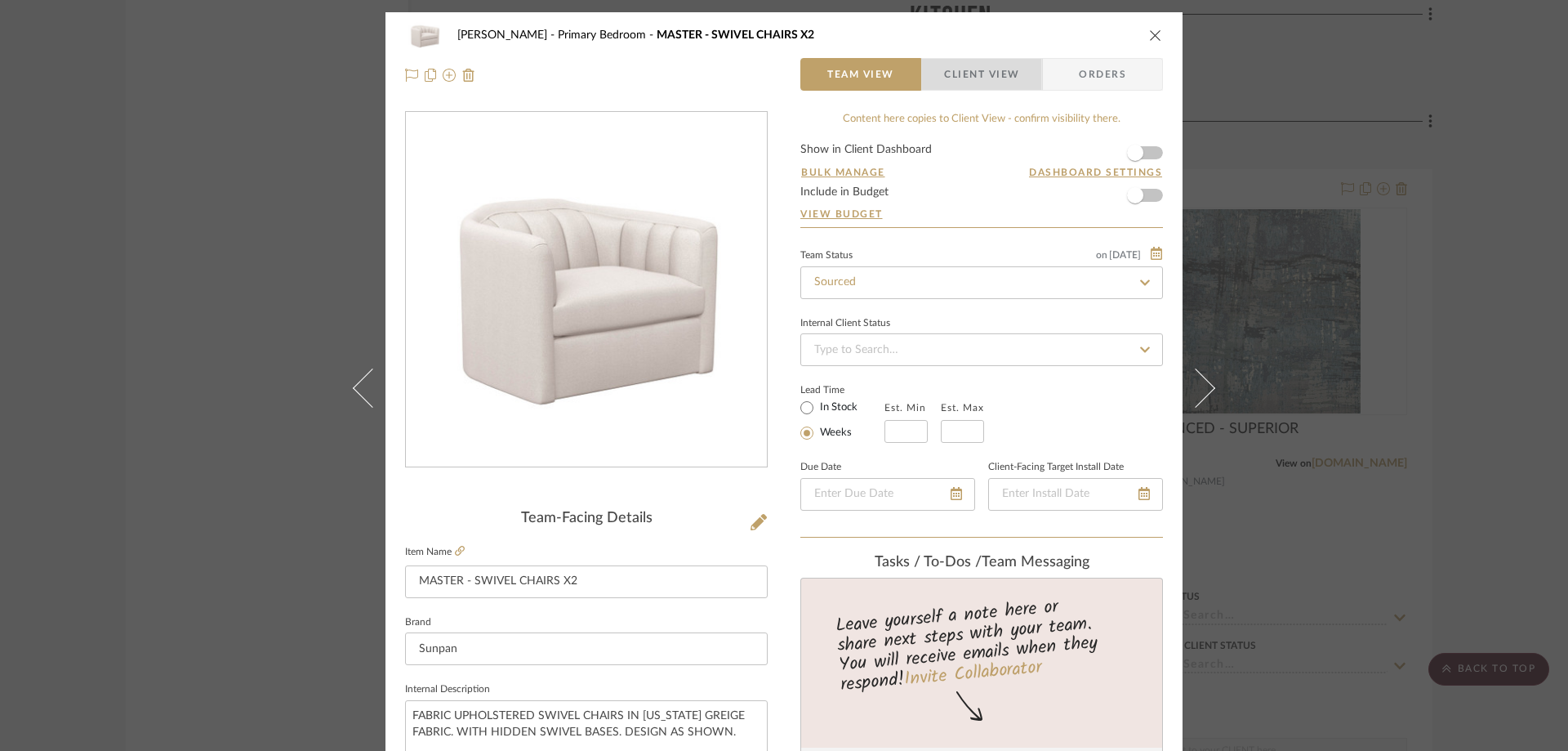
click at [963, 80] on span "Client View" at bounding box center [982, 74] width 75 height 33
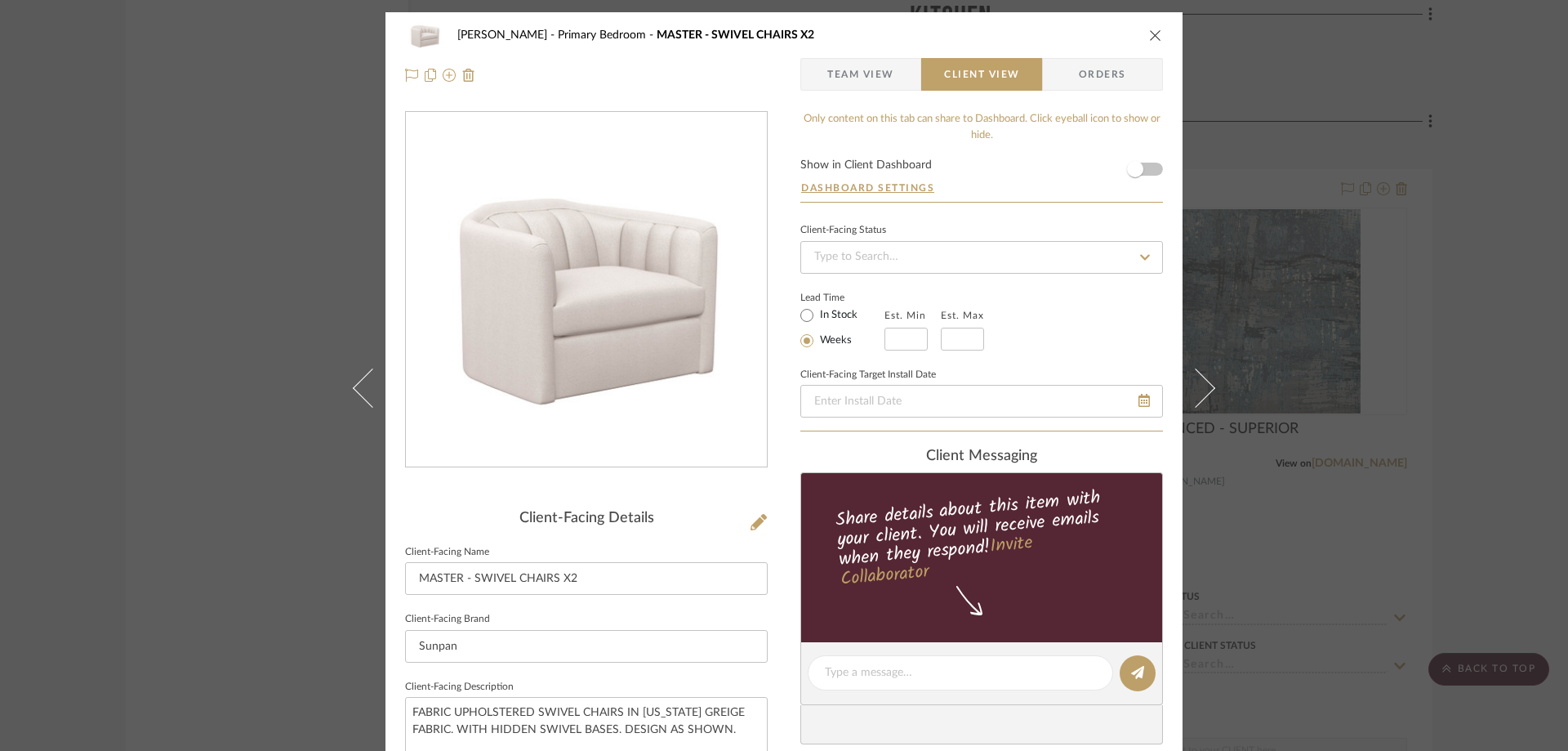
click at [847, 82] on span "Team View" at bounding box center [861, 74] width 67 height 33
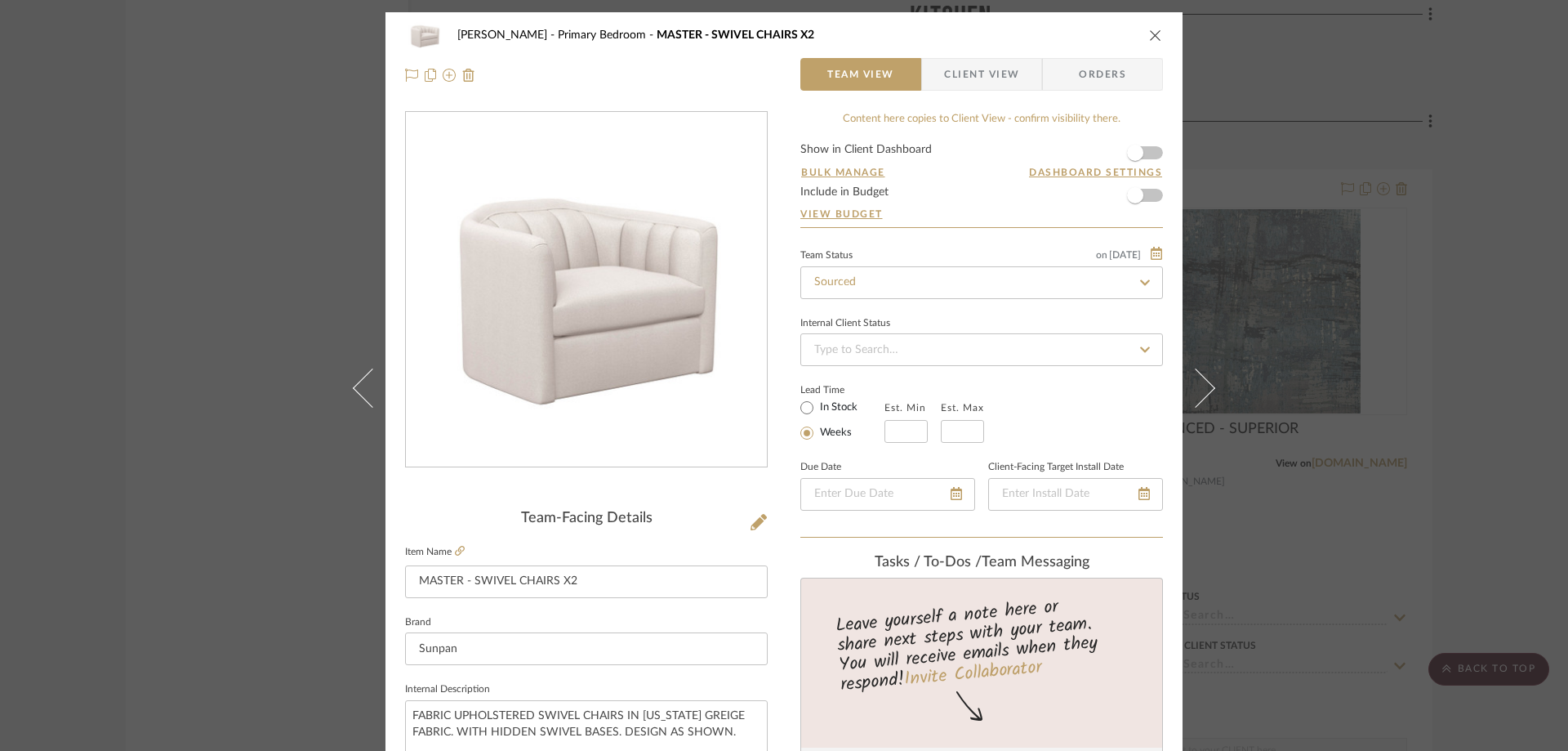
click at [1138, 282] on icon at bounding box center [1145, 283] width 15 height 12
click at [1141, 284] on icon at bounding box center [1144, 282] width 8 height 8
type input "[DATE]"
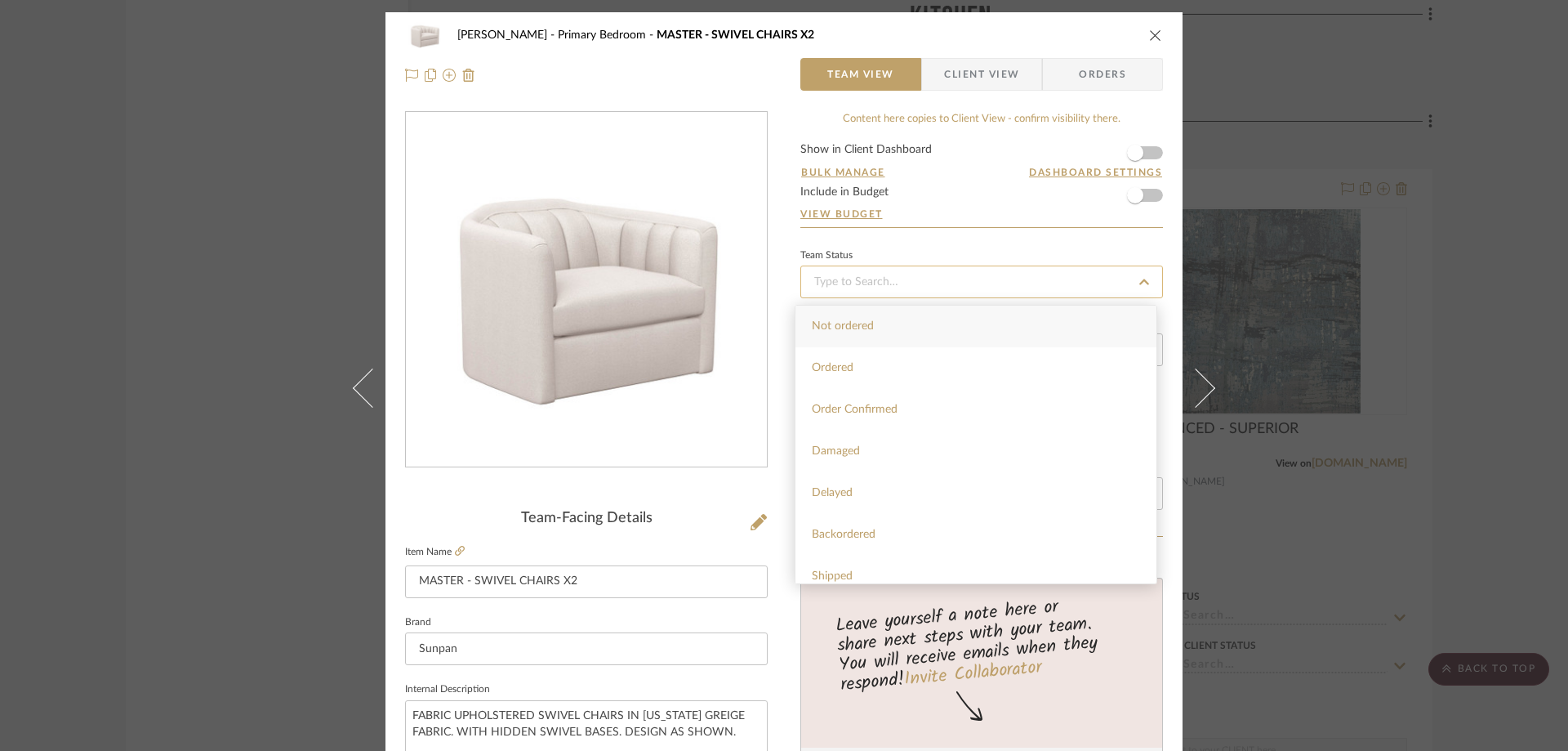
type input "[DATE]"
click at [928, 280] on input at bounding box center [982, 282] width 363 height 33
drag, startPoint x: 827, startPoint y: 284, endPoint x: 773, endPoint y: 289, distance: 54.2
type input "rese"
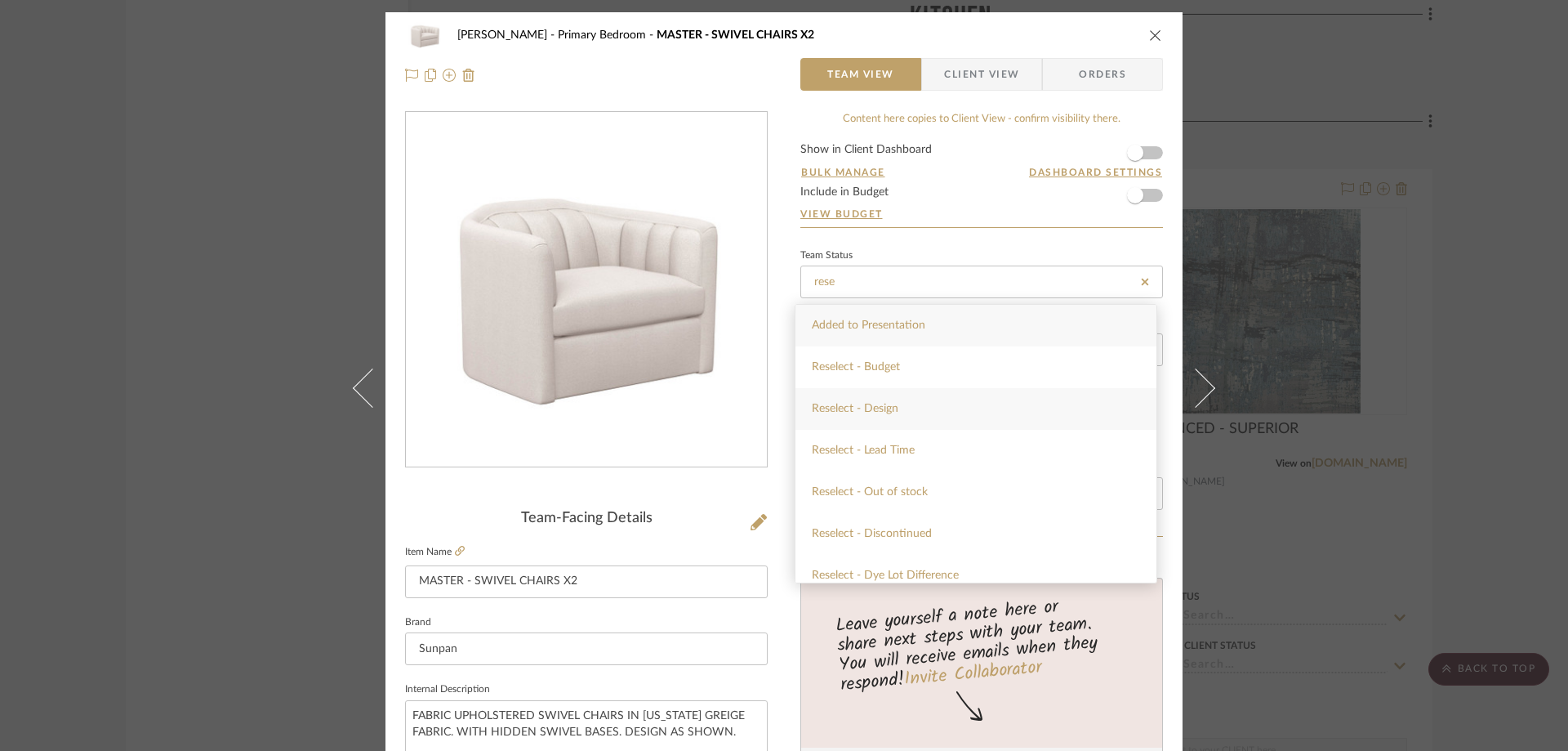
click at [886, 401] on div "Reselect - Design" at bounding box center [976, 409] width 361 height 42
type input "[DATE]"
type input "Reselect - Design"
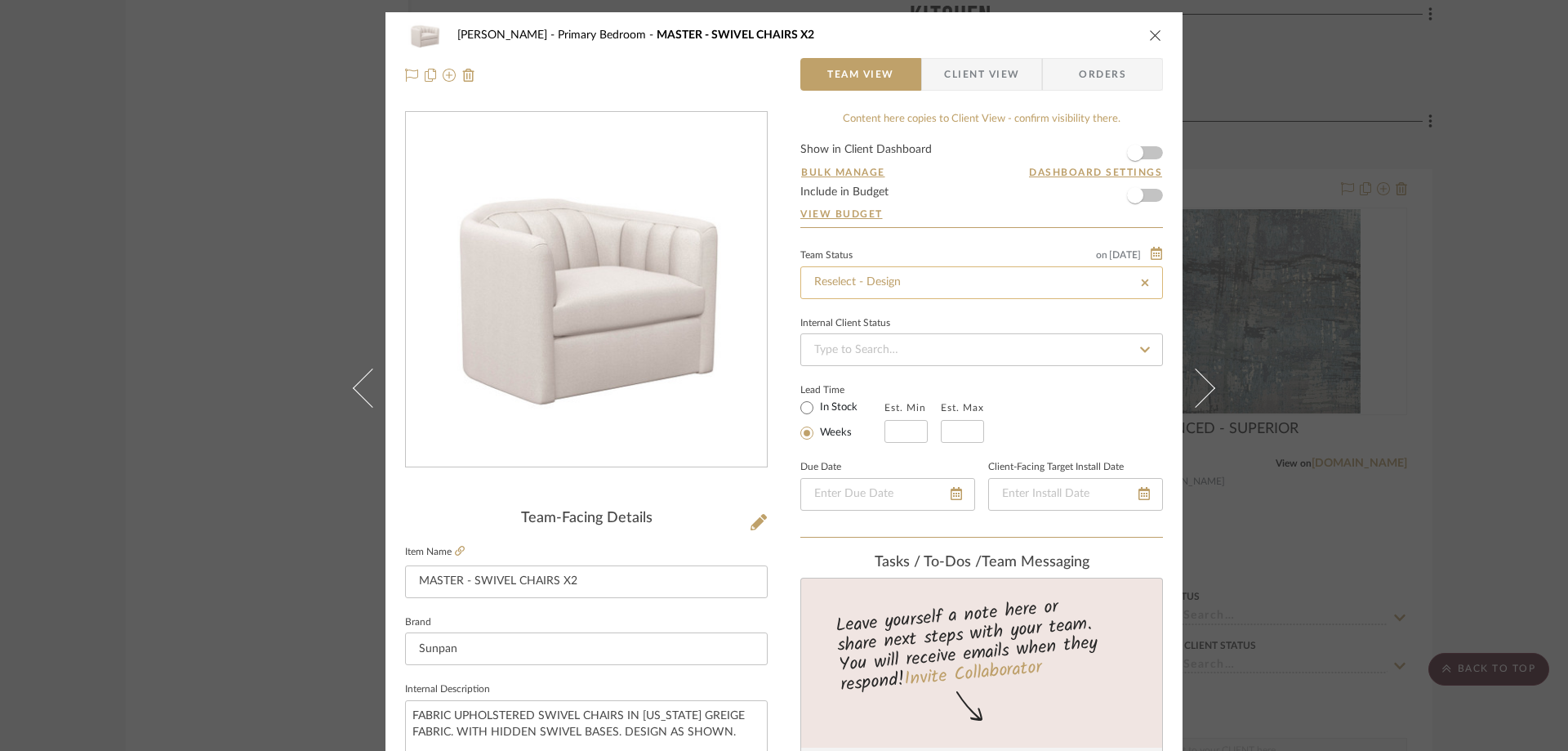
type input "Reselect - Design"
click at [1140, 38] on div "THOMPSON Primary Bedroom MASTER - SWIVEL CHAIRS X2" at bounding box center [784, 34] width 758 height 33
click at [1149, 37] on icon "close" at bounding box center [1156, 35] width 13 height 13
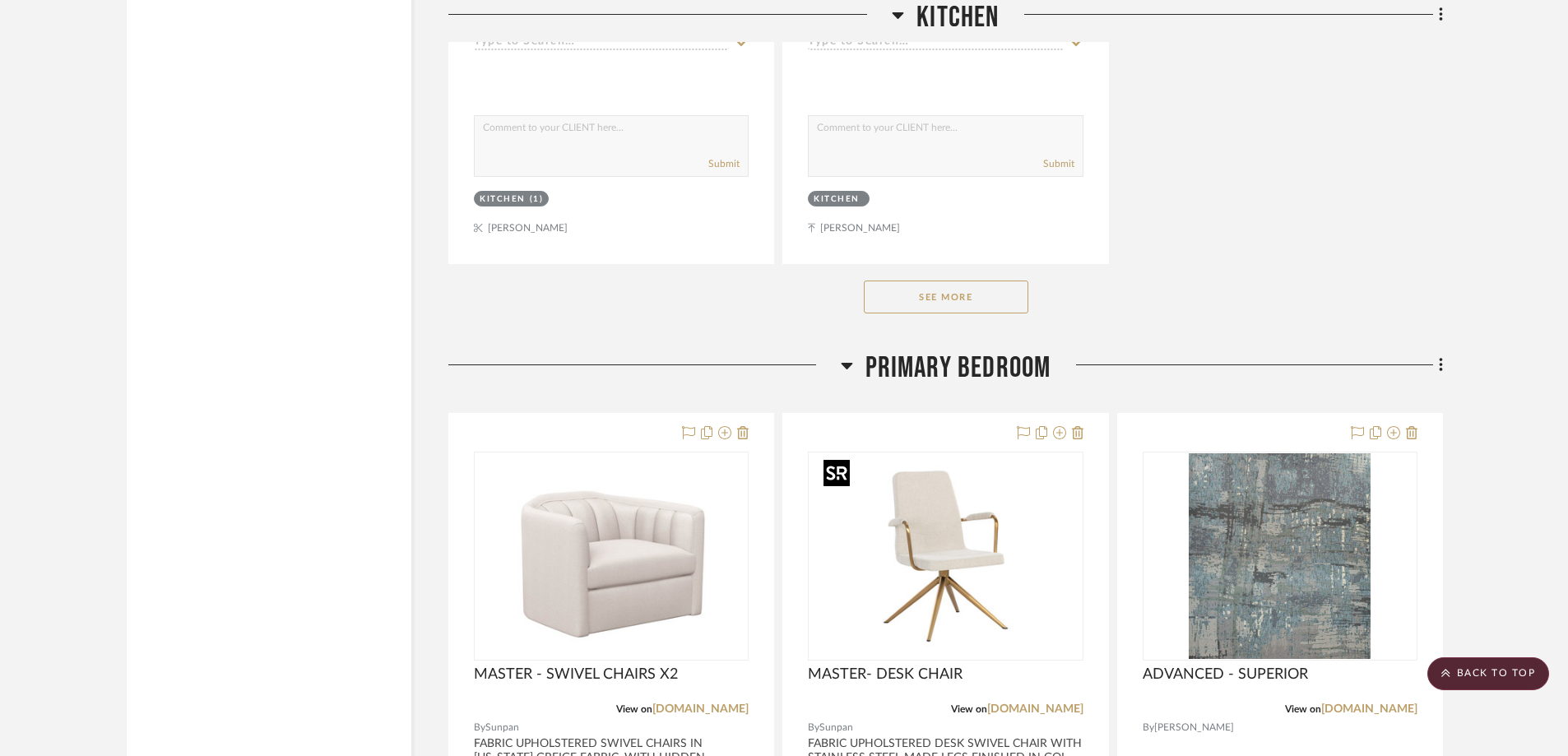
scroll to position [8556, 0]
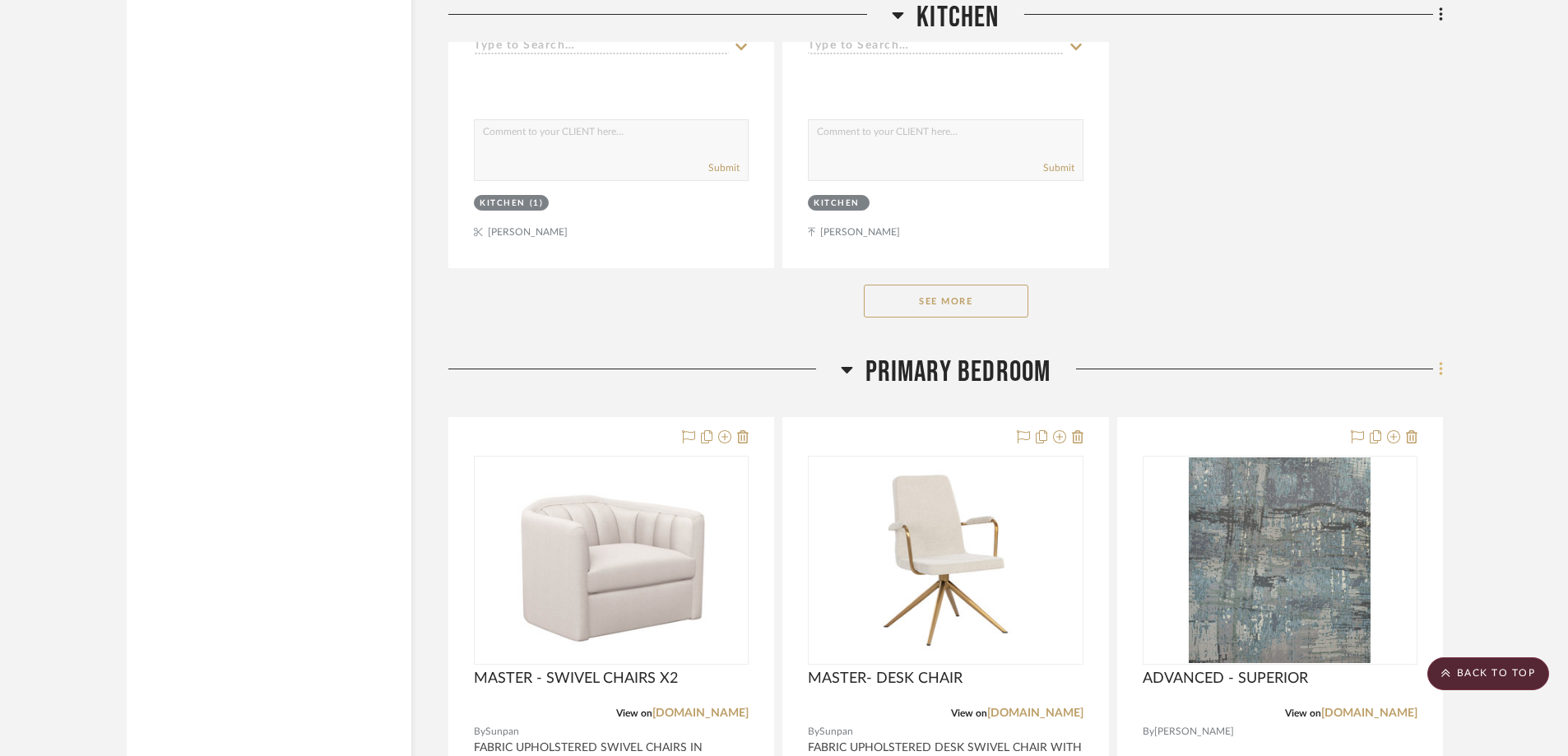
click at [1267, 367] on icon at bounding box center [1441, 369] width 5 height 18
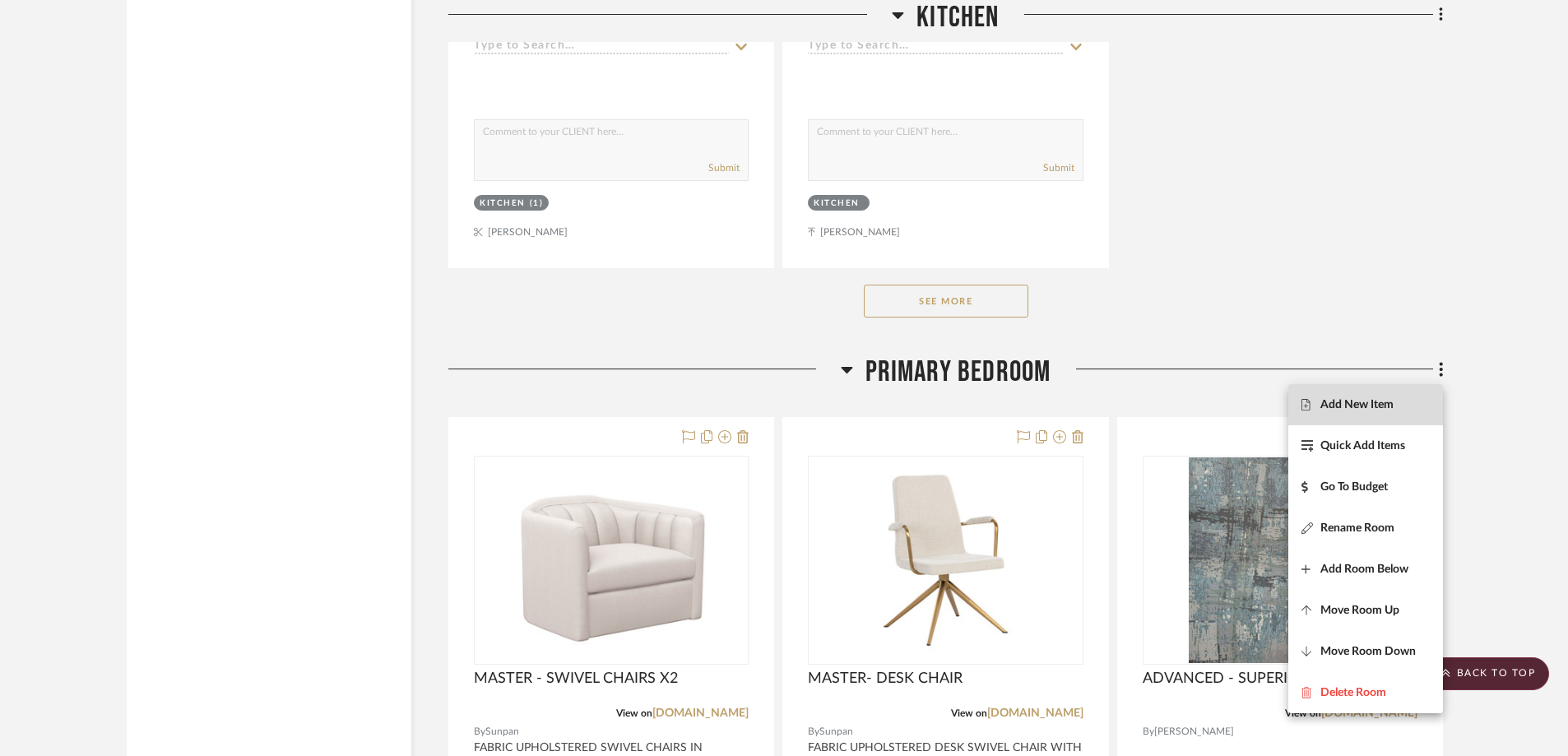
click at [1267, 397] on button "Add New Item" at bounding box center [1365, 404] width 155 height 41
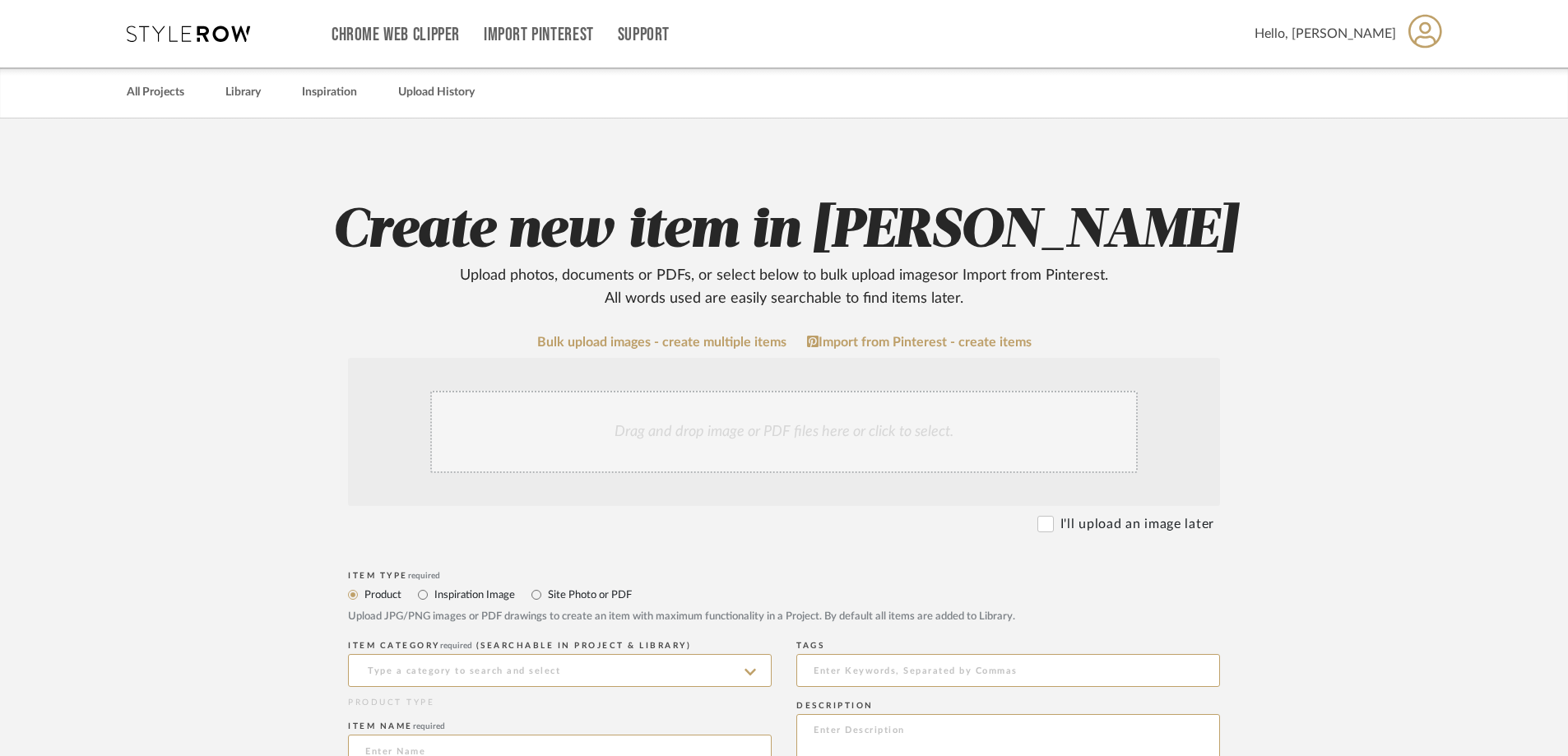
click at [854, 426] on div "Drag and drop image or PDF files here or click to select." at bounding box center [784, 432] width 707 height 83
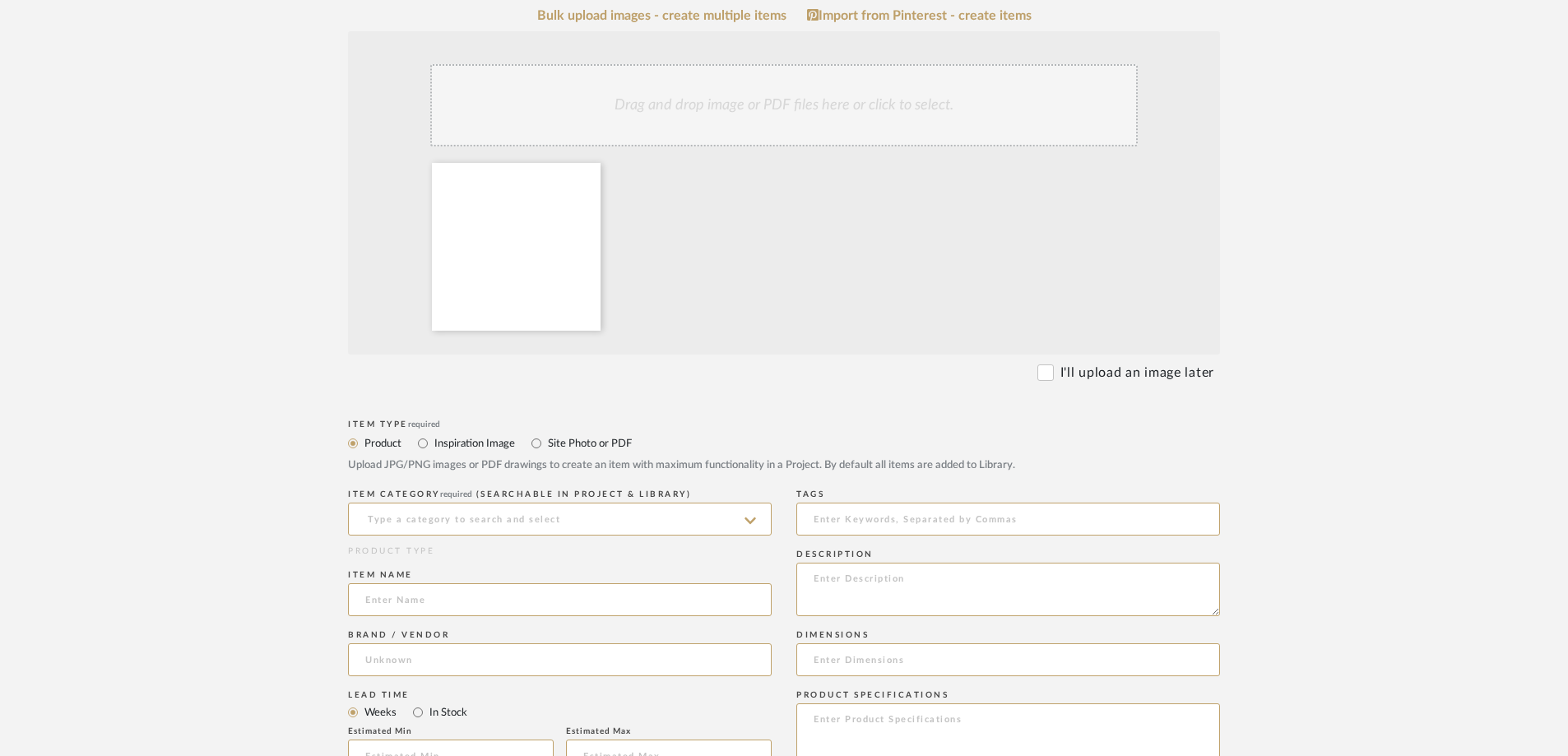
scroll to position [329, 0]
click at [574, 519] on input at bounding box center [559, 516] width 423 height 33
click at [570, 522] on input "desk chair" at bounding box center [559, 516] width 423 height 33
drag, startPoint x: 539, startPoint y: 519, endPoint x: 360, endPoint y: 518, distance: 179.0
click at [360, 518] on input "desk chair" at bounding box center [559, 516] width 423 height 33
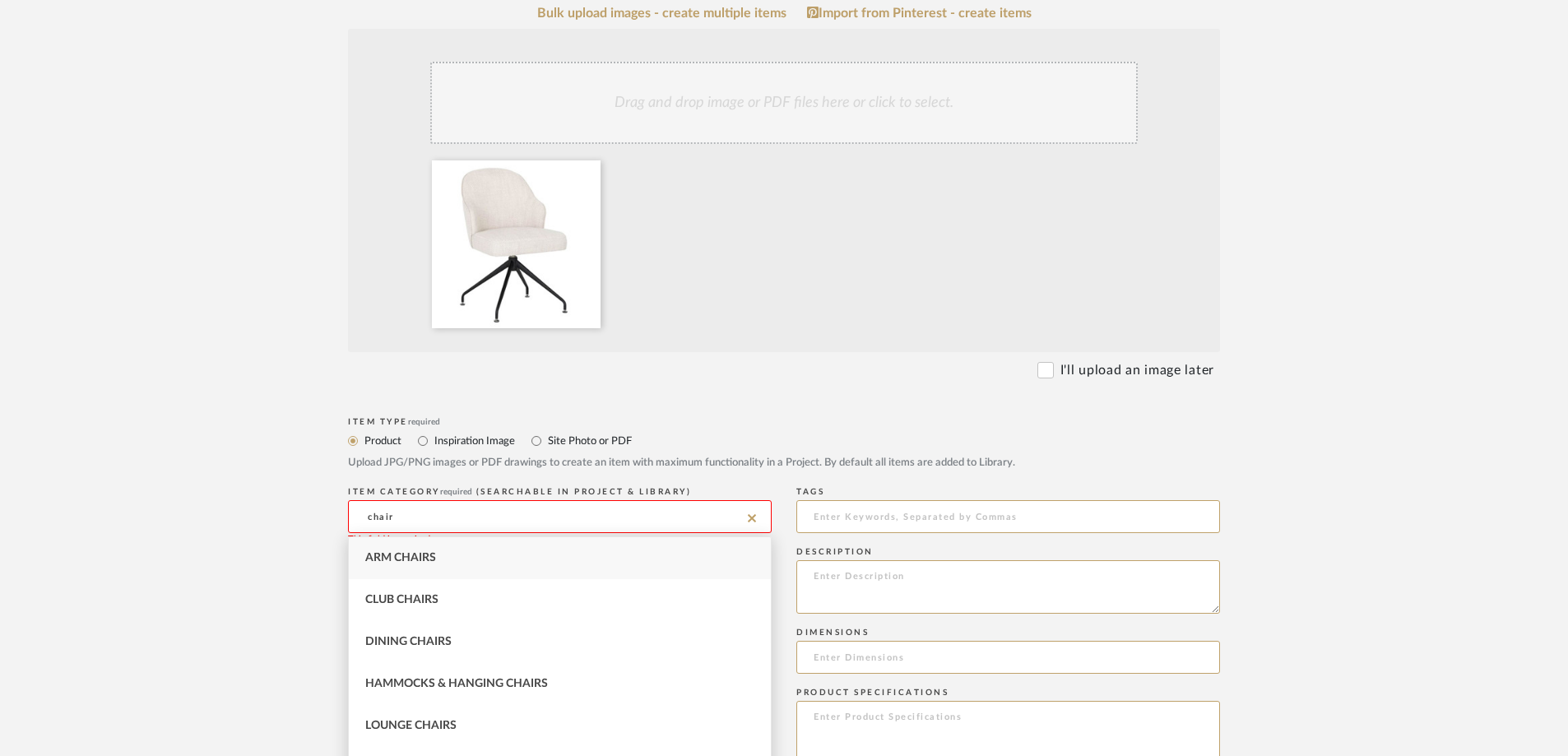
click at [502, 564] on div "Arm Chairs" at bounding box center [559, 558] width 422 height 42
type input "Arm Chairs"
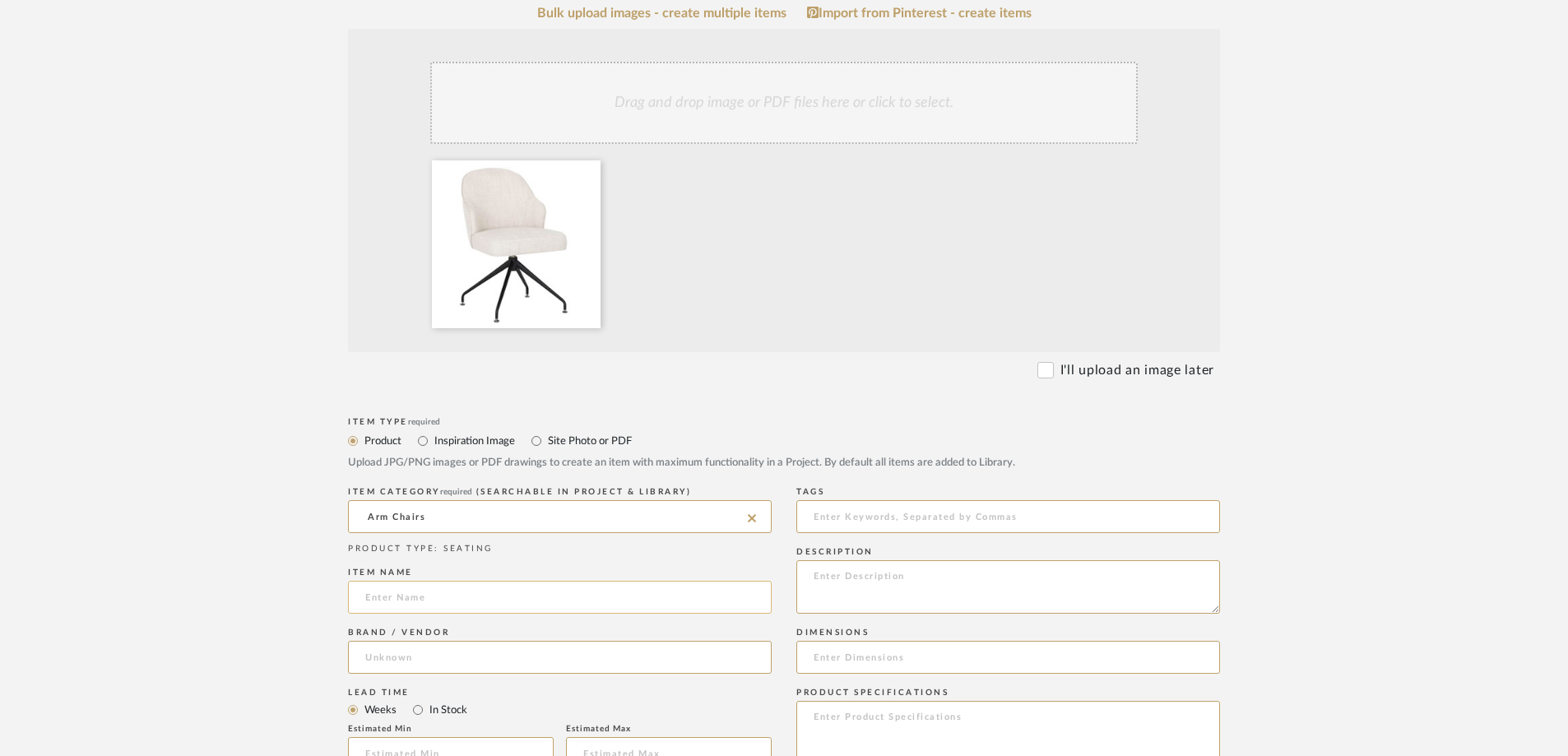
click at [457, 594] on input at bounding box center [559, 597] width 423 height 33
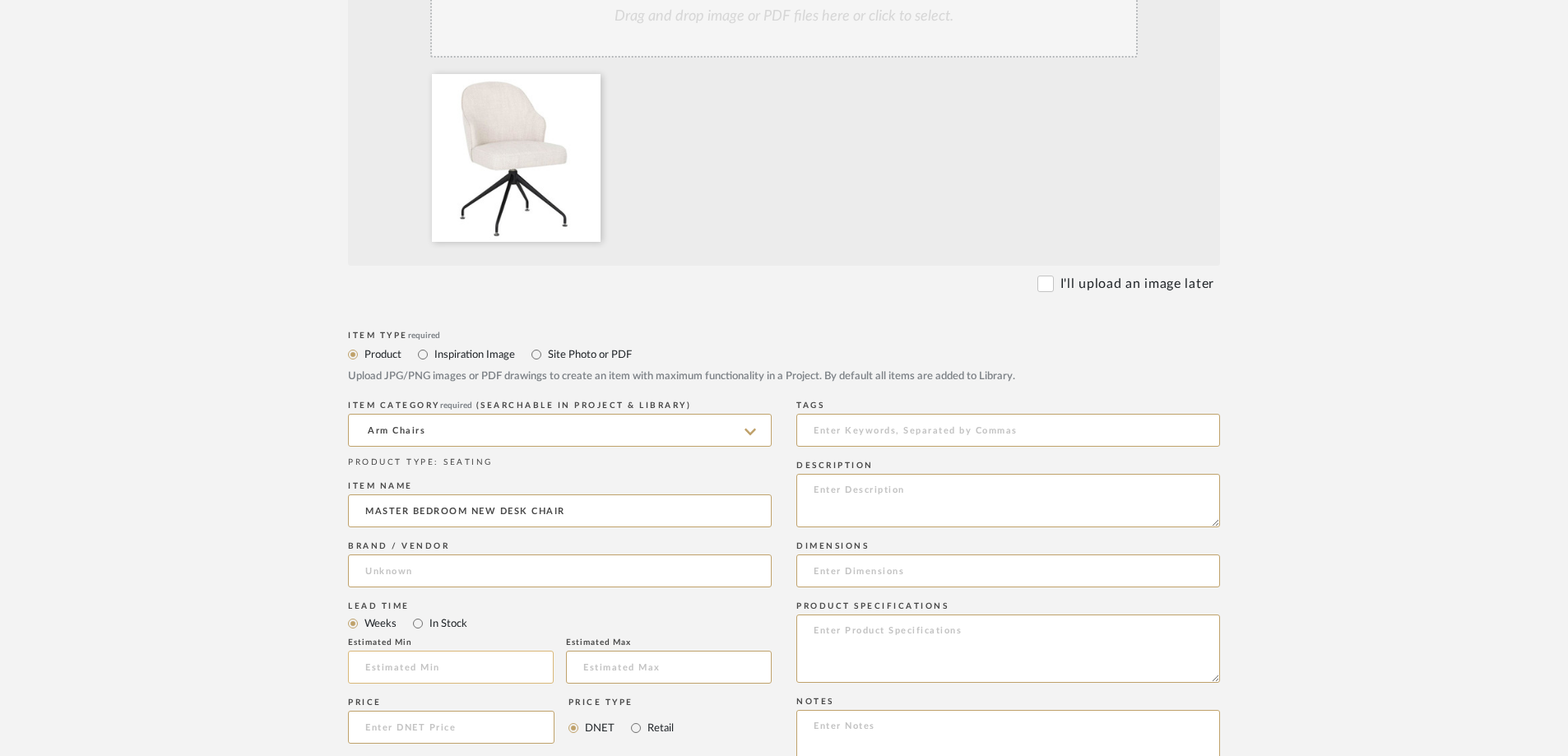
scroll to position [493, 0]
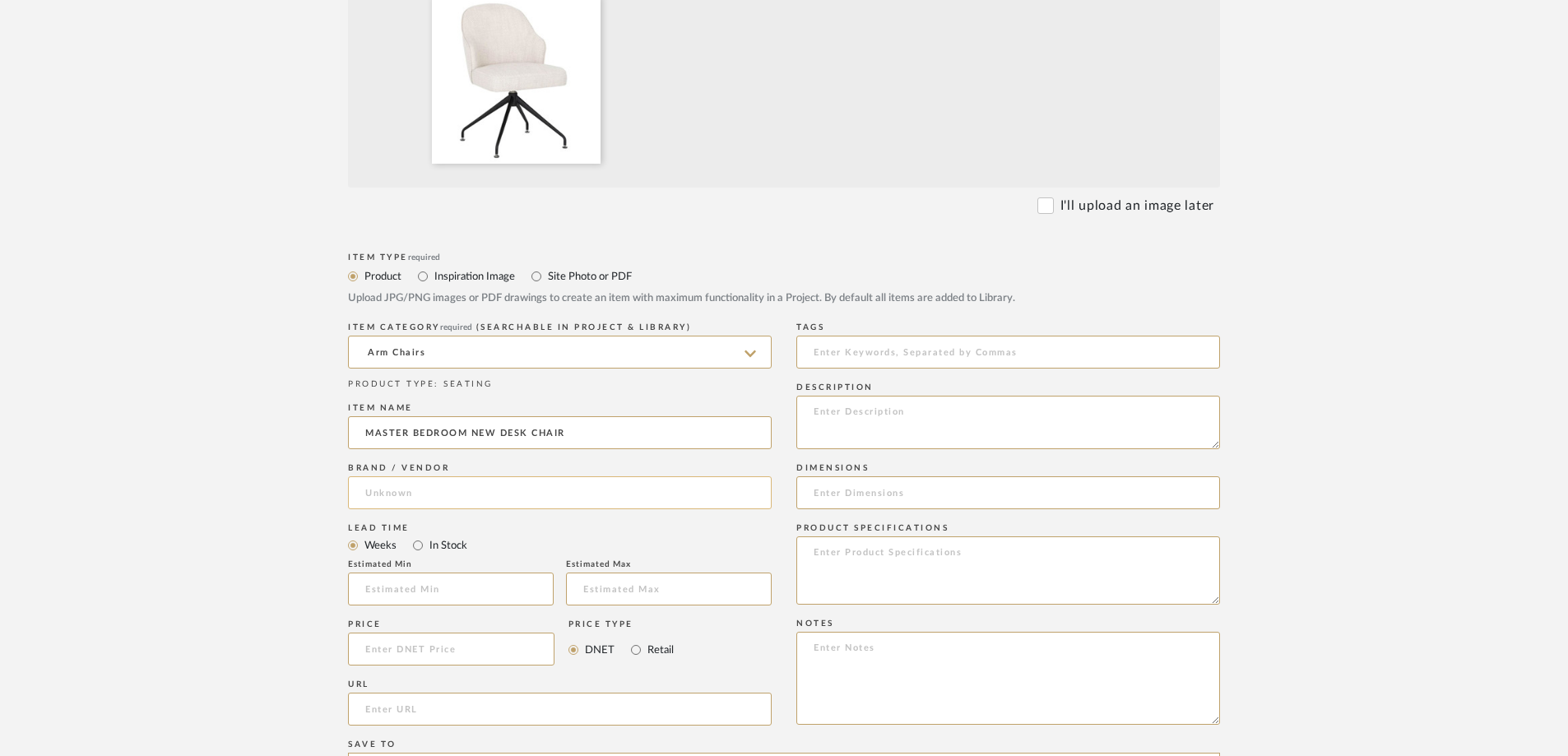
type input "MASTER BEDROOM NEW DESK CHAIR"
click at [435, 500] on input at bounding box center [559, 492] width 423 height 33
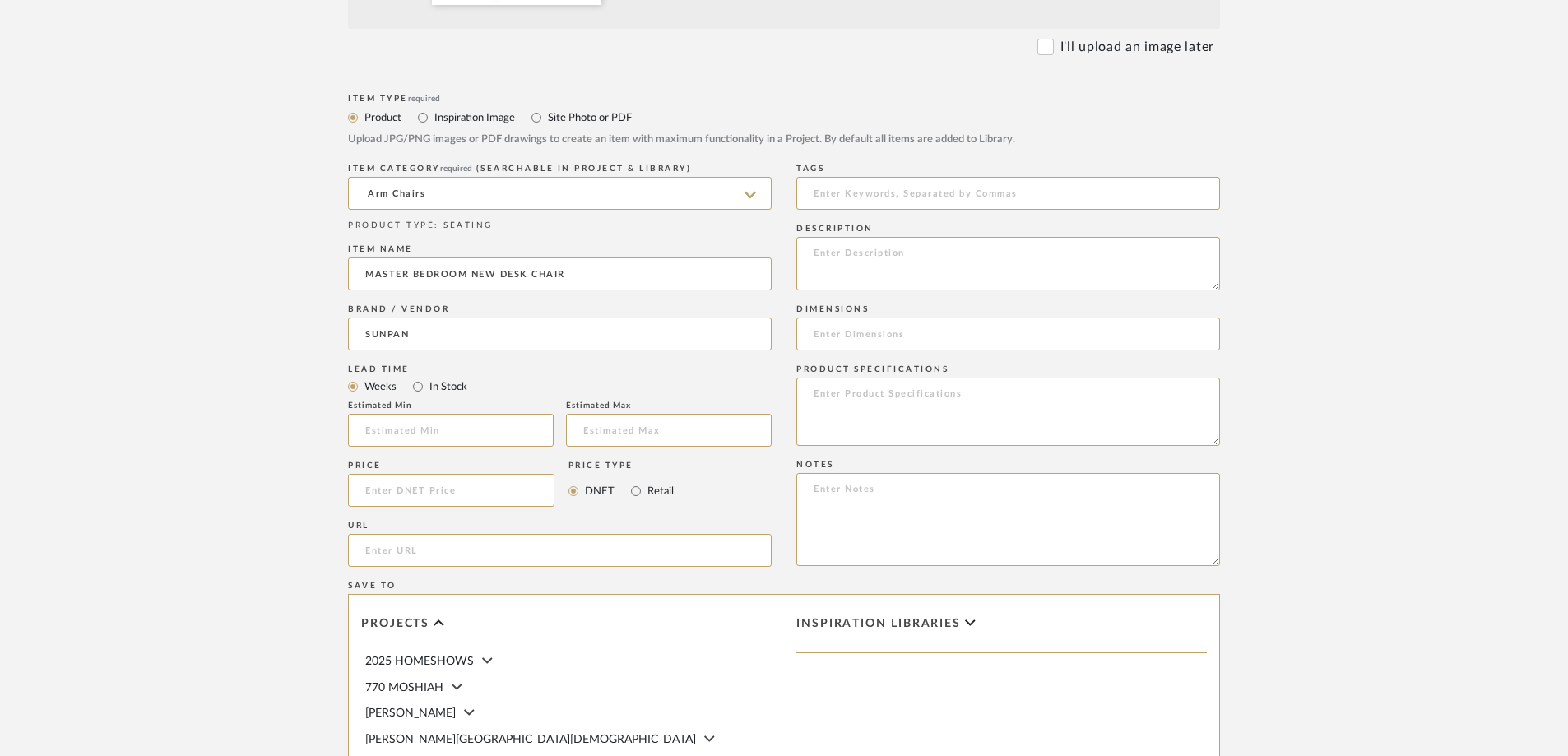
scroll to position [658, 0]
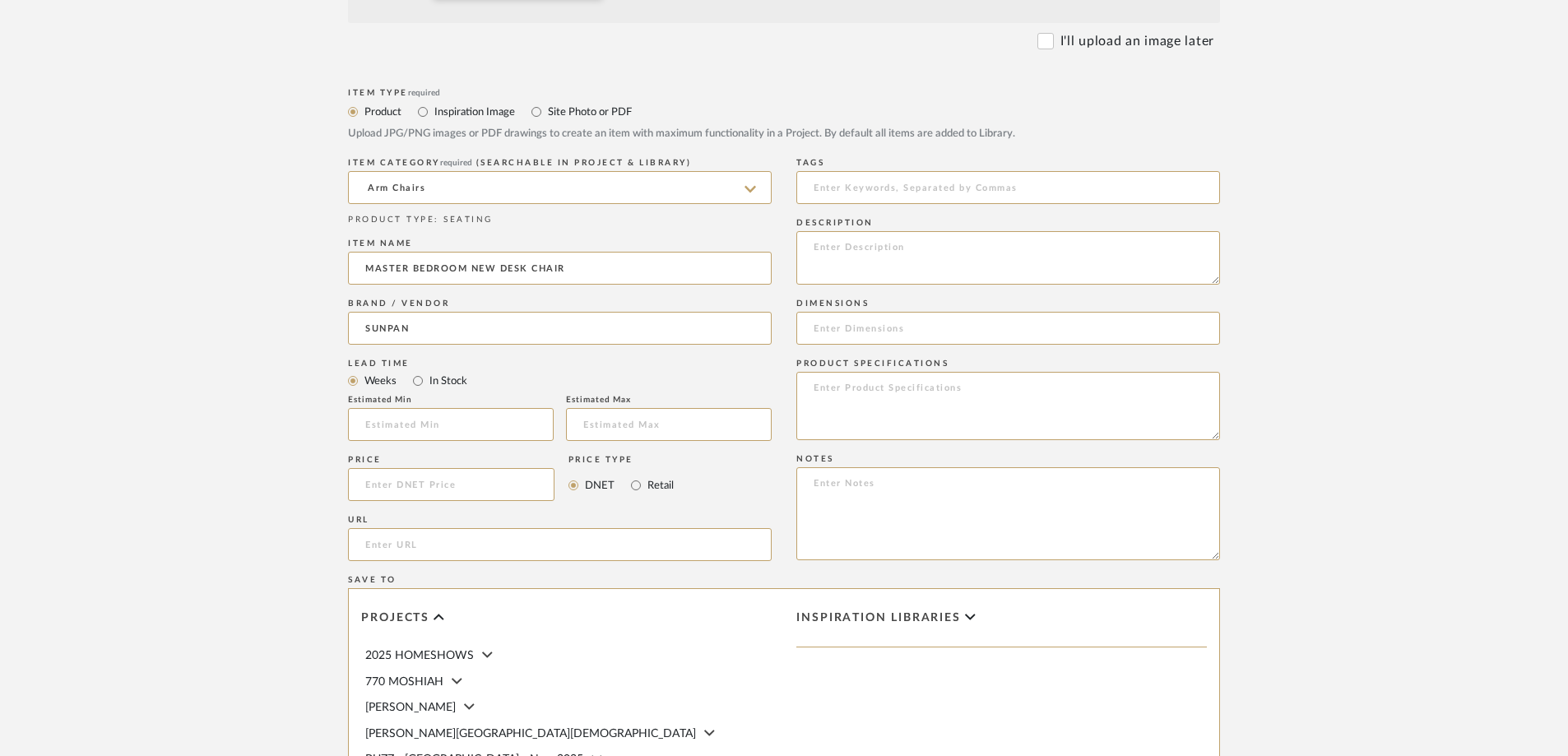
type input "SUNPAN"
click at [547, 549] on input "url" at bounding box center [559, 544] width 423 height 33
paste input "https://us.sunpan.com/products/bretta-swivel-dining-chair?variant=44587688132762"
type input "https://us.sunpan.com/products/bretta-swivel-dining-chair?variant=44587688132762"
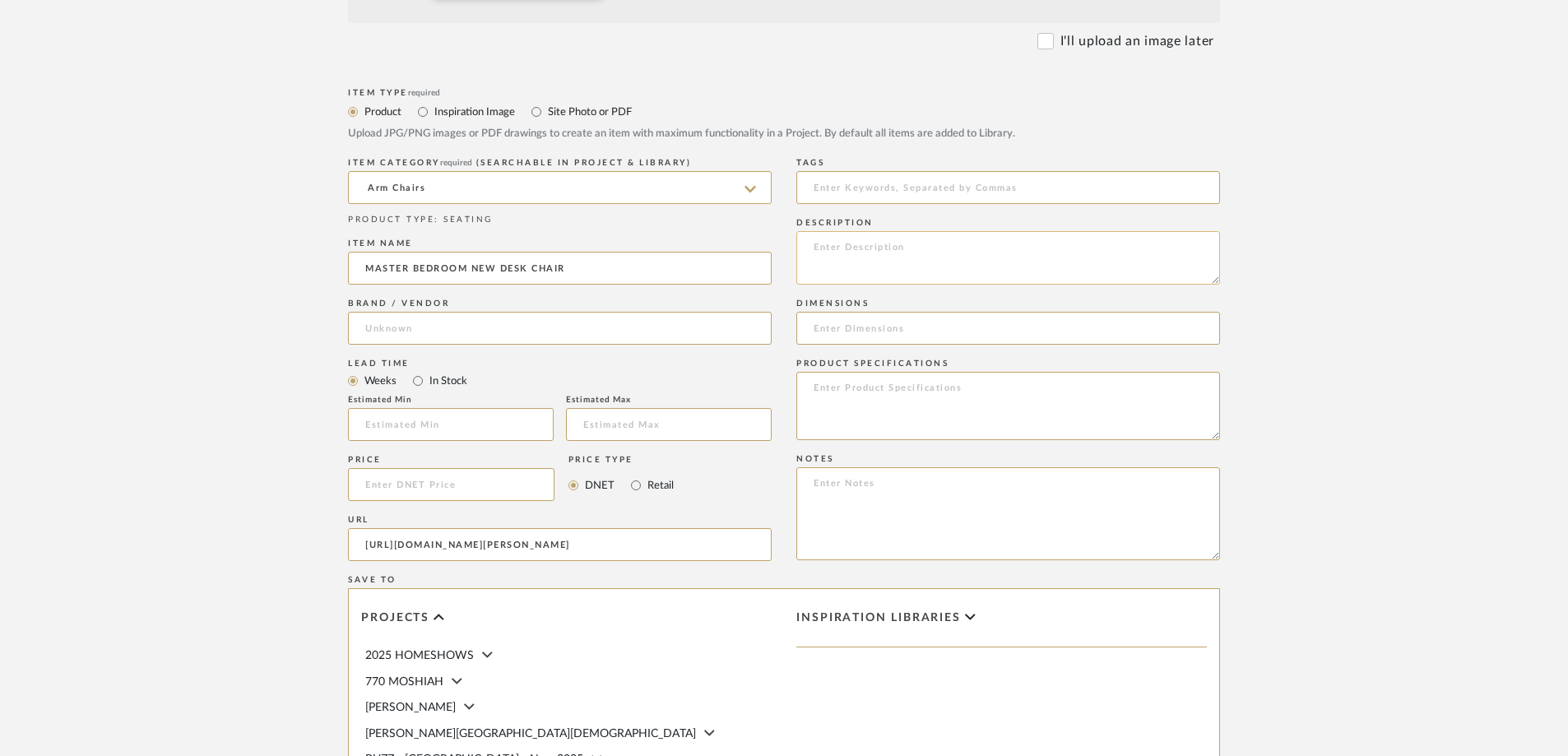
click at [957, 242] on textarea at bounding box center [1007, 258] width 423 height 54
click at [911, 260] on textarea at bounding box center [1007, 258] width 423 height 54
click at [912, 274] on textarea "SWIVEL DESK CHAIR" at bounding box center [1007, 258] width 423 height 54
click at [955, 259] on textarea "SWIVEL DESK CHAIR" at bounding box center [1007, 258] width 423 height 54
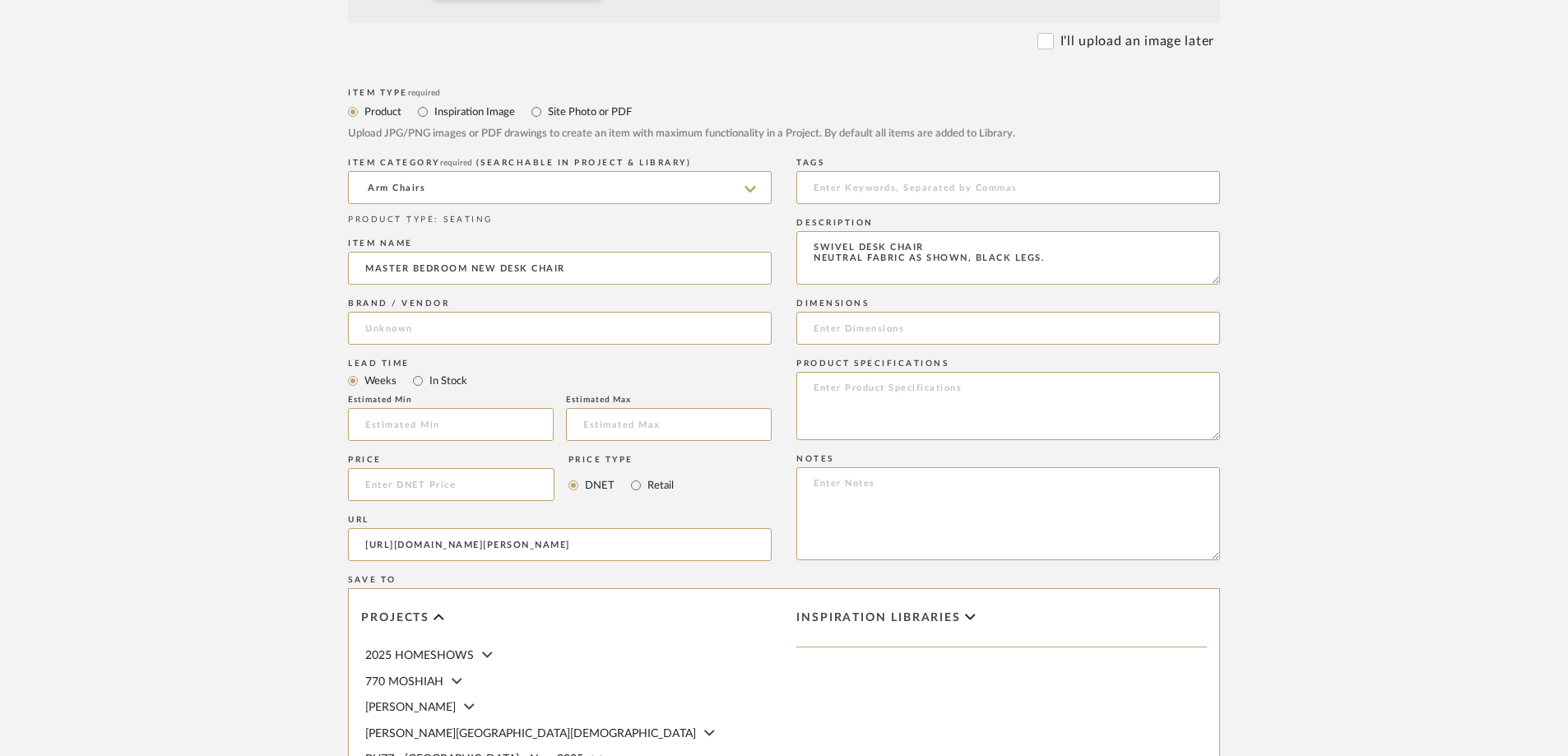
type textarea "SWIVEL DESK CHAIR NEUTRAL FABRIC AS SHOWN, BLACK LEGS."
click at [845, 398] on textarea at bounding box center [1007, 406] width 423 height 68
paste textarea "20.25W x 23.75D x 33.50H in"
type textarea "20.25W x 23.75D x 33.50H in"
click at [957, 330] on input at bounding box center [1007, 327] width 423 height 33
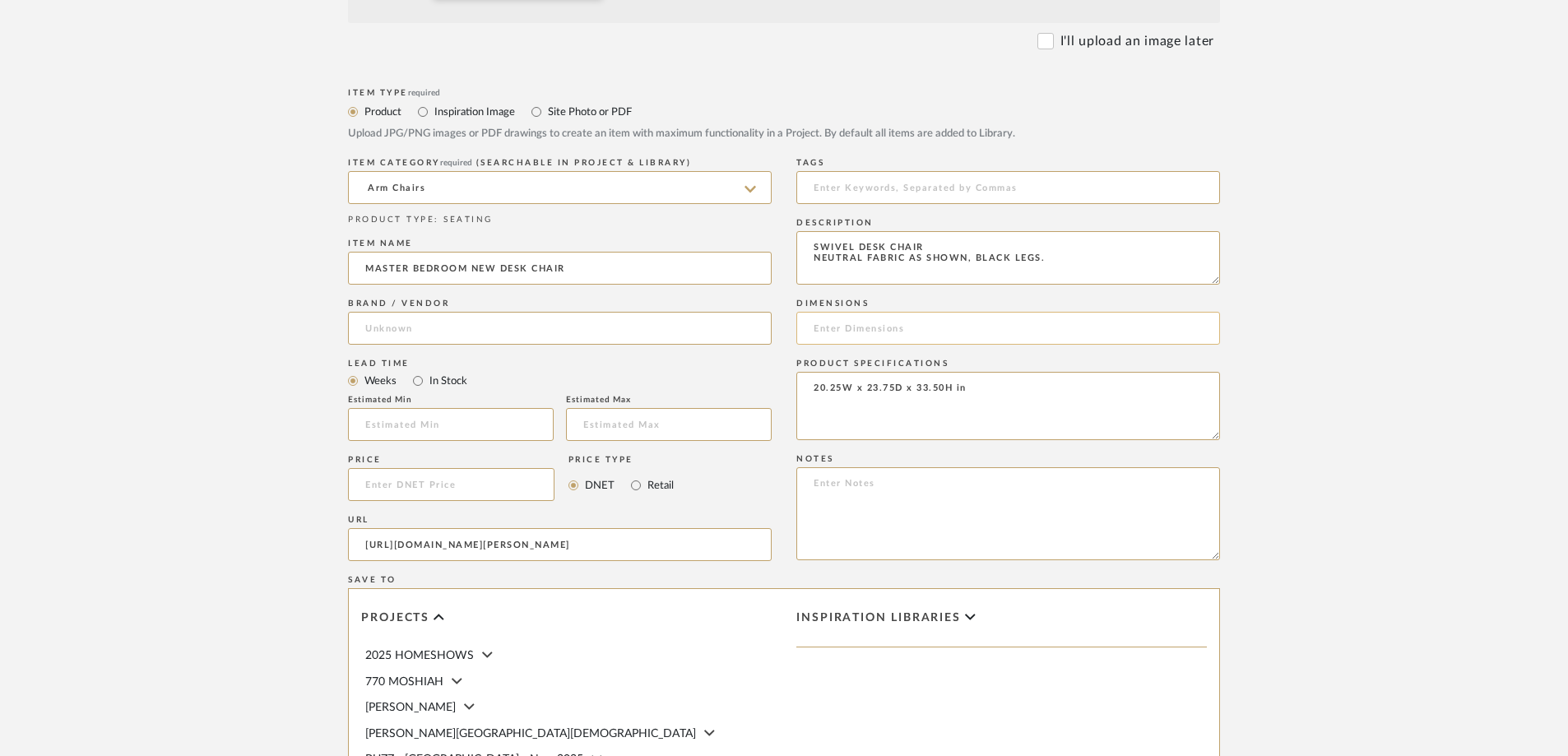
paste input "20.25W x 23.75D x 33.50H in"
type input "20.25W x 23.75D x 33.50H in"
click at [907, 388] on textarea "20.25W x 23.75D x 33.50H in" at bounding box center [1007, 406] width 423 height 68
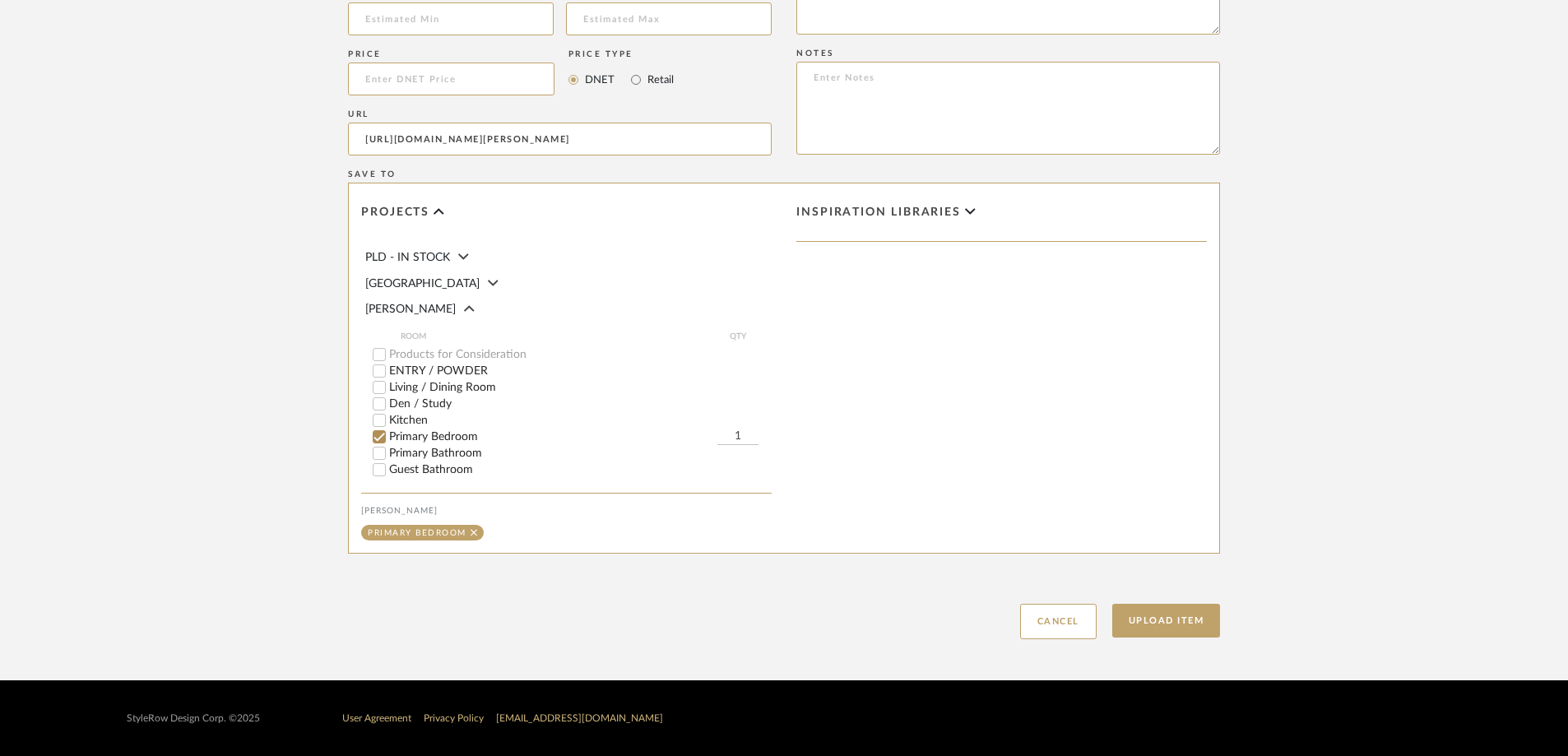
scroll to position [535, 0]
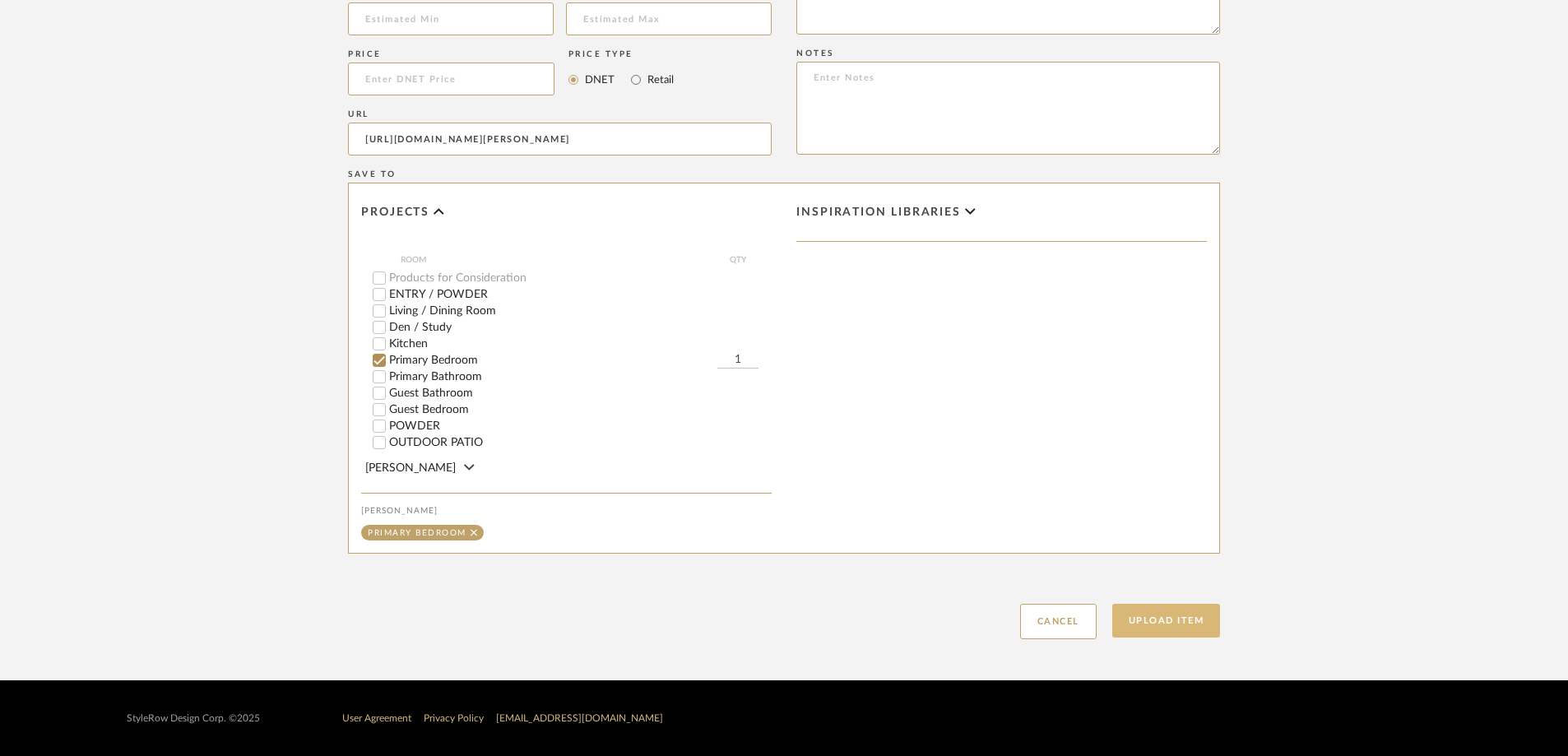
click at [1140, 616] on button "Upload Item" at bounding box center [1166, 620] width 109 height 34
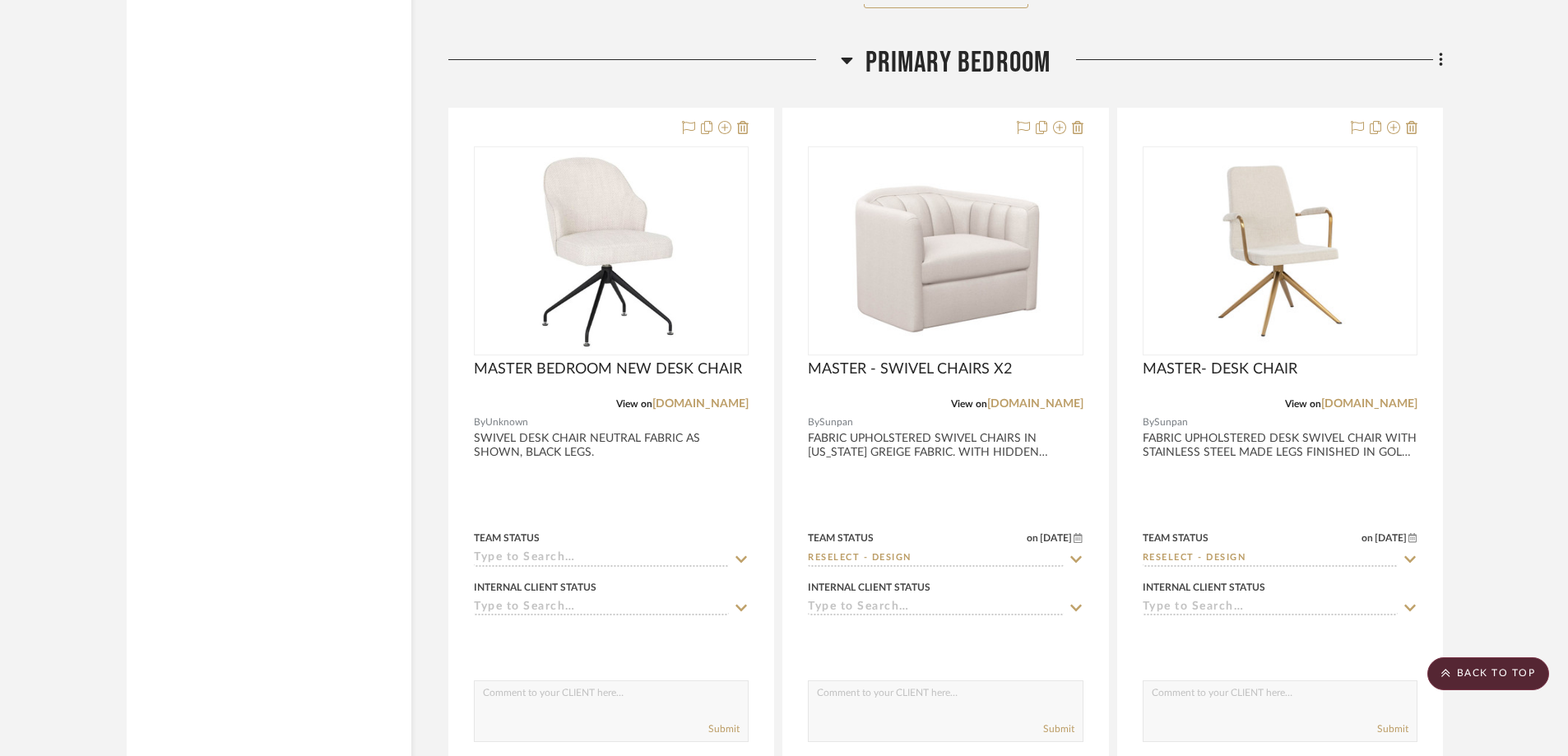
scroll to position [8892, 0]
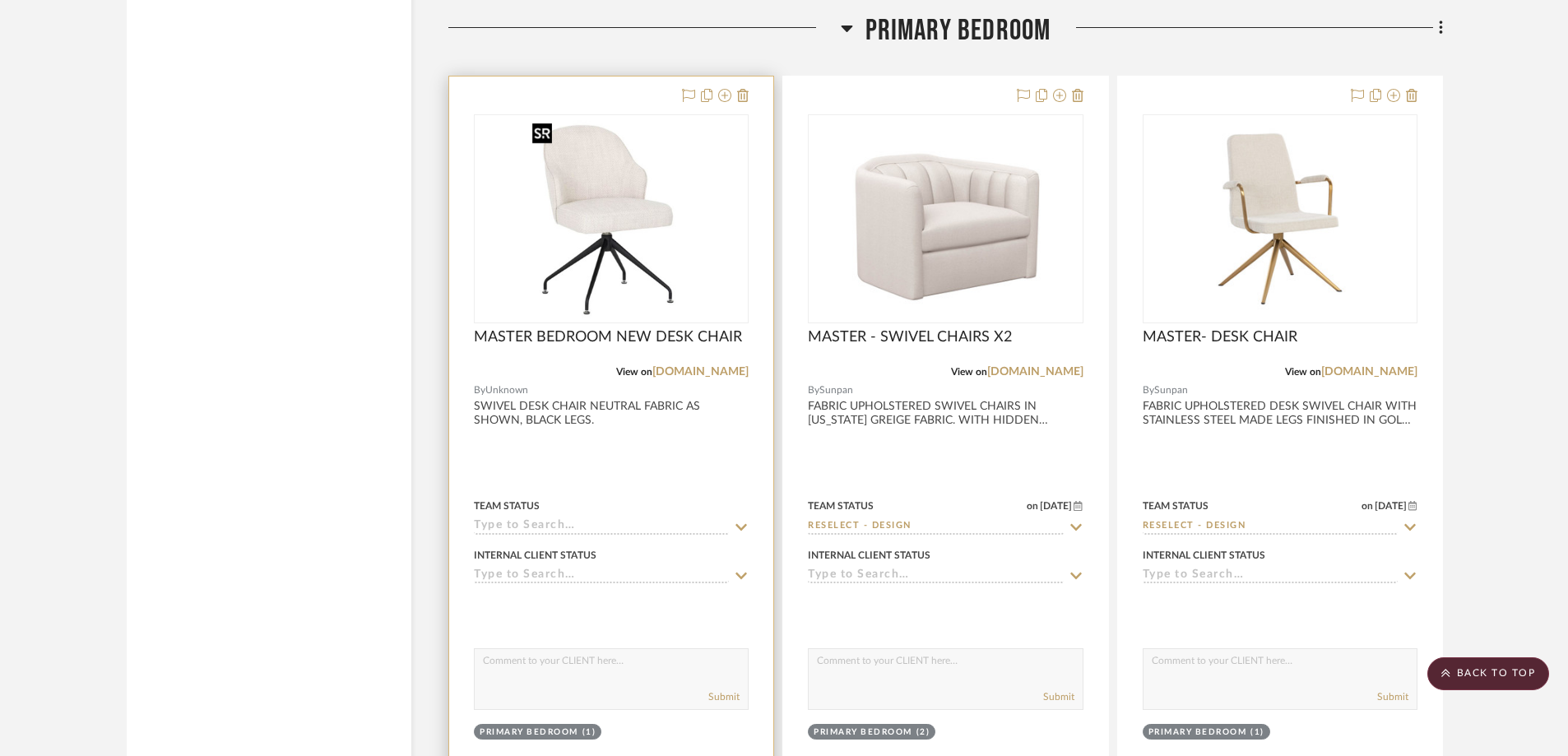
click at [0, 0] on img at bounding box center [0, 0] width 0 height 0
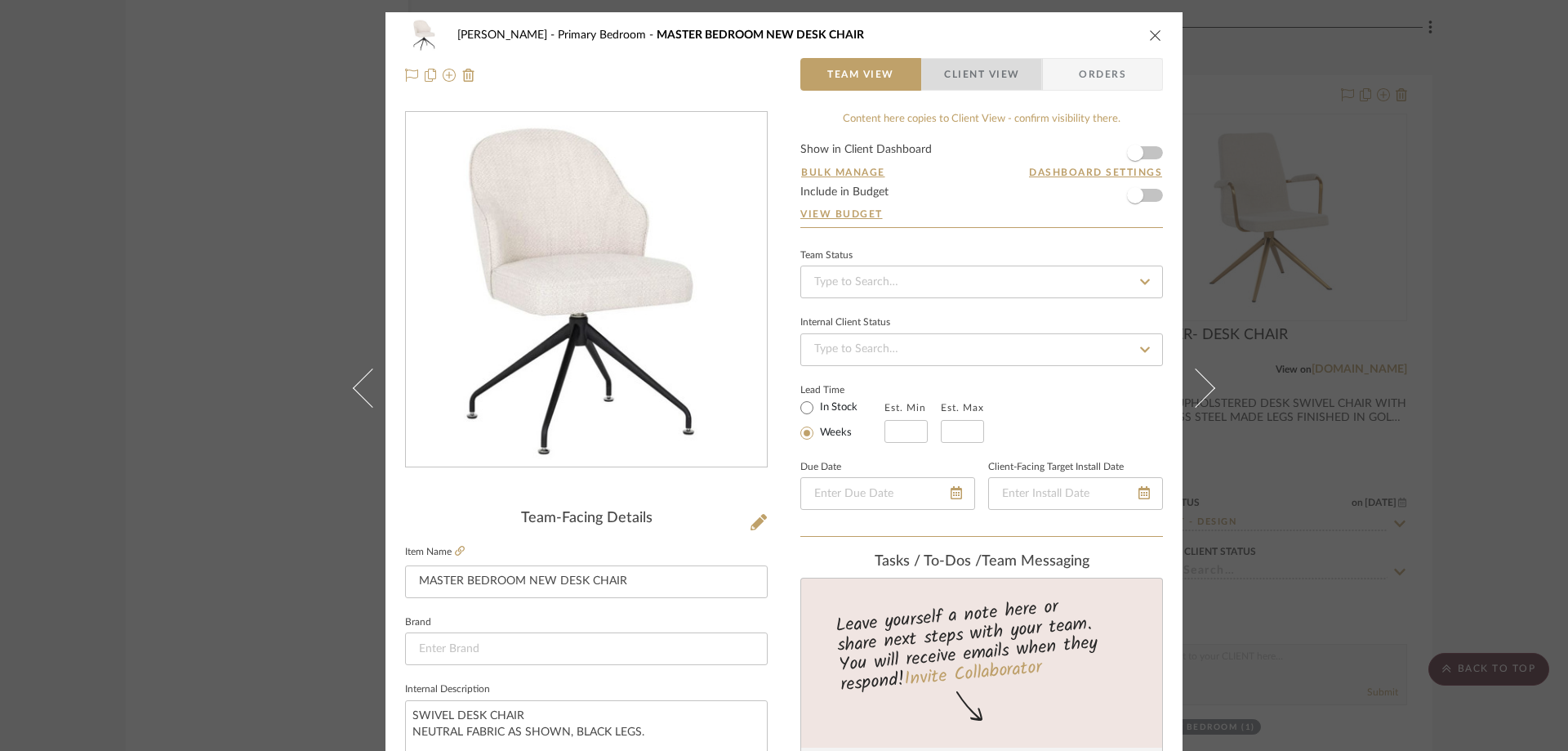
click at [985, 80] on span "Client View" at bounding box center [982, 74] width 75 height 33
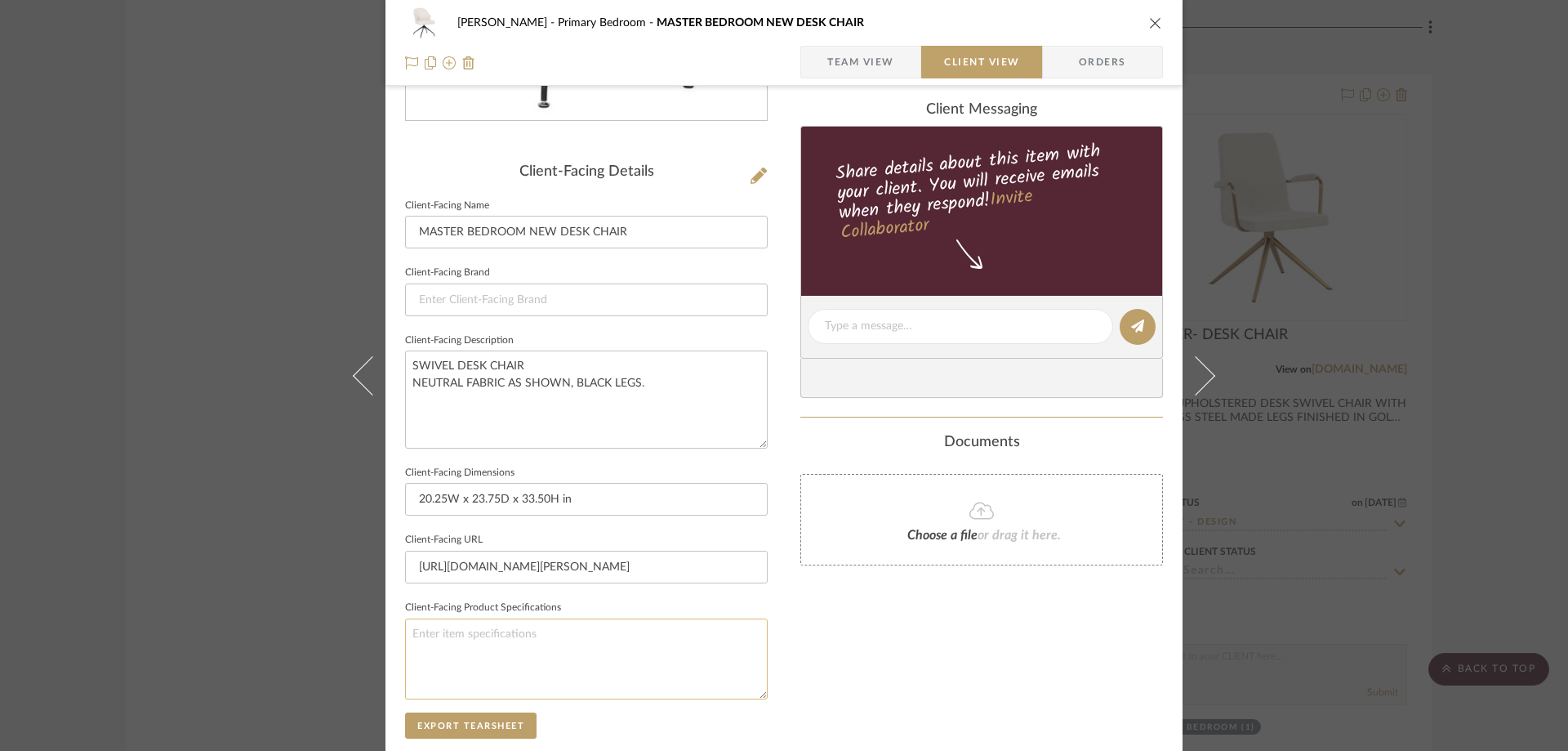
scroll to position [595, 0]
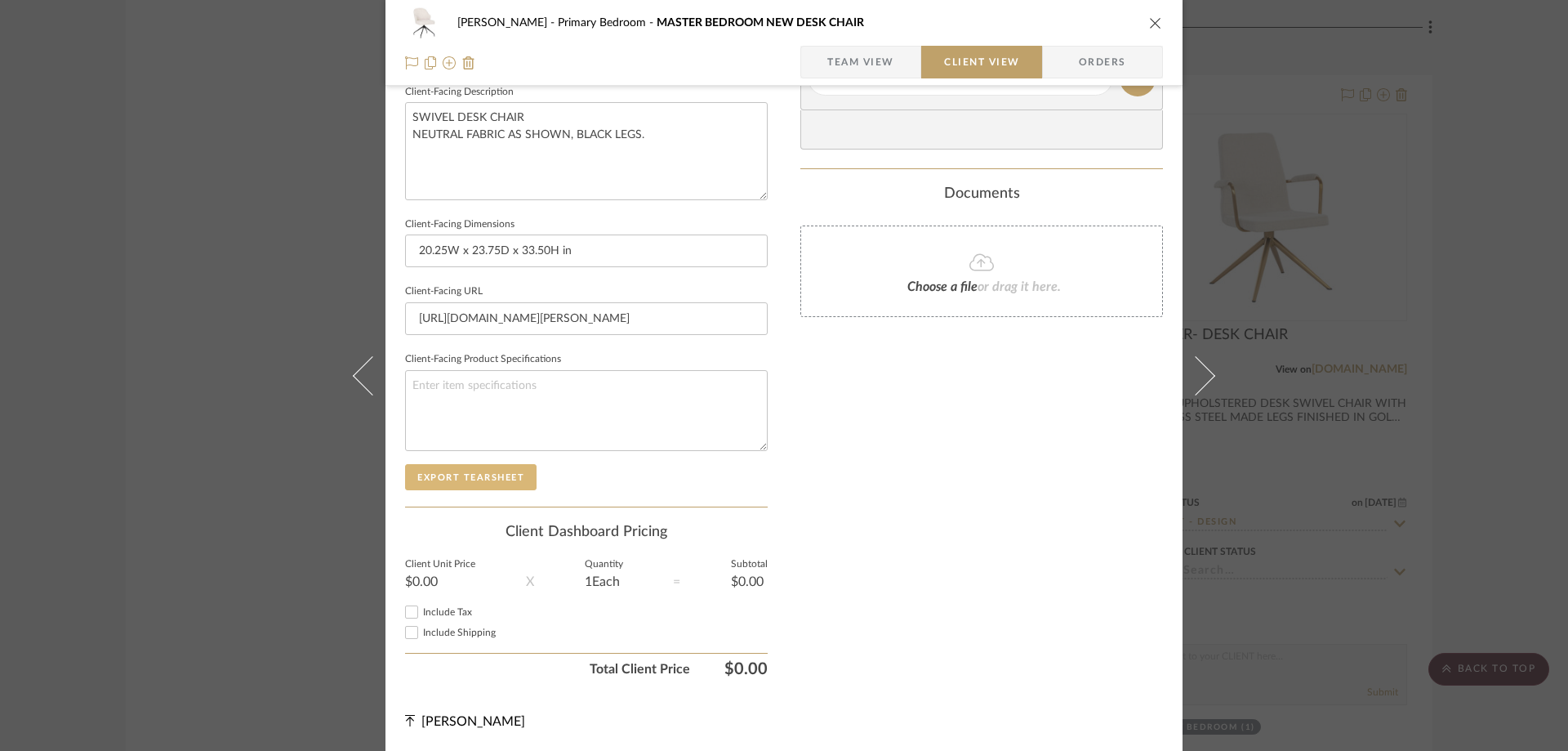
click at [472, 483] on button "Export Tearsheet" at bounding box center [471, 477] width 131 height 26
click at [1154, 18] on icon "close" at bounding box center [1156, 23] width 13 height 13
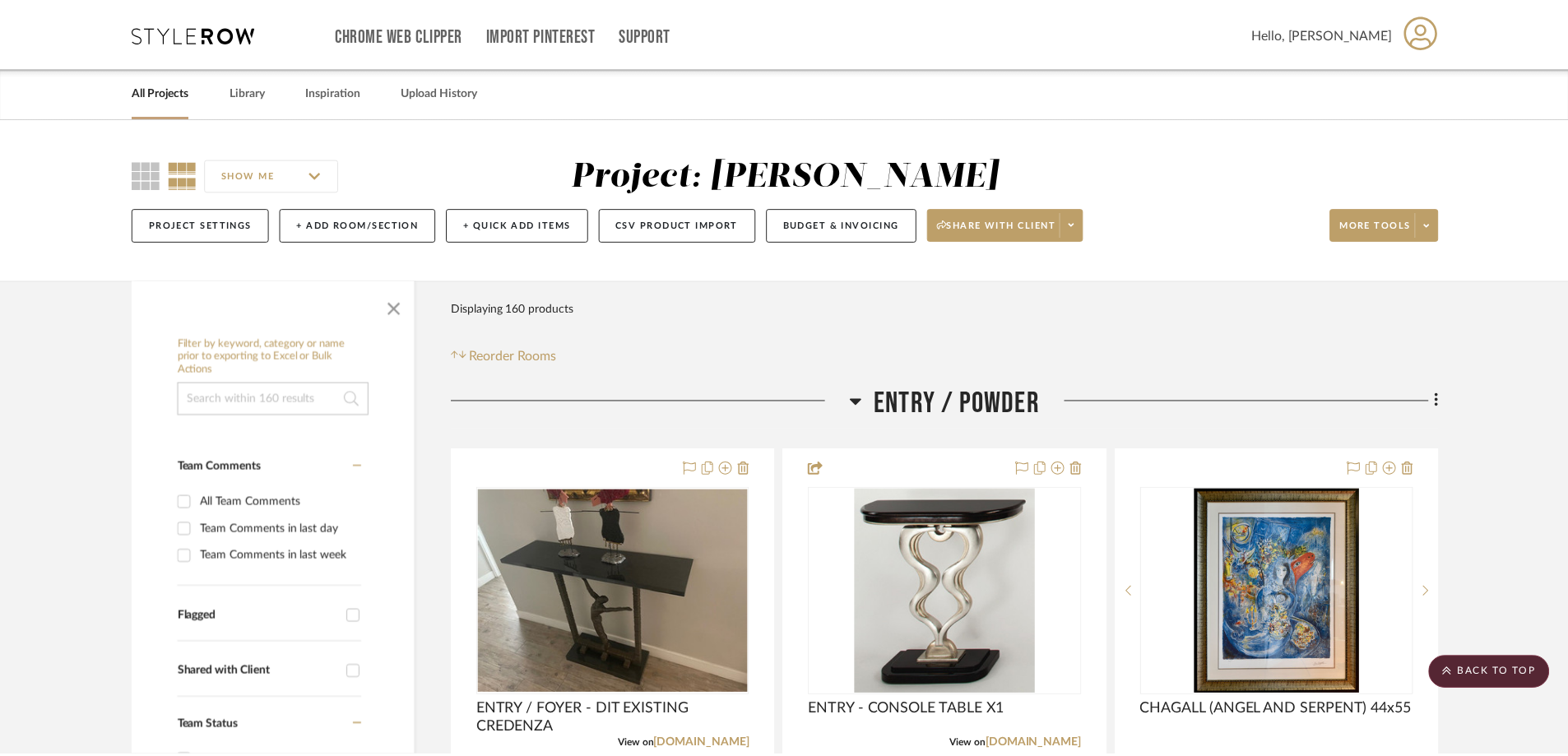
scroll to position [8892, 0]
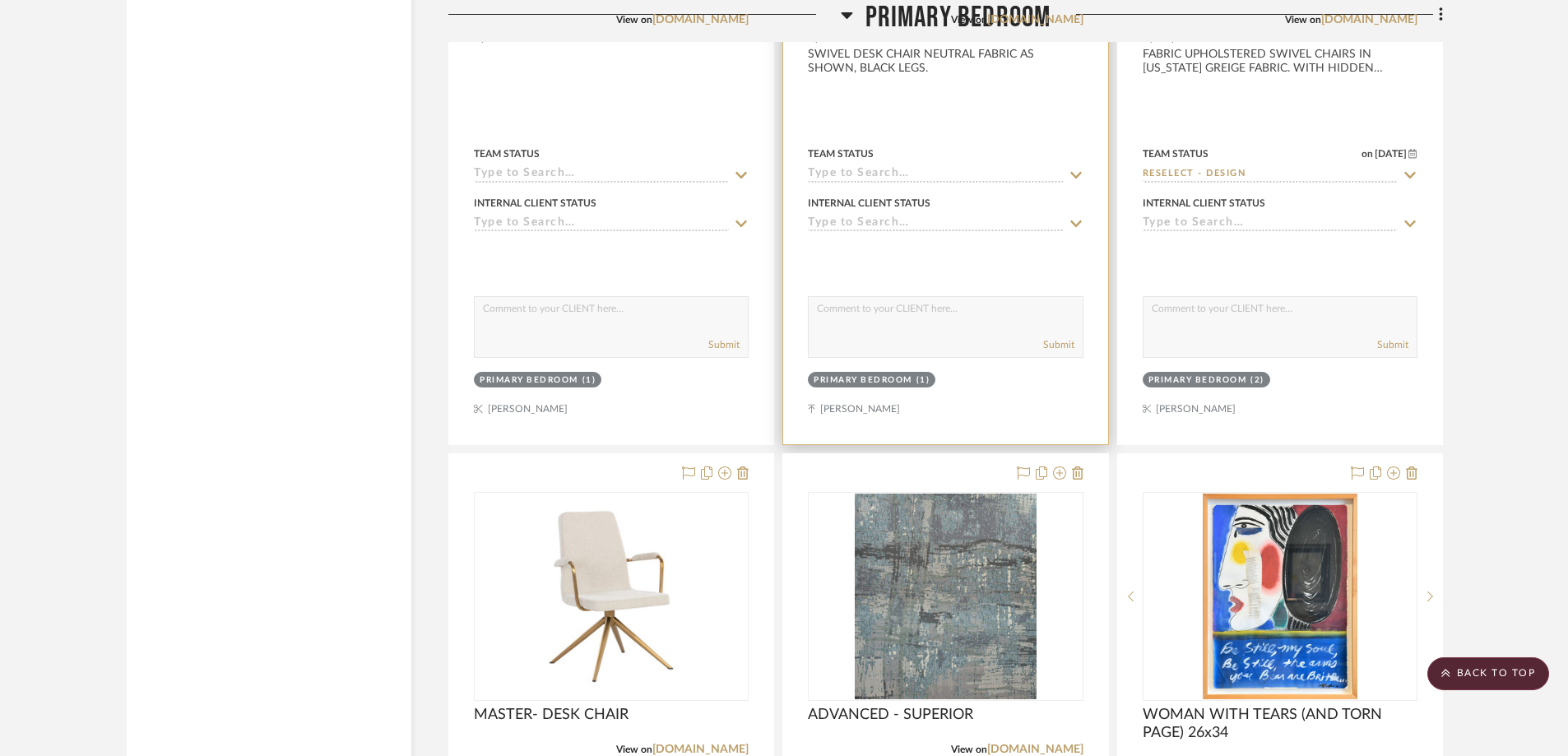
scroll to position [9049, 0]
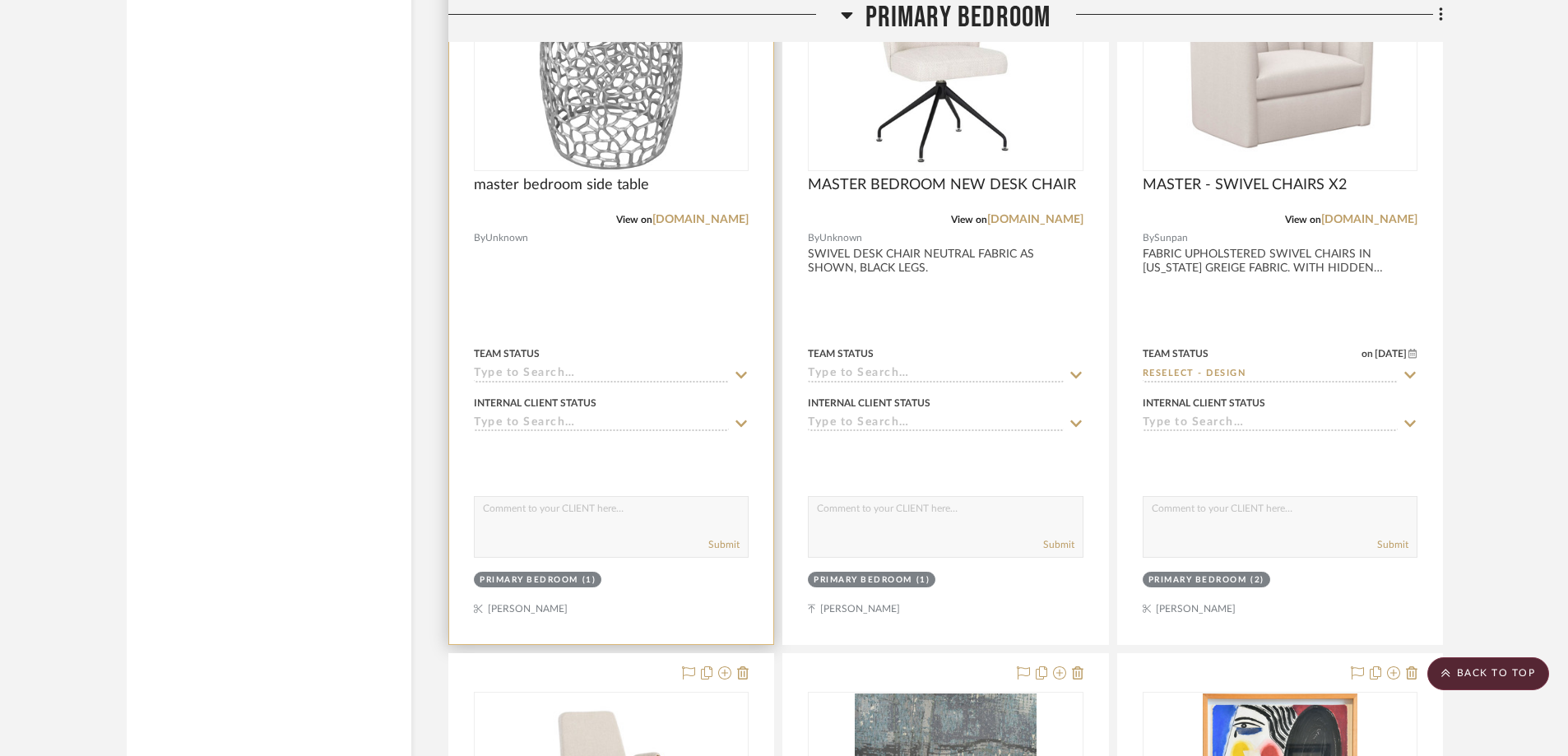
click at [0, 0] on img at bounding box center [0, 0] width 0 height 0
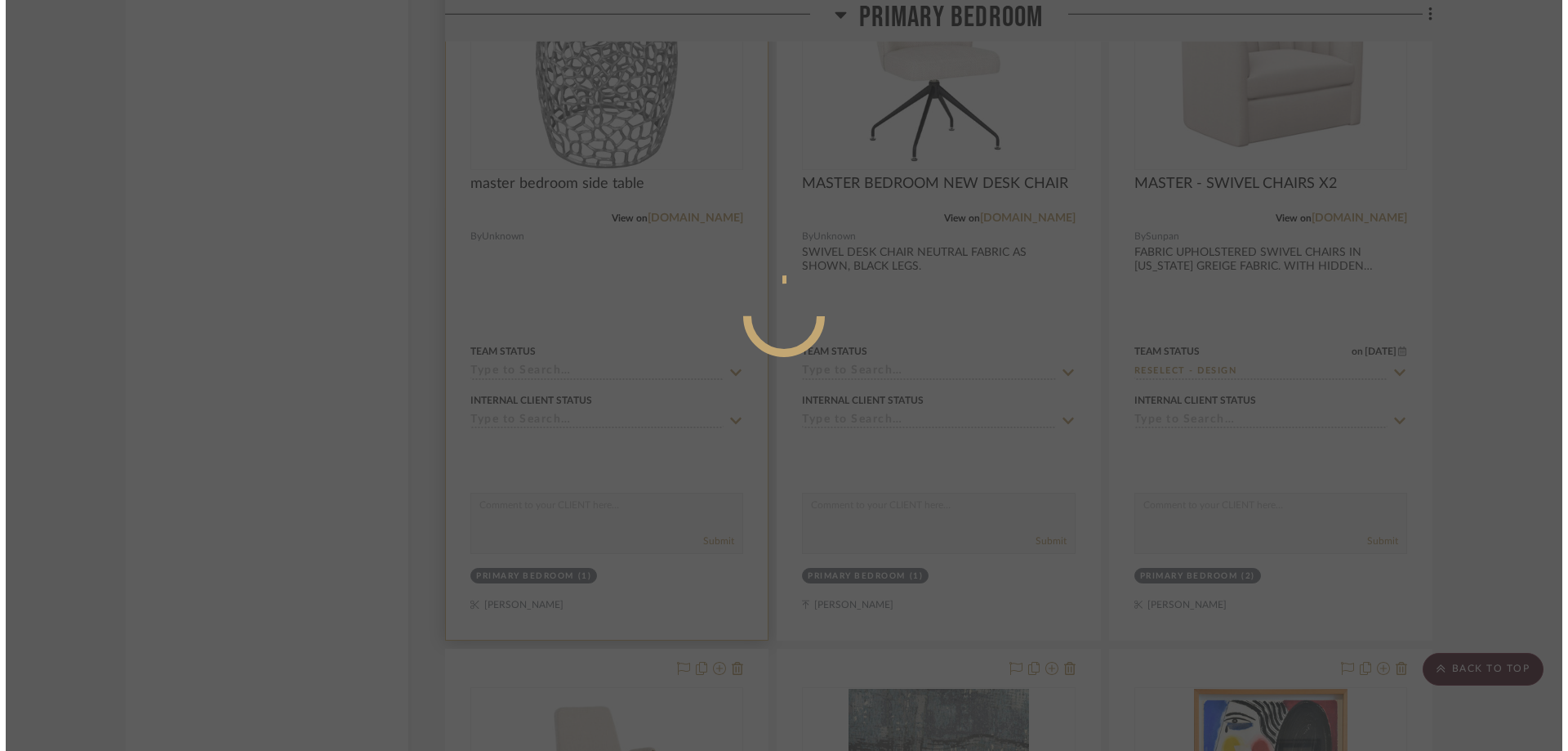
scroll to position [0, 0]
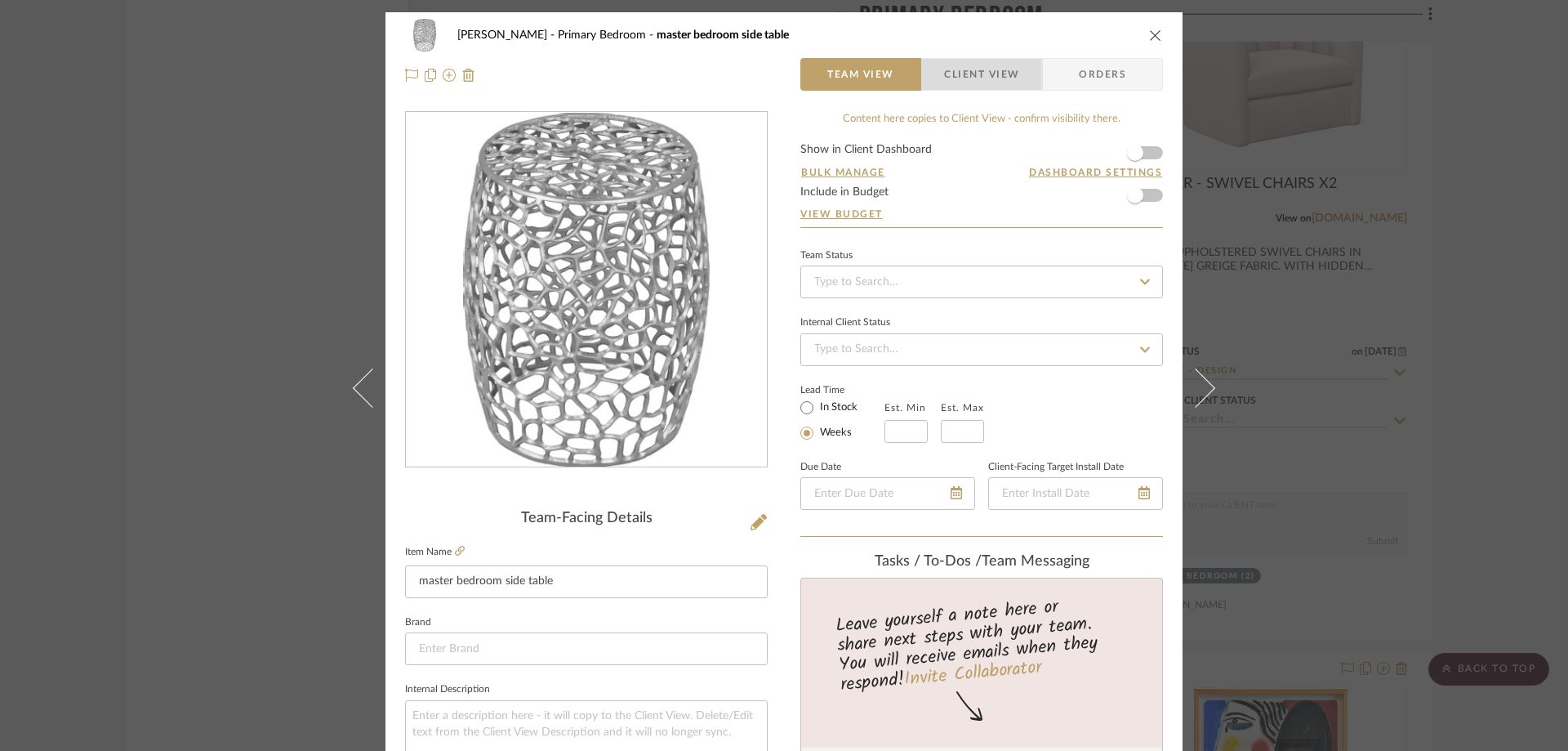
click at [965, 64] on span "Client View" at bounding box center [982, 74] width 75 height 33
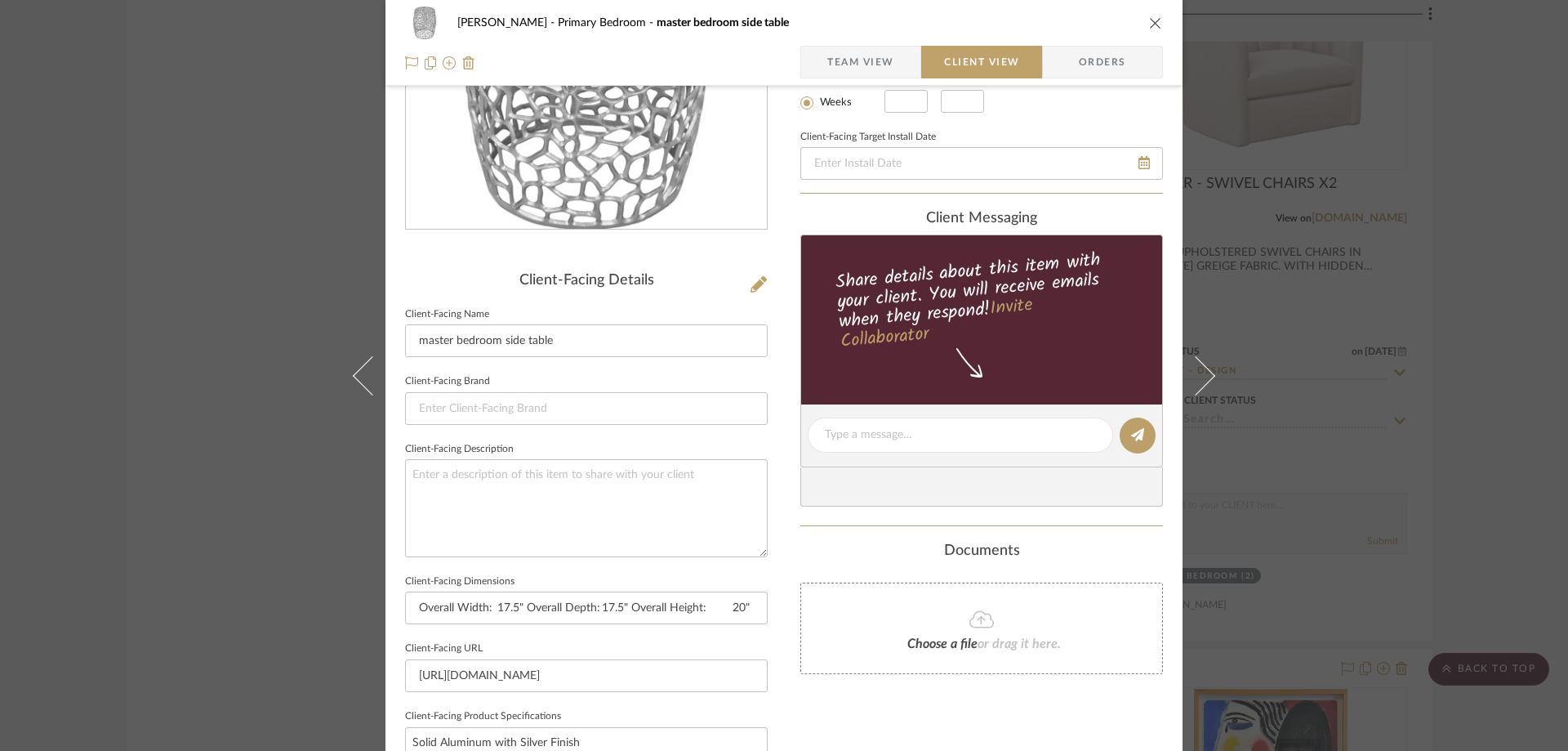
scroll to position [409, 0]
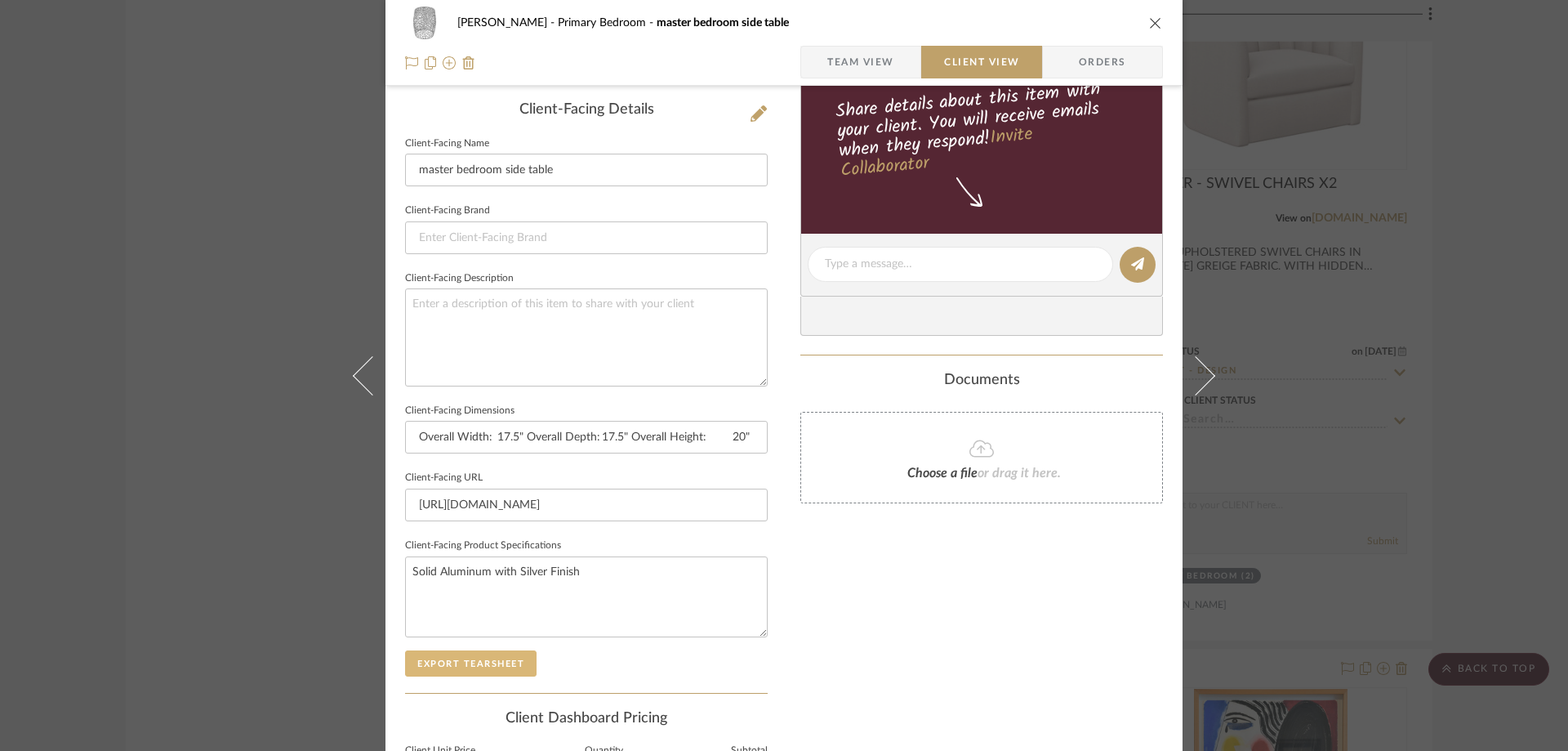
click at [469, 662] on button "Export Tearsheet" at bounding box center [471, 663] width 131 height 26
click at [1150, 19] on icon "close" at bounding box center [1156, 23] width 13 height 13
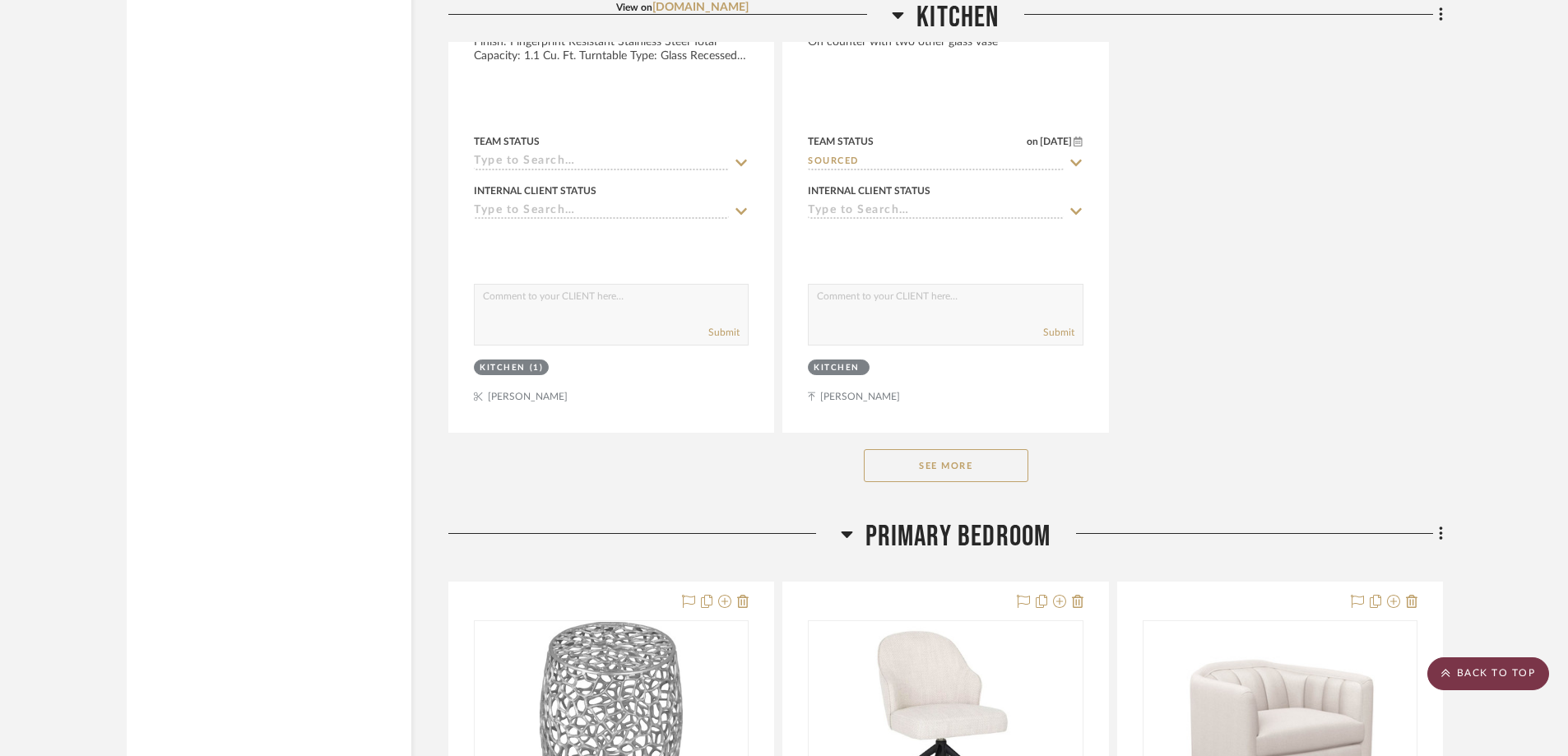
click at [1478, 675] on scroll-to-top-button "BACK TO TOP" at bounding box center [1487, 673] width 122 height 33
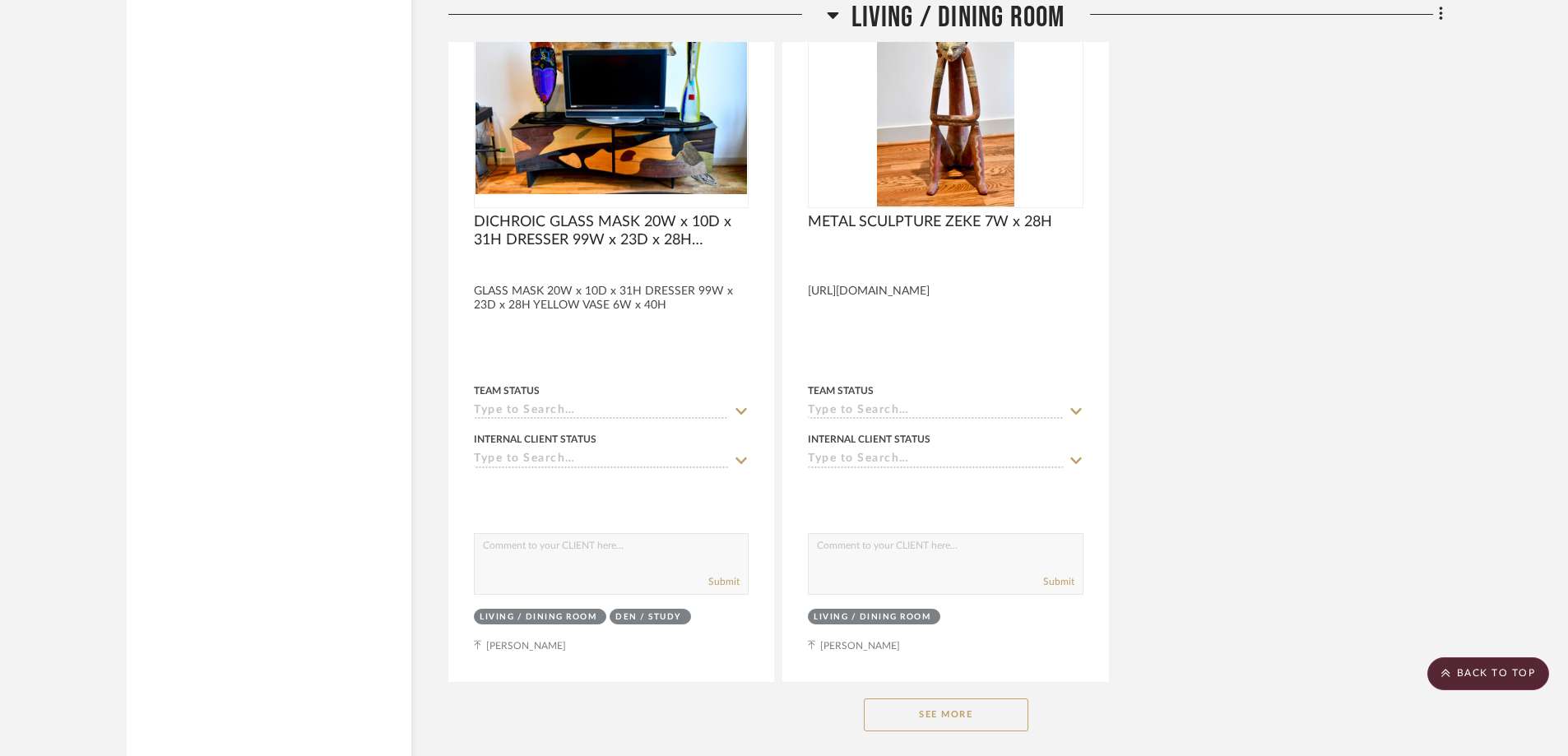
scroll to position [3538, 0]
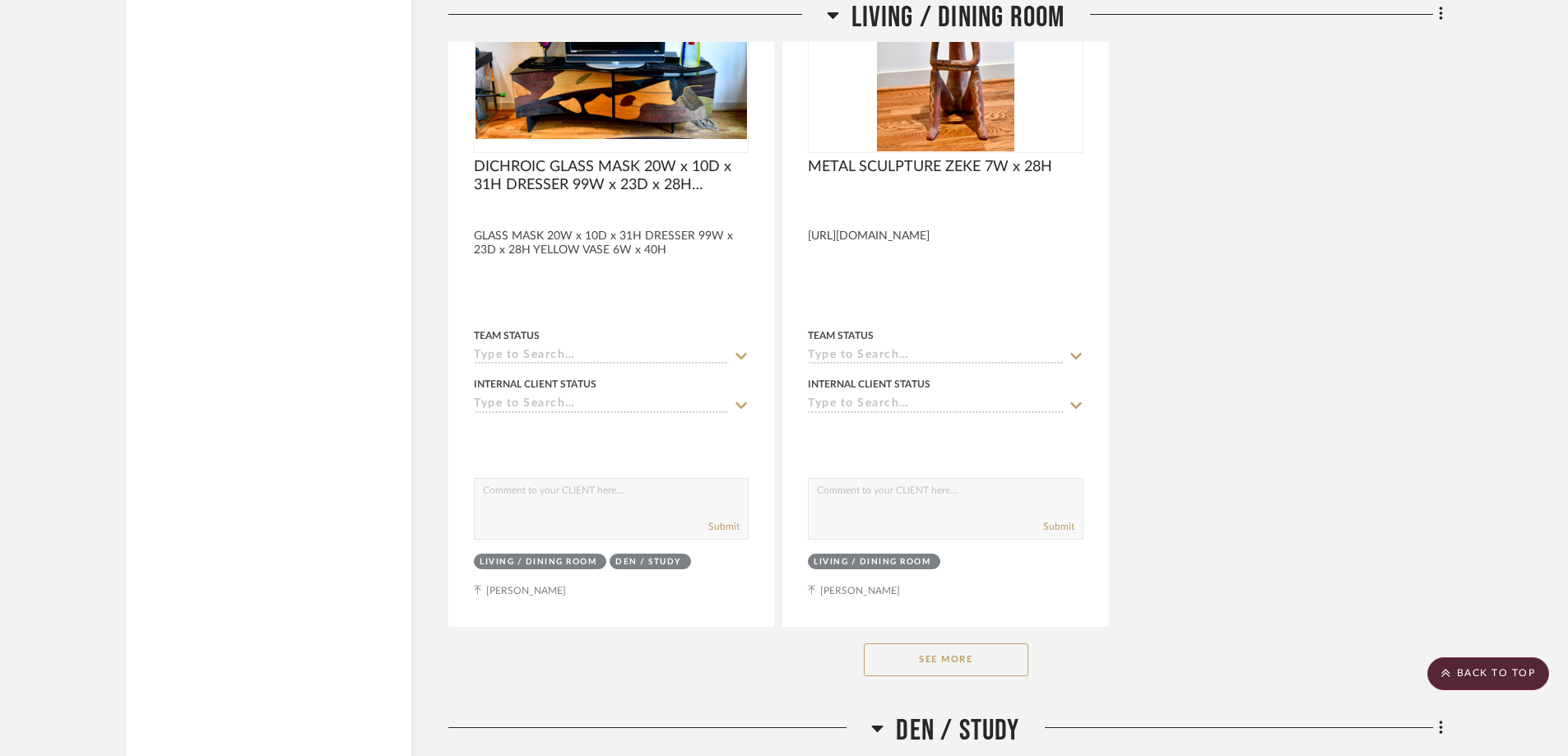
click at [930, 660] on button "See More" at bounding box center [945, 659] width 164 height 33
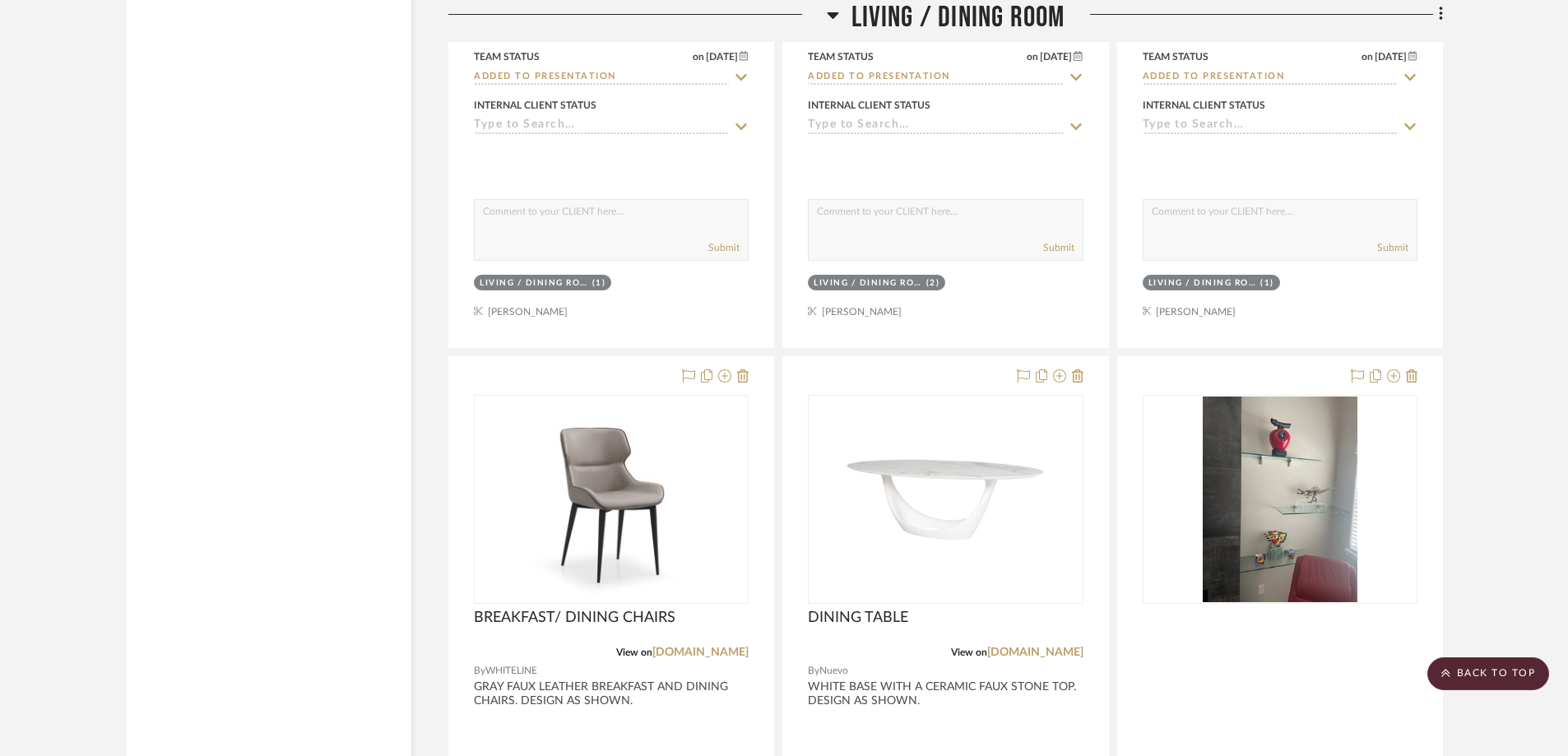
scroll to position [6253, 0]
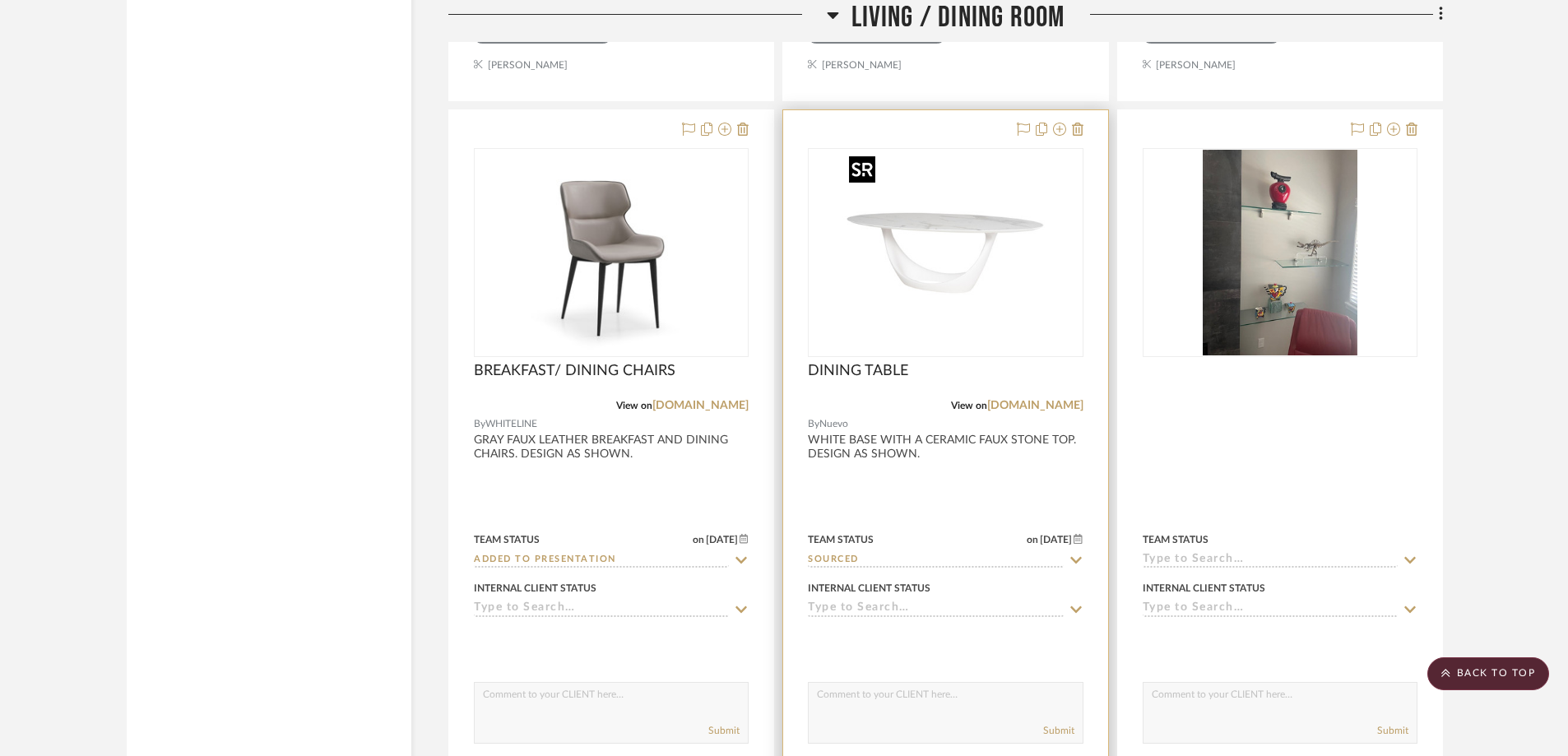
click at [0, 0] on img at bounding box center [0, 0] width 0 height 0
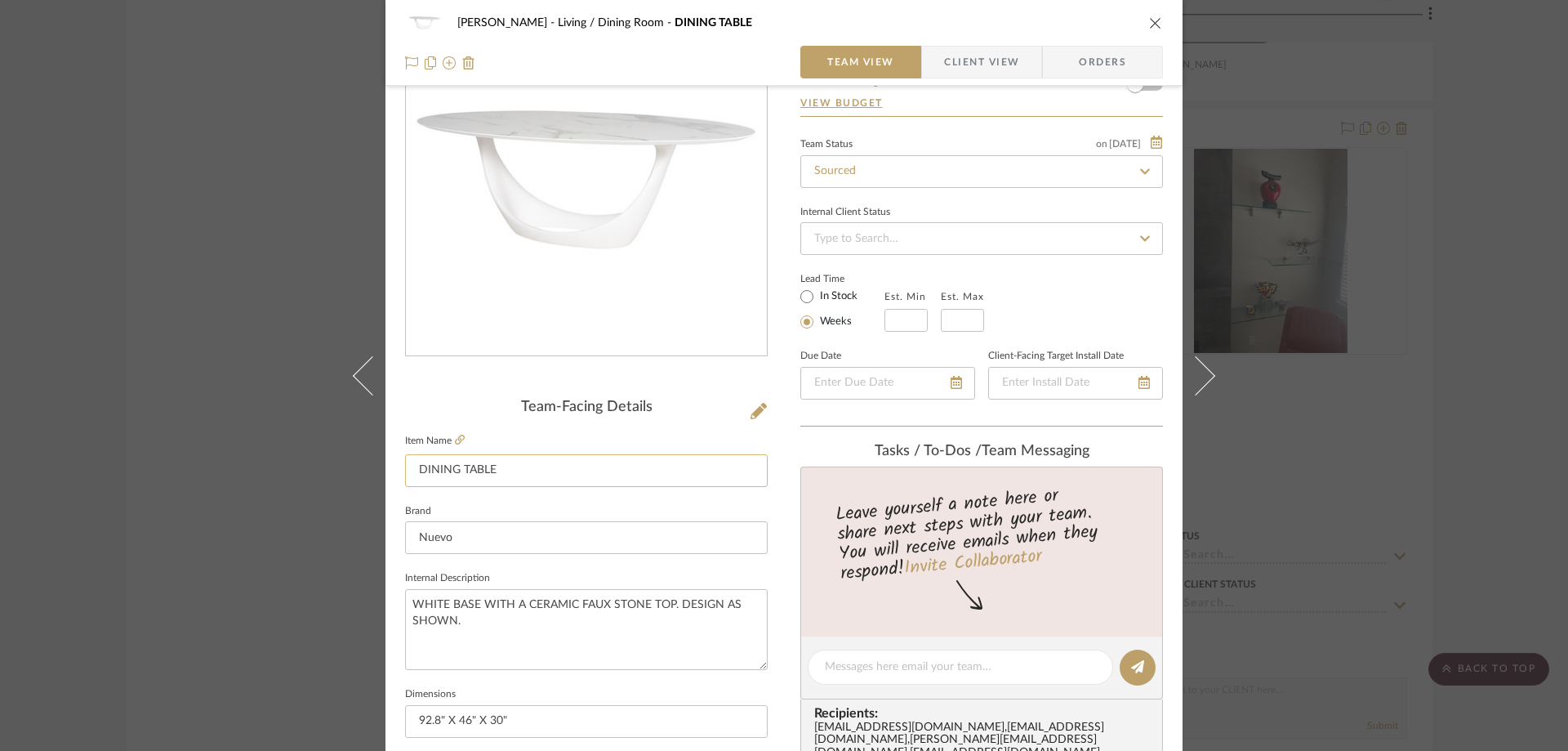
scroll to position [327, 0]
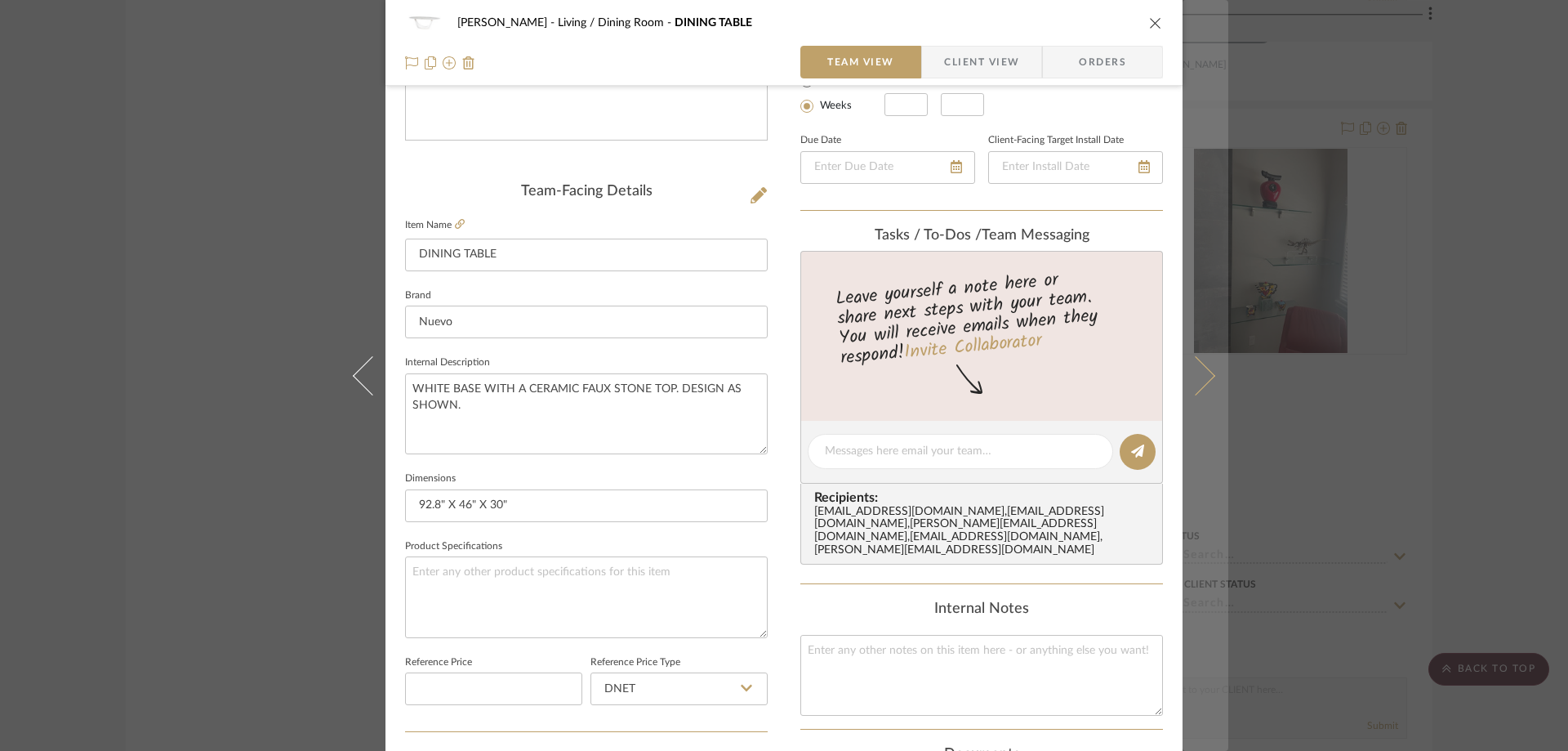
click at [1213, 381] on button at bounding box center [1205, 376] width 46 height 751
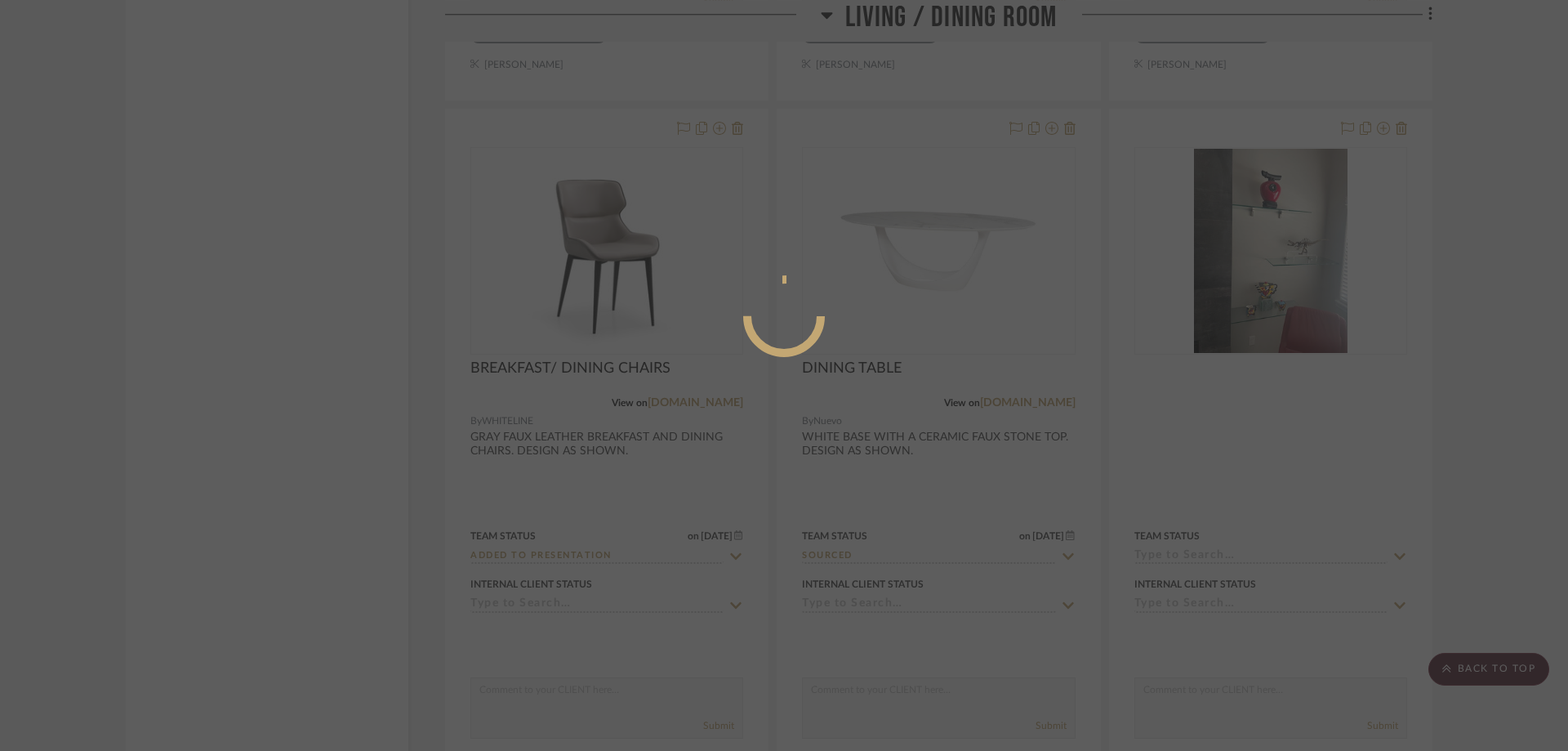
scroll to position [0, 0]
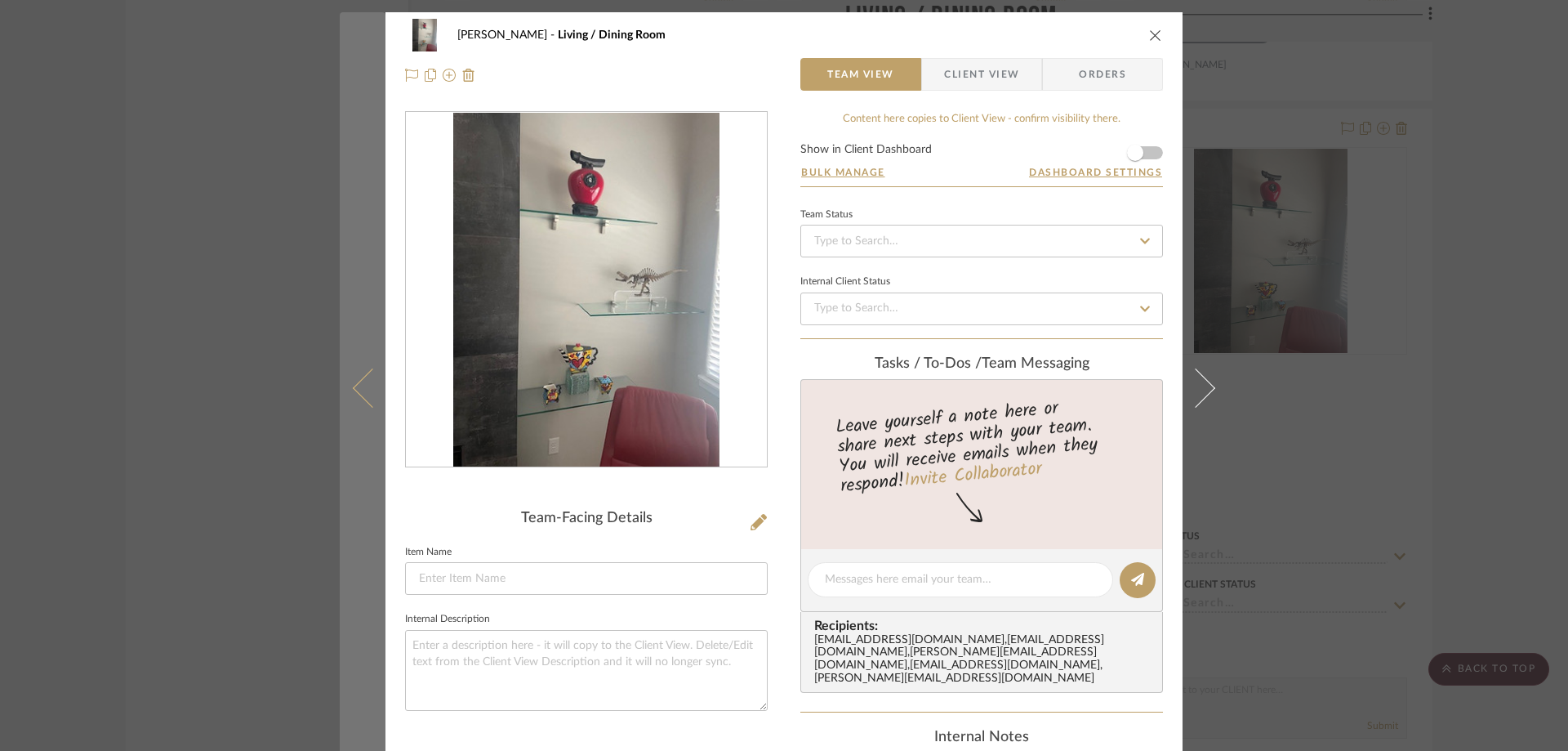
click at [359, 384] on icon at bounding box center [372, 387] width 39 height 39
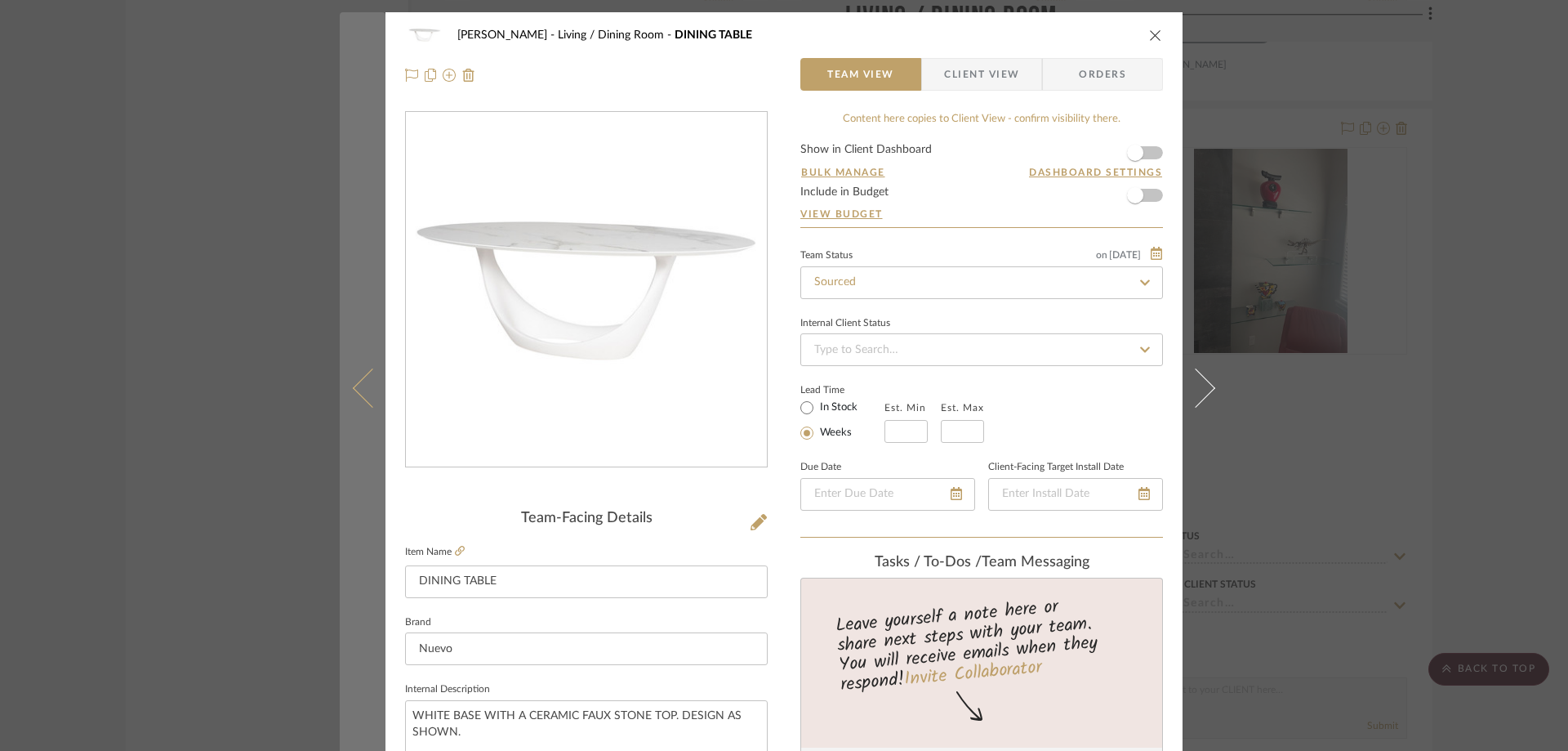
click at [359, 384] on icon at bounding box center [372, 387] width 39 height 39
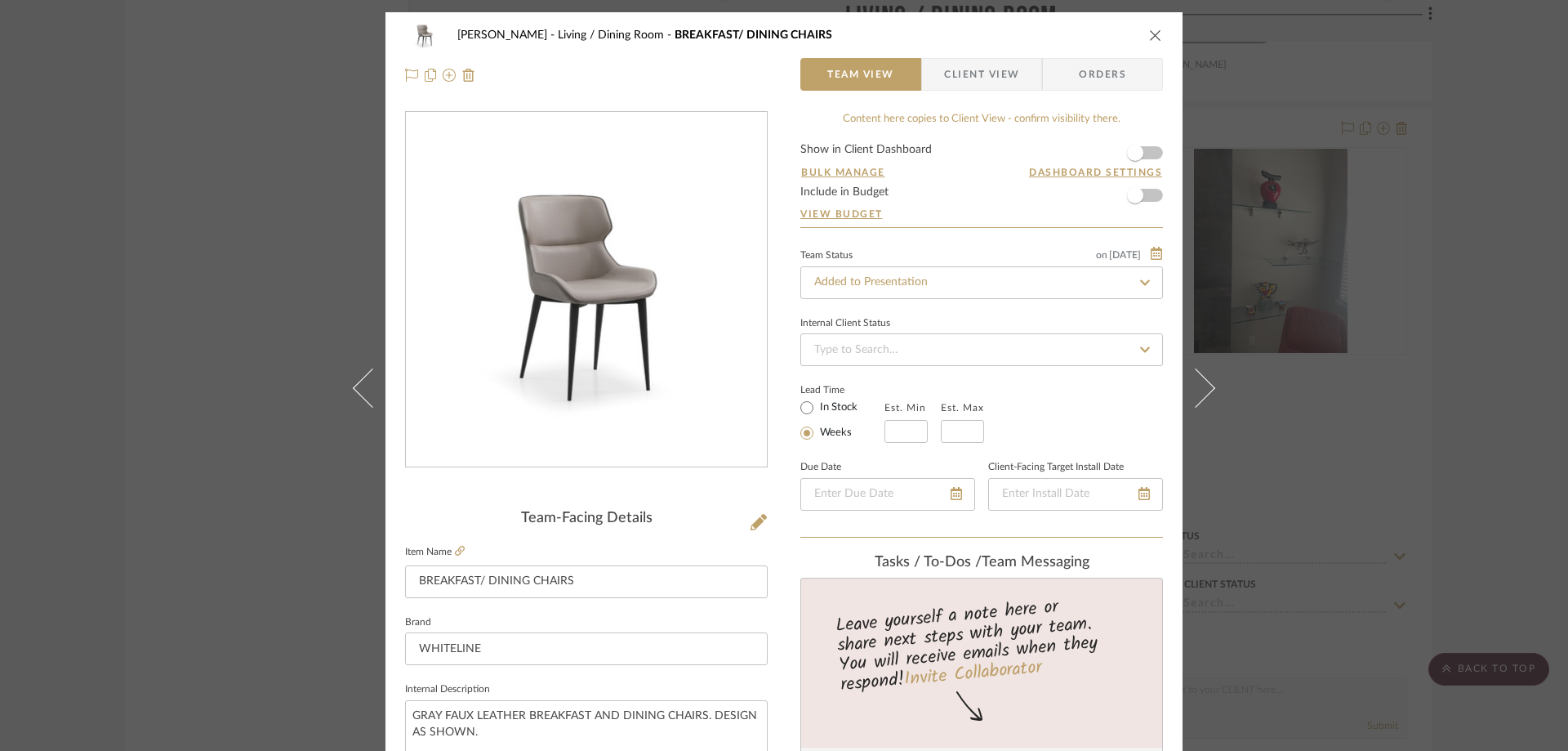
click at [1149, 36] on icon "close" at bounding box center [1156, 35] width 13 height 13
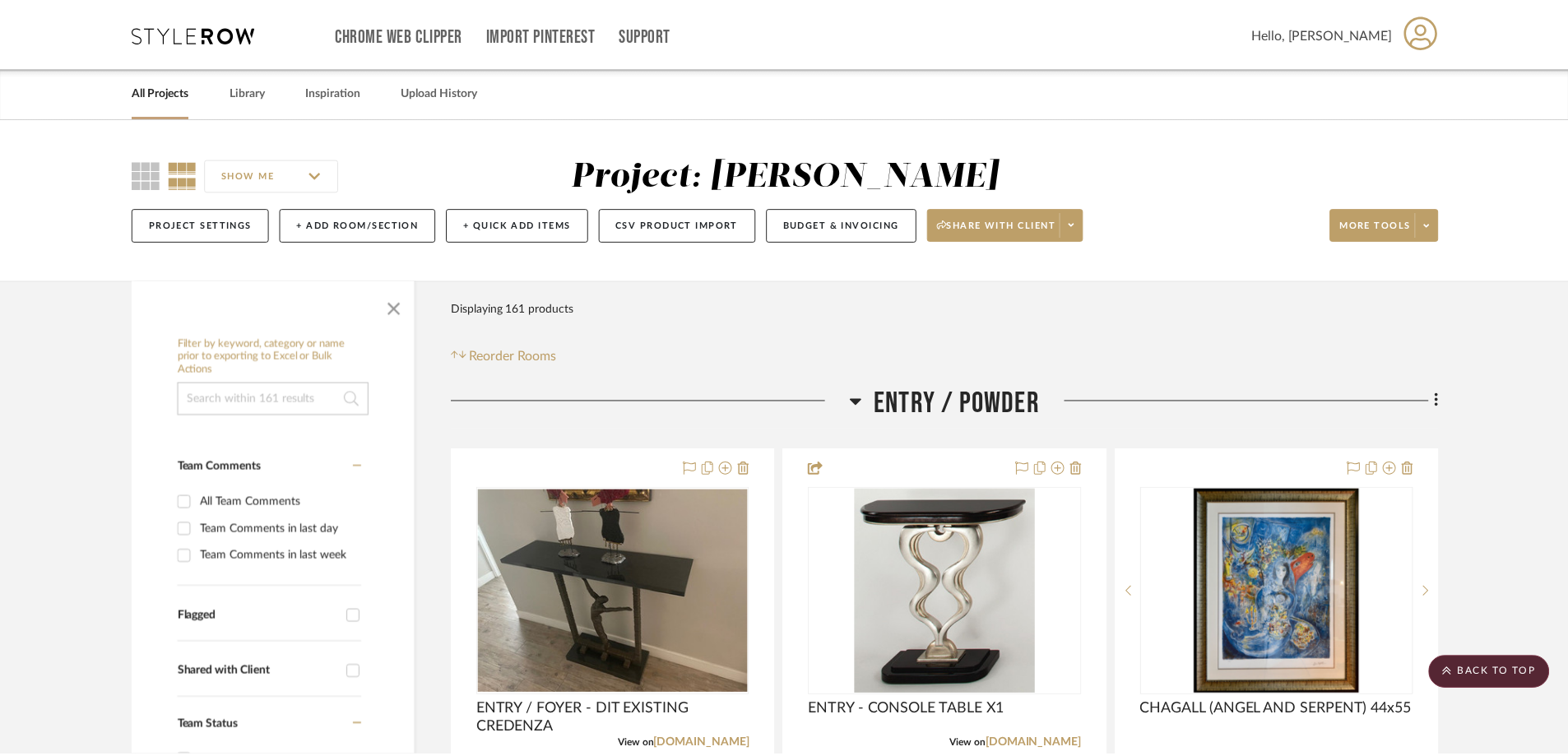
scroll to position [6253, 0]
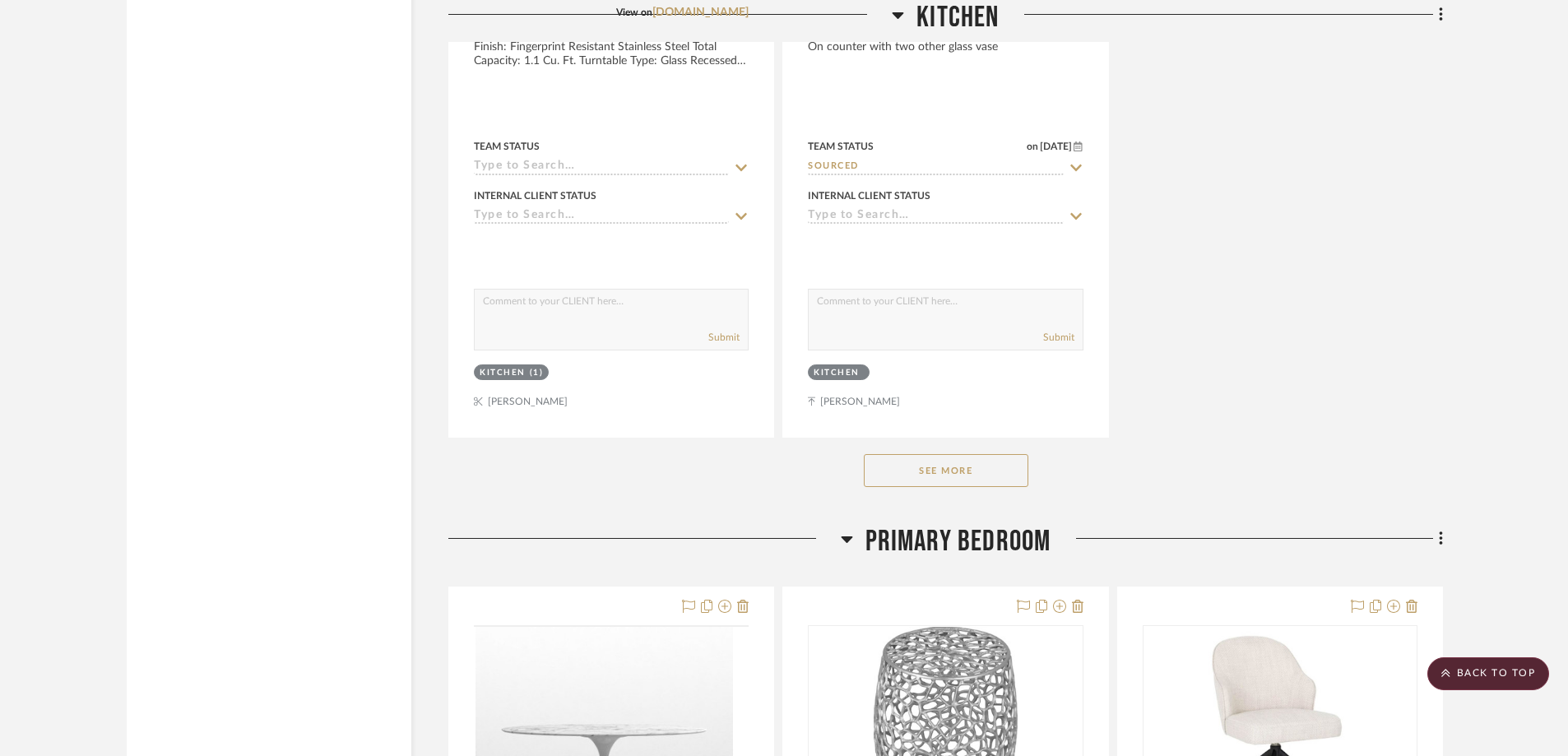
scroll to position [8803, 0]
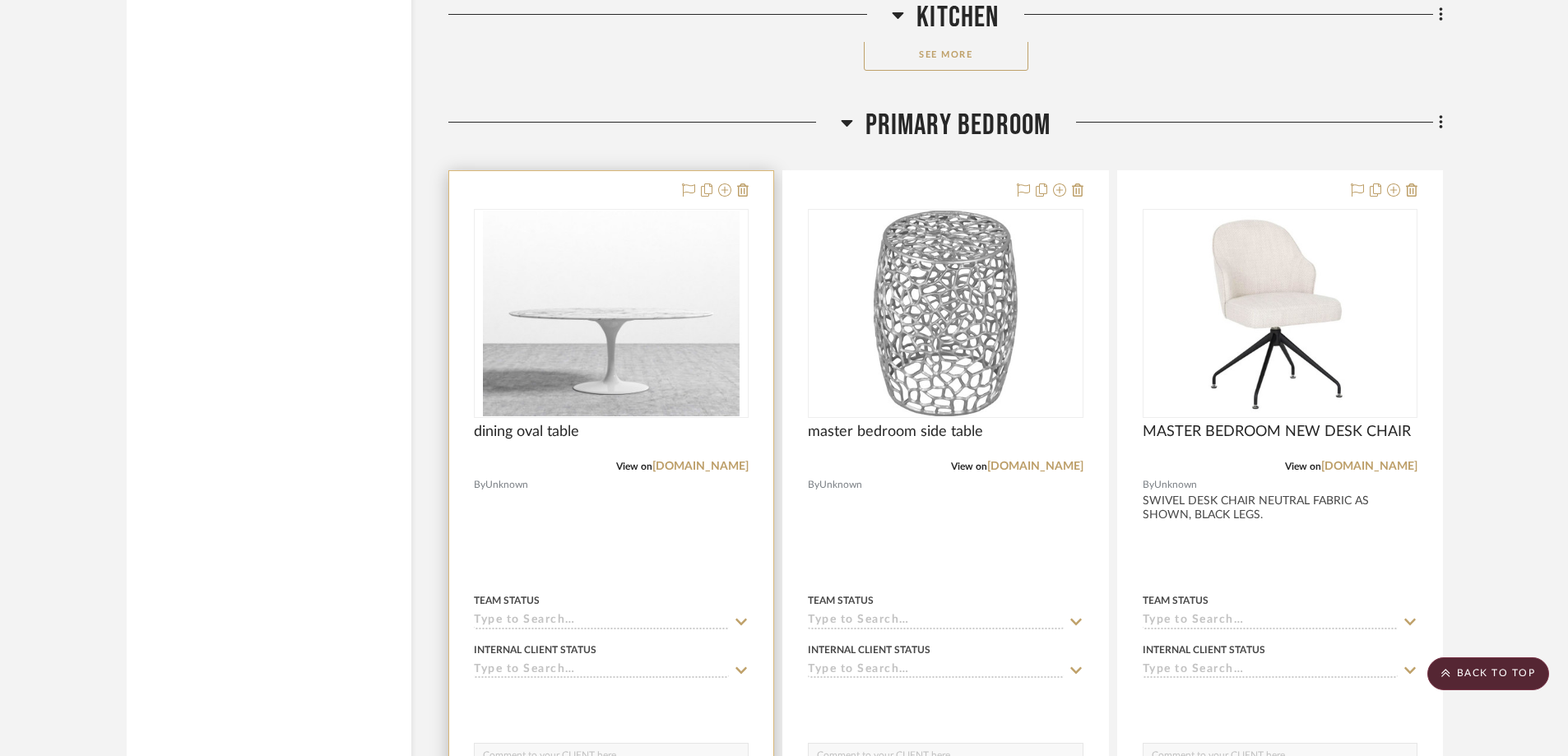
click at [702, 302] on div "0" at bounding box center [611, 313] width 273 height 207
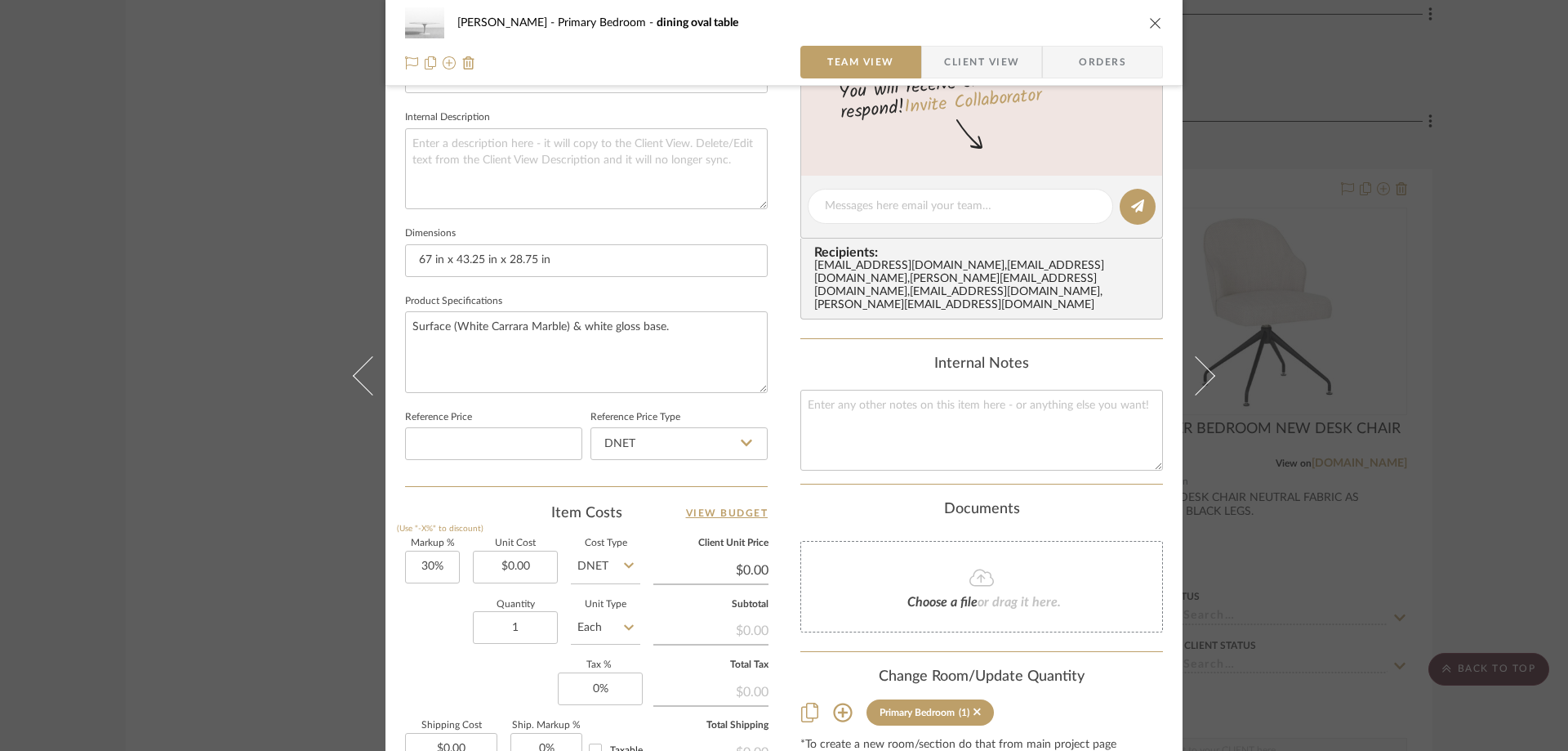
scroll to position [770, 0]
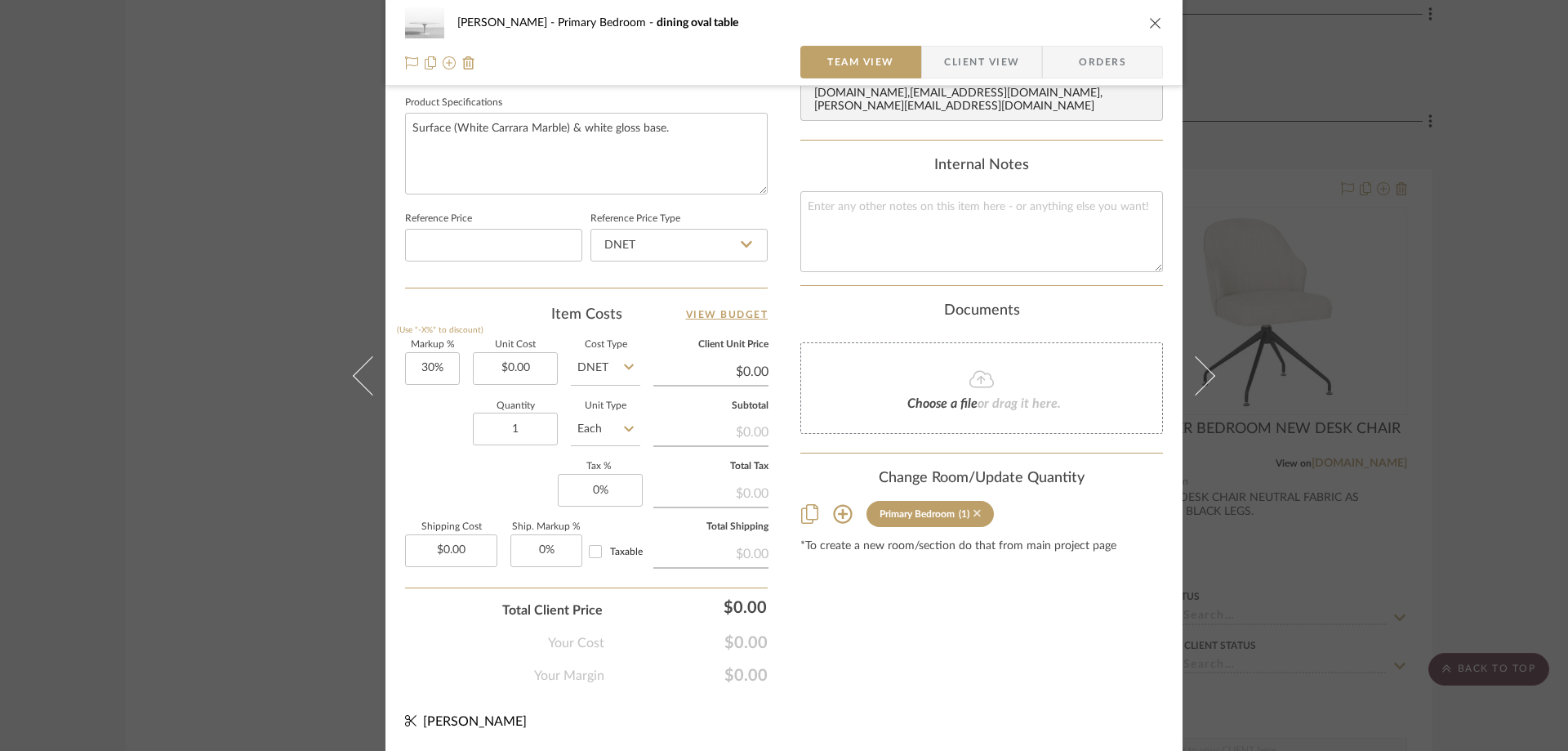
click at [974, 510] on icon at bounding box center [977, 513] width 8 height 8
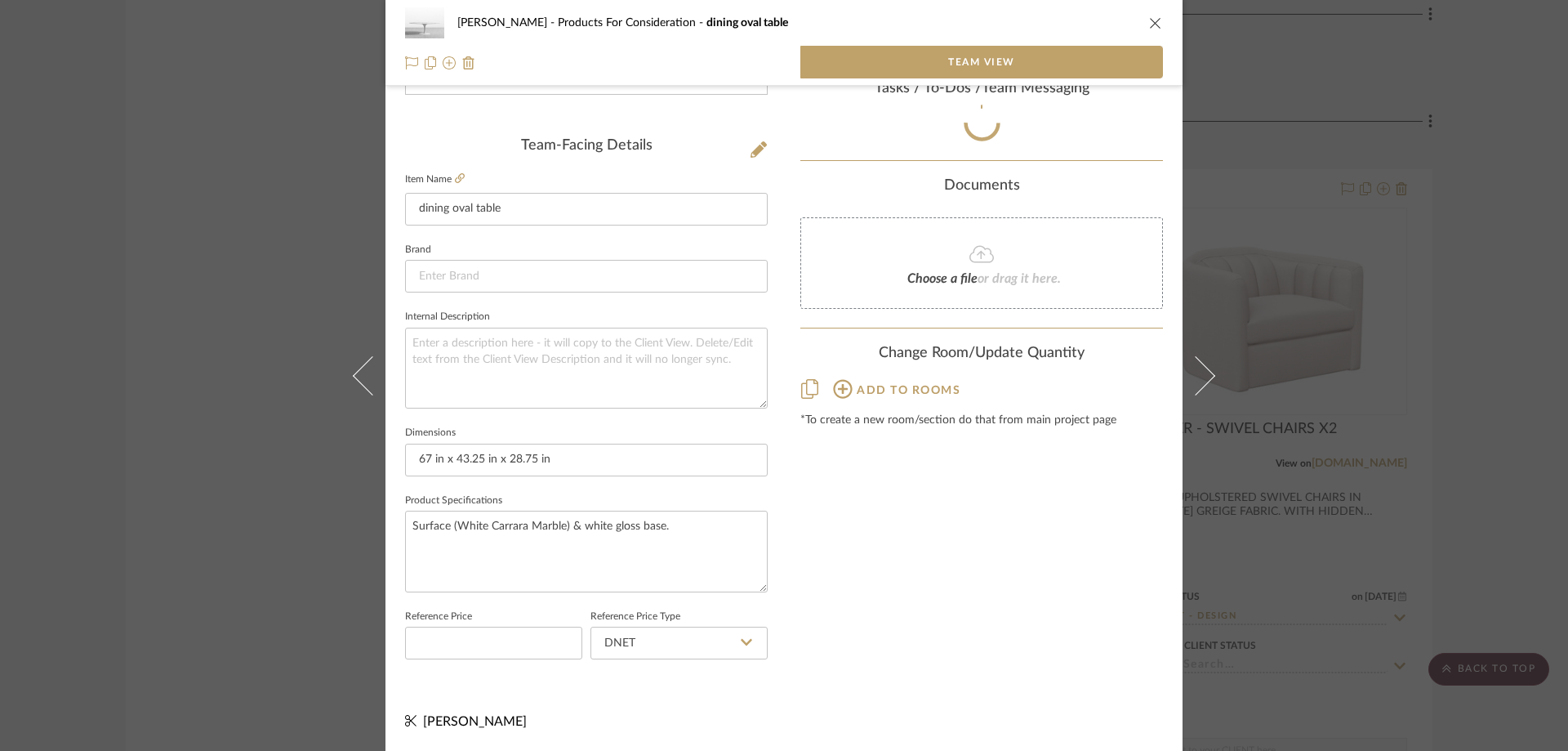
scroll to position [378, 0]
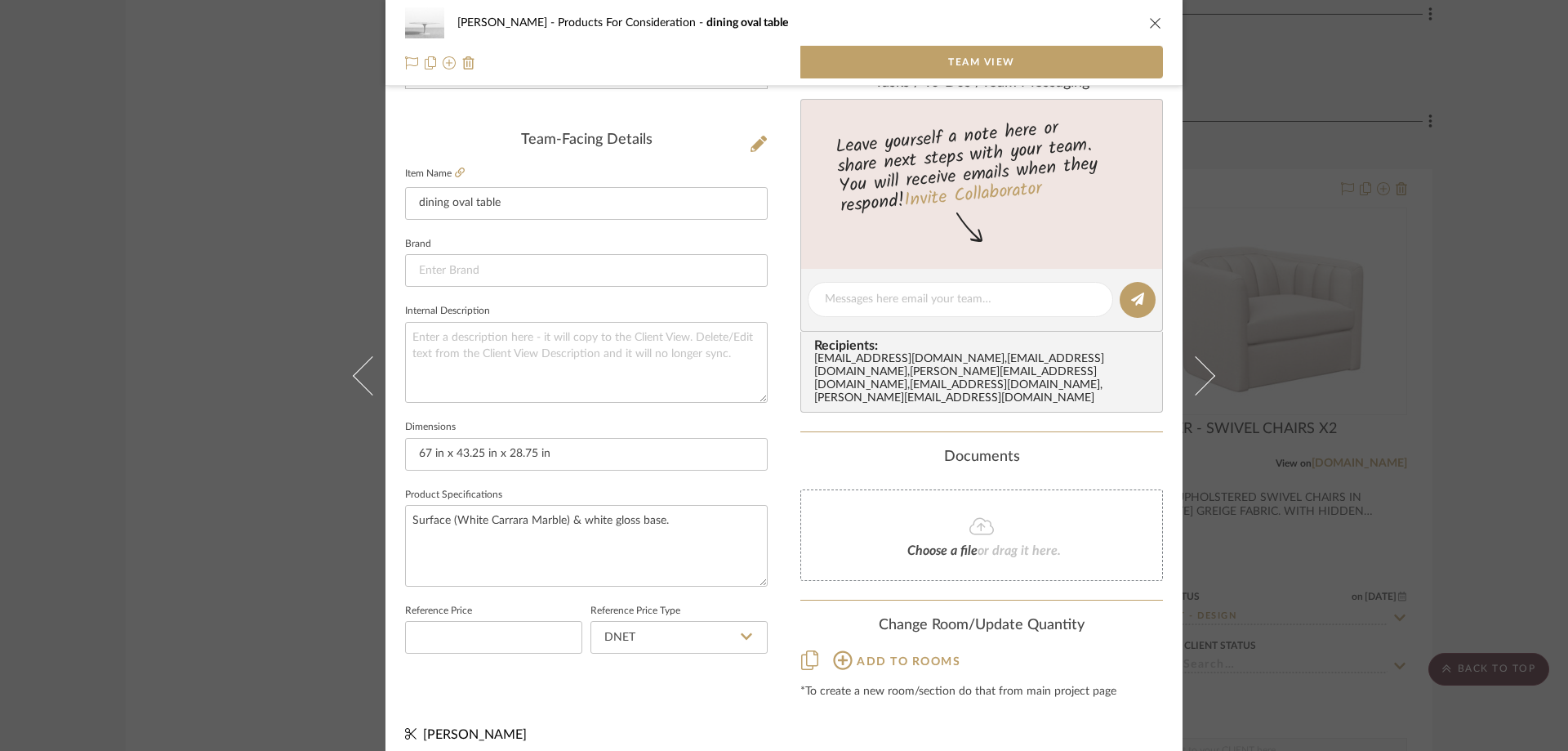
click at [839, 651] on icon at bounding box center [843, 660] width 18 height 18
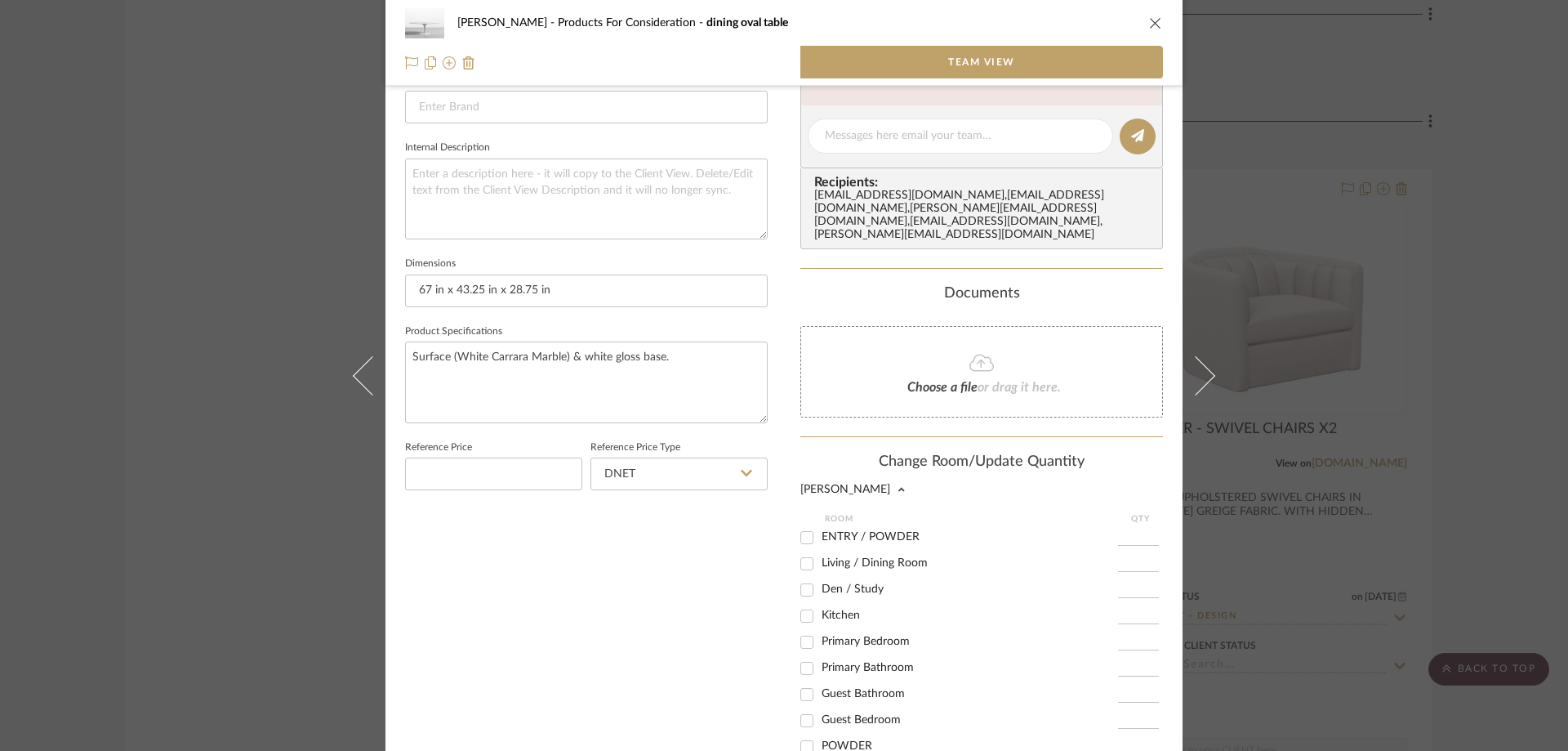
click at [801, 551] on input "Living / Dining Room" at bounding box center [807, 564] width 26 height 26
checkbox input "true"
type input "1"
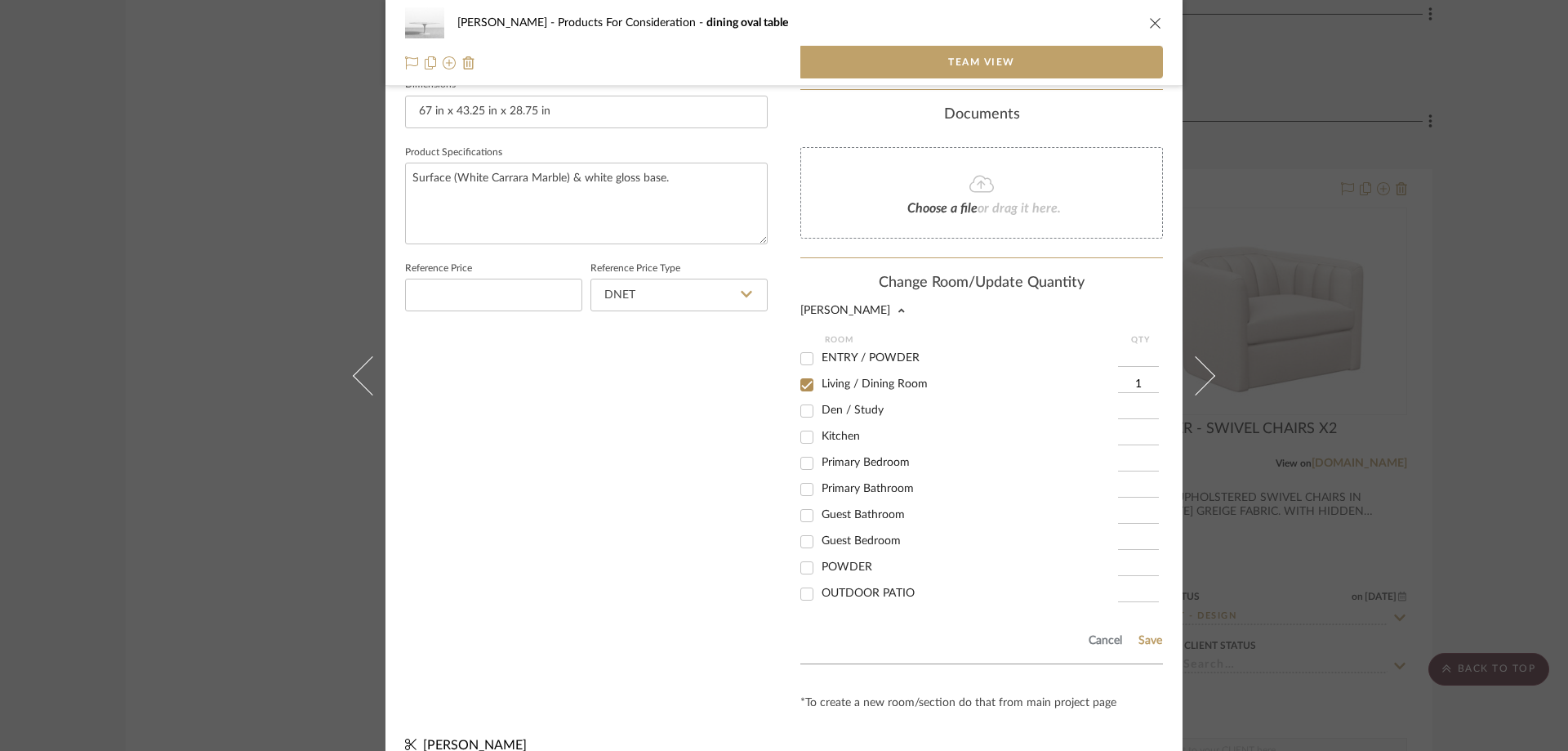
scroll to position [733, 0]
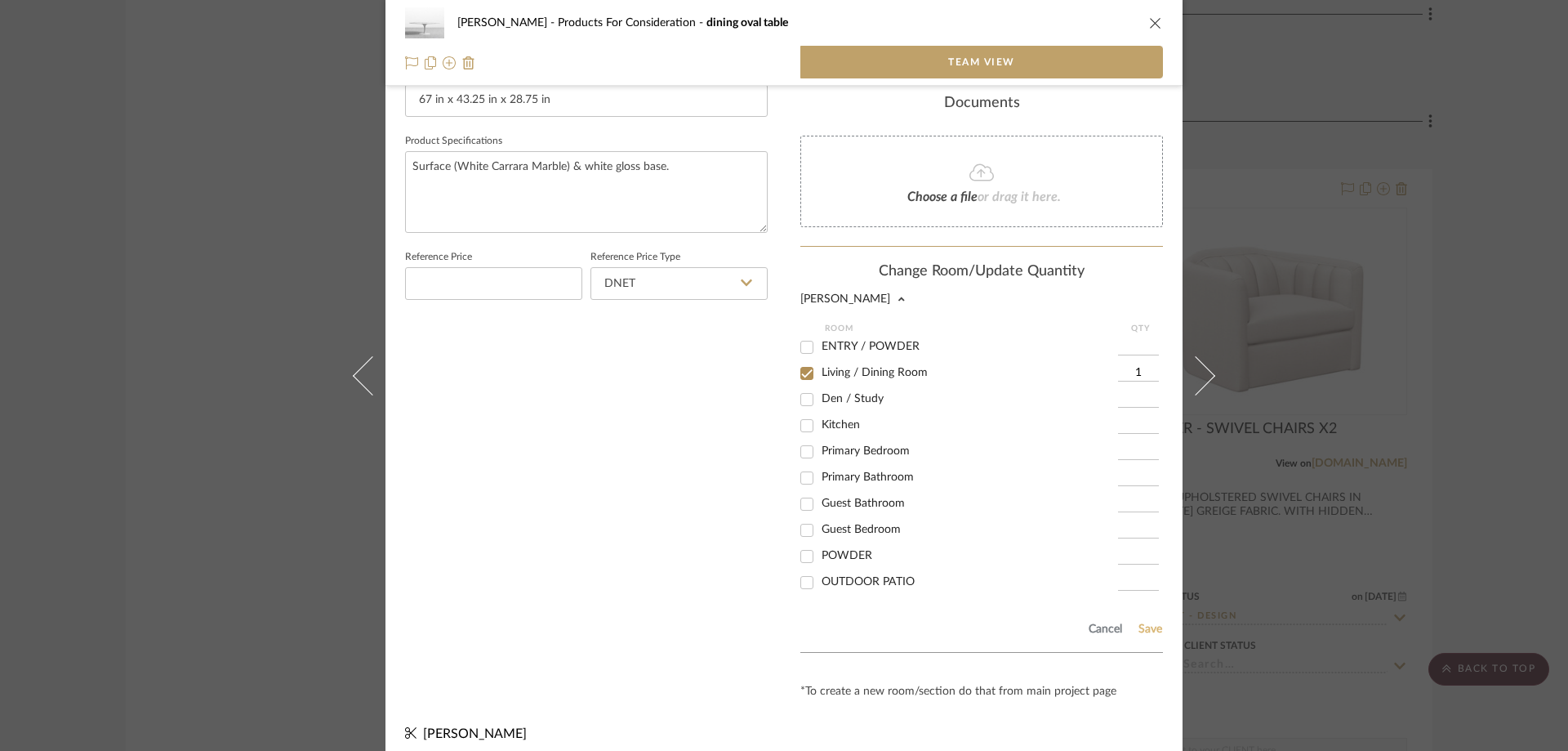
click at [1138, 623] on button "Save" at bounding box center [1150, 630] width 25 height 13
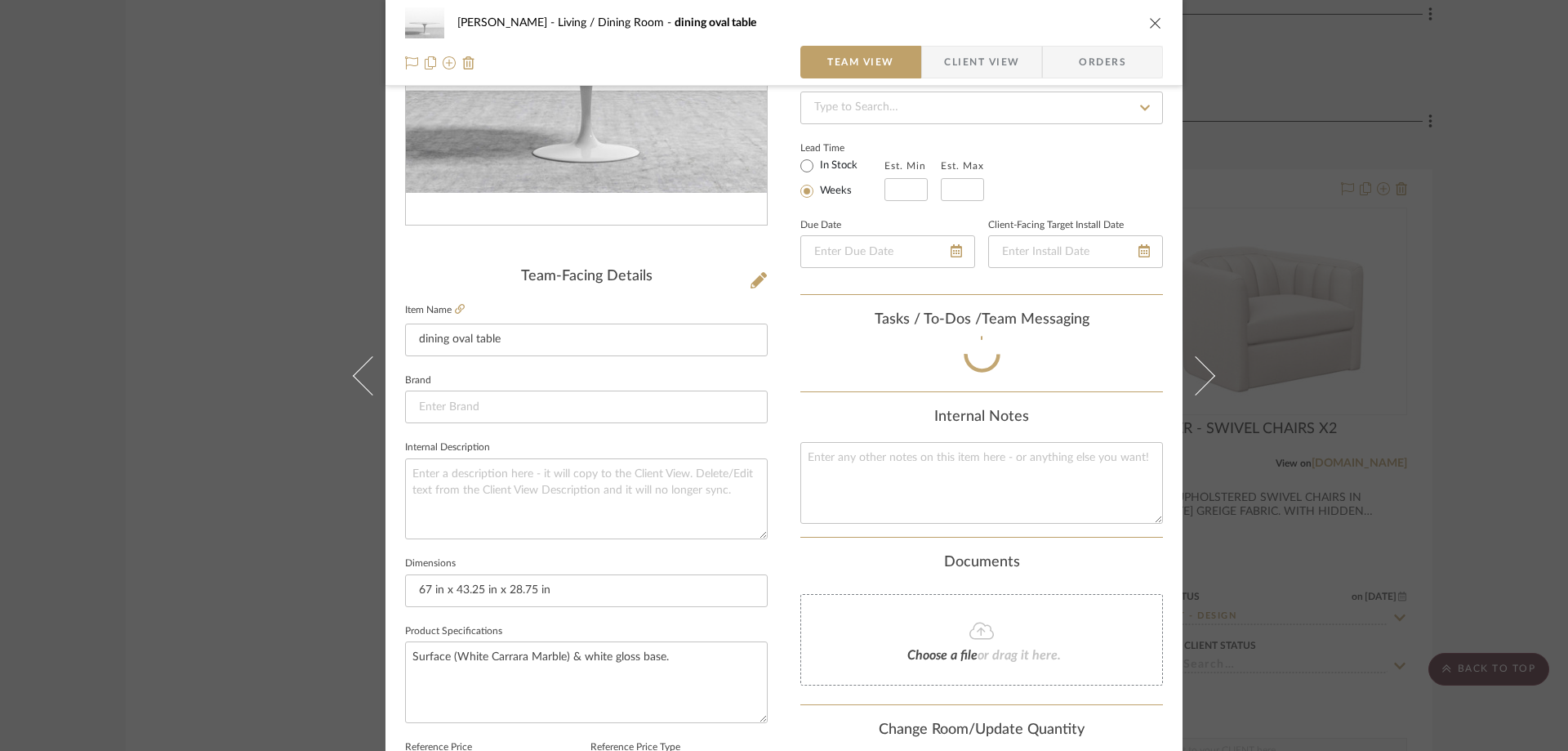
scroll to position [0, 0]
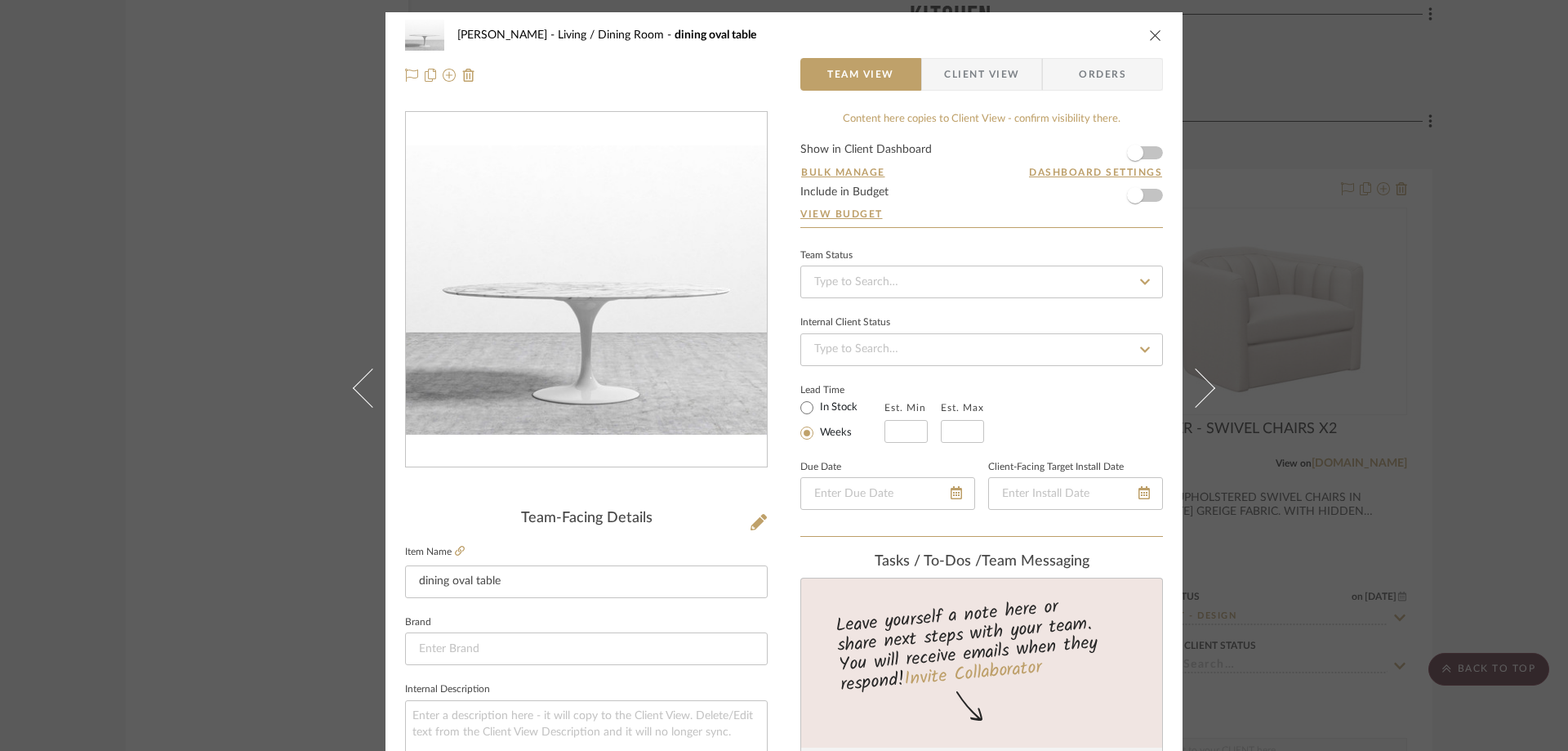
click at [944, 76] on span "Client View" at bounding box center [982, 74] width 75 height 33
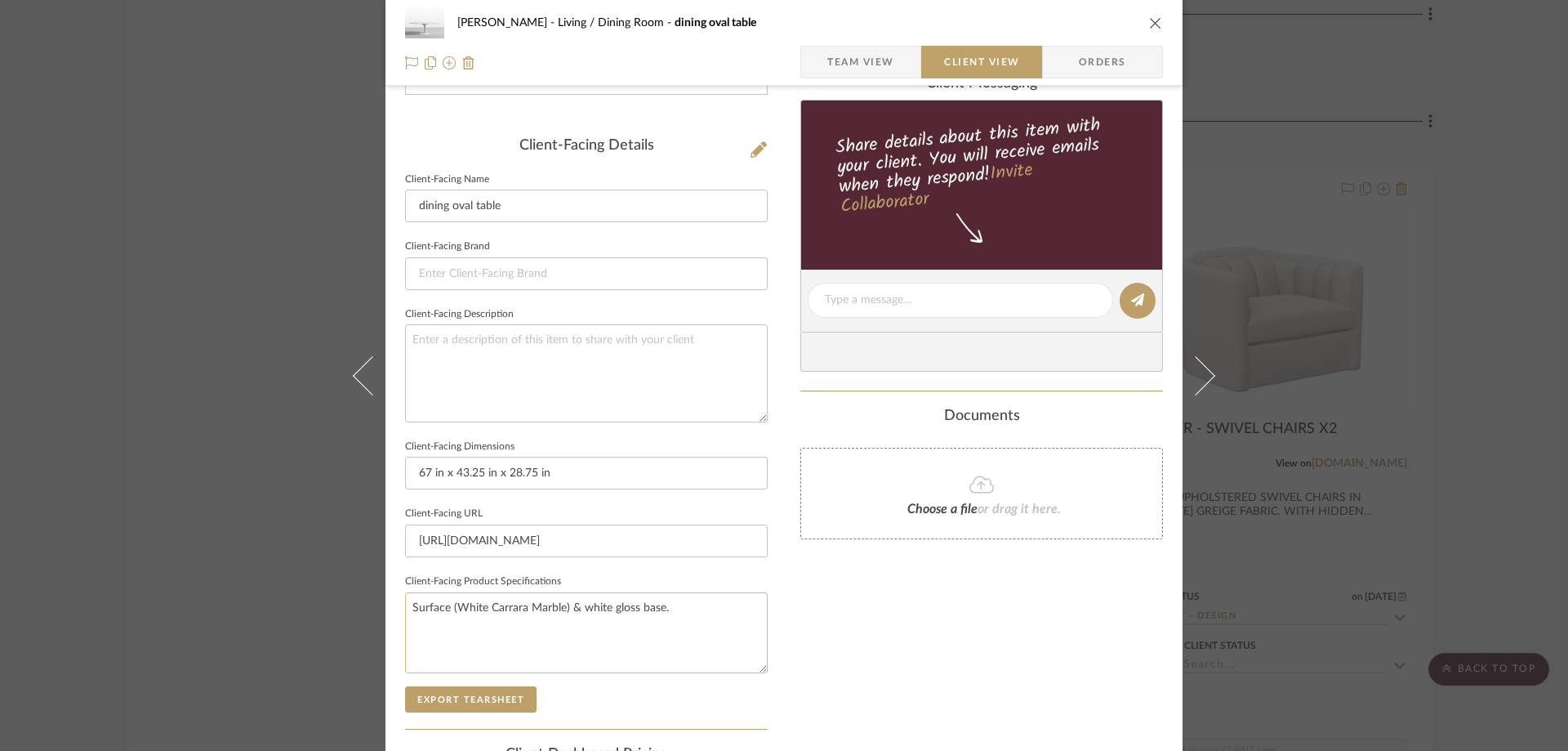
scroll to position [409, 0]
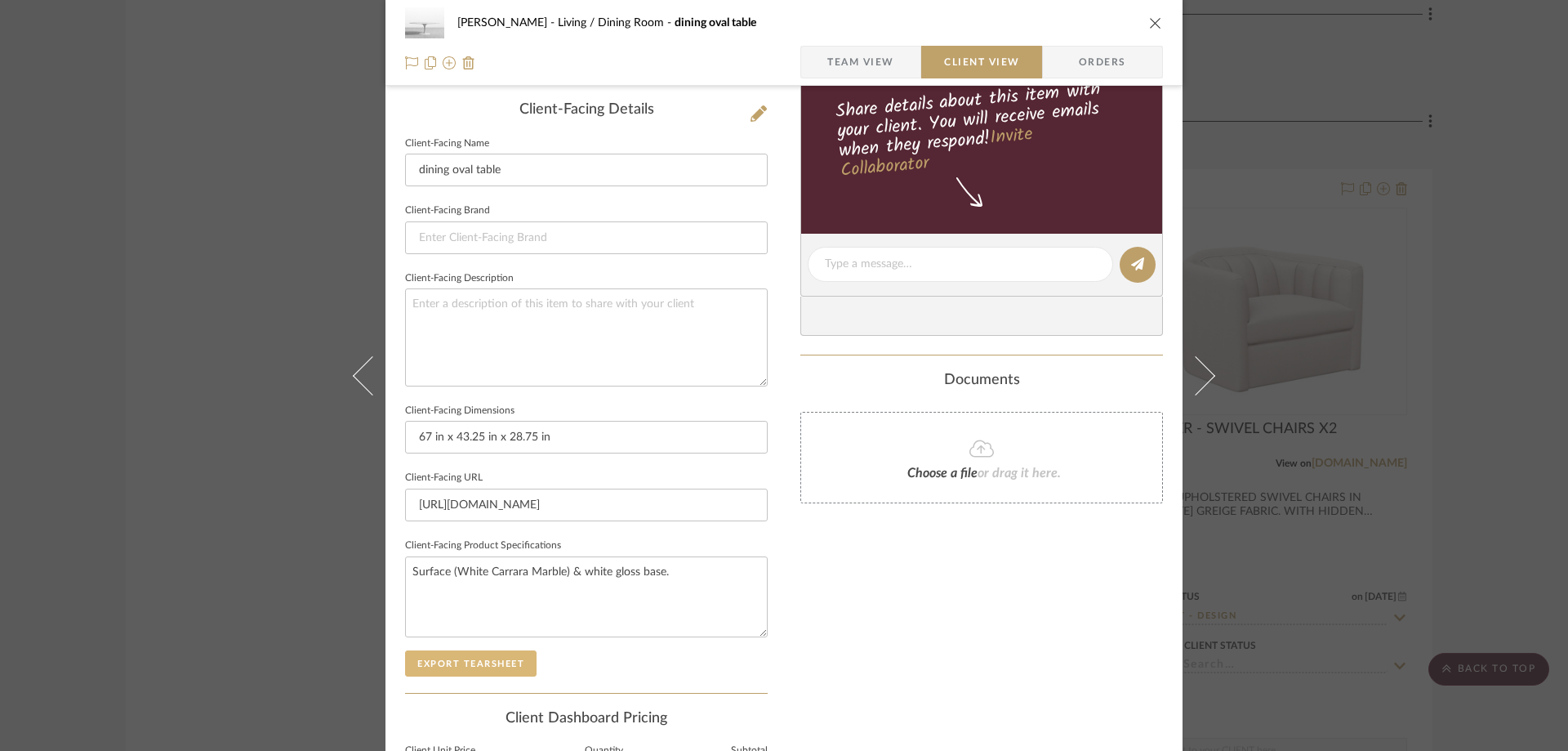
click at [451, 664] on button "Export Tearsheet" at bounding box center [471, 663] width 131 height 26
